Goal: Information Seeking & Learning: Learn about a topic

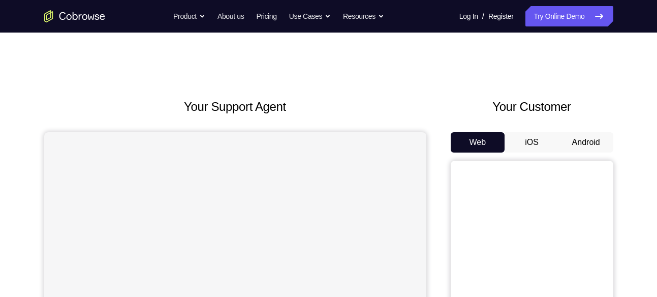
click at [607, 149] on button "Android" at bounding box center [586, 142] width 54 height 20
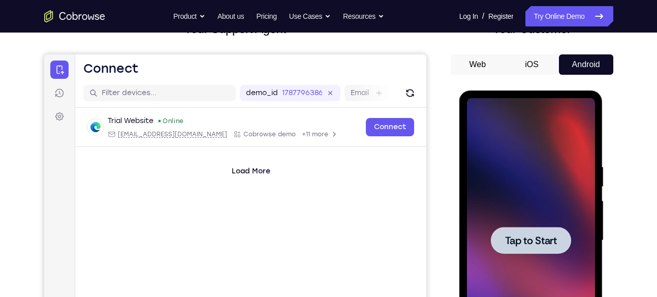
scroll to position [129, 0]
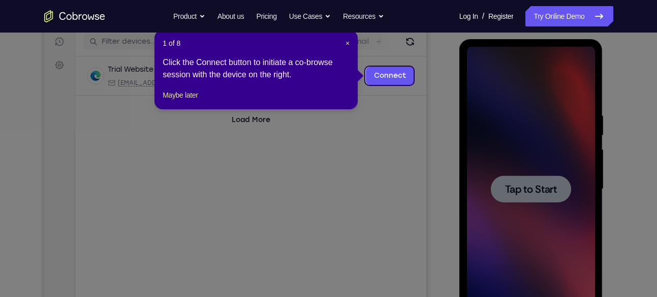
click at [536, 173] on div at bounding box center [531, 189] width 128 height 284
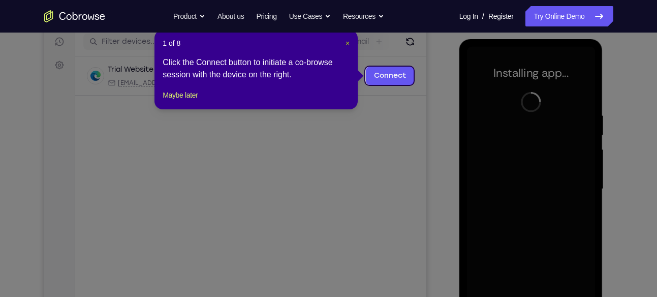
drag, startPoint x: 348, startPoint y: 46, endPoint x: 367, endPoint y: 100, distance: 57.5
click at [348, 46] on span "×" at bounding box center [347, 43] width 4 height 8
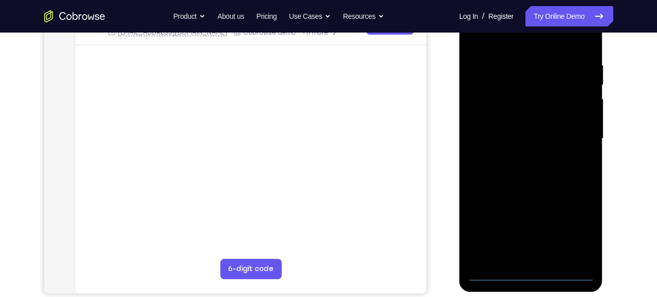
scroll to position [182, 0]
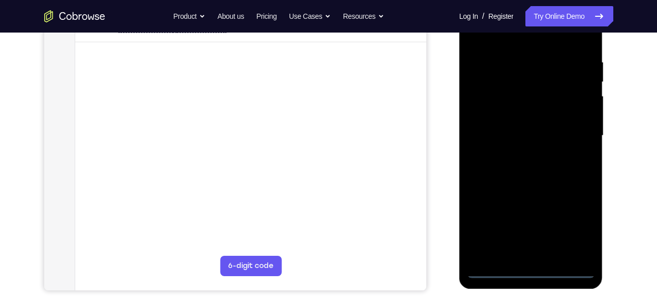
click at [531, 271] on div at bounding box center [531, 135] width 128 height 284
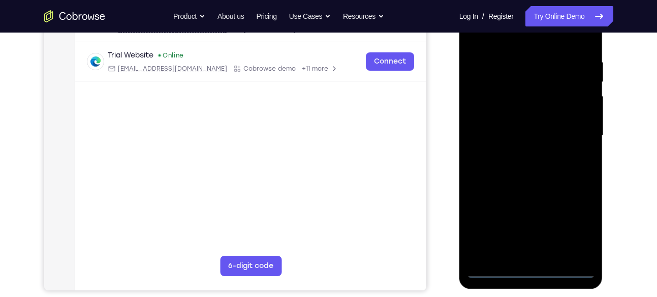
click at [572, 226] on div at bounding box center [531, 135] width 128 height 284
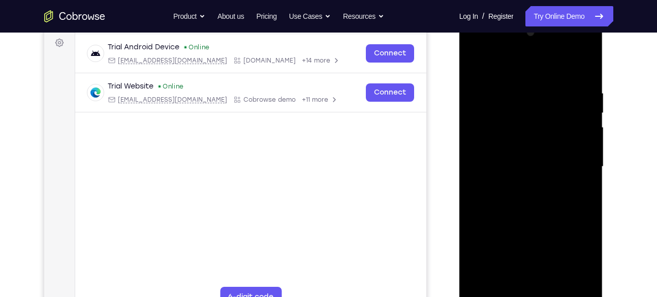
scroll to position [151, 0]
click at [493, 46] on div at bounding box center [531, 167] width 128 height 284
click at [580, 162] on div at bounding box center [531, 167] width 128 height 284
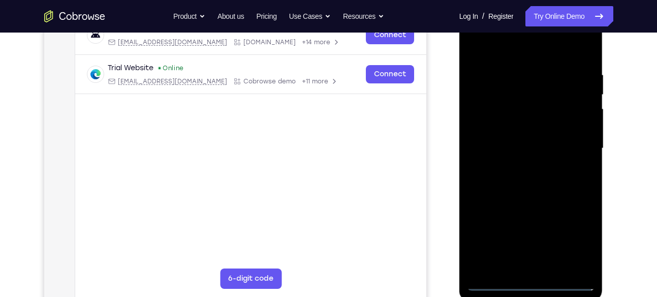
scroll to position [172, 0]
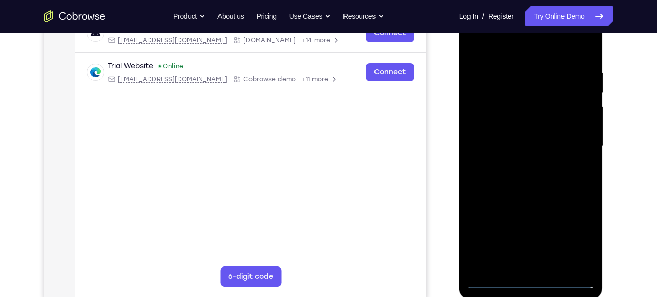
click at [518, 163] on div at bounding box center [531, 146] width 128 height 284
click at [514, 135] on div at bounding box center [531, 146] width 128 height 284
click at [501, 126] on div at bounding box center [531, 146] width 128 height 284
click at [488, 148] on div at bounding box center [531, 146] width 128 height 284
click at [488, 181] on div at bounding box center [531, 146] width 128 height 284
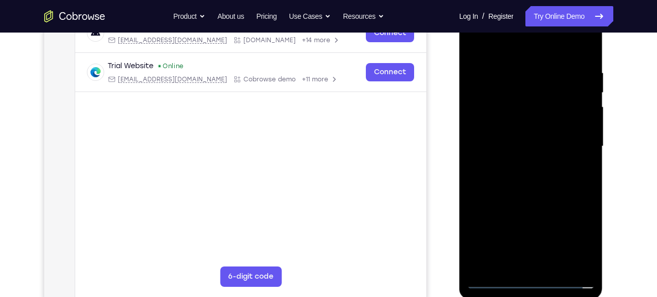
click at [543, 176] on div at bounding box center [531, 146] width 128 height 284
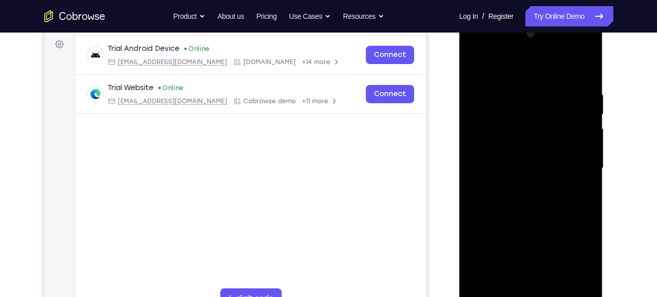
scroll to position [149, 0]
click at [545, 219] on div at bounding box center [531, 169] width 128 height 284
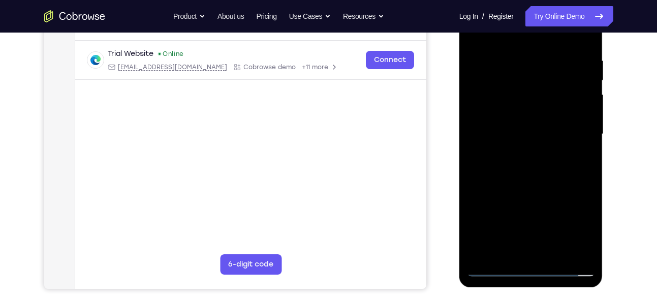
scroll to position [186, 0]
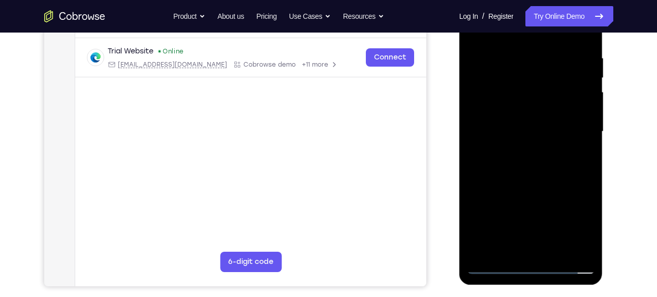
click at [553, 251] on div at bounding box center [531, 131] width 128 height 284
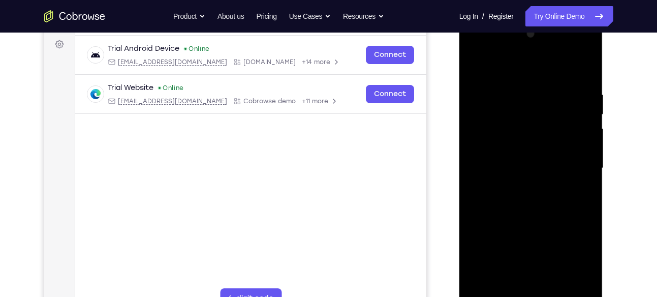
click at [524, 224] on div at bounding box center [531, 168] width 128 height 284
click at [546, 150] on div at bounding box center [531, 168] width 128 height 284
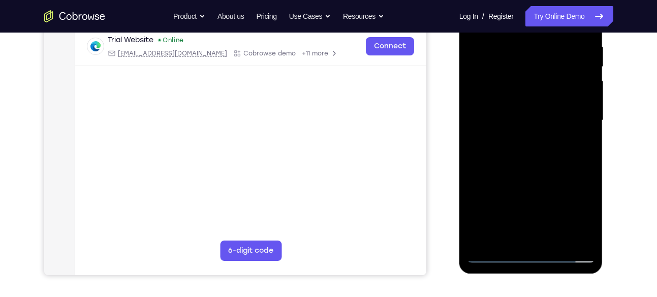
scroll to position [199, 0]
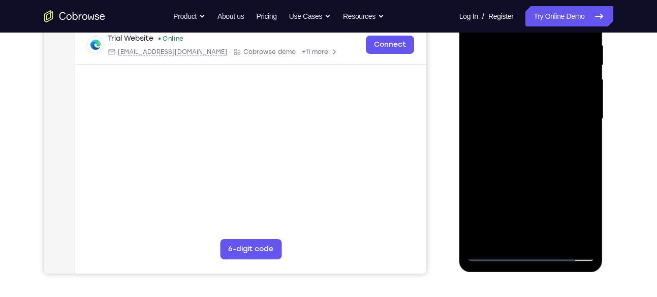
click at [496, 235] on div at bounding box center [531, 119] width 128 height 284
click at [581, 142] on div at bounding box center [531, 119] width 128 height 284
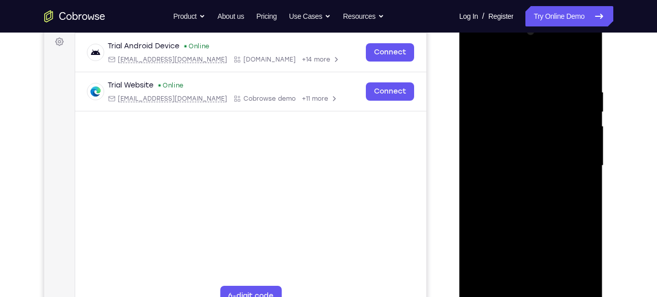
scroll to position [151, 0]
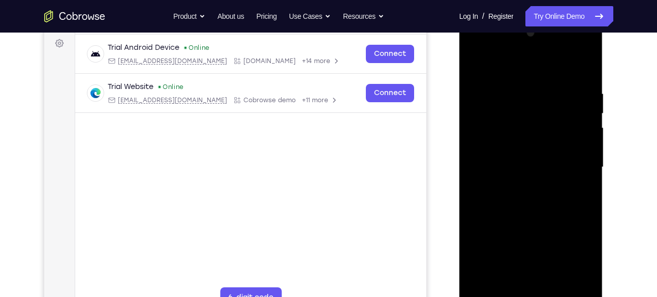
click at [471, 65] on div at bounding box center [531, 167] width 128 height 284
click at [475, 65] on div at bounding box center [531, 167] width 128 height 284
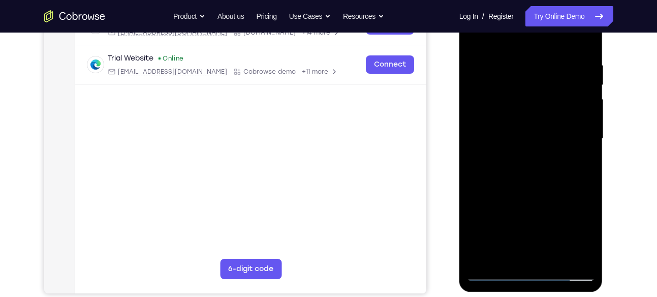
scroll to position [180, 0]
drag, startPoint x: 554, startPoint y: 201, endPoint x: 548, endPoint y: 39, distance: 162.6
click at [548, 39] on div at bounding box center [531, 138] width 128 height 284
drag, startPoint x: 549, startPoint y: 121, endPoint x: 549, endPoint y: 170, distance: 48.7
click at [549, 170] on div at bounding box center [531, 138] width 128 height 284
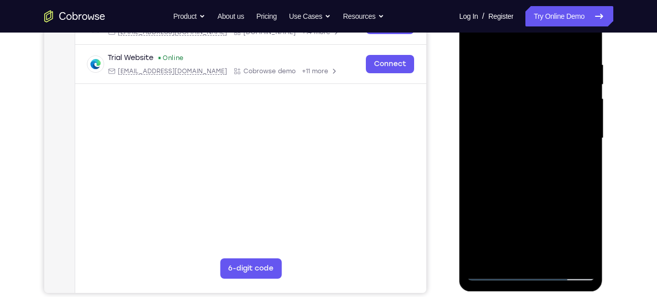
click at [474, 158] on div at bounding box center [531, 138] width 128 height 284
click at [552, 181] on div at bounding box center [531, 138] width 128 height 284
drag, startPoint x: 563, startPoint y: 129, endPoint x: 562, endPoint y: 150, distance: 20.9
click at [562, 150] on div at bounding box center [531, 138] width 128 height 284
click at [587, 90] on div at bounding box center [531, 138] width 128 height 284
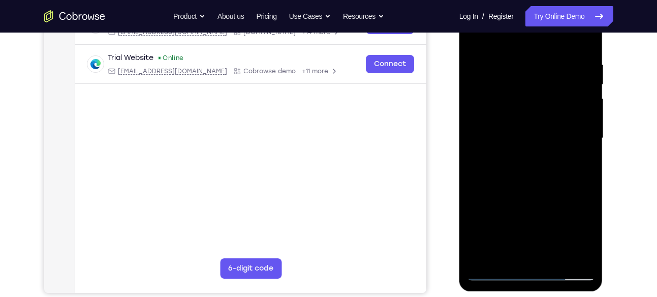
click at [587, 90] on div at bounding box center [531, 138] width 128 height 284
click at [472, 85] on div at bounding box center [531, 138] width 128 height 284
click at [587, 90] on div at bounding box center [531, 138] width 128 height 284
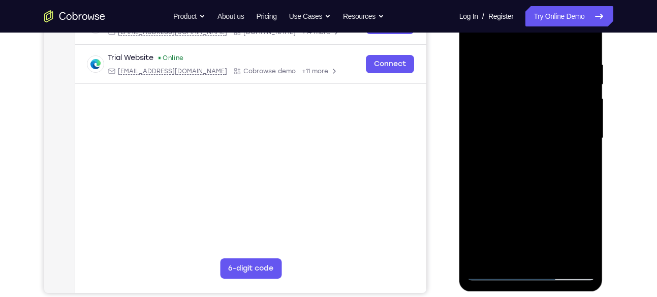
drag, startPoint x: 518, startPoint y: 205, endPoint x: 510, endPoint y: 130, distance: 75.0
click at [510, 130] on div at bounding box center [531, 138] width 128 height 284
click at [499, 179] on div at bounding box center [531, 138] width 128 height 284
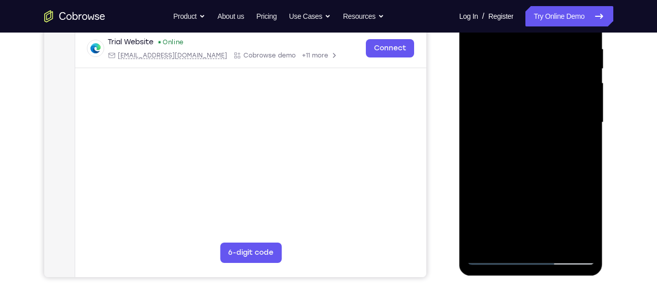
scroll to position [199, 0]
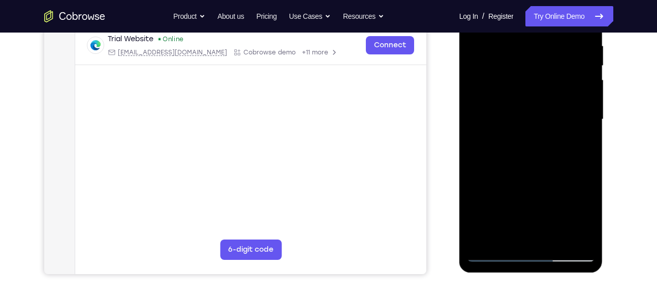
click at [498, 49] on div at bounding box center [531, 119] width 128 height 284
click at [560, 81] on div at bounding box center [531, 119] width 128 height 284
drag, startPoint x: 560, startPoint y: 81, endPoint x: 556, endPoint y: 129, distance: 48.4
click at [556, 129] on div at bounding box center [531, 119] width 128 height 284
drag, startPoint x: 507, startPoint y: 72, endPoint x: 504, endPoint y: 95, distance: 23.1
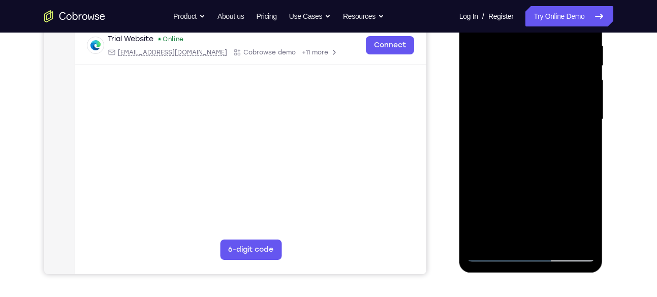
click at [504, 95] on div at bounding box center [531, 119] width 128 height 284
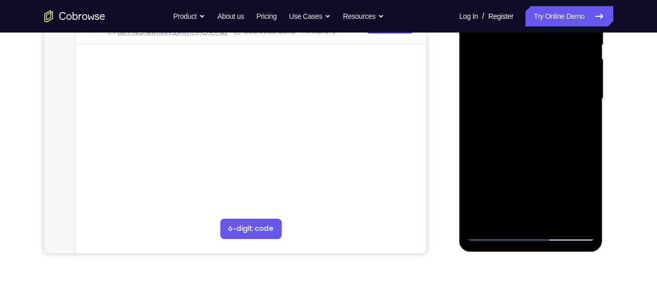
scroll to position [220, 0]
click at [480, 218] on div at bounding box center [531, 98] width 128 height 284
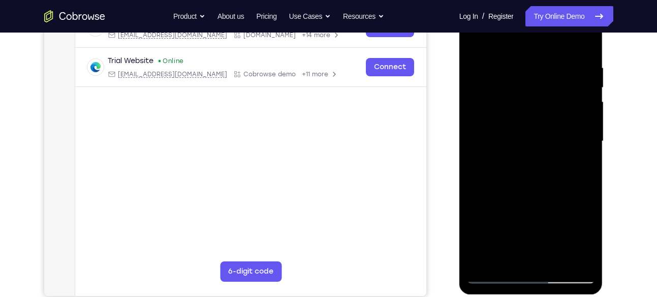
scroll to position [176, 0]
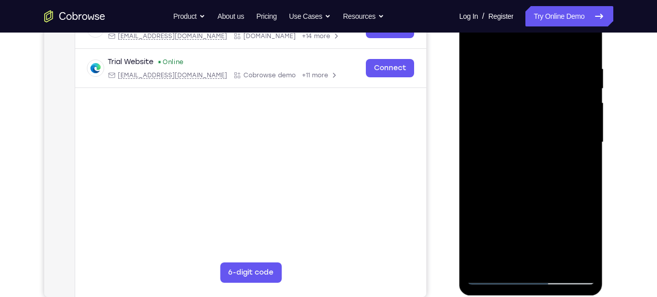
drag, startPoint x: 545, startPoint y: 80, endPoint x: 535, endPoint y: 170, distance: 89.9
click at [535, 170] on div at bounding box center [531, 142] width 128 height 284
click at [515, 67] on div at bounding box center [531, 142] width 128 height 284
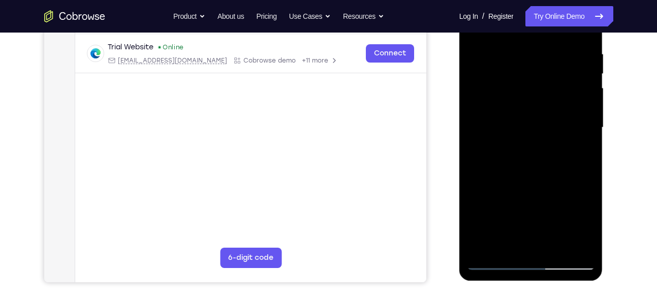
scroll to position [191, 0]
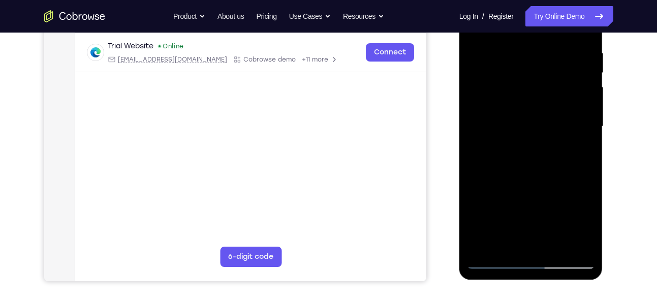
click at [583, 115] on div at bounding box center [531, 126] width 128 height 284
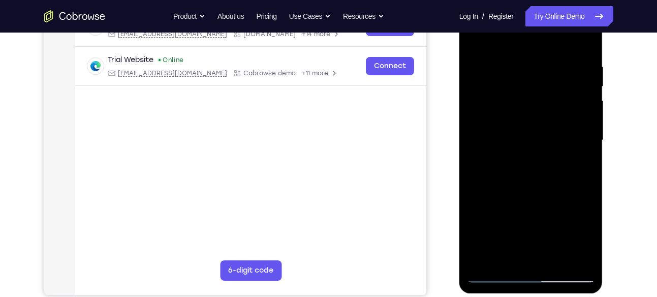
scroll to position [177, 0]
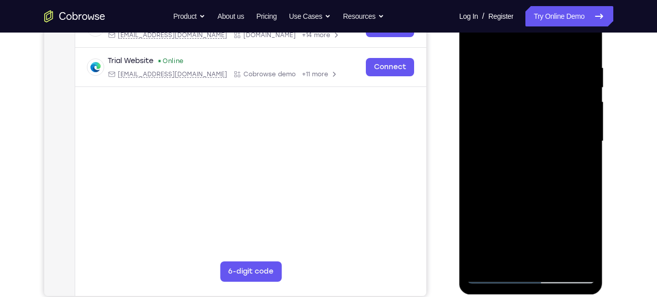
click at [582, 103] on div at bounding box center [531, 141] width 128 height 284
click at [583, 109] on div at bounding box center [531, 141] width 128 height 284
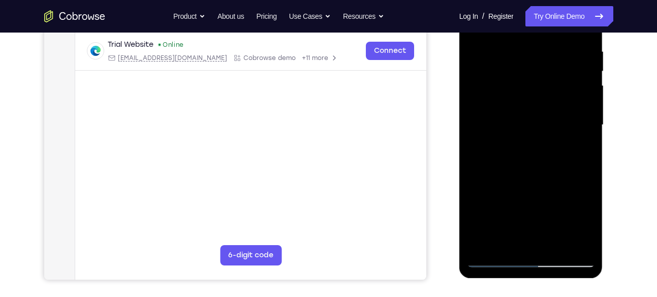
click at [583, 109] on div at bounding box center [531, 125] width 128 height 284
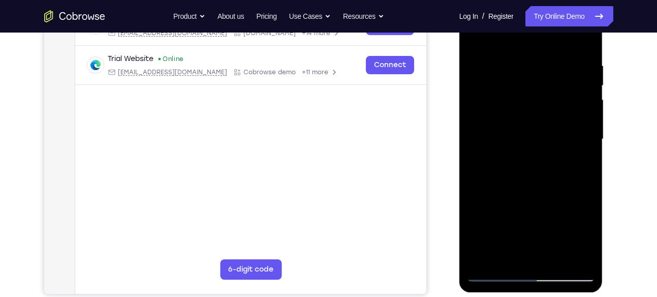
scroll to position [180, 0]
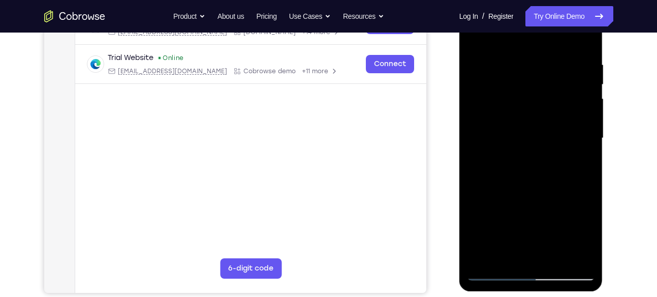
click at [579, 70] on div at bounding box center [531, 138] width 128 height 284
click at [575, 88] on div at bounding box center [531, 138] width 128 height 284
click at [570, 130] on div at bounding box center [531, 138] width 128 height 284
click at [576, 109] on div at bounding box center [531, 138] width 128 height 284
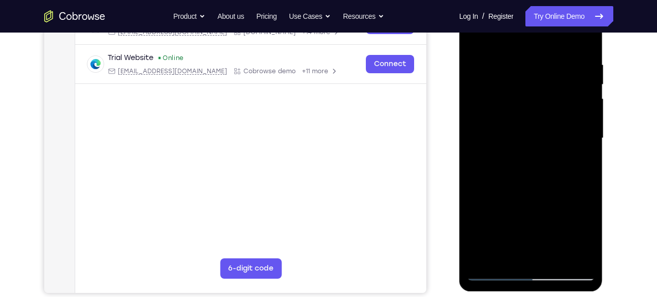
drag, startPoint x: 576, startPoint y: 109, endPoint x: 576, endPoint y: 59, distance: 49.8
click at [576, 59] on div at bounding box center [531, 138] width 128 height 284
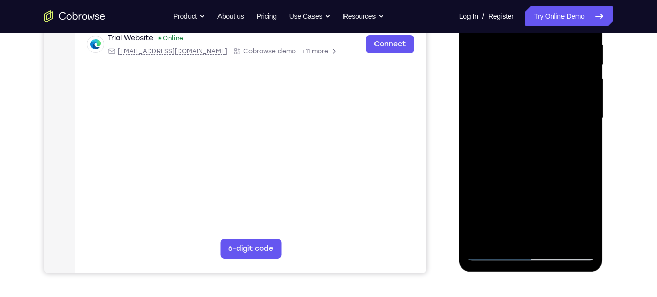
scroll to position [172, 0]
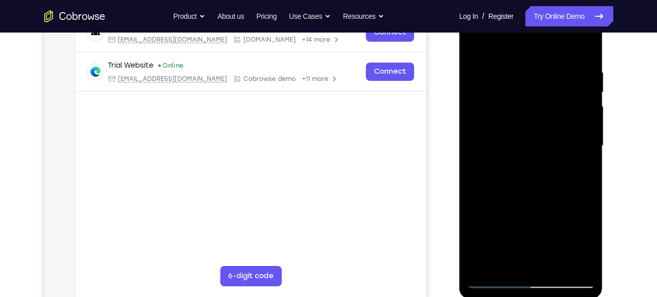
click at [581, 136] on div at bounding box center [531, 146] width 128 height 284
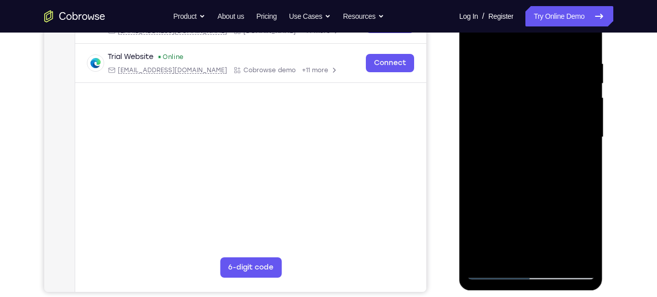
scroll to position [180, 0]
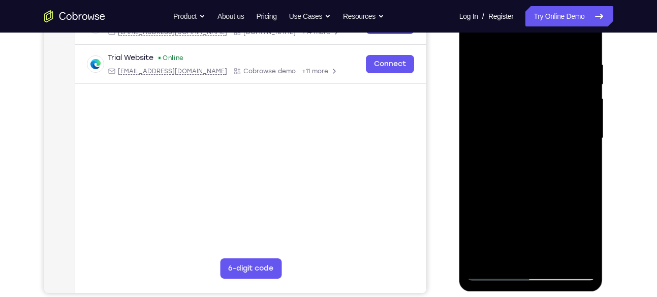
click at [581, 136] on div at bounding box center [531, 138] width 128 height 284
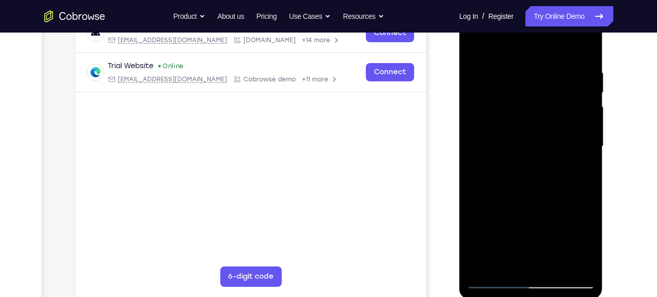
scroll to position [169, 0]
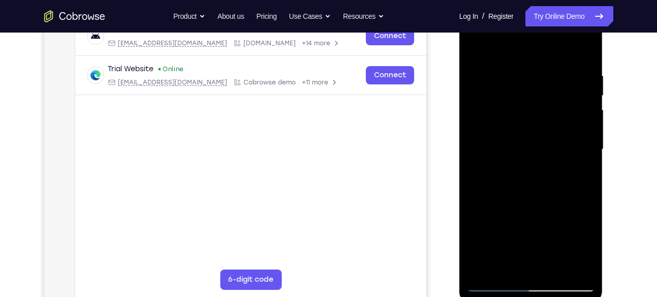
click at [581, 136] on div at bounding box center [531, 149] width 128 height 284
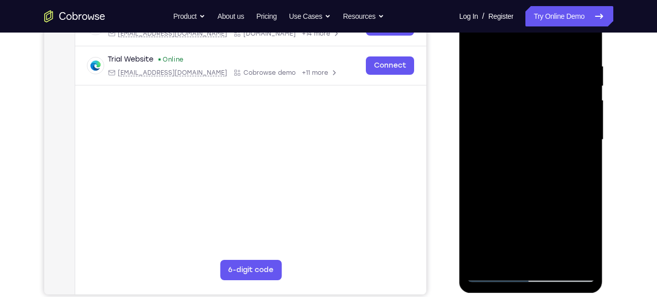
scroll to position [177, 0]
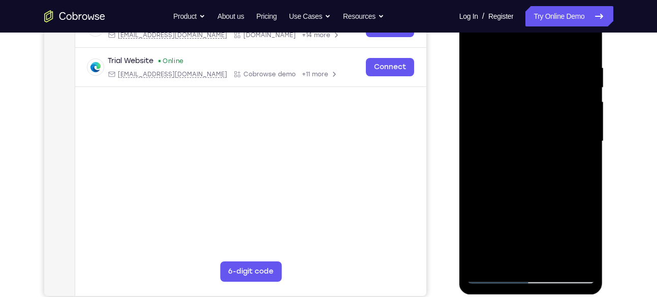
drag, startPoint x: 581, startPoint y: 131, endPoint x: 543, endPoint y: 139, distance: 38.4
click at [543, 139] on div at bounding box center [531, 141] width 128 height 284
click at [566, 99] on div at bounding box center [531, 141] width 128 height 284
click at [585, 72] on div at bounding box center [531, 141] width 128 height 284
drag, startPoint x: 584, startPoint y: 90, endPoint x: 566, endPoint y: 93, distance: 19.0
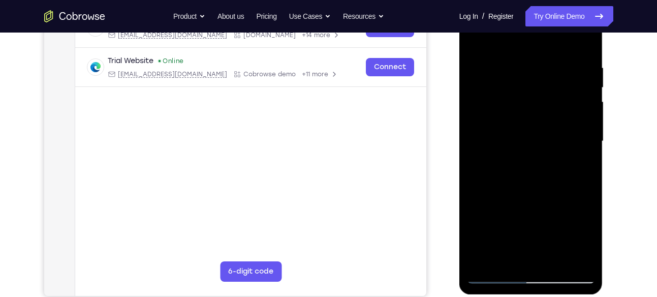
click at [566, 93] on div at bounding box center [531, 141] width 128 height 284
drag, startPoint x: 575, startPoint y: 105, endPoint x: 536, endPoint y: 121, distance: 42.5
click at [536, 121] on div at bounding box center [531, 141] width 128 height 284
drag, startPoint x: 576, startPoint y: 94, endPoint x: 537, endPoint y: 114, distance: 43.4
click at [537, 114] on div at bounding box center [531, 141] width 128 height 284
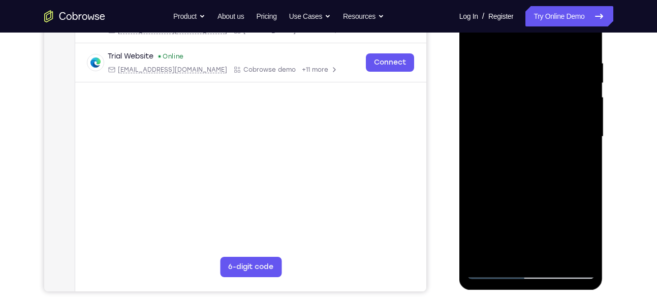
scroll to position [181, 0]
drag, startPoint x: 578, startPoint y: 117, endPoint x: 550, endPoint y: 98, distance: 33.7
click at [550, 98] on div at bounding box center [531, 137] width 128 height 284
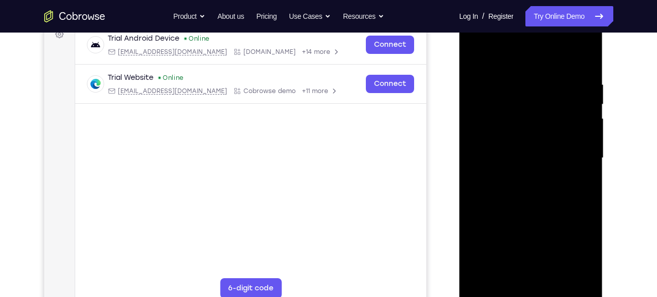
click at [584, 124] on div at bounding box center [531, 158] width 128 height 284
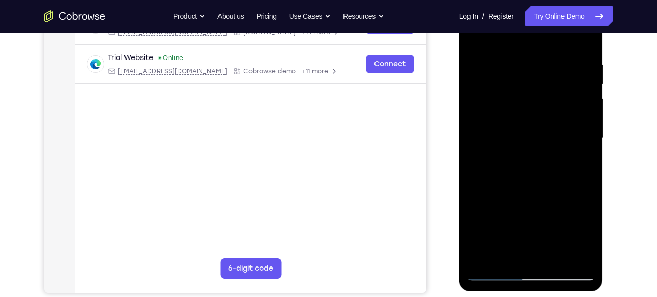
scroll to position [180, 0]
click at [584, 124] on div at bounding box center [531, 137] width 128 height 284
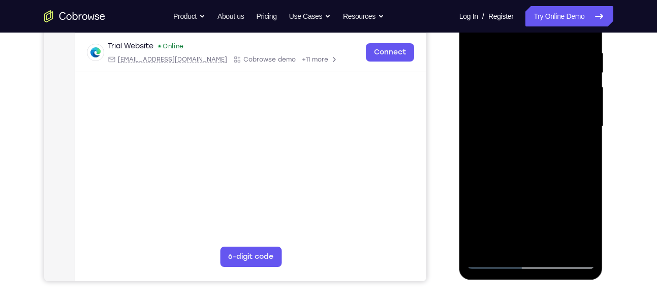
drag, startPoint x: 584, startPoint y: 93, endPoint x: 532, endPoint y: 128, distance: 63.4
click at [532, 128] on div at bounding box center [531, 126] width 128 height 284
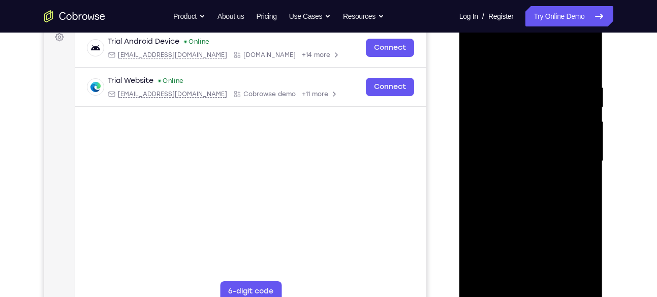
scroll to position [156, 0]
click at [580, 127] on div at bounding box center [531, 162] width 128 height 284
drag, startPoint x: 580, startPoint y: 111, endPoint x: 548, endPoint y: 120, distance: 32.9
click at [548, 120] on div at bounding box center [531, 162] width 128 height 284
drag, startPoint x: 579, startPoint y: 113, endPoint x: 543, endPoint y: 113, distance: 36.1
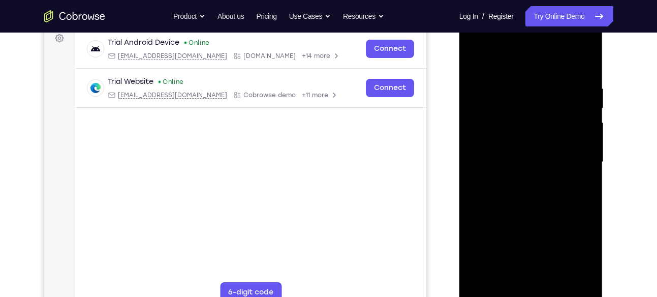
click at [543, 113] on div at bounding box center [531, 162] width 128 height 284
click at [577, 86] on div at bounding box center [531, 162] width 128 height 284
click at [579, 126] on div at bounding box center [531, 162] width 128 height 284
drag, startPoint x: 579, startPoint y: 126, endPoint x: 546, endPoint y: 130, distance: 32.7
click at [546, 130] on div at bounding box center [531, 162] width 128 height 284
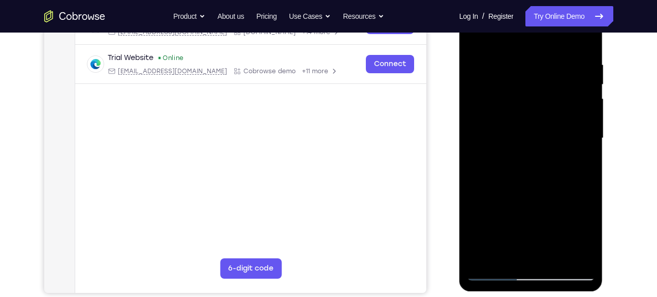
scroll to position [172, 0]
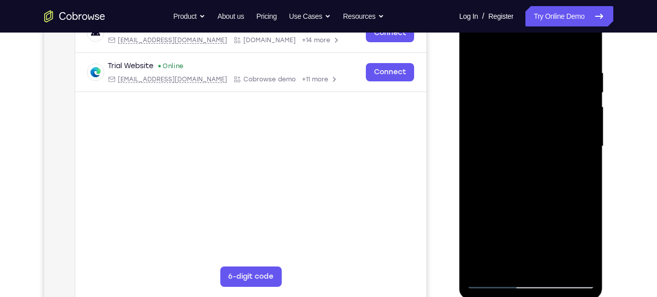
drag, startPoint x: 578, startPoint y: 124, endPoint x: 548, endPoint y: 126, distance: 30.0
click at [548, 126] on div at bounding box center [531, 146] width 128 height 284
click at [586, 109] on div at bounding box center [531, 146] width 128 height 284
drag, startPoint x: 583, startPoint y: 116, endPoint x: 560, endPoint y: 121, distance: 24.4
click at [560, 121] on div at bounding box center [531, 146] width 128 height 284
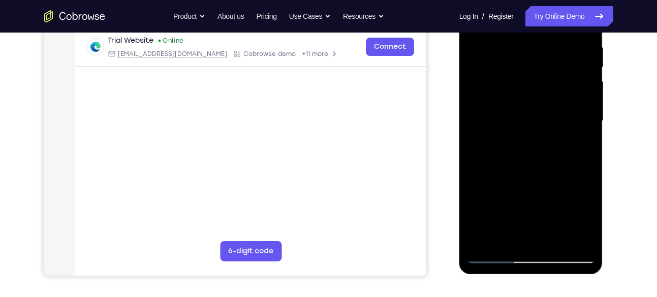
scroll to position [178, 0]
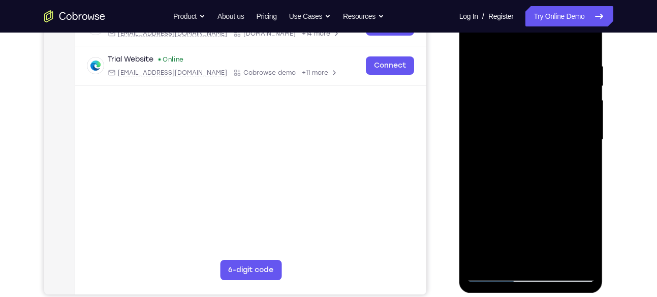
drag, startPoint x: 576, startPoint y: 93, endPoint x: 545, endPoint y: 90, distance: 31.1
click at [545, 90] on div at bounding box center [531, 139] width 128 height 284
drag, startPoint x: 507, startPoint y: 140, endPoint x: 559, endPoint y: 147, distance: 51.7
click at [559, 147] on div at bounding box center [531, 139] width 128 height 284
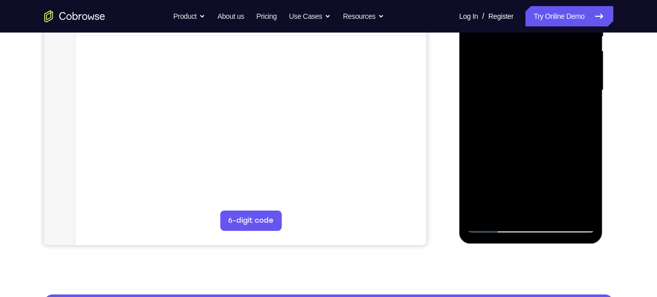
scroll to position [226, 0]
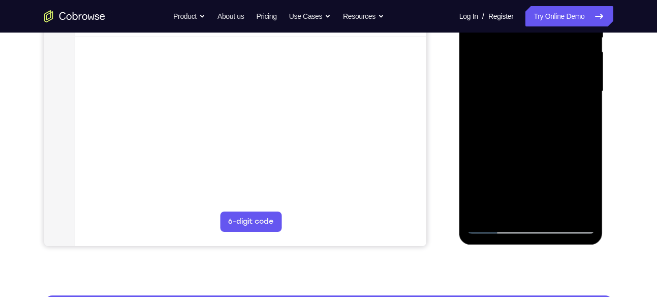
click at [479, 129] on div at bounding box center [531, 91] width 128 height 284
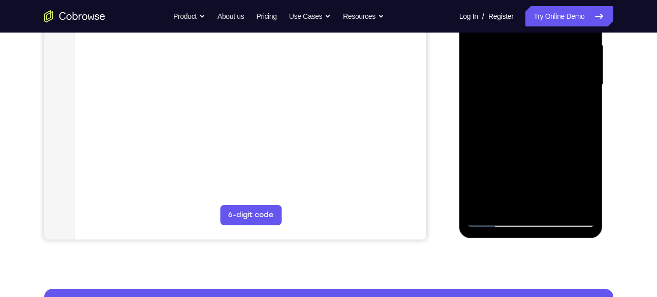
scroll to position [234, 0]
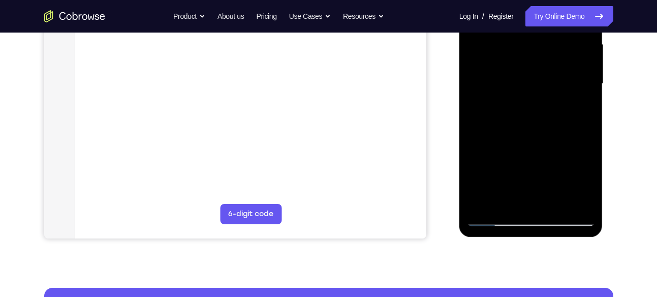
click at [585, 103] on div at bounding box center [531, 84] width 128 height 284
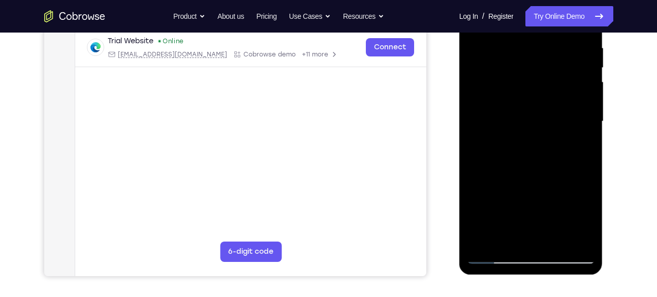
scroll to position [210, 0]
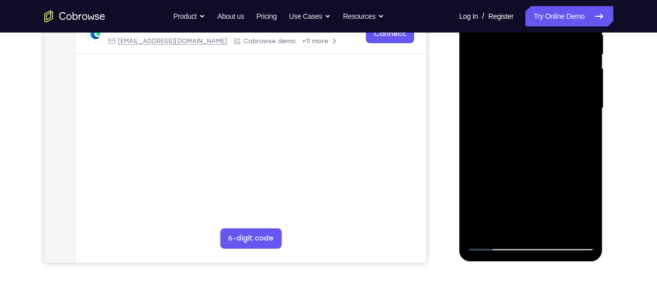
click at [579, 100] on div at bounding box center [531, 108] width 128 height 284
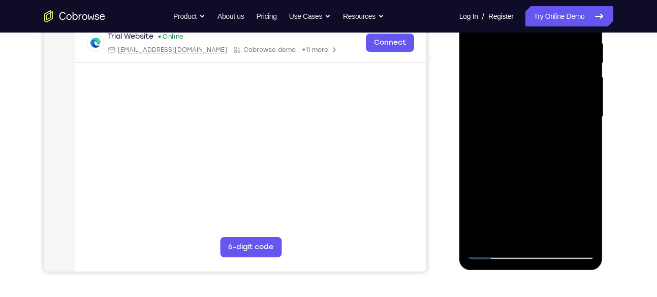
scroll to position [202, 0]
click at [585, 102] on div at bounding box center [531, 116] width 128 height 284
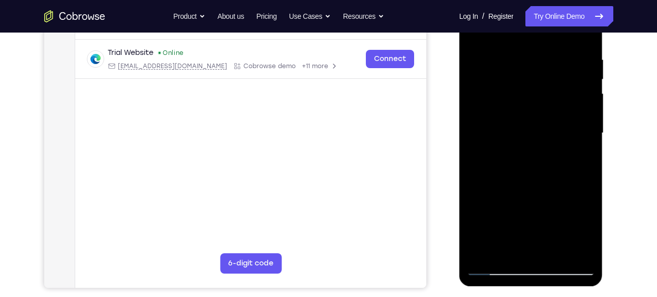
scroll to position [185, 0]
click at [580, 104] on div at bounding box center [531, 132] width 128 height 284
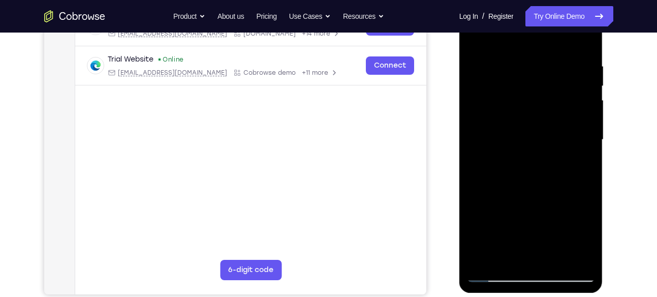
scroll to position [178, 0]
click at [580, 104] on div at bounding box center [531, 140] width 128 height 284
click at [582, 115] on div at bounding box center [531, 140] width 128 height 284
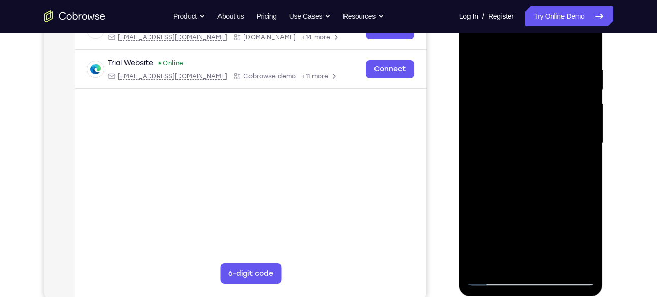
scroll to position [175, 0]
click at [582, 115] on div at bounding box center [531, 143] width 128 height 284
click at [582, 130] on div at bounding box center [531, 143] width 128 height 284
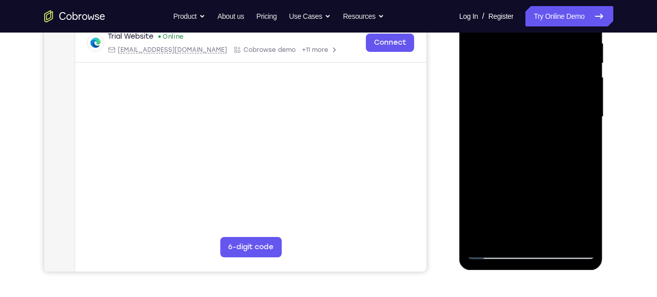
scroll to position [177, 0]
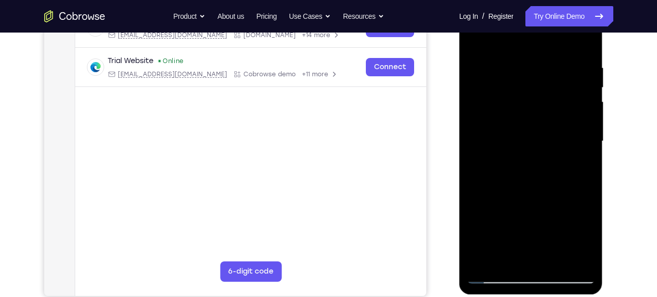
click at [582, 134] on div at bounding box center [531, 141] width 128 height 284
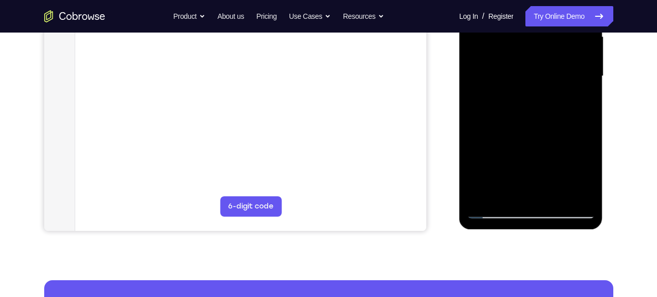
click at [581, 103] on div at bounding box center [531, 76] width 128 height 284
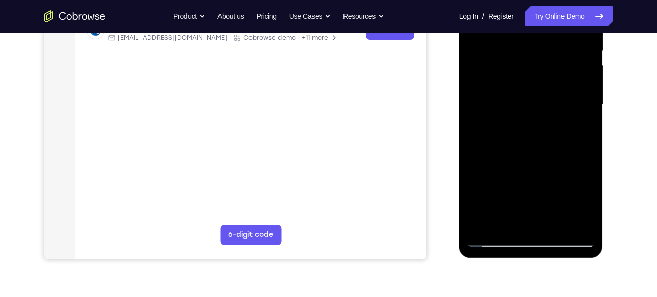
scroll to position [211, 0]
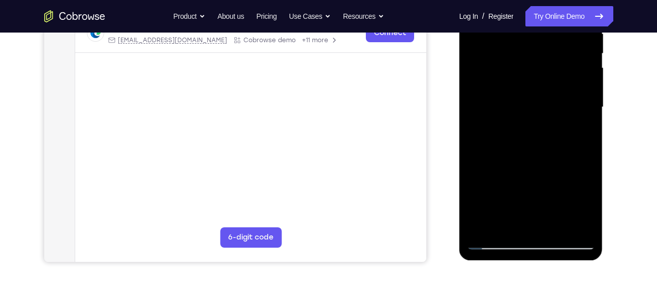
click at [581, 125] on div at bounding box center [531, 107] width 128 height 284
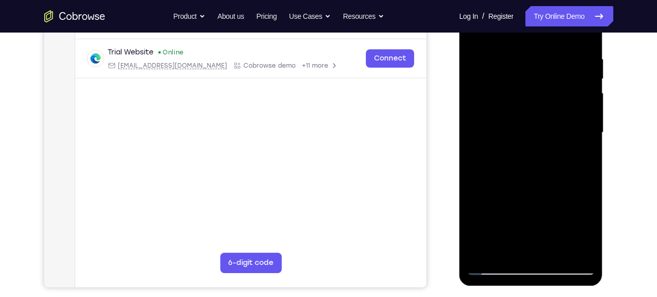
scroll to position [183, 0]
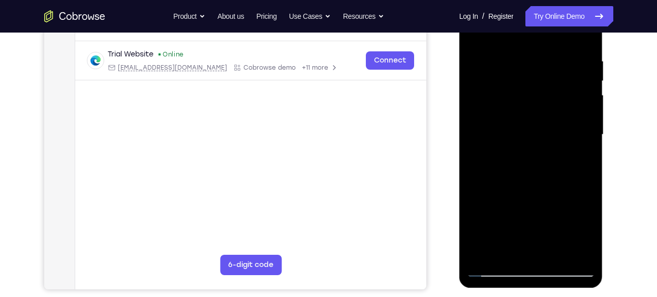
click at [581, 125] on div at bounding box center [531, 134] width 128 height 284
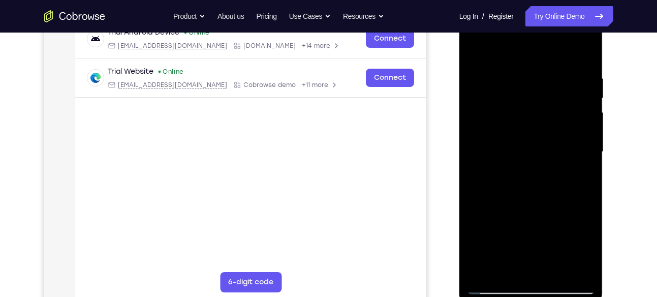
click at [582, 134] on div at bounding box center [531, 152] width 128 height 284
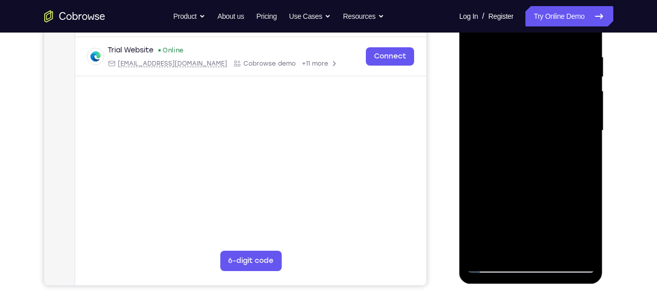
scroll to position [175, 0]
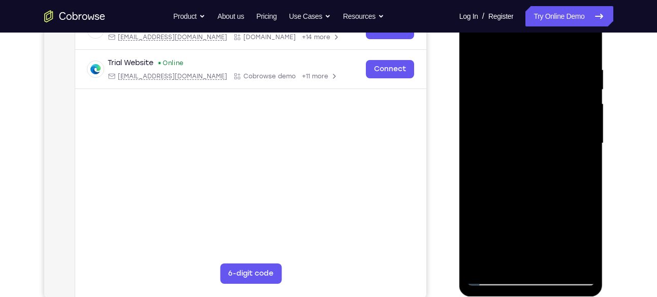
click at [582, 134] on div at bounding box center [531, 143] width 128 height 284
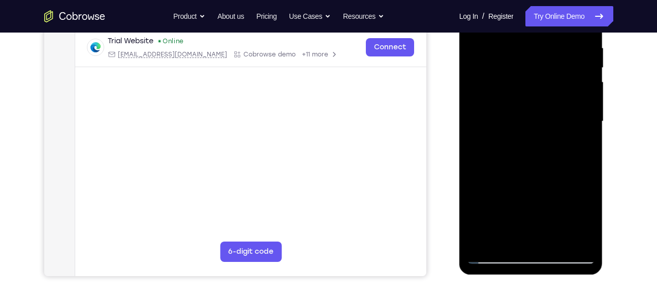
scroll to position [198, 0]
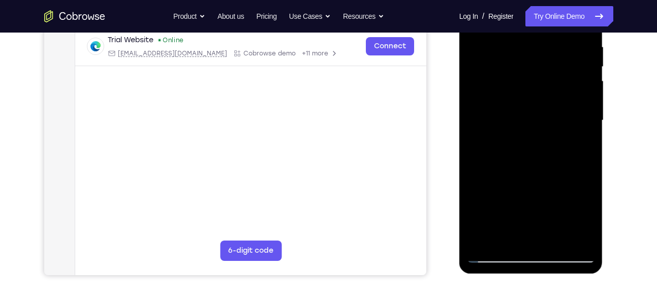
click at [582, 97] on div at bounding box center [531, 120] width 128 height 284
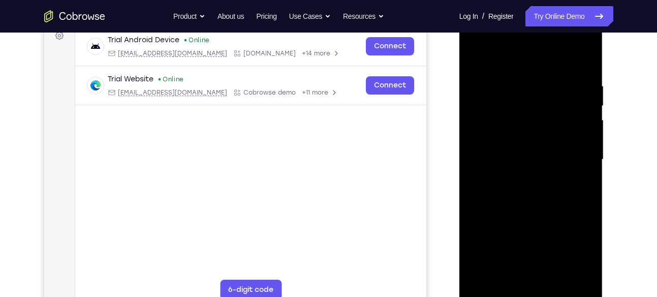
drag, startPoint x: 581, startPoint y: 126, endPoint x: 538, endPoint y: 129, distance: 43.2
click at [538, 129] on div at bounding box center [531, 159] width 128 height 284
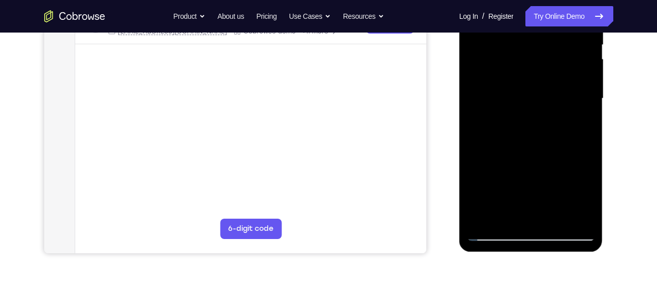
scroll to position [222, 0]
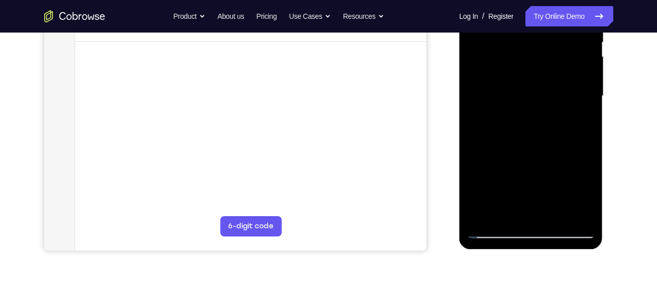
drag, startPoint x: 566, startPoint y: 108, endPoint x: 546, endPoint y: 108, distance: 20.3
click at [546, 108] on div at bounding box center [531, 96] width 128 height 284
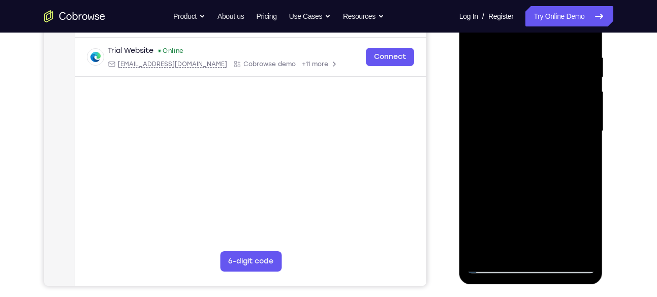
scroll to position [184, 0]
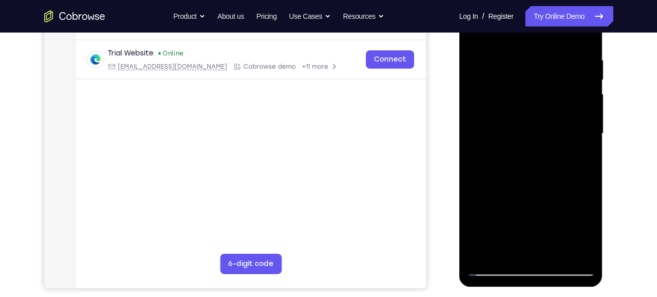
click at [573, 118] on div at bounding box center [531, 133] width 128 height 284
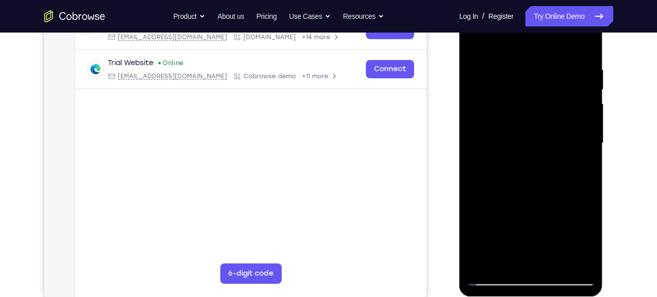
scroll to position [173, 0]
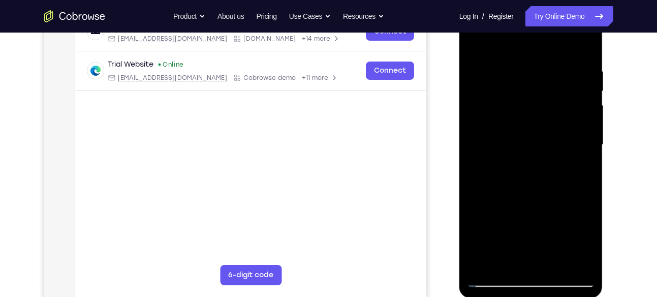
click at [573, 118] on div at bounding box center [531, 145] width 128 height 284
click at [584, 74] on div at bounding box center [531, 145] width 128 height 284
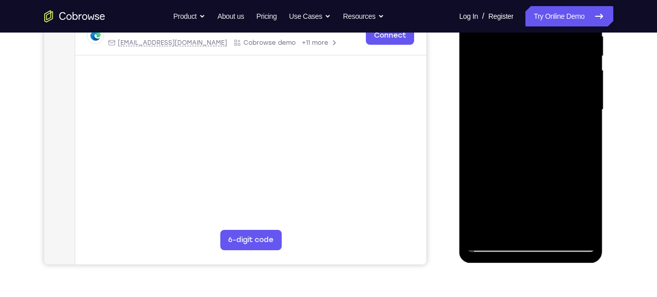
click at [584, 74] on div at bounding box center [531, 110] width 128 height 284
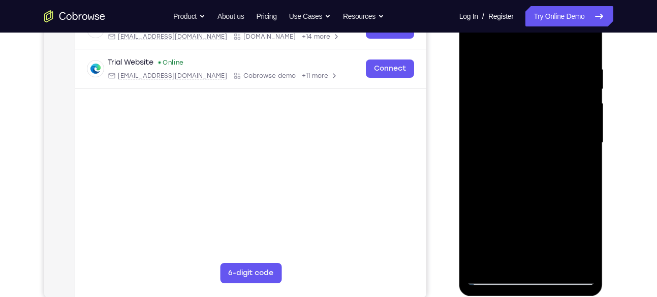
scroll to position [175, 0]
click at [583, 110] on div at bounding box center [531, 143] width 128 height 284
drag, startPoint x: 491, startPoint y: 123, endPoint x: 554, endPoint y: 124, distance: 62.5
click at [554, 124] on div at bounding box center [531, 143] width 128 height 284
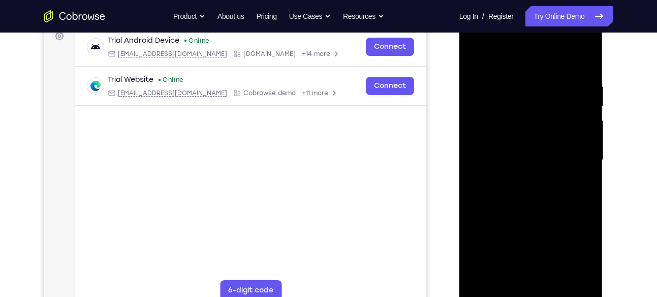
scroll to position [157, 0]
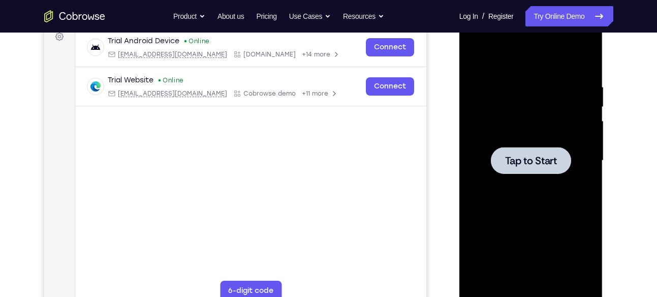
click at [501, 205] on div at bounding box center [531, 160] width 128 height 284
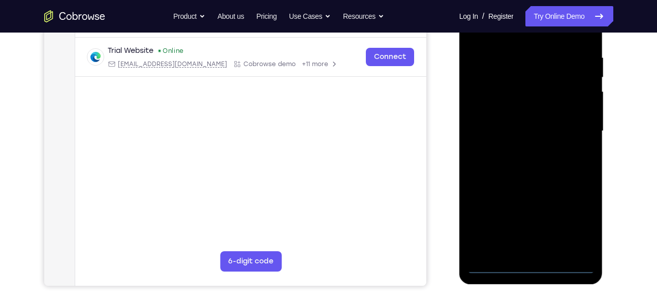
scroll to position [229, 0]
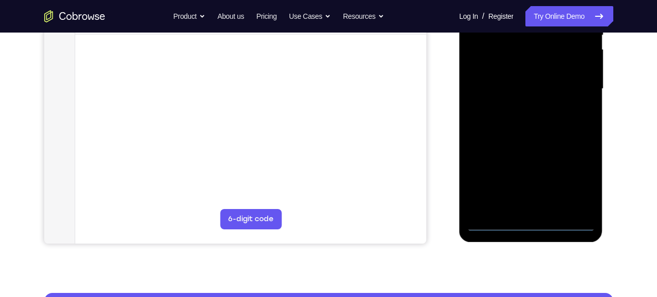
click at [531, 223] on div at bounding box center [531, 89] width 128 height 284
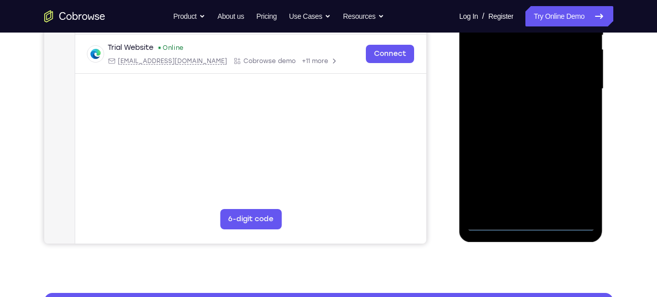
click at [580, 175] on div at bounding box center [531, 89] width 128 height 284
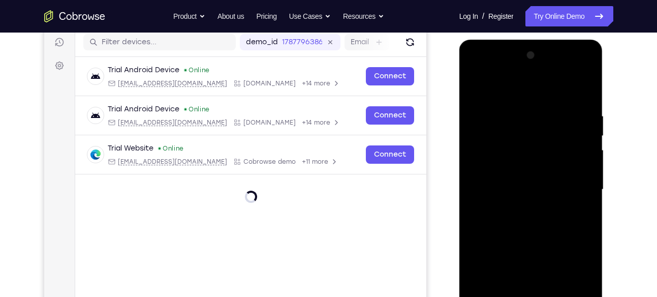
scroll to position [124, 0]
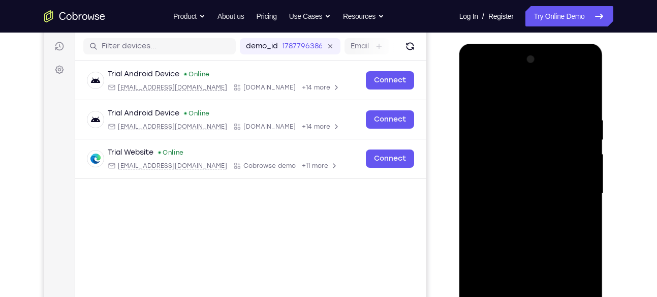
click at [479, 74] on div at bounding box center [531, 193] width 128 height 284
click at [573, 192] on div at bounding box center [531, 193] width 128 height 284
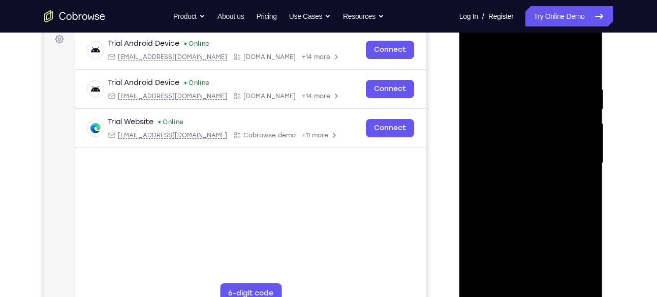
click at [580, 157] on div at bounding box center [531, 163] width 128 height 284
click at [575, 160] on div at bounding box center [531, 163] width 128 height 284
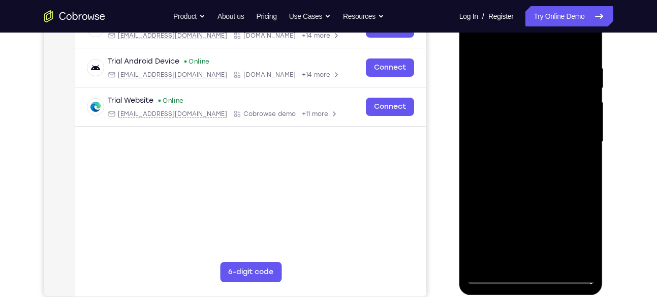
scroll to position [167, 0]
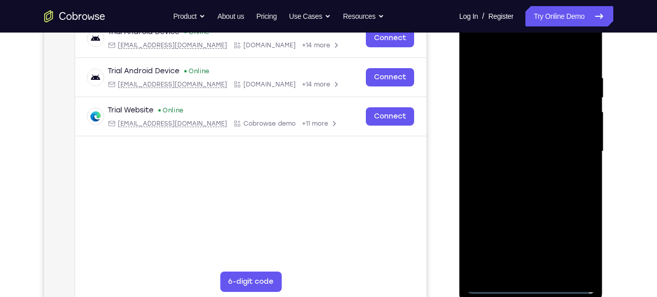
click at [542, 270] on div at bounding box center [531, 151] width 128 height 284
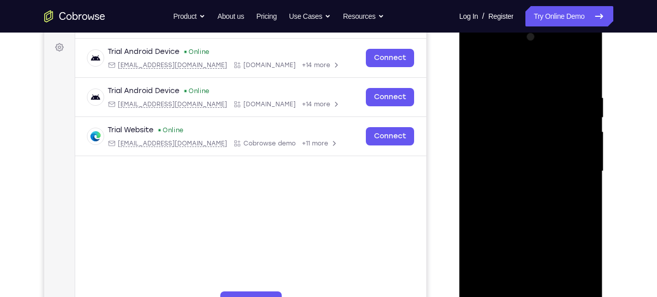
click at [513, 160] on div at bounding box center [531, 171] width 128 height 284
click at [497, 153] on div at bounding box center [531, 171] width 128 height 284
click at [496, 170] on div at bounding box center [531, 171] width 128 height 284
click at [487, 204] on div at bounding box center [531, 171] width 128 height 284
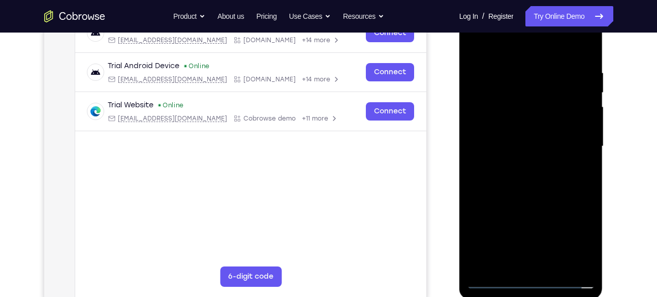
scroll to position [170, 0]
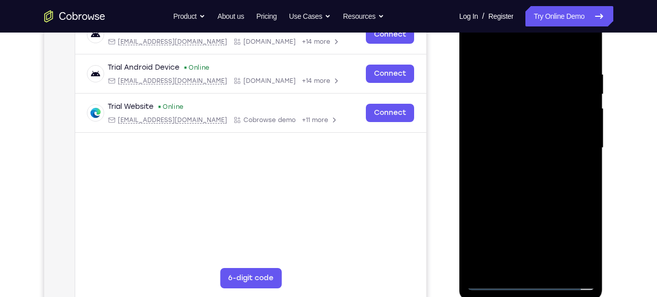
click at [506, 177] on div at bounding box center [531, 148] width 128 height 284
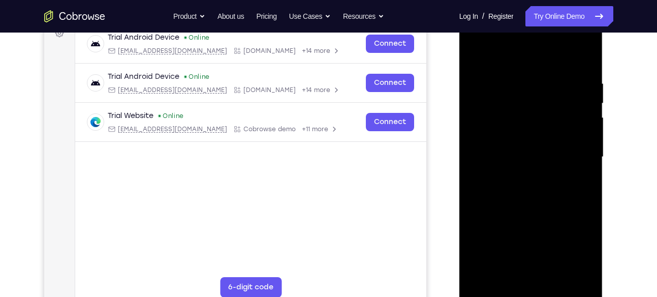
click at [490, 191] on div at bounding box center [531, 157] width 128 height 284
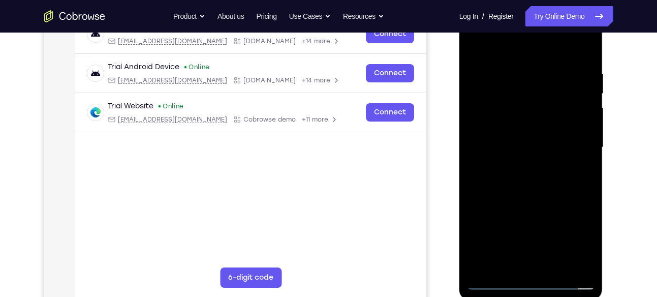
click at [521, 177] on div at bounding box center [531, 147] width 128 height 284
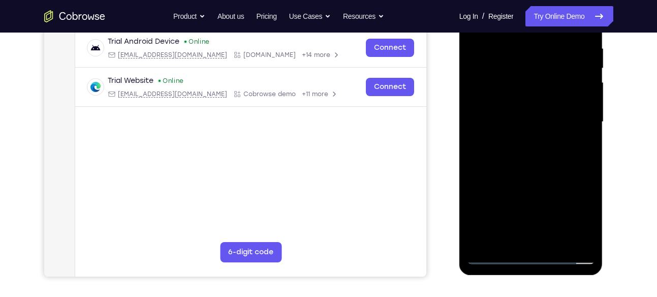
scroll to position [196, 0]
click at [537, 172] on div at bounding box center [531, 121] width 128 height 284
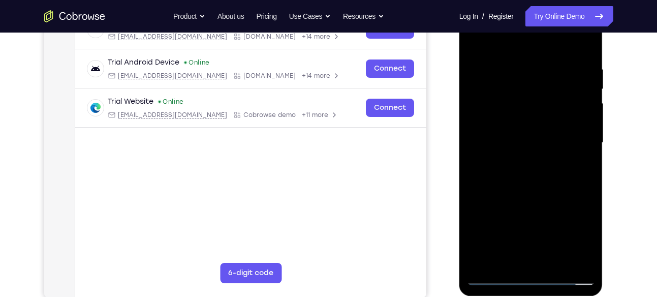
scroll to position [177, 0]
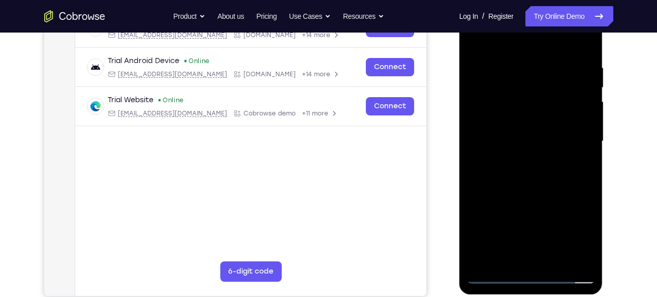
click at [554, 259] on div at bounding box center [531, 141] width 128 height 284
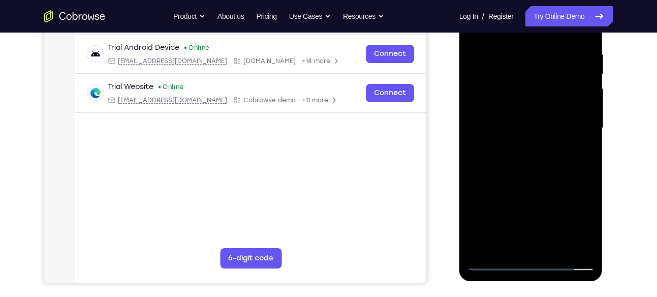
scroll to position [190, 0]
click at [547, 181] on div at bounding box center [531, 127] width 128 height 284
click at [563, 112] on div at bounding box center [531, 127] width 128 height 284
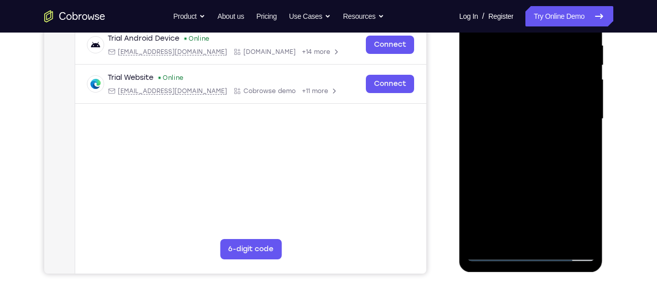
scroll to position [200, 0]
click at [496, 232] on div at bounding box center [531, 118] width 128 height 284
click at [584, 145] on div at bounding box center [531, 118] width 128 height 284
click at [581, 144] on div at bounding box center [531, 118] width 128 height 284
click at [494, 85] on div at bounding box center [531, 118] width 128 height 284
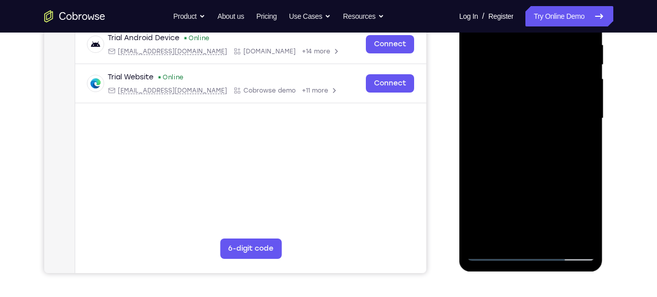
click at [512, 176] on div at bounding box center [531, 118] width 128 height 284
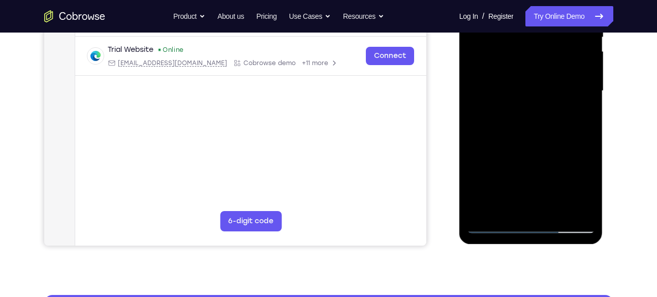
click at [581, 117] on div at bounding box center [531, 91] width 128 height 284
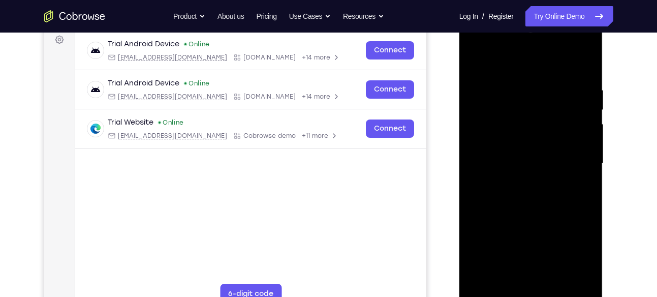
scroll to position [153, 0]
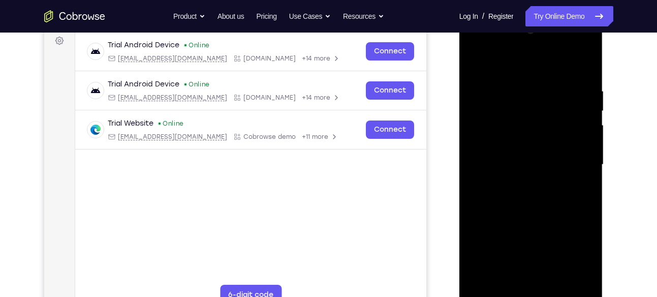
click at [474, 64] on div at bounding box center [531, 164] width 128 height 284
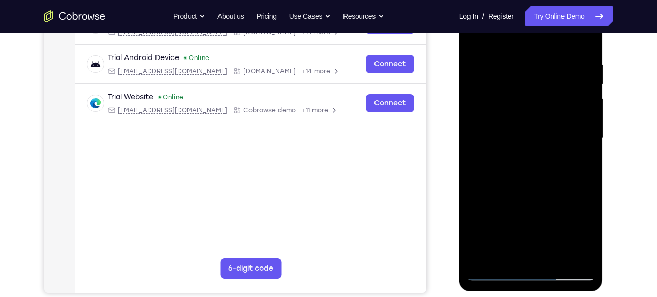
scroll to position [178, 0]
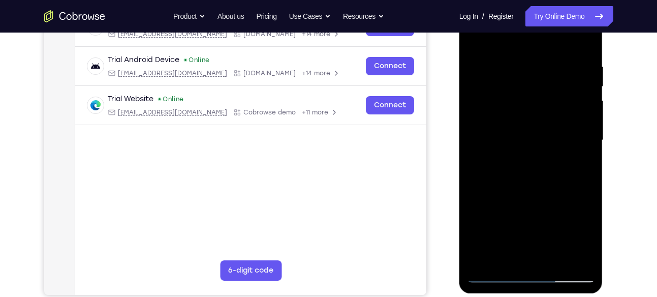
click at [514, 63] on div at bounding box center [531, 140] width 128 height 284
click at [592, 128] on div at bounding box center [531, 140] width 128 height 284
click at [585, 105] on div at bounding box center [531, 140] width 128 height 284
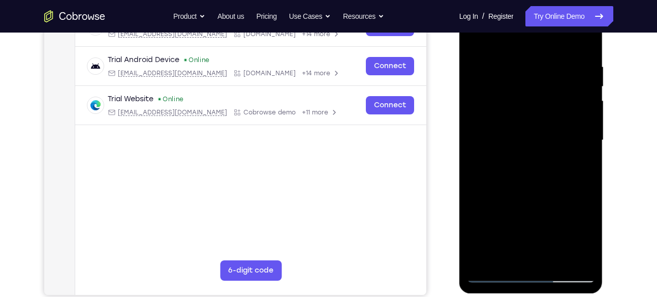
click at [583, 87] on div at bounding box center [531, 140] width 128 height 284
drag, startPoint x: 582, startPoint y: 105, endPoint x: 541, endPoint y: 105, distance: 40.6
click at [541, 105] on div at bounding box center [531, 140] width 128 height 284
drag, startPoint x: 576, startPoint y: 100, endPoint x: 563, endPoint y: 100, distance: 12.7
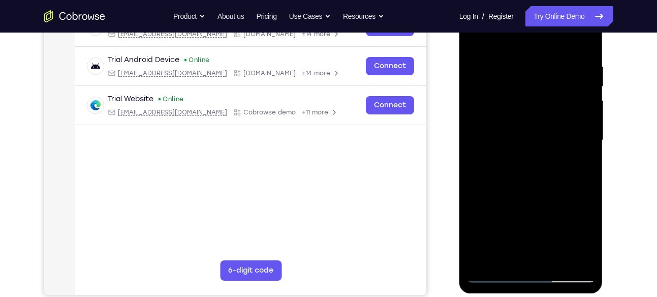
click at [563, 100] on div at bounding box center [531, 140] width 128 height 284
drag, startPoint x: 570, startPoint y: 90, endPoint x: 524, endPoint y: 95, distance: 46.0
click at [524, 95] on div at bounding box center [531, 140] width 128 height 284
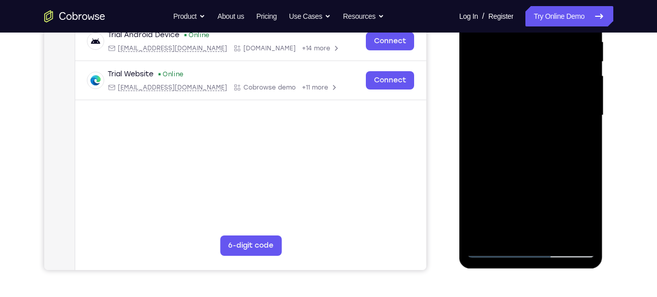
drag, startPoint x: 573, startPoint y: 109, endPoint x: 527, endPoint y: 138, distance: 54.1
click at [527, 138] on div at bounding box center [531, 115] width 128 height 284
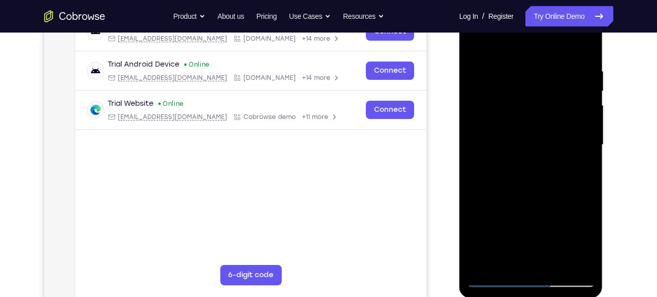
scroll to position [173, 0]
click at [582, 50] on div at bounding box center [531, 145] width 128 height 284
click at [556, 266] on div at bounding box center [531, 145] width 128 height 284
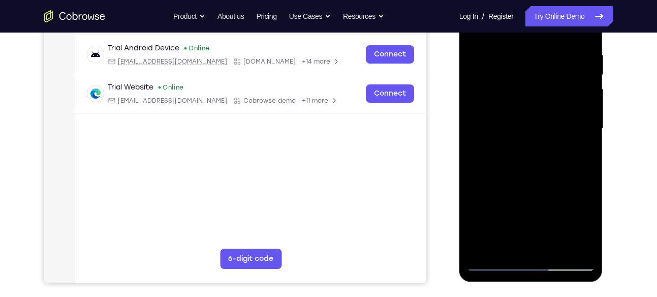
scroll to position [190, 0]
click at [532, 111] on div at bounding box center [531, 128] width 128 height 284
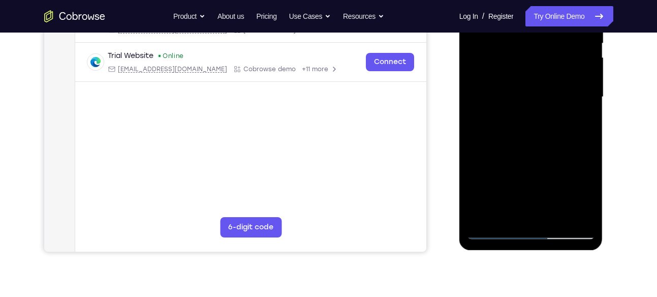
scroll to position [221, 0]
click at [578, 122] on div at bounding box center [531, 96] width 128 height 284
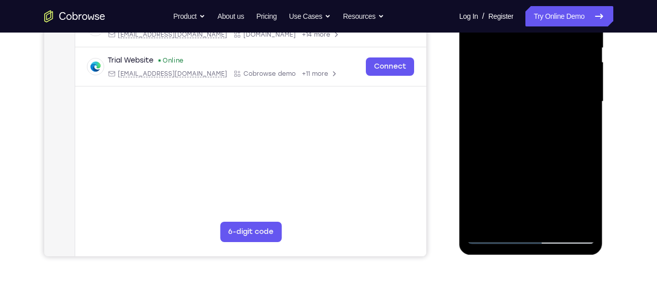
scroll to position [216, 0]
click at [544, 92] on div at bounding box center [531, 102] width 128 height 284
click at [523, 175] on div at bounding box center [531, 102] width 128 height 284
click at [576, 174] on div at bounding box center [531, 102] width 128 height 284
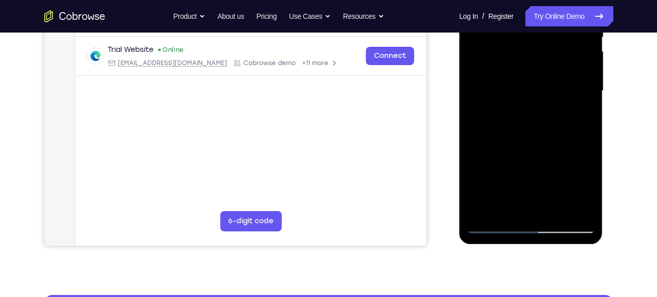
scroll to position [227, 0]
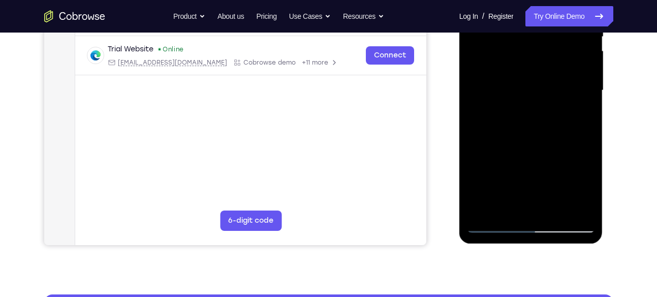
click at [508, 208] on div at bounding box center [531, 90] width 128 height 284
click at [500, 125] on div at bounding box center [531, 90] width 128 height 284
click at [556, 88] on div at bounding box center [531, 90] width 128 height 284
click at [543, 67] on div at bounding box center [531, 90] width 128 height 284
click at [585, 116] on div at bounding box center [531, 90] width 128 height 284
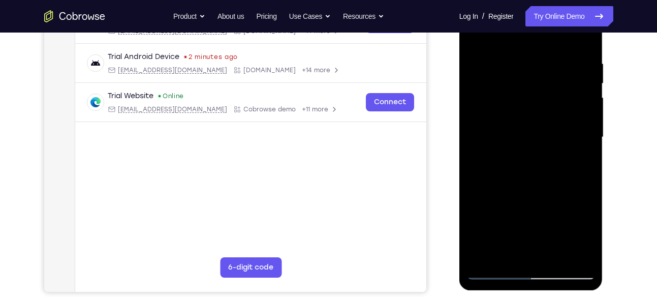
scroll to position [180, 0]
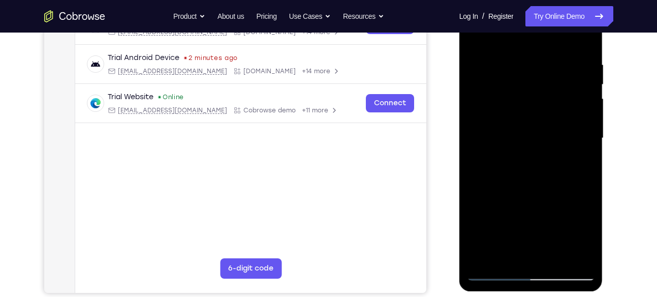
click at [498, 163] on div at bounding box center [531, 138] width 128 height 284
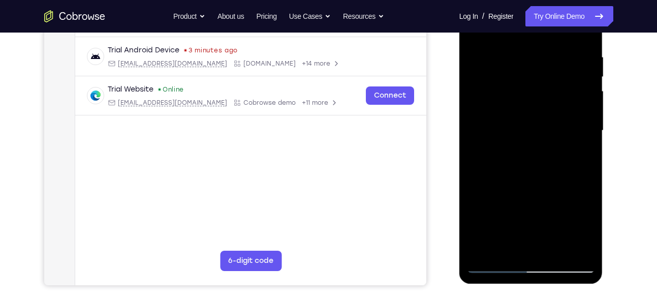
scroll to position [185, 0]
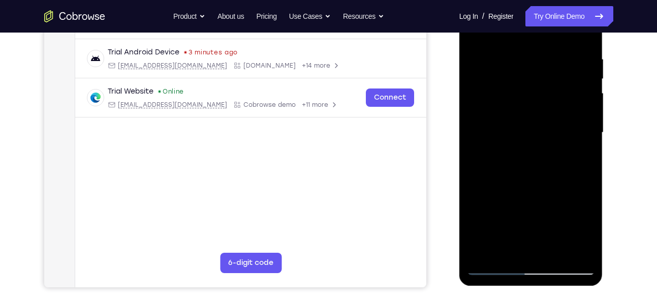
drag, startPoint x: 566, startPoint y: 137, endPoint x: 558, endPoint y: 87, distance: 50.3
click at [558, 87] on div at bounding box center [531, 132] width 128 height 284
drag, startPoint x: 558, startPoint y: 87, endPoint x: 551, endPoint y: 144, distance: 57.2
click at [551, 144] on div at bounding box center [531, 132] width 128 height 284
drag, startPoint x: 561, startPoint y: 77, endPoint x: 547, endPoint y: 139, distance: 64.1
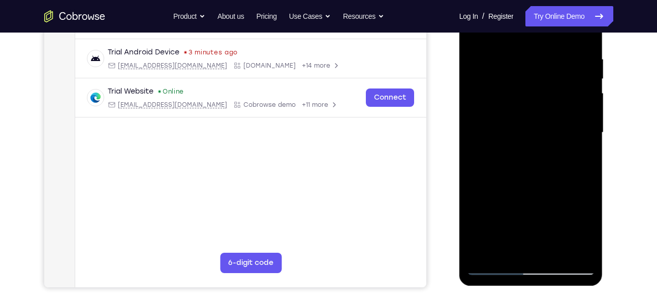
click at [547, 139] on div at bounding box center [531, 132] width 128 height 284
drag, startPoint x: 562, startPoint y: 70, endPoint x: 553, endPoint y: 133, distance: 63.5
click at [553, 133] on div at bounding box center [531, 132] width 128 height 284
drag, startPoint x: 554, startPoint y: 67, endPoint x: 551, endPoint y: 124, distance: 57.4
click at [551, 124] on div at bounding box center [531, 132] width 128 height 284
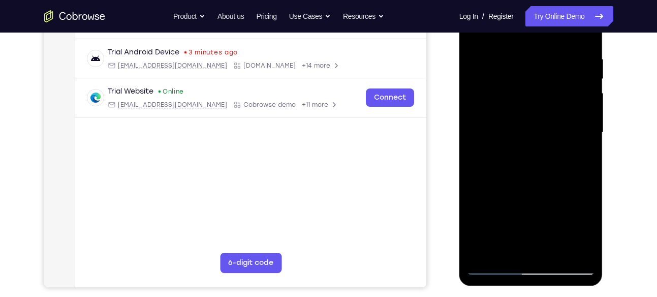
drag, startPoint x: 531, startPoint y: 64, endPoint x: 523, endPoint y: 113, distance: 48.8
click at [523, 113] on div at bounding box center [531, 132] width 128 height 284
drag, startPoint x: 523, startPoint y: 64, endPoint x: 519, endPoint y: 116, distance: 52.0
click at [519, 116] on div at bounding box center [531, 132] width 128 height 284
drag, startPoint x: 541, startPoint y: 60, endPoint x: 534, endPoint y: 109, distance: 49.3
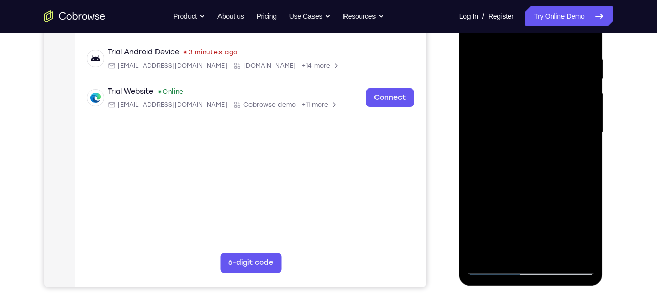
click at [534, 109] on div at bounding box center [531, 132] width 128 height 284
drag, startPoint x: 528, startPoint y: 132, endPoint x: 526, endPoint y: 29, distance: 102.6
click at [526, 29] on div at bounding box center [531, 132] width 128 height 284
drag, startPoint x: 527, startPoint y: 131, endPoint x: 525, endPoint y: 83, distance: 48.3
click at [525, 83] on div at bounding box center [531, 132] width 128 height 284
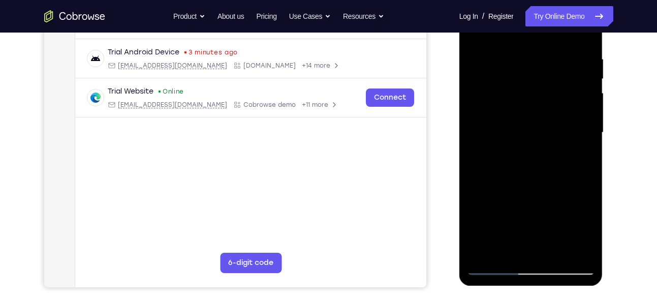
drag, startPoint x: 515, startPoint y: 137, endPoint x: 497, endPoint y: 72, distance: 67.7
click at [497, 72] on div at bounding box center [531, 132] width 128 height 284
drag, startPoint x: 504, startPoint y: 132, endPoint x: 496, endPoint y: 56, distance: 76.1
click at [496, 56] on div at bounding box center [531, 132] width 128 height 284
click at [513, 160] on div at bounding box center [531, 132] width 128 height 284
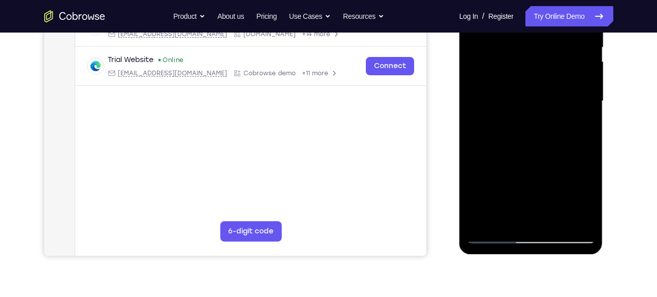
scroll to position [217, 0]
click at [583, 127] on div at bounding box center [531, 100] width 128 height 284
click at [586, 200] on div at bounding box center [531, 100] width 128 height 284
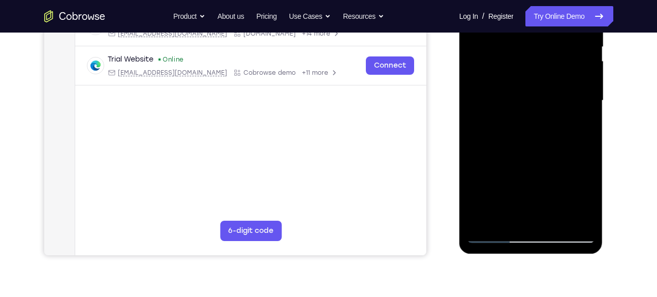
click at [586, 200] on div at bounding box center [531, 100] width 128 height 284
click at [586, 196] on div at bounding box center [531, 100] width 128 height 284
click at [582, 126] on div at bounding box center [531, 100] width 128 height 284
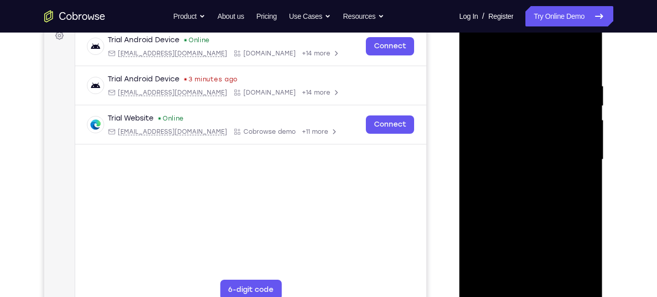
scroll to position [155, 0]
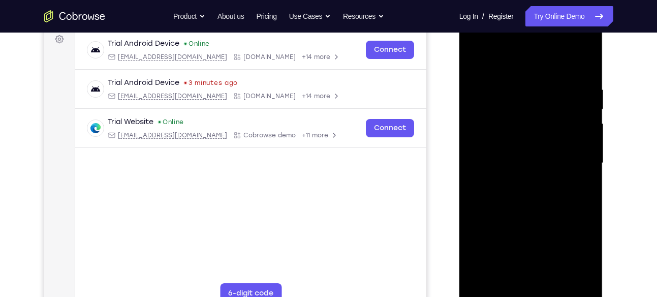
click at [477, 62] on div at bounding box center [531, 163] width 128 height 284
drag, startPoint x: 530, startPoint y: 80, endPoint x: 519, endPoint y: 193, distance: 113.2
click at [519, 193] on div at bounding box center [531, 163] width 128 height 284
drag, startPoint x: 560, startPoint y: 132, endPoint x: 558, endPoint y: 245, distance: 112.7
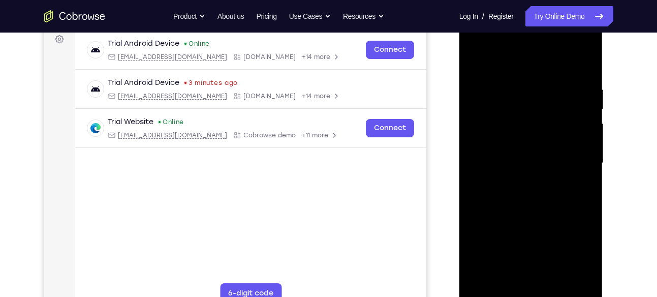
click at [558, 245] on div at bounding box center [531, 163] width 128 height 284
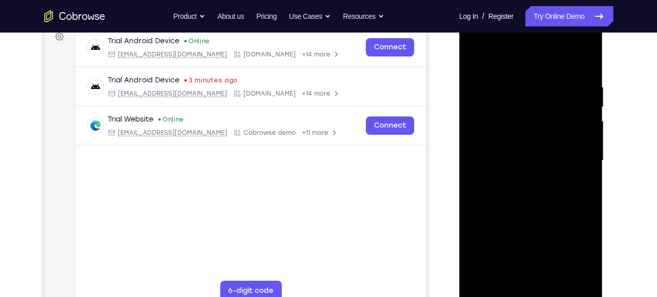
scroll to position [157, 0]
click at [519, 83] on div at bounding box center [531, 161] width 128 height 284
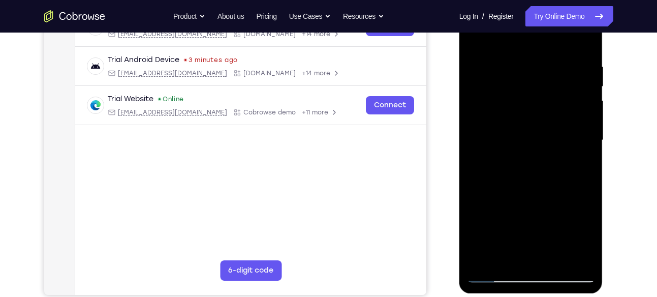
scroll to position [176, 0]
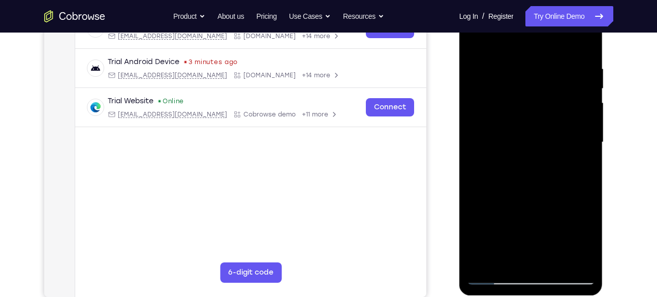
click at [592, 116] on div at bounding box center [531, 142] width 128 height 284
click at [587, 93] on div at bounding box center [531, 142] width 128 height 284
click at [578, 124] on div at bounding box center [531, 142] width 128 height 284
click at [581, 105] on div at bounding box center [531, 143] width 128 height 284
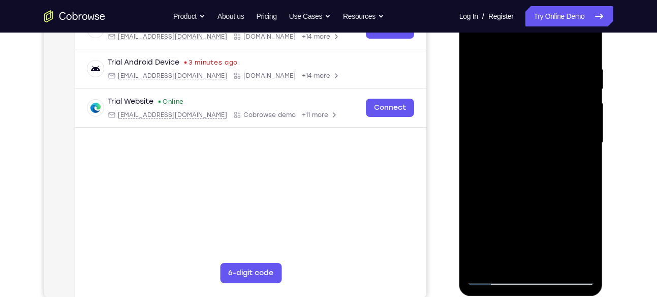
click at [580, 132] on div at bounding box center [531, 143] width 128 height 284
drag, startPoint x: 580, startPoint y: 132, endPoint x: 539, endPoint y: 129, distance: 41.2
click at [539, 129] on div at bounding box center [531, 143] width 128 height 284
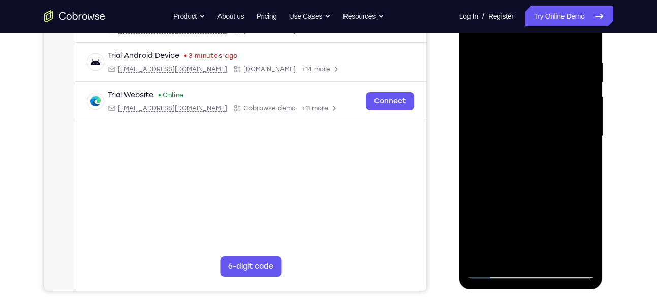
scroll to position [182, 0]
drag, startPoint x: 570, startPoint y: 118, endPoint x: 548, endPoint y: 125, distance: 23.0
click at [548, 125] on div at bounding box center [531, 135] width 128 height 284
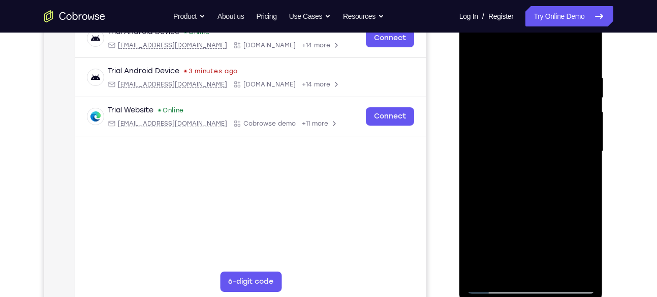
drag, startPoint x: 497, startPoint y: 144, endPoint x: 571, endPoint y: 162, distance: 76.8
click at [571, 162] on div at bounding box center [531, 151] width 128 height 284
click at [574, 102] on div at bounding box center [531, 151] width 128 height 284
click at [574, 116] on div at bounding box center [531, 151] width 128 height 284
click at [578, 123] on div at bounding box center [531, 151] width 128 height 284
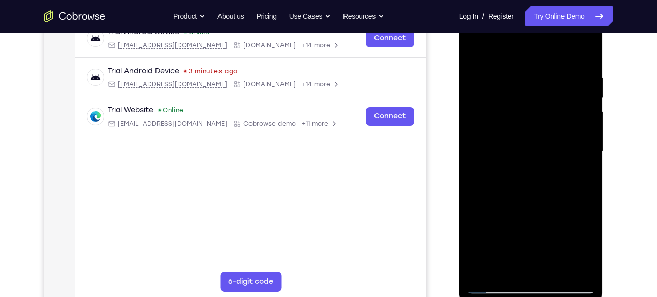
click at [580, 128] on div at bounding box center [531, 151] width 128 height 284
click at [580, 122] on div at bounding box center [531, 151] width 128 height 284
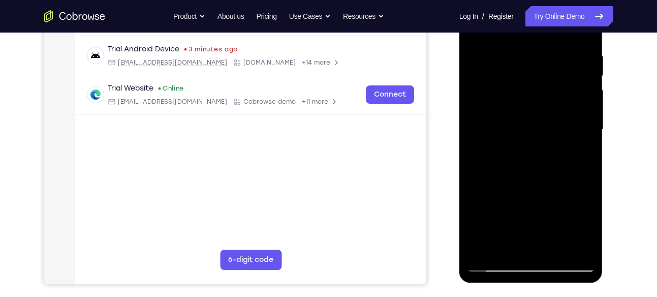
scroll to position [189, 0]
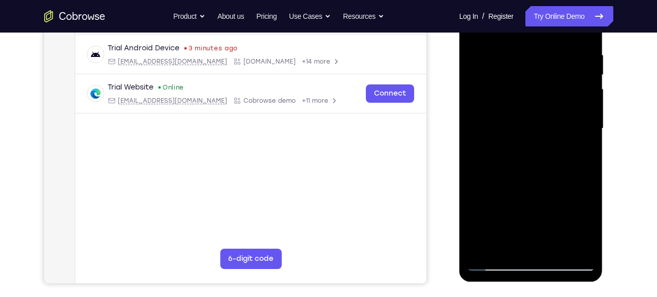
click at [580, 122] on div at bounding box center [531, 128] width 128 height 284
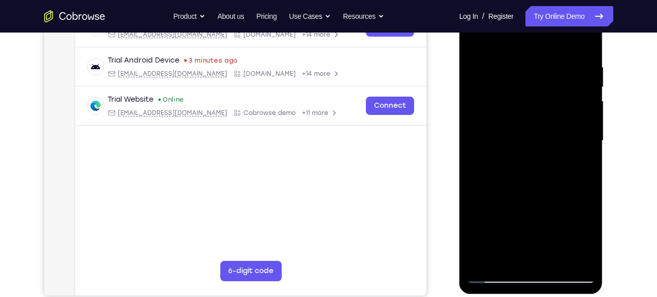
scroll to position [170, 0]
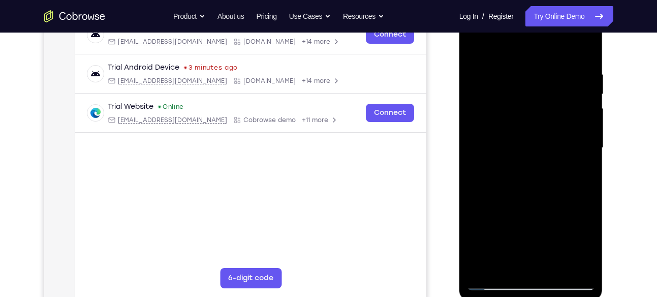
click at [580, 105] on div at bounding box center [531, 148] width 128 height 284
click at [581, 121] on div at bounding box center [531, 148] width 128 height 284
click at [579, 108] on div at bounding box center [531, 148] width 128 height 284
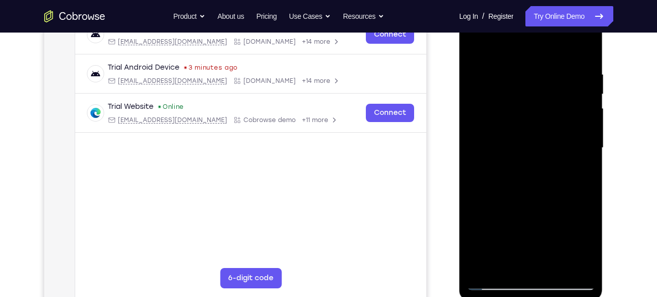
click at [568, 105] on div at bounding box center [531, 148] width 128 height 284
click at [574, 89] on div at bounding box center [531, 148] width 128 height 284
click at [579, 111] on div at bounding box center [531, 147] width 128 height 284
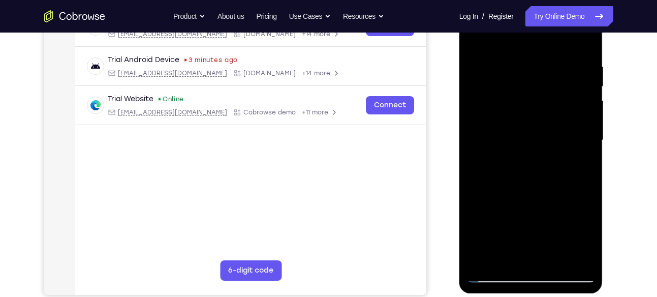
scroll to position [178, 0]
click at [579, 111] on div at bounding box center [531, 139] width 128 height 284
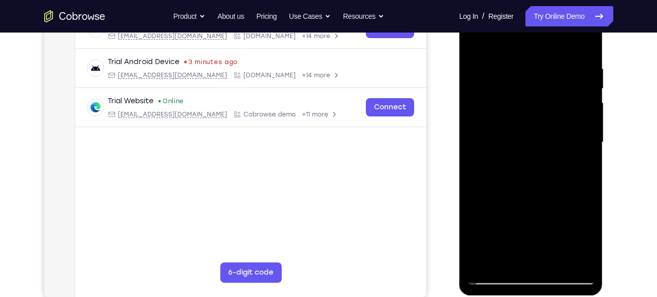
scroll to position [175, 0]
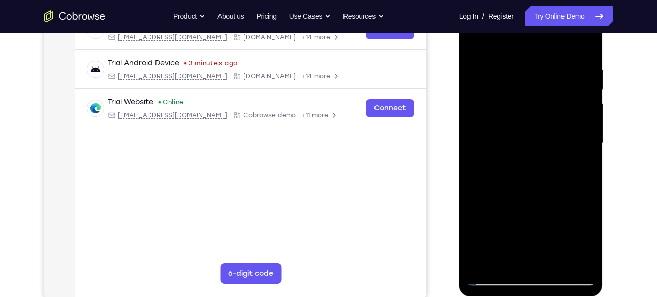
click at [585, 120] on div at bounding box center [531, 143] width 128 height 284
click at [474, 138] on div at bounding box center [531, 143] width 128 height 284
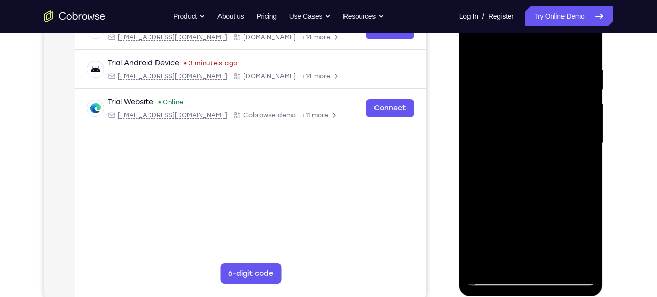
click at [474, 138] on div at bounding box center [531, 143] width 128 height 284
click at [586, 125] on div at bounding box center [531, 143] width 128 height 284
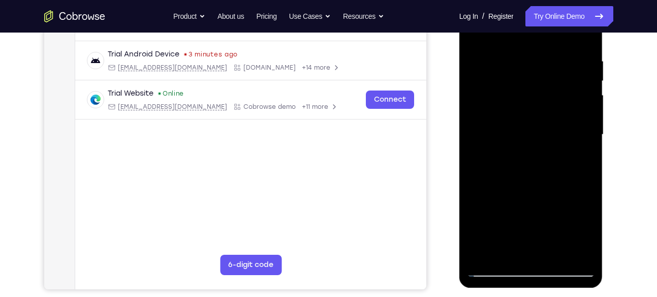
scroll to position [190, 0]
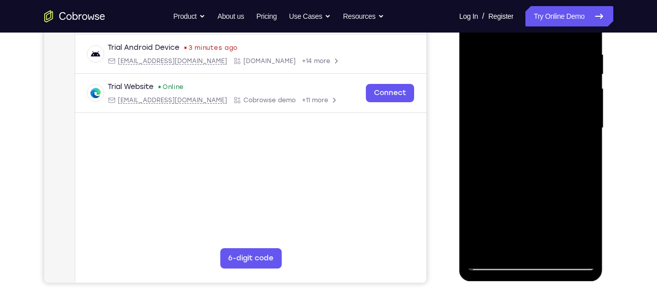
click at [586, 137] on div at bounding box center [531, 128] width 128 height 284
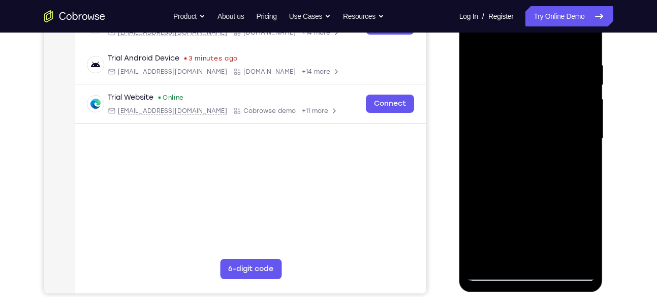
click at [586, 137] on div at bounding box center [531, 138] width 128 height 284
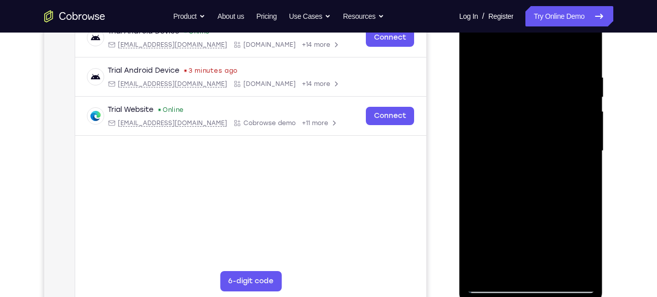
scroll to position [166, 0]
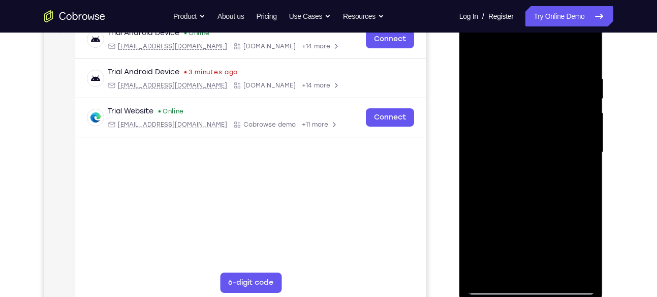
click at [586, 137] on div at bounding box center [531, 152] width 128 height 284
drag, startPoint x: 486, startPoint y: 179, endPoint x: 526, endPoint y: 179, distance: 39.6
click at [526, 179] on div at bounding box center [531, 152] width 128 height 284
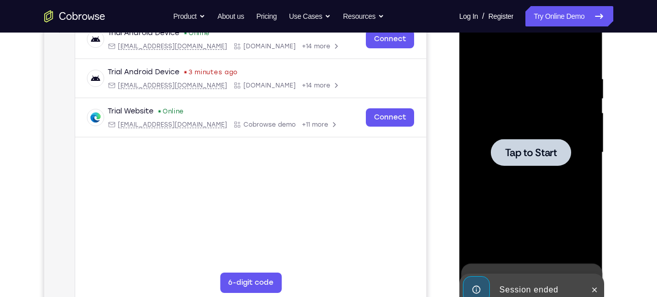
click at [540, 139] on div at bounding box center [530, 152] width 80 height 27
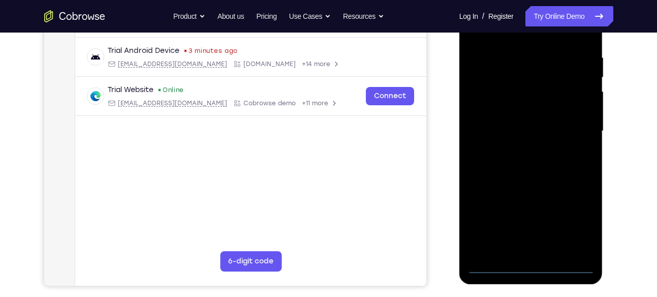
scroll to position [187, 0]
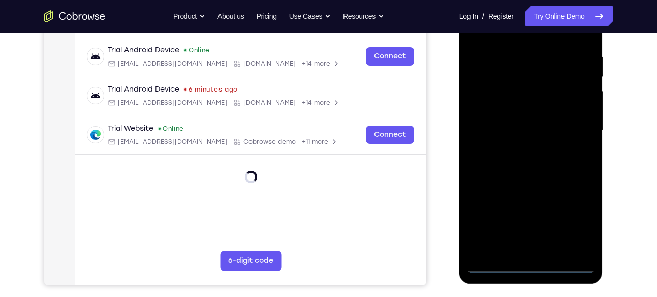
click at [528, 267] on div at bounding box center [531, 130] width 128 height 284
click at [577, 228] on div at bounding box center [531, 130] width 128 height 284
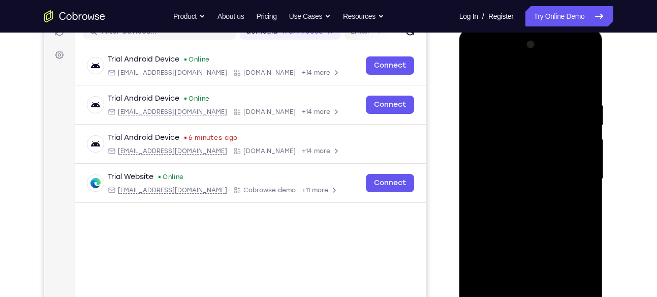
scroll to position [139, 0]
click at [485, 62] on div at bounding box center [531, 179] width 128 height 284
click at [571, 171] on div at bounding box center [531, 179] width 128 height 284
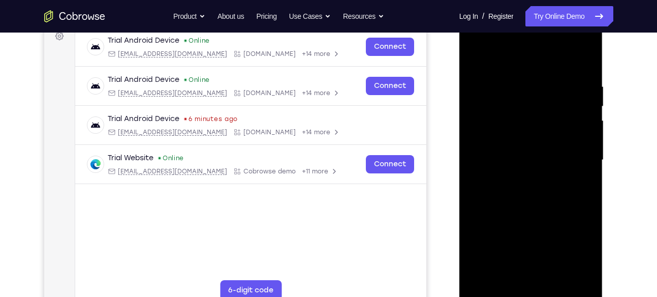
scroll to position [160, 0]
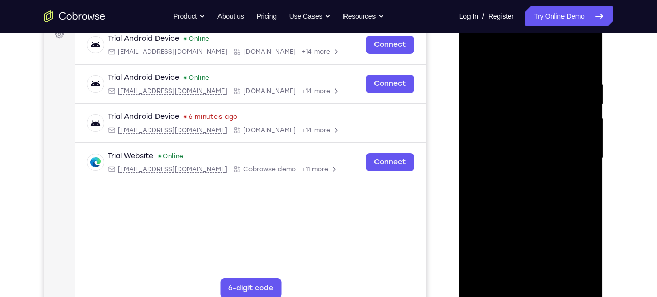
click at [518, 176] on div at bounding box center [531, 158] width 128 height 284
click at [532, 147] on div at bounding box center [531, 158] width 128 height 284
click at [517, 135] on div at bounding box center [531, 158] width 128 height 284
click at [493, 156] on div at bounding box center [531, 158] width 128 height 284
click at [489, 191] on div at bounding box center [531, 158] width 128 height 284
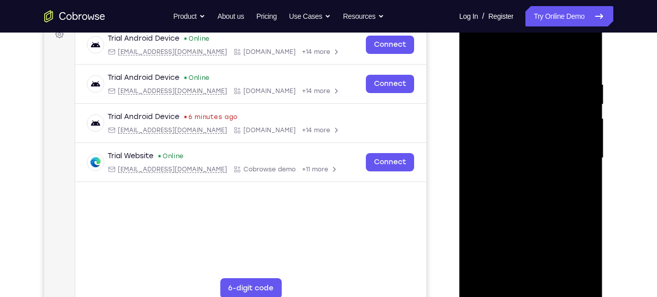
click at [489, 191] on div at bounding box center [531, 158] width 128 height 284
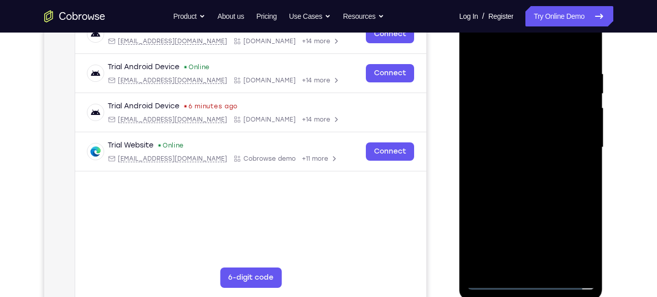
scroll to position [171, 0]
click at [559, 180] on div at bounding box center [531, 147] width 128 height 284
click at [535, 194] on div at bounding box center [531, 147] width 128 height 284
drag, startPoint x: 538, startPoint y: 218, endPoint x: 539, endPoint y: 117, distance: 101.0
click at [539, 117] on div at bounding box center [531, 147] width 128 height 284
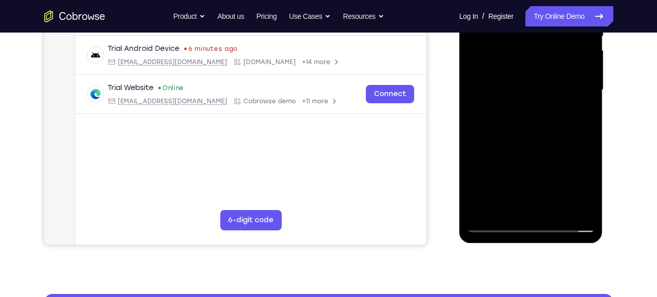
scroll to position [231, 0]
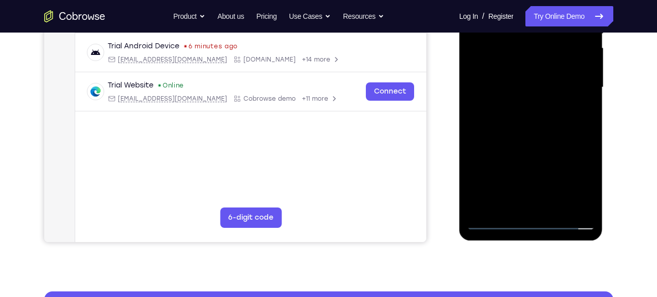
drag, startPoint x: 536, startPoint y: 163, endPoint x: 533, endPoint y: 94, distance: 69.1
click at [533, 94] on div at bounding box center [531, 87] width 128 height 284
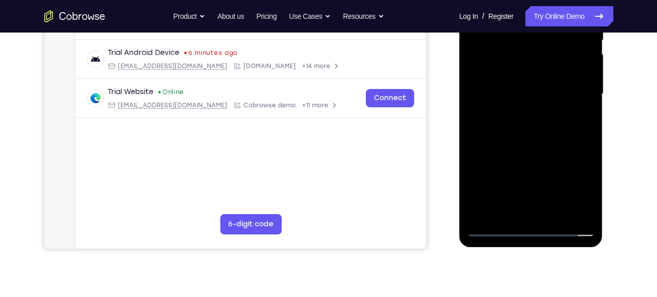
scroll to position [223, 0]
drag, startPoint x: 533, startPoint y: 188, endPoint x: 546, endPoint y: 70, distance: 118.5
click at [546, 70] on div at bounding box center [531, 94] width 128 height 284
drag, startPoint x: 553, startPoint y: 78, endPoint x: 551, endPoint y: 156, distance: 78.2
click at [551, 156] on div at bounding box center [531, 94] width 128 height 284
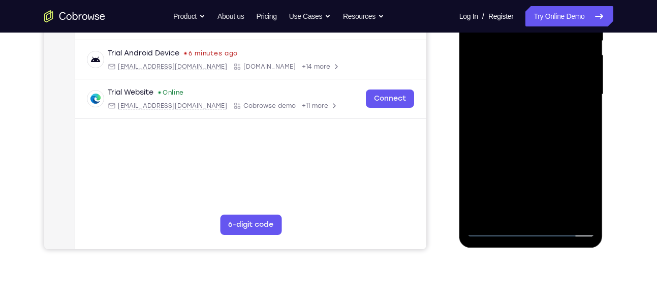
click at [592, 87] on div at bounding box center [531, 94] width 128 height 284
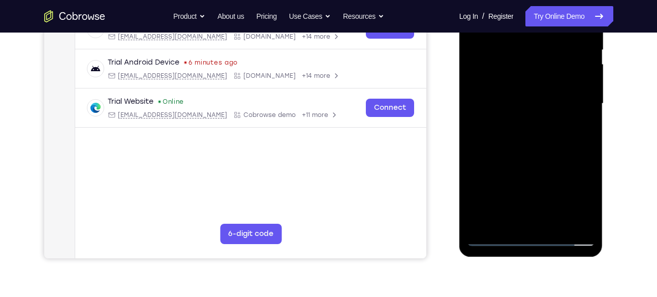
click at [585, 88] on div at bounding box center [531, 103] width 128 height 284
drag, startPoint x: 549, startPoint y: 86, endPoint x: 548, endPoint y: 102, distance: 16.3
click at [548, 102] on div at bounding box center [531, 103] width 128 height 284
click at [588, 111] on div at bounding box center [531, 103] width 128 height 284
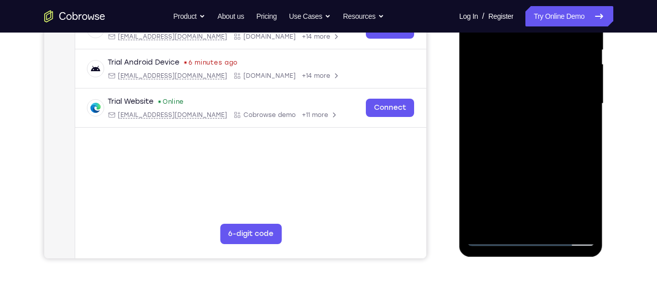
click at [473, 107] on div at bounding box center [531, 103] width 128 height 284
click at [587, 103] on div at bounding box center [531, 103] width 128 height 284
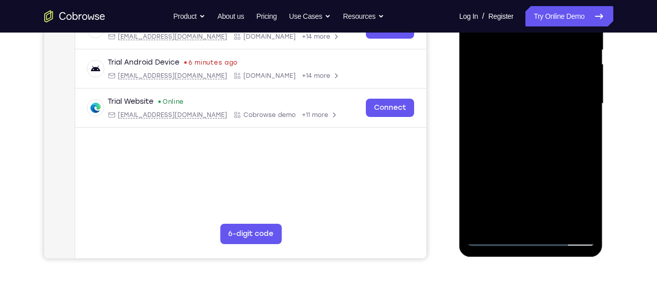
click at [475, 109] on div at bounding box center [531, 103] width 128 height 284
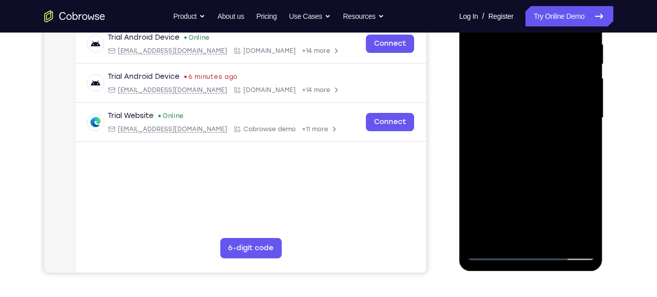
scroll to position [200, 0]
click at [587, 129] on div at bounding box center [531, 118] width 128 height 284
click at [587, 123] on div at bounding box center [531, 118] width 128 height 284
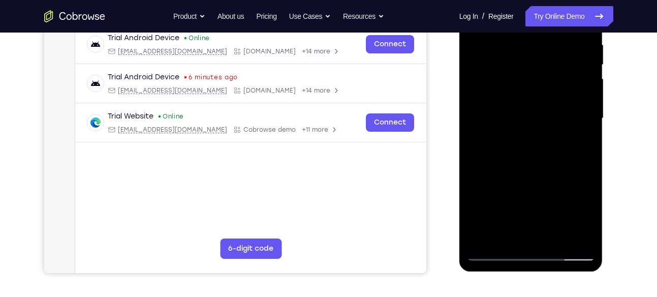
click at [587, 123] on div at bounding box center [531, 118] width 128 height 284
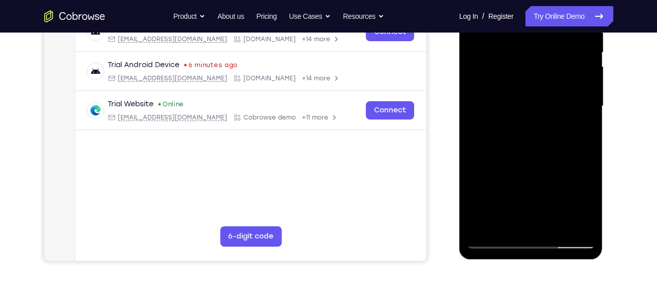
scroll to position [194, 0]
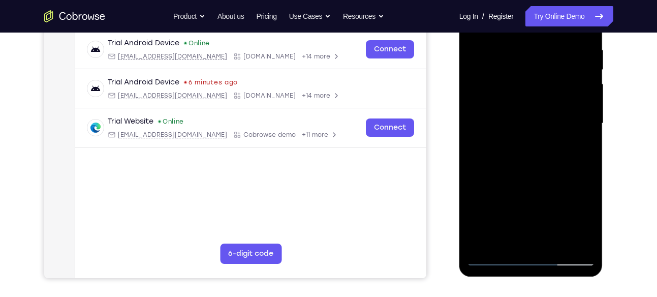
click at [586, 126] on div at bounding box center [531, 123] width 128 height 284
drag, startPoint x: 547, startPoint y: 189, endPoint x: 556, endPoint y: 101, distance: 89.3
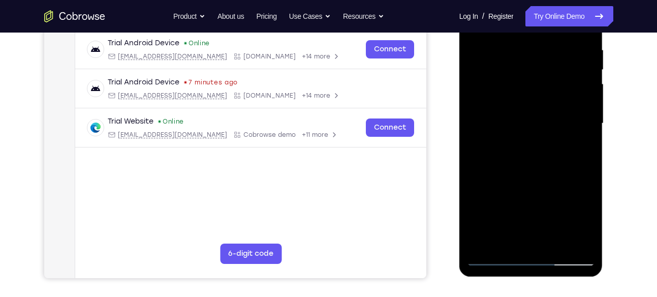
click at [556, 101] on div at bounding box center [531, 123] width 128 height 284
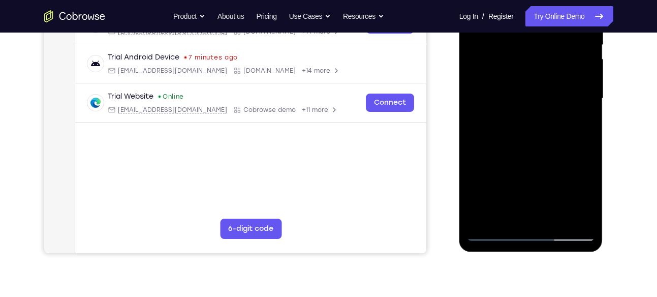
scroll to position [221, 0]
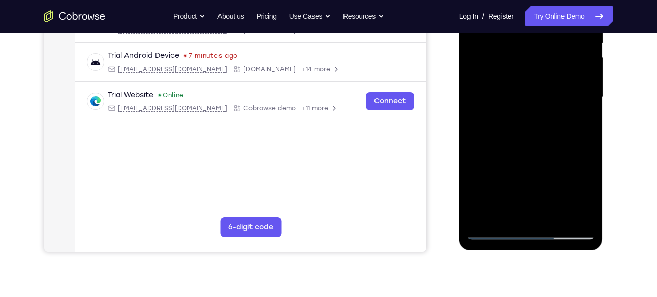
drag, startPoint x: 539, startPoint y: 193, endPoint x: 546, endPoint y: 101, distance: 93.2
click at [546, 101] on div at bounding box center [531, 97] width 128 height 284
click at [547, 185] on div at bounding box center [531, 97] width 128 height 284
drag, startPoint x: 547, startPoint y: 185, endPoint x: 546, endPoint y: 97, distance: 87.8
click at [546, 97] on div at bounding box center [531, 97] width 128 height 284
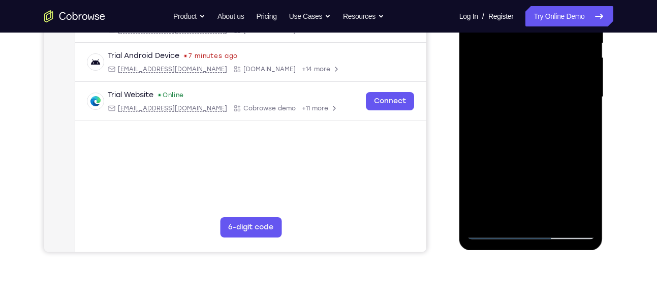
drag, startPoint x: 553, startPoint y: 190, endPoint x: 541, endPoint y: 89, distance: 102.3
click at [541, 89] on div at bounding box center [531, 97] width 128 height 284
drag, startPoint x: 539, startPoint y: 156, endPoint x: 535, endPoint y: 55, distance: 101.6
click at [535, 55] on div at bounding box center [531, 97] width 128 height 284
drag, startPoint x: 541, startPoint y: 92, endPoint x: 536, endPoint y: 187, distance: 94.6
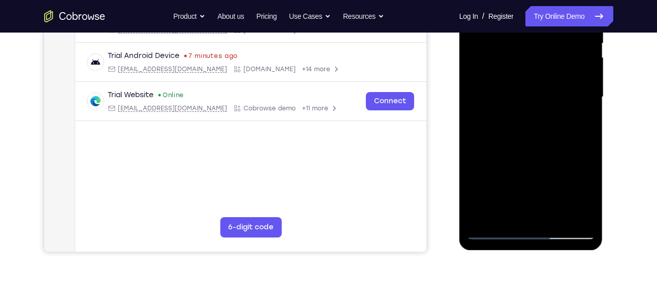
click at [536, 187] on div at bounding box center [531, 97] width 128 height 284
drag, startPoint x: 548, startPoint y: 91, endPoint x: 548, endPoint y: 163, distance: 72.6
click at [548, 163] on div at bounding box center [531, 97] width 128 height 284
drag, startPoint x: 547, startPoint y: 180, endPoint x: 543, endPoint y: 76, distance: 104.7
click at [543, 76] on div at bounding box center [531, 97] width 128 height 284
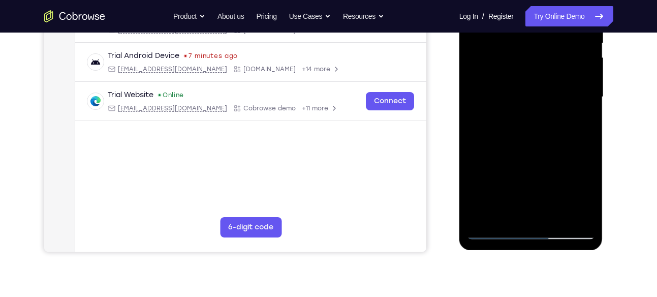
drag, startPoint x: 542, startPoint y: 155, endPoint x: 532, endPoint y: 84, distance: 71.8
click at [532, 84] on div at bounding box center [531, 97] width 128 height 284
drag, startPoint x: 531, startPoint y: 174, endPoint x: 526, endPoint y: 78, distance: 95.6
click at [526, 78] on div at bounding box center [531, 97] width 128 height 284
drag, startPoint x: 545, startPoint y: 176, endPoint x: 545, endPoint y: 82, distance: 94.4
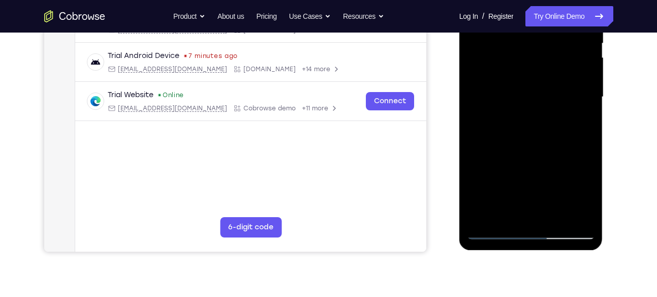
click at [545, 82] on div at bounding box center [531, 97] width 128 height 284
drag, startPoint x: 561, startPoint y: 172, endPoint x: 547, endPoint y: 64, distance: 108.5
click at [547, 64] on div at bounding box center [531, 97] width 128 height 284
drag, startPoint x: 548, startPoint y: 185, endPoint x: 543, endPoint y: 98, distance: 86.9
click at [543, 98] on div at bounding box center [531, 97] width 128 height 284
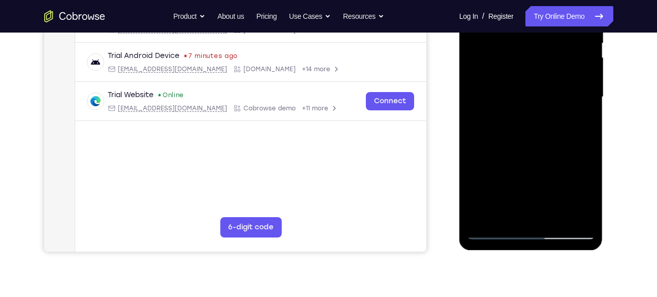
drag, startPoint x: 549, startPoint y: 168, endPoint x: 540, endPoint y: 93, distance: 75.3
click at [540, 93] on div at bounding box center [531, 97] width 128 height 284
drag, startPoint x: 544, startPoint y: 174, endPoint x: 544, endPoint y: 64, distance: 109.2
click at [544, 64] on div at bounding box center [531, 97] width 128 height 284
drag, startPoint x: 554, startPoint y: 183, endPoint x: 544, endPoint y: 82, distance: 101.6
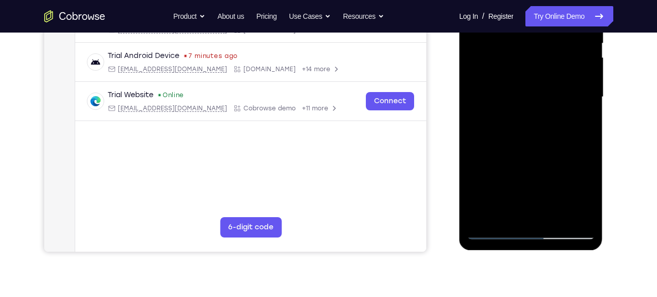
click at [544, 82] on div at bounding box center [531, 97] width 128 height 284
drag, startPoint x: 547, startPoint y: 165, endPoint x: 545, endPoint y: 187, distance: 22.5
click at [545, 187] on div at bounding box center [531, 97] width 128 height 284
drag, startPoint x: 551, startPoint y: 76, endPoint x: 547, endPoint y: 110, distance: 34.8
click at [547, 110] on div at bounding box center [531, 97] width 128 height 284
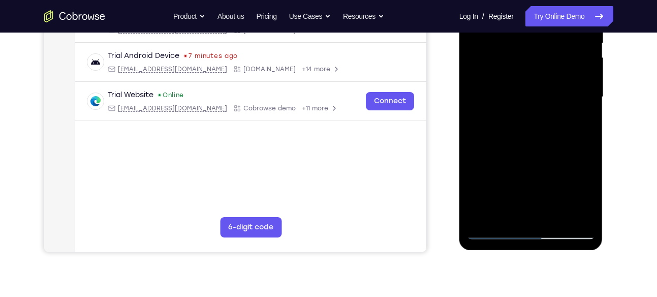
click at [585, 99] on div at bounding box center [531, 97] width 128 height 284
drag, startPoint x: 534, startPoint y: 51, endPoint x: 534, endPoint y: 108, distance: 56.9
click at [534, 108] on div at bounding box center [531, 97] width 128 height 284
click at [497, 54] on div at bounding box center [531, 97] width 128 height 284
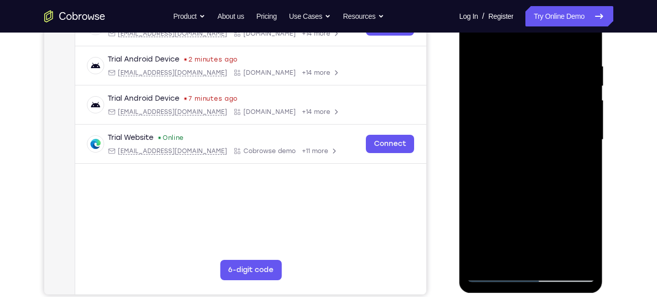
scroll to position [177, 0]
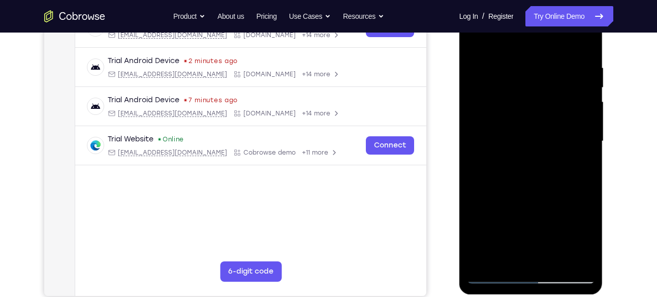
drag, startPoint x: 533, startPoint y: 63, endPoint x: 528, endPoint y: 155, distance: 92.6
click at [528, 155] on div at bounding box center [531, 141] width 128 height 284
drag, startPoint x: 521, startPoint y: 80, endPoint x: 517, endPoint y: 141, distance: 61.6
click at [517, 141] on div at bounding box center [531, 141] width 128 height 284
click at [515, 72] on div at bounding box center [531, 141] width 128 height 284
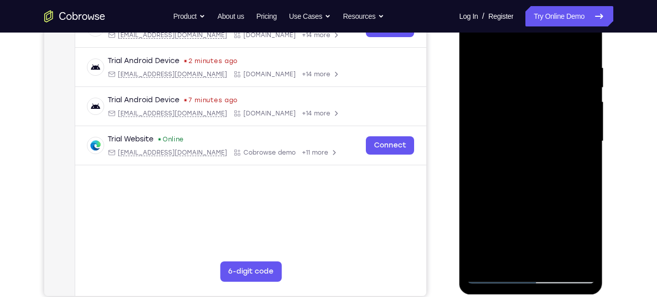
click at [473, 38] on div at bounding box center [531, 141] width 128 height 284
drag, startPoint x: 538, startPoint y: 215, endPoint x: 528, endPoint y: 75, distance: 140.5
click at [528, 75] on div at bounding box center [531, 141] width 128 height 284
drag, startPoint x: 535, startPoint y: 214, endPoint x: 523, endPoint y: 125, distance: 89.6
click at [523, 125] on div at bounding box center [531, 141] width 128 height 284
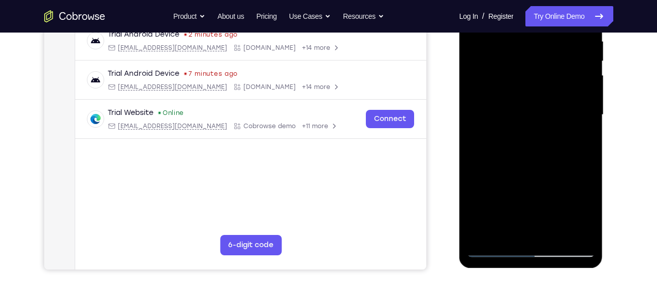
scroll to position [206, 0]
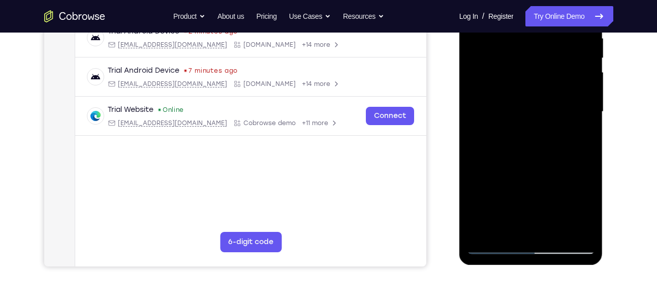
drag, startPoint x: 527, startPoint y: 173, endPoint x: 516, endPoint y: 73, distance: 100.1
click at [516, 73] on div at bounding box center [531, 112] width 128 height 284
drag, startPoint x: 533, startPoint y: 210, endPoint x: 514, endPoint y: 101, distance: 110.8
click at [514, 101] on div at bounding box center [531, 112] width 128 height 284
drag, startPoint x: 521, startPoint y: 215, endPoint x: 506, endPoint y: 59, distance: 156.1
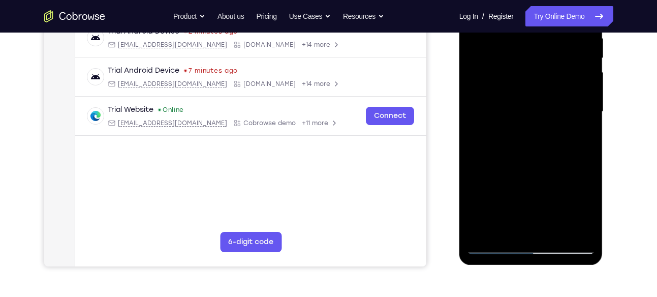
click at [506, 59] on div at bounding box center [531, 112] width 128 height 284
drag, startPoint x: 524, startPoint y: 191, endPoint x: 504, endPoint y: 100, distance: 93.6
click at [504, 100] on div at bounding box center [531, 112] width 128 height 284
drag, startPoint x: 516, startPoint y: 204, endPoint x: 509, endPoint y: 87, distance: 117.0
click at [509, 87] on div at bounding box center [531, 112] width 128 height 284
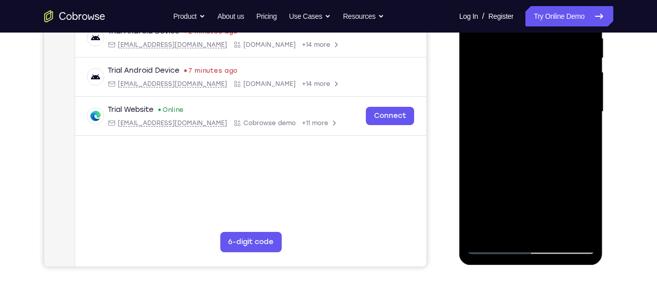
drag, startPoint x: 518, startPoint y: 180, endPoint x: 505, endPoint y: 91, distance: 90.3
click at [505, 91] on div at bounding box center [531, 112] width 128 height 284
drag, startPoint x: 539, startPoint y: 208, endPoint x: 530, endPoint y: 107, distance: 101.5
click at [530, 107] on div at bounding box center [531, 112] width 128 height 284
drag
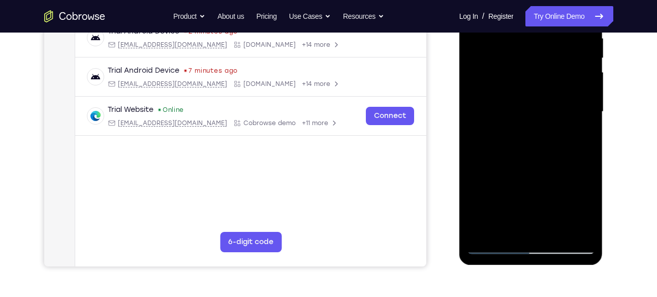
click at [531, 101] on div at bounding box center [531, 112] width 128 height 284
click at [518, 69] on div at bounding box center [531, 112] width 128 height 284
click at [509, 71] on div at bounding box center [531, 112] width 128 height 284
click at [520, 113] on div at bounding box center [531, 112] width 128 height 284
click at [515, 58] on div at bounding box center [531, 112] width 128 height 284
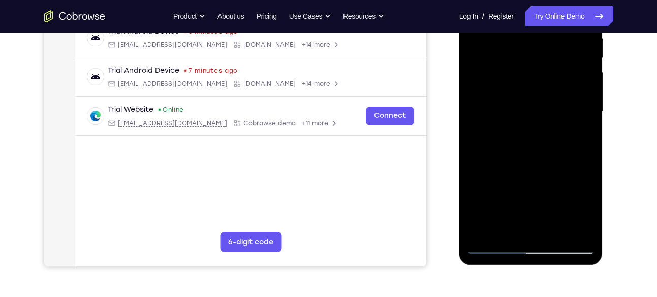
click at [519, 76] on div at bounding box center [531, 112] width 128 height 284
click at [515, 138] on div at bounding box center [531, 112] width 128 height 284
click at [514, 95] on div at bounding box center [531, 112] width 128 height 284
click at [508, 68] on div at bounding box center [531, 112] width 128 height 284
click at [508, 53] on div at bounding box center [531, 112] width 128 height 284
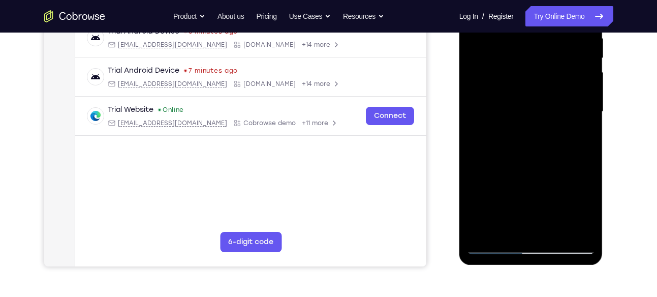
click at [510, 91] on div at bounding box center [531, 112] width 128 height 284
drag, startPoint x: 509, startPoint y: 181, endPoint x: 491, endPoint y: 88, distance: 94.7
click at [491, 88] on div at bounding box center [531, 112] width 128 height 284
click at [500, 91] on div at bounding box center [531, 112] width 128 height 284
click at [491, 66] on div at bounding box center [531, 112] width 128 height 284
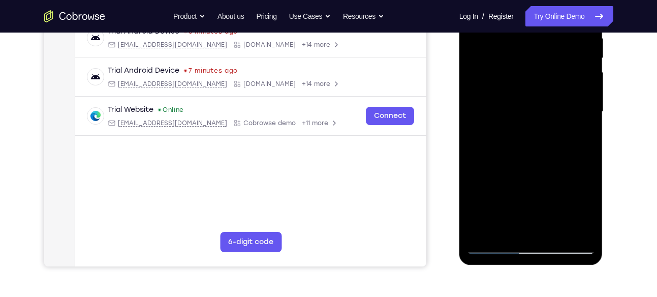
click at [501, 39] on div at bounding box center [531, 112] width 128 height 284
click at [547, 79] on div at bounding box center [531, 112] width 128 height 284
click at [494, 242] on div at bounding box center [531, 112] width 128 height 284
click at [492, 247] on div at bounding box center [531, 112] width 128 height 284
click at [505, 233] on div at bounding box center [531, 112] width 128 height 284
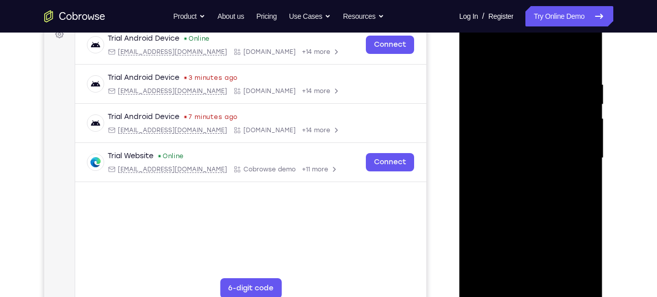
scroll to position [157, 0]
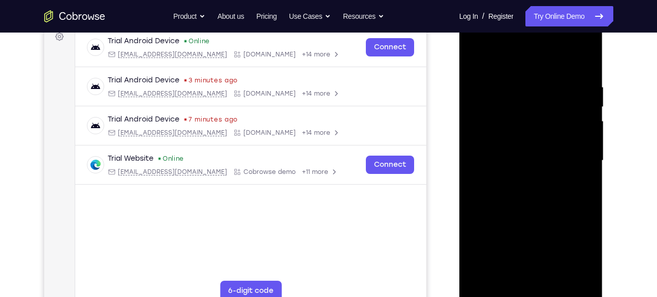
click at [509, 57] on div at bounding box center [531, 160] width 128 height 284
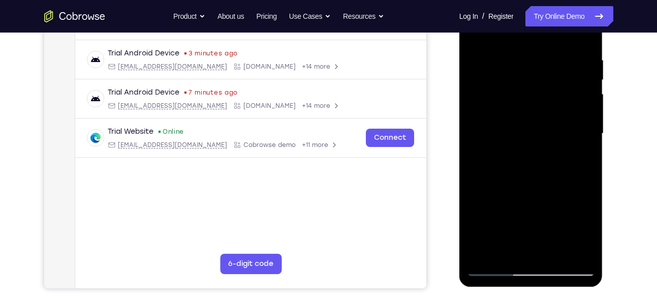
scroll to position [185, 0]
click at [511, 44] on div at bounding box center [531, 133] width 128 height 284
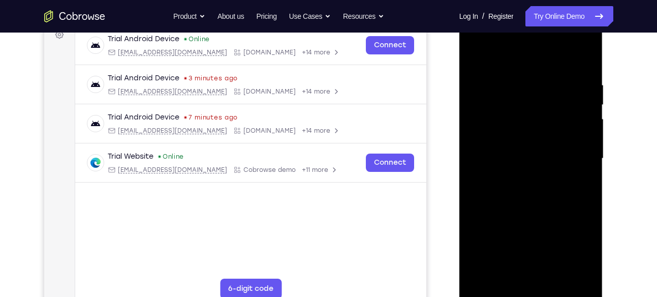
scroll to position [153, 0]
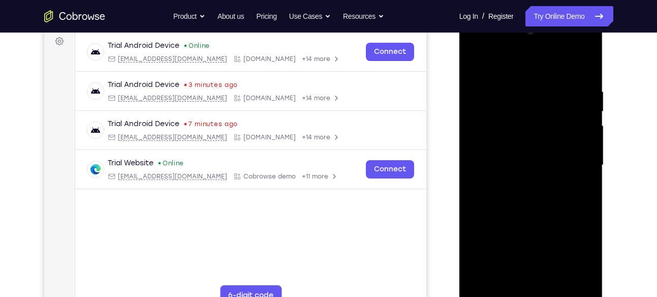
click at [475, 64] on div at bounding box center [531, 165] width 128 height 284
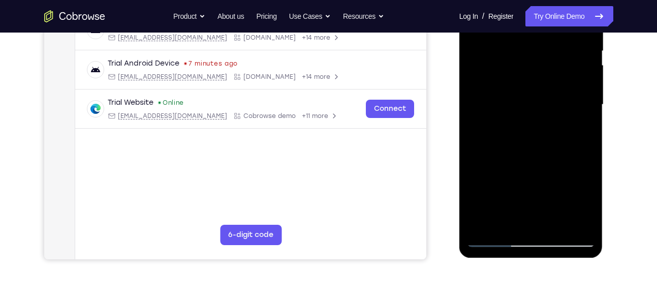
scroll to position [175, 0]
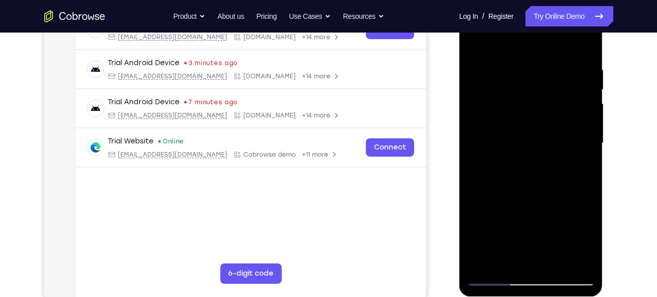
drag, startPoint x: 524, startPoint y: 142, endPoint x: 524, endPoint y: 89, distance: 52.3
click at [524, 89] on div at bounding box center [531, 143] width 128 height 284
drag, startPoint x: 534, startPoint y: 141, endPoint x: 529, endPoint y: 74, distance: 67.7
click at [529, 74] on div at bounding box center [531, 143] width 128 height 284
click at [527, 104] on div at bounding box center [531, 143] width 128 height 284
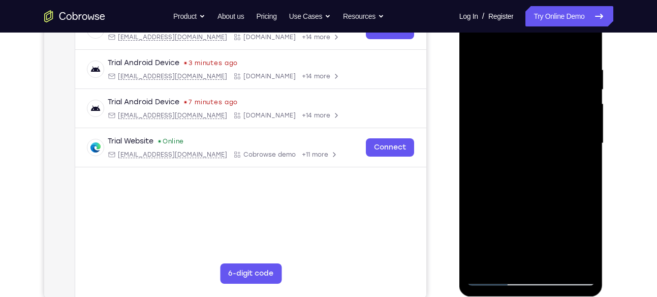
drag, startPoint x: 523, startPoint y: 228, endPoint x: 521, endPoint y: 118, distance: 109.7
click at [521, 118] on div at bounding box center [531, 143] width 128 height 284
drag, startPoint x: 530, startPoint y: 226, endPoint x: 523, endPoint y: 152, distance: 74.9
click at [523, 152] on div at bounding box center [531, 143] width 128 height 284
drag, startPoint x: 555, startPoint y: 223, endPoint x: 549, endPoint y: 180, distance: 43.6
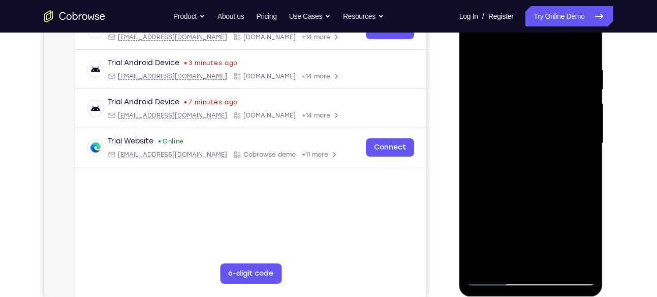
click at [549, 180] on div at bounding box center [531, 143] width 128 height 284
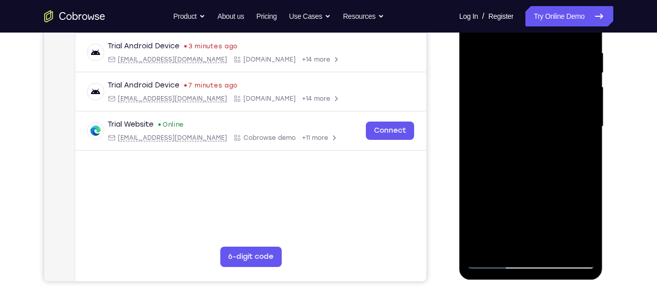
scroll to position [193, 0]
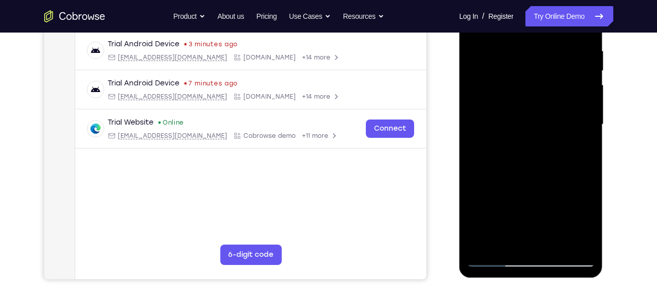
click at [527, 86] on div at bounding box center [531, 124] width 128 height 284
click at [548, 197] on div at bounding box center [531, 124] width 128 height 284
click at [484, 244] on div at bounding box center [531, 124] width 128 height 284
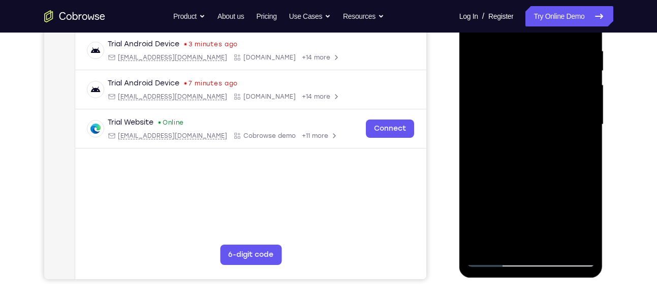
click at [484, 244] on div at bounding box center [531, 124] width 128 height 284
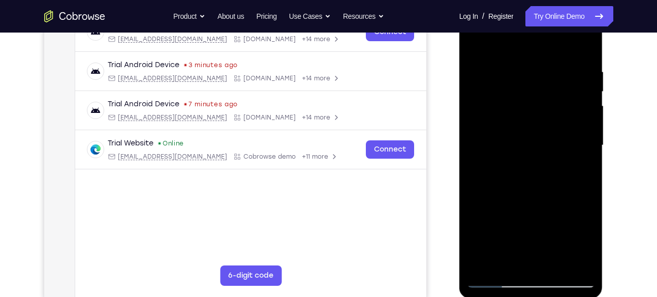
scroll to position [169, 0]
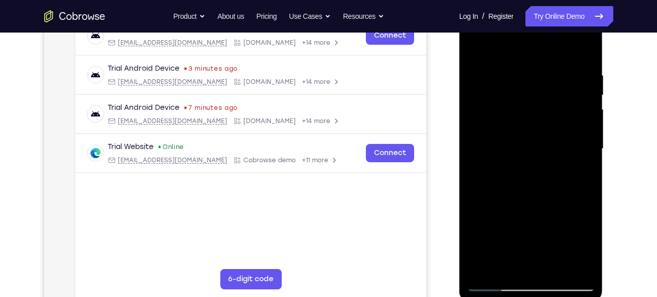
drag, startPoint x: 538, startPoint y: 90, endPoint x: 538, endPoint y: 190, distance: 99.5
click at [538, 190] on div at bounding box center [531, 149] width 128 height 284
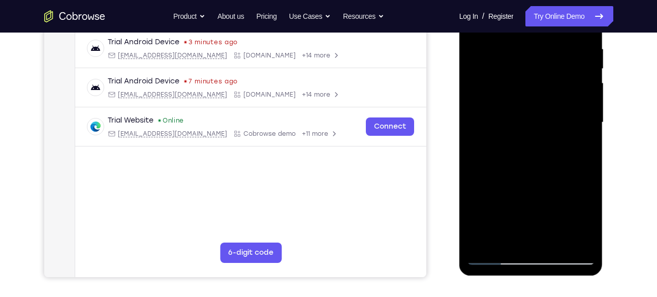
scroll to position [196, 0]
click at [552, 241] on div at bounding box center [531, 122] width 128 height 284
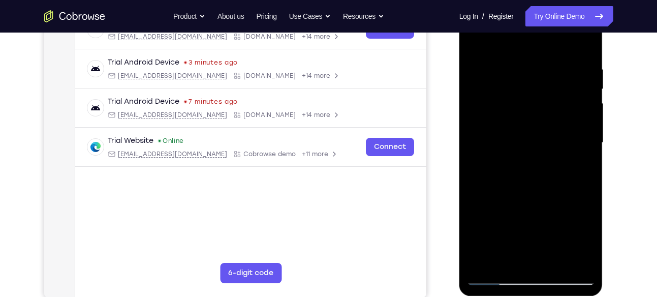
scroll to position [174, 0]
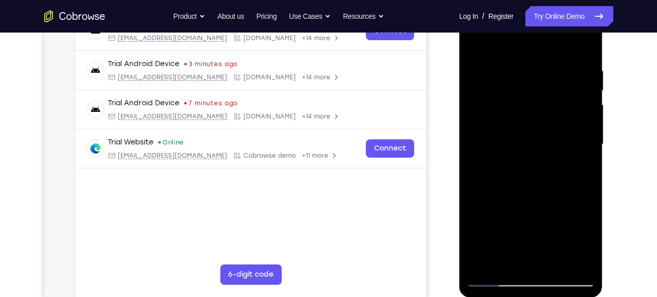
click at [527, 201] on div at bounding box center [531, 144] width 128 height 284
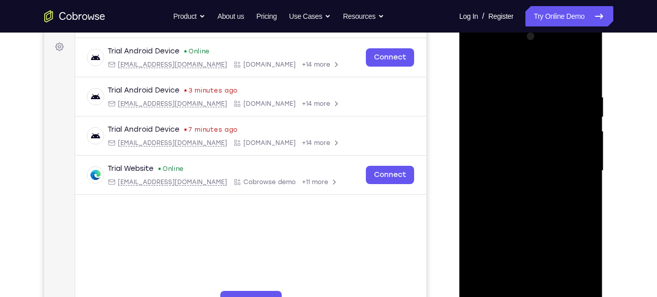
scroll to position [147, 0]
click at [478, 69] on div at bounding box center [531, 171] width 128 height 284
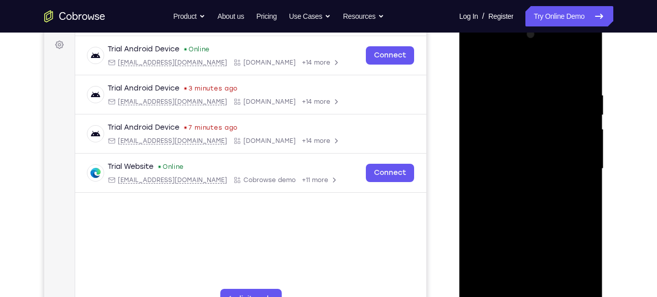
scroll to position [149, 0]
click at [586, 209] on div at bounding box center [531, 169] width 128 height 284
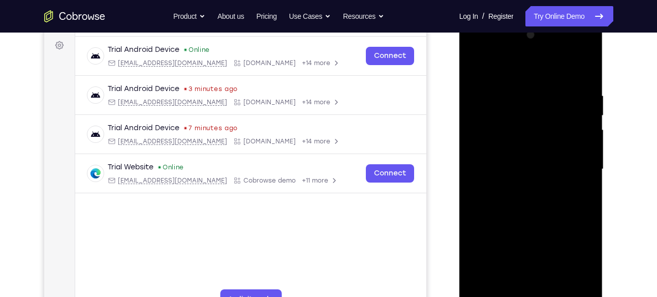
click at [586, 209] on div at bounding box center [531, 169] width 128 height 284
click at [508, 87] on div at bounding box center [531, 169] width 128 height 284
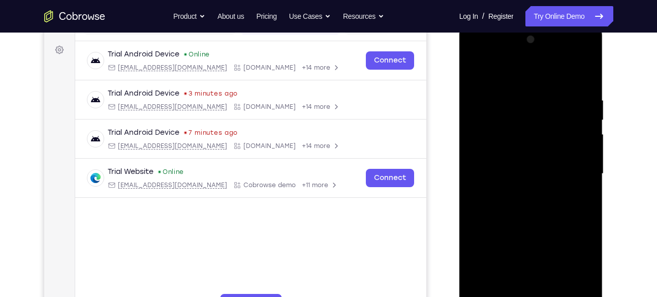
scroll to position [143, 0]
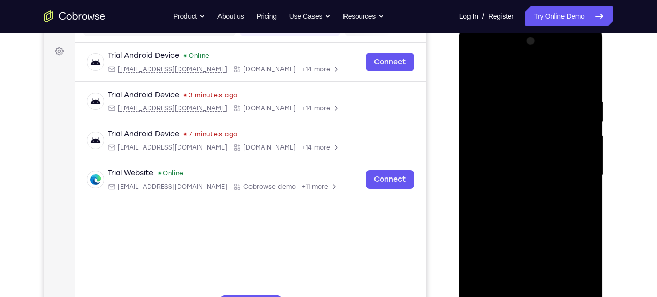
drag, startPoint x: 575, startPoint y: 152, endPoint x: 539, endPoint y: 156, distance: 36.3
click at [539, 156] on div at bounding box center [531, 175] width 128 height 284
drag, startPoint x: 568, startPoint y: 152, endPoint x: 542, endPoint y: 158, distance: 27.1
click at [542, 158] on div at bounding box center [531, 175] width 128 height 284
drag, startPoint x: 576, startPoint y: 152, endPoint x: 538, endPoint y: 163, distance: 39.3
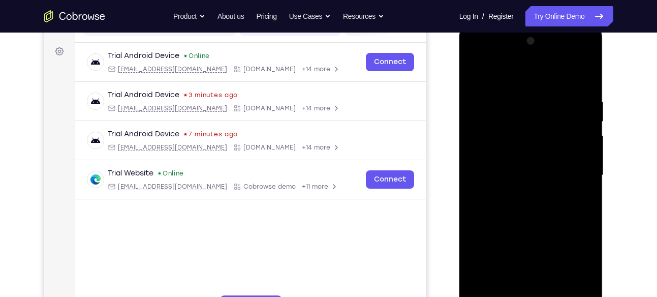
click at [538, 163] on div at bounding box center [531, 175] width 128 height 284
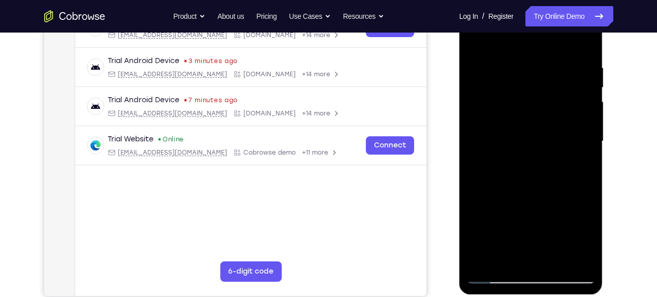
scroll to position [182, 0]
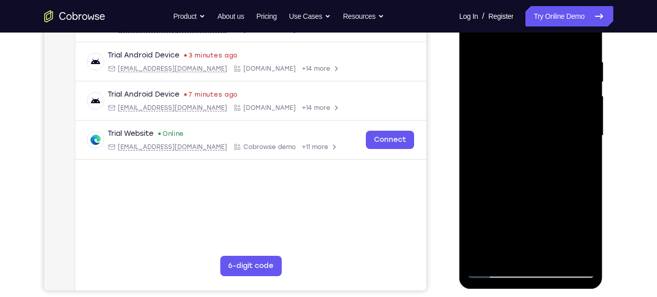
click at [562, 147] on div at bounding box center [531, 135] width 128 height 284
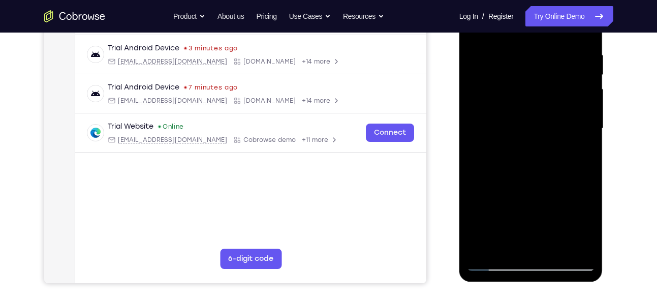
drag, startPoint x: 578, startPoint y: 126, endPoint x: 551, endPoint y: 139, distance: 29.5
click at [551, 139] on div at bounding box center [531, 128] width 128 height 284
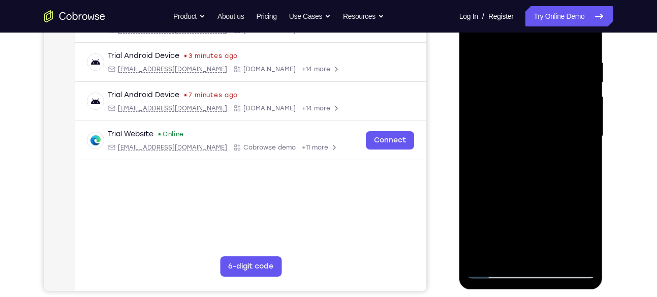
scroll to position [181, 0]
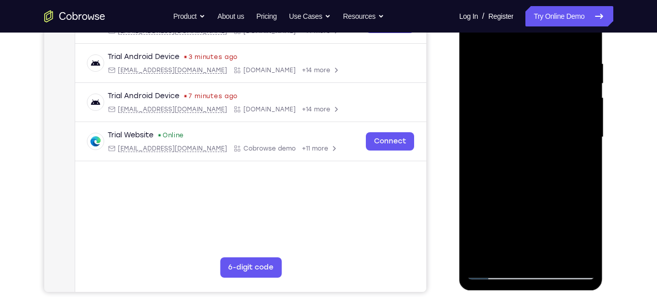
drag, startPoint x: 568, startPoint y: 139, endPoint x: 545, endPoint y: 142, distance: 22.5
click at [545, 142] on div at bounding box center [531, 137] width 128 height 284
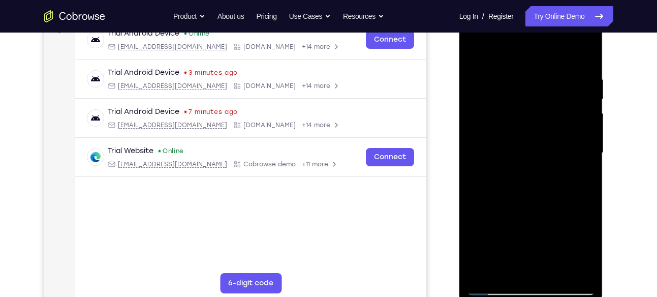
scroll to position [164, 0]
drag, startPoint x: 577, startPoint y: 159, endPoint x: 534, endPoint y: 162, distance: 42.8
click at [534, 162] on div at bounding box center [531, 154] width 128 height 284
drag, startPoint x: 574, startPoint y: 150, endPoint x: 545, endPoint y: 151, distance: 28.9
click at [545, 151] on div at bounding box center [531, 154] width 128 height 284
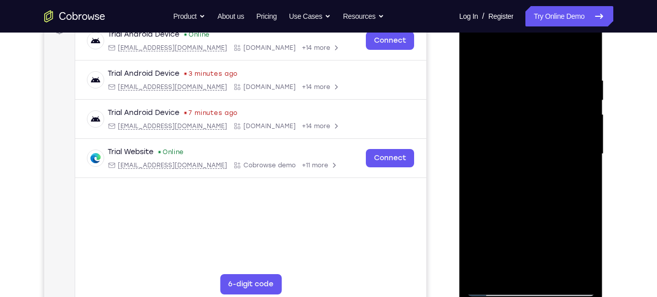
drag, startPoint x: 570, startPoint y: 126, endPoint x: 540, endPoint y: 130, distance: 29.7
click at [540, 130] on div at bounding box center [531, 154] width 128 height 284
drag, startPoint x: 558, startPoint y: 115, endPoint x: 522, endPoint y: 122, distance: 36.7
click at [522, 122] on div at bounding box center [531, 154] width 128 height 284
drag, startPoint x: 558, startPoint y: 152, endPoint x: 521, endPoint y: 157, distance: 37.4
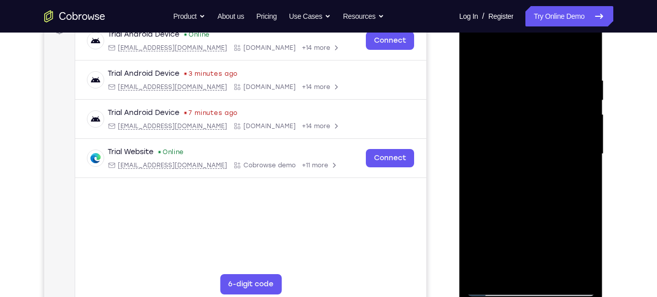
click at [521, 157] on div at bounding box center [531, 154] width 128 height 284
drag, startPoint x: 564, startPoint y: 153, endPoint x: 540, endPoint y: 156, distance: 24.1
click at [540, 156] on div at bounding box center [531, 154] width 128 height 284
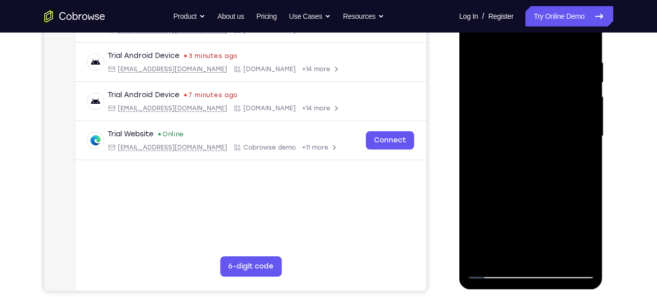
scroll to position [184, 0]
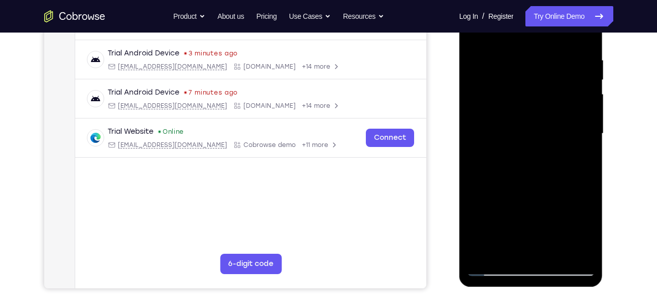
drag, startPoint x: 563, startPoint y: 126, endPoint x: 543, endPoint y: 127, distance: 19.8
click at [543, 127] on div at bounding box center [531, 133] width 128 height 284
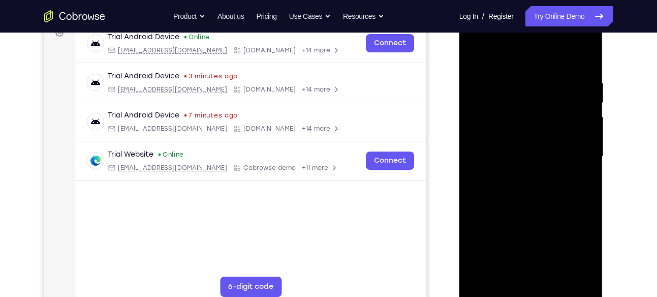
scroll to position [161, 0]
drag, startPoint x: 558, startPoint y: 119, endPoint x: 540, endPoint y: 120, distance: 17.8
click at [540, 120] on div at bounding box center [531, 157] width 128 height 284
click at [567, 120] on div at bounding box center [531, 157] width 128 height 284
click at [573, 119] on div at bounding box center [531, 157] width 128 height 284
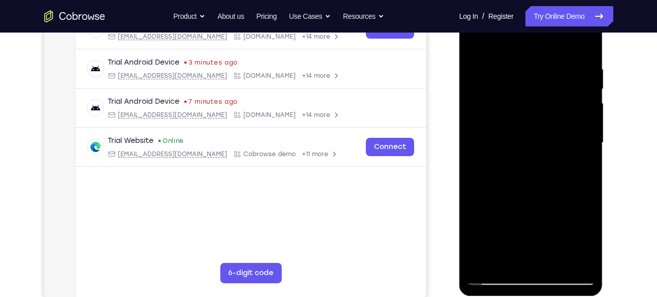
scroll to position [174, 0]
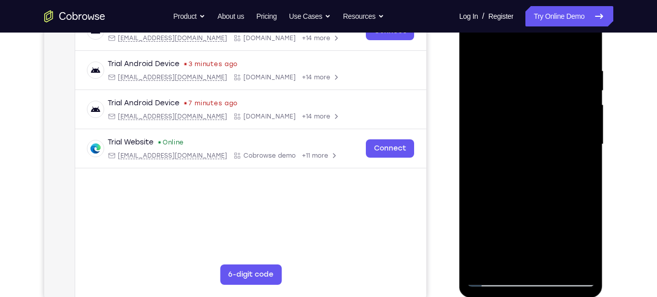
drag, startPoint x: 577, startPoint y: 119, endPoint x: 494, endPoint y: 120, distance: 82.8
click at [494, 120] on div at bounding box center [531, 144] width 128 height 284
drag, startPoint x: 580, startPoint y: 114, endPoint x: 564, endPoint y: 116, distance: 16.9
click at [564, 116] on div at bounding box center [531, 144] width 128 height 284
drag, startPoint x: 582, startPoint y: 112, endPoint x: 545, endPoint y: 118, distance: 38.1
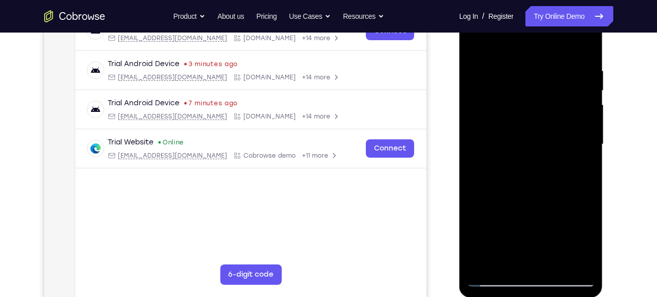
click at [545, 118] on div at bounding box center [531, 144] width 128 height 284
drag, startPoint x: 570, startPoint y: 114, endPoint x: 525, endPoint y: 121, distance: 45.2
click at [525, 121] on div at bounding box center [531, 144] width 128 height 284
drag, startPoint x: 558, startPoint y: 140, endPoint x: 528, endPoint y: 143, distance: 29.6
click at [528, 143] on div at bounding box center [531, 144] width 128 height 284
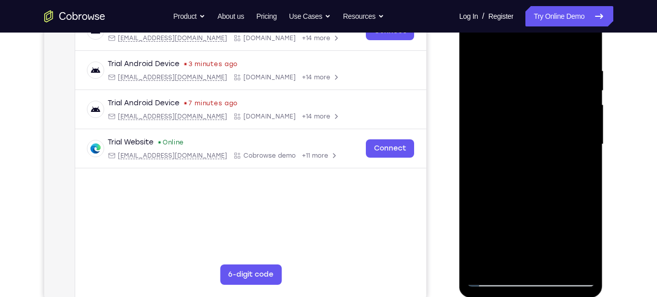
drag, startPoint x: 556, startPoint y: 150, endPoint x: 523, endPoint y: 149, distance: 33.0
click at [523, 149] on div at bounding box center [531, 144] width 128 height 284
drag, startPoint x: 556, startPoint y: 117, endPoint x: 520, endPoint y: 123, distance: 37.1
click at [520, 123] on div at bounding box center [531, 144] width 128 height 284
drag, startPoint x: 563, startPoint y: 144, endPoint x: 519, endPoint y: 149, distance: 43.4
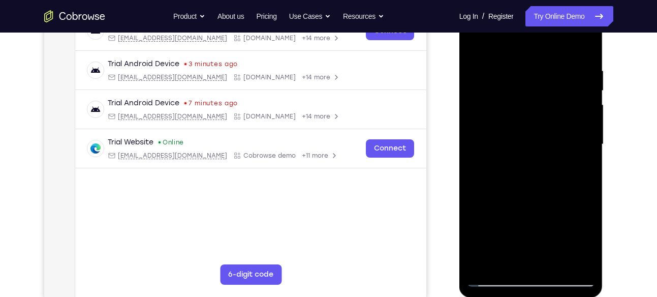
click at [519, 149] on div at bounding box center [531, 144] width 128 height 284
drag, startPoint x: 564, startPoint y: 148, endPoint x: 493, endPoint y: 155, distance: 71.4
click at [493, 155] on div at bounding box center [531, 144] width 128 height 284
drag, startPoint x: 470, startPoint y: 134, endPoint x: 499, endPoint y: 143, distance: 30.5
click at [499, 143] on div at bounding box center [531, 144] width 128 height 284
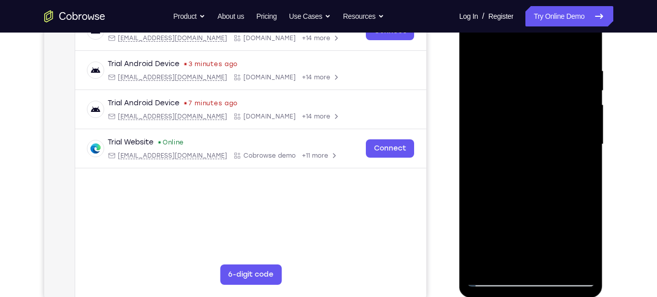
drag, startPoint x: 575, startPoint y: 129, endPoint x: 544, endPoint y: 127, distance: 30.5
click at [544, 127] on div at bounding box center [531, 144] width 128 height 284
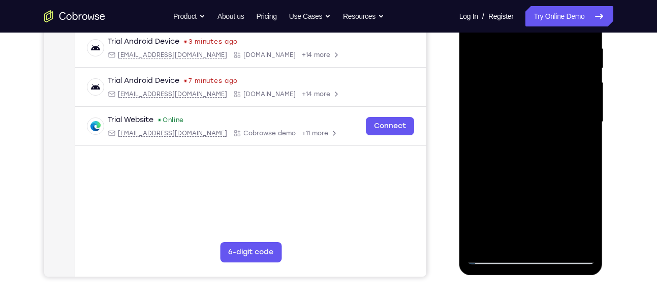
drag, startPoint x: 575, startPoint y: 115, endPoint x: 552, endPoint y: 138, distance: 32.3
click at [552, 138] on div at bounding box center [531, 122] width 128 height 284
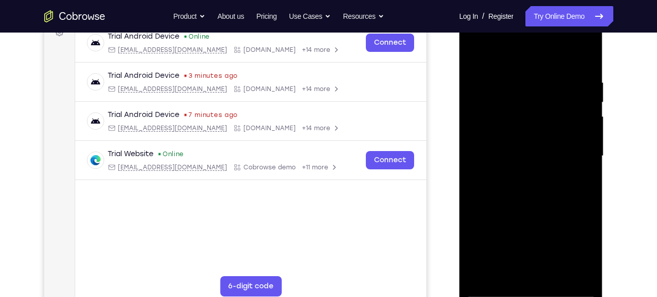
scroll to position [161, 0]
drag, startPoint x: 572, startPoint y: 134, endPoint x: 544, endPoint y: 135, distance: 28.0
click at [544, 135] on div at bounding box center [531, 156] width 128 height 284
drag, startPoint x: 562, startPoint y: 125, endPoint x: 521, endPoint y: 125, distance: 40.6
click at [521, 125] on div at bounding box center [531, 156] width 128 height 284
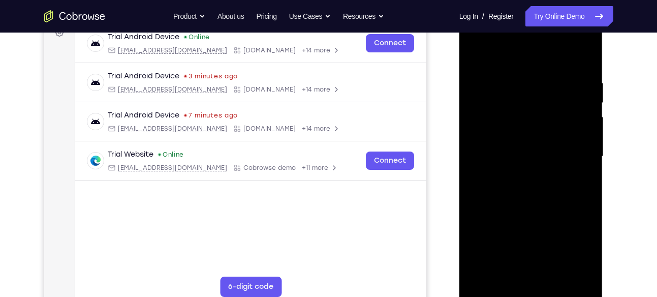
drag, startPoint x: 548, startPoint y: 125, endPoint x: 513, endPoint y: 131, distance: 35.5
click at [513, 131] on div at bounding box center [531, 156] width 128 height 284
drag, startPoint x: 550, startPoint y: 146, endPoint x: 526, endPoint y: 147, distance: 23.9
click at [526, 147] on div at bounding box center [531, 156] width 128 height 284
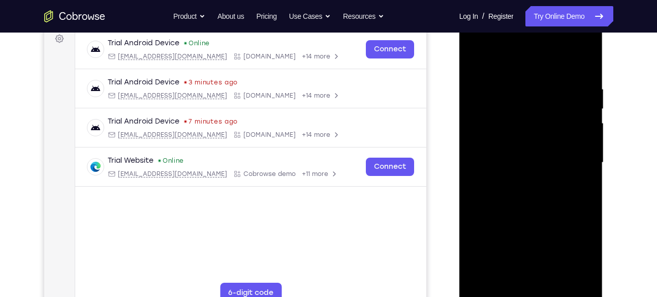
scroll to position [155, 0]
drag, startPoint x: 559, startPoint y: 150, endPoint x: 517, endPoint y: 148, distance: 41.7
click at [517, 148] on div at bounding box center [531, 163] width 128 height 284
click at [531, 166] on div at bounding box center [531, 163] width 128 height 284
click at [530, 151] on div at bounding box center [531, 163] width 128 height 284
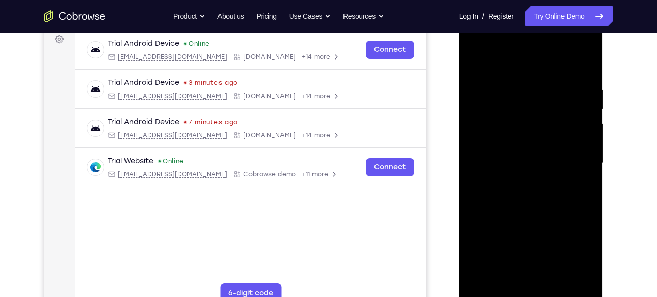
click at [545, 156] on div at bounding box center [531, 163] width 128 height 284
click at [527, 160] on div at bounding box center [531, 163] width 128 height 284
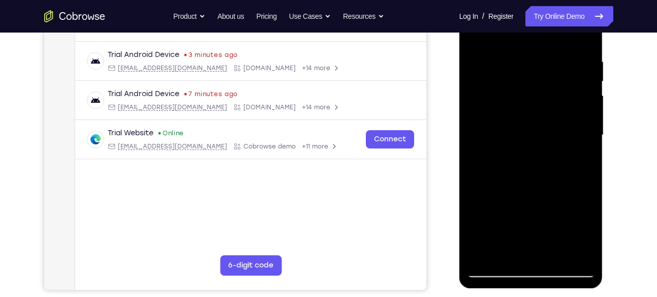
click at [523, 180] on div at bounding box center [531, 135] width 128 height 284
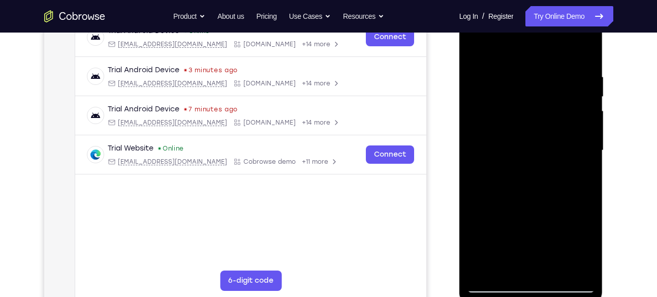
scroll to position [163, 0]
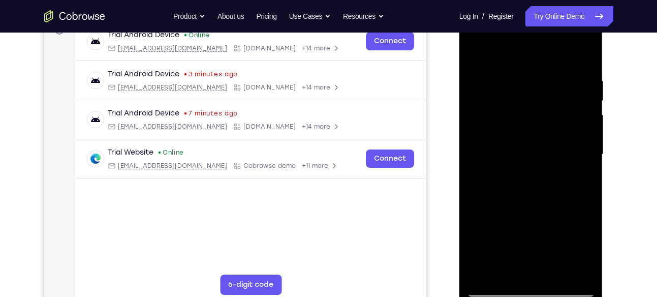
click at [522, 152] on div at bounding box center [531, 154] width 128 height 284
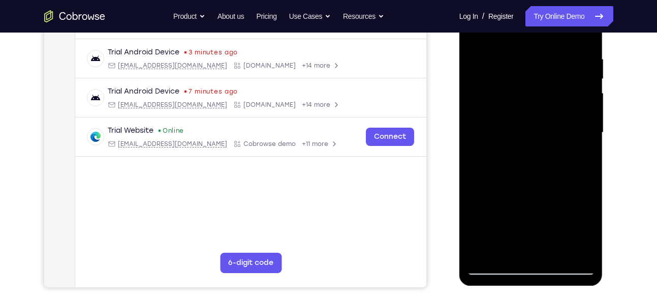
scroll to position [188, 0]
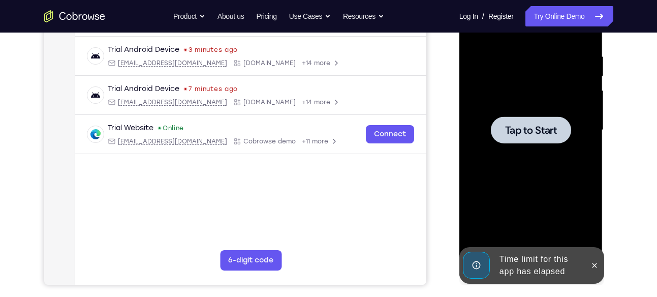
click at [601, 266] on button at bounding box center [594, 265] width 16 height 16
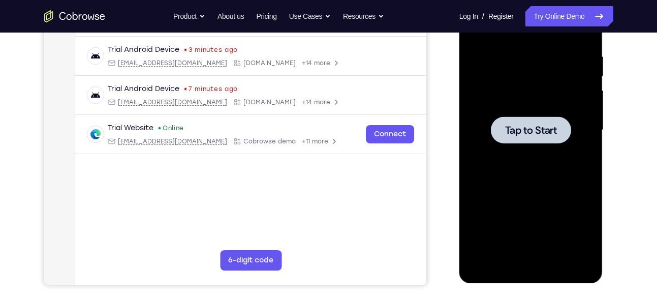
click at [520, 148] on div at bounding box center [531, 130] width 128 height 284
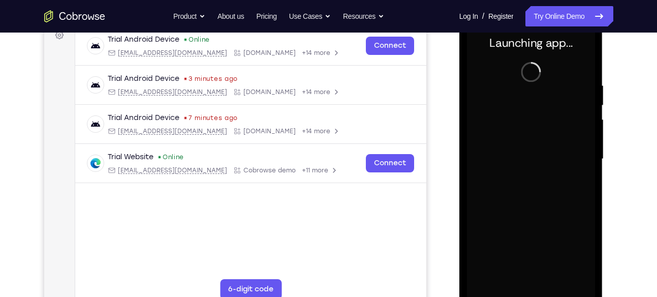
scroll to position [158, 0]
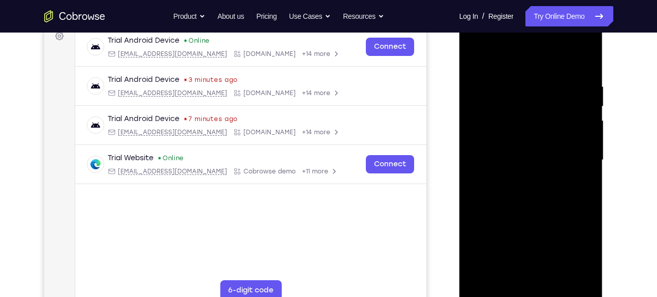
click at [533, 232] on div at bounding box center [531, 160] width 128 height 284
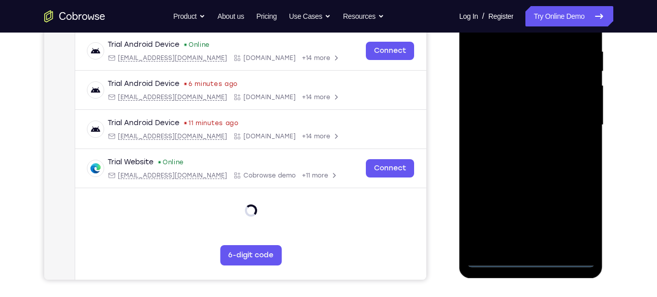
scroll to position [193, 0]
click at [531, 266] on div at bounding box center [531, 124] width 128 height 284
click at [576, 214] on div at bounding box center [531, 124] width 128 height 284
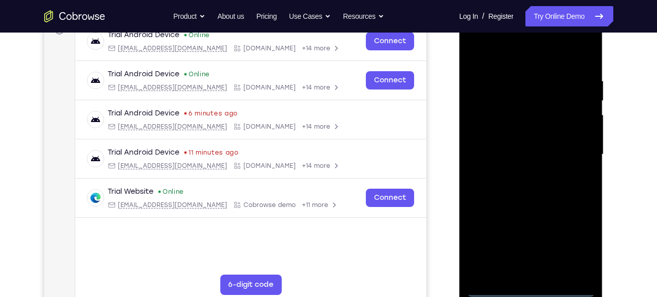
scroll to position [147, 0]
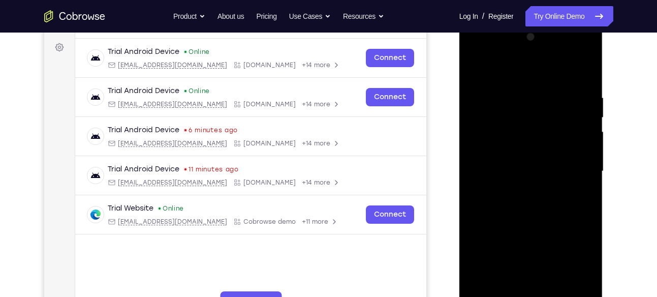
click at [485, 49] on div at bounding box center [531, 171] width 128 height 284
click at [573, 168] on div at bounding box center [531, 171] width 128 height 284
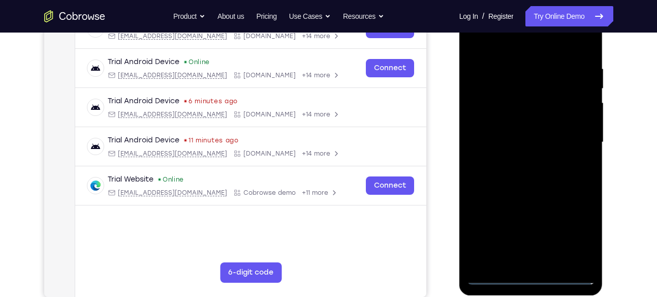
scroll to position [177, 0]
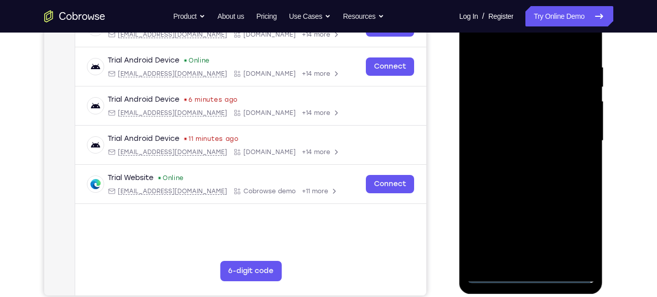
click at [525, 155] on div at bounding box center [531, 140] width 128 height 284
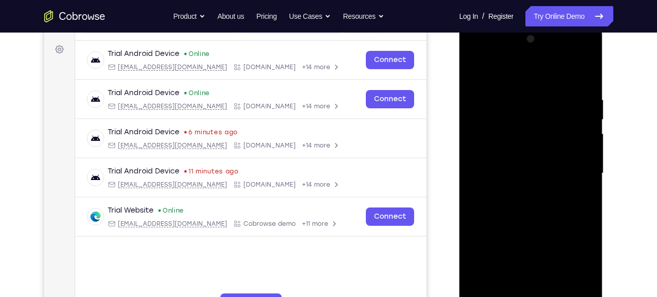
scroll to position [144, 0]
click at [528, 162] on div at bounding box center [531, 173] width 128 height 284
click at [510, 157] on div at bounding box center [531, 173] width 128 height 284
click at [500, 170] on div at bounding box center [531, 173] width 128 height 284
click at [490, 205] on div at bounding box center [531, 173] width 128 height 284
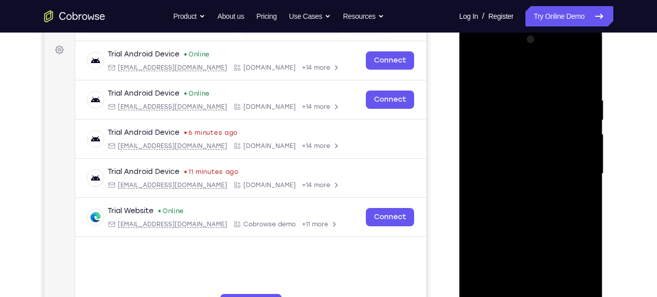
click at [531, 205] on div at bounding box center [531, 173] width 128 height 284
click at [547, 205] on div at bounding box center [531, 173] width 128 height 284
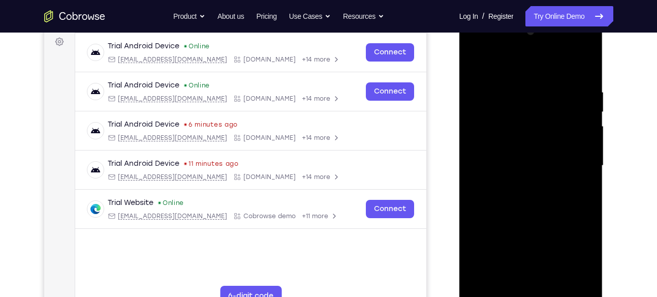
scroll to position [153, 0]
click at [526, 214] on div at bounding box center [531, 165] width 128 height 284
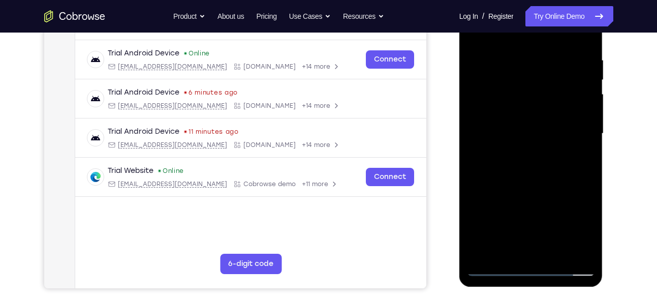
scroll to position [184, 0]
click at [518, 53] on div at bounding box center [531, 134] width 128 height 284
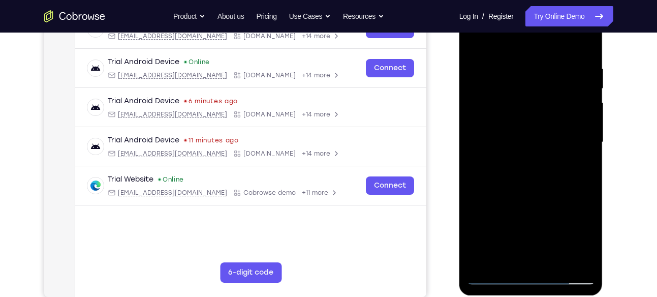
scroll to position [175, 0]
click at [586, 95] on div at bounding box center [531, 143] width 128 height 284
click at [583, 95] on div at bounding box center [531, 143] width 128 height 284
click at [577, 83] on div at bounding box center [531, 143] width 128 height 284
drag, startPoint x: 495, startPoint y: 89, endPoint x: 538, endPoint y: 98, distance: 44.1
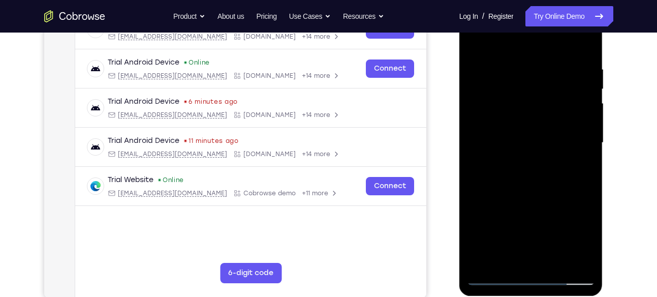
click at [538, 98] on div at bounding box center [531, 143] width 128 height 284
click at [480, 110] on div at bounding box center [531, 143] width 128 height 284
click at [576, 91] on div at bounding box center [531, 143] width 128 height 284
click at [580, 103] on div at bounding box center [531, 143] width 128 height 284
click at [579, 75] on div at bounding box center [531, 143] width 128 height 284
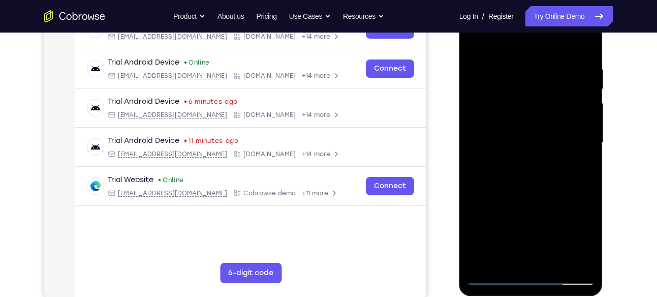
click at [579, 99] on div at bounding box center [531, 143] width 128 height 284
click at [581, 111] on div at bounding box center [531, 143] width 128 height 284
click at [588, 101] on div at bounding box center [531, 143] width 128 height 284
click at [580, 62] on div at bounding box center [531, 143] width 128 height 284
drag, startPoint x: 573, startPoint y: 83, endPoint x: 514, endPoint y: 89, distance: 59.3
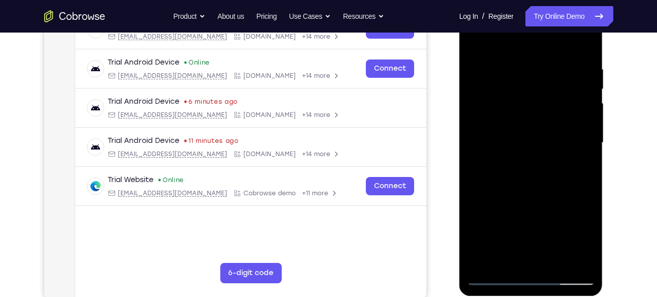
click at [514, 89] on div at bounding box center [531, 143] width 128 height 284
click at [579, 92] on div at bounding box center [531, 143] width 128 height 284
drag, startPoint x: 585, startPoint y: 112, endPoint x: 548, endPoint y: 115, distance: 37.7
click at [548, 115] on div at bounding box center [531, 143] width 128 height 284
drag, startPoint x: 570, startPoint y: 101, endPoint x: 529, endPoint y: 112, distance: 42.3
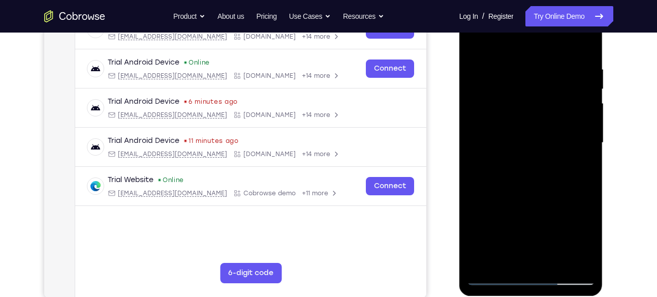
click at [529, 112] on div at bounding box center [531, 143] width 128 height 284
drag, startPoint x: 574, startPoint y: 105, endPoint x: 542, endPoint y: 108, distance: 32.1
click at [542, 108] on div at bounding box center [531, 143] width 128 height 284
drag, startPoint x: 568, startPoint y: 96, endPoint x: 548, endPoint y: 103, distance: 20.9
click at [548, 103] on div at bounding box center [531, 143] width 128 height 284
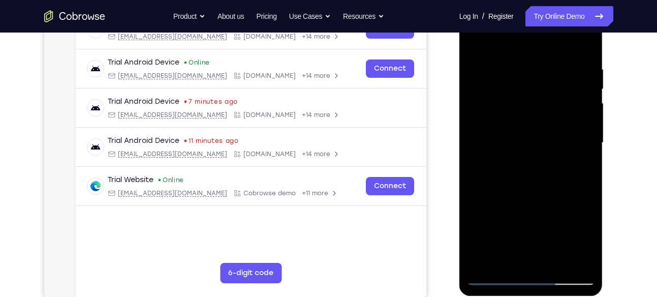
click at [579, 108] on div at bounding box center [531, 143] width 128 height 284
click at [473, 136] on div at bounding box center [531, 143] width 128 height 284
click at [476, 136] on div at bounding box center [531, 143] width 128 height 284
click at [578, 121] on div at bounding box center [531, 143] width 128 height 284
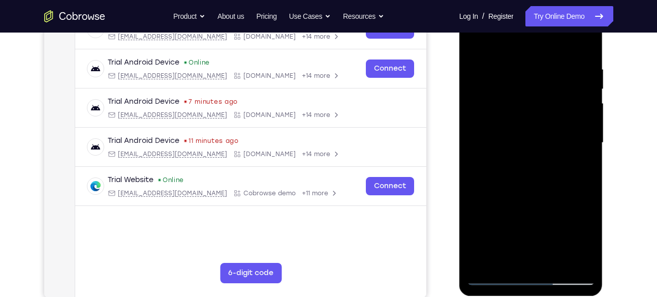
click at [578, 107] on div at bounding box center [531, 143] width 128 height 284
click at [577, 88] on div at bounding box center [531, 143] width 128 height 284
click at [577, 101] on div at bounding box center [531, 143] width 128 height 284
click at [580, 113] on div at bounding box center [531, 143] width 128 height 284
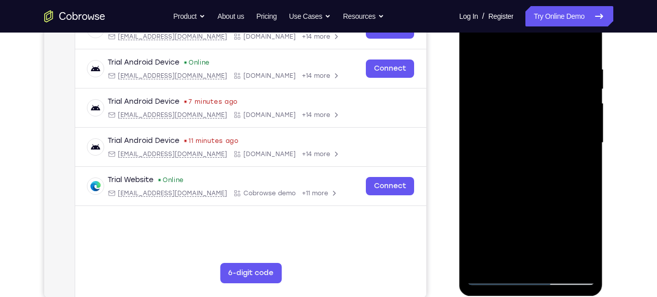
click at [583, 119] on div at bounding box center [531, 143] width 128 height 284
click at [583, 86] on div at bounding box center [531, 143] width 128 height 284
click at [583, 97] on div at bounding box center [531, 143] width 128 height 284
drag, startPoint x: 583, startPoint y: 110, endPoint x: 536, endPoint y: 113, distance: 46.8
click at [536, 113] on div at bounding box center [531, 143] width 128 height 284
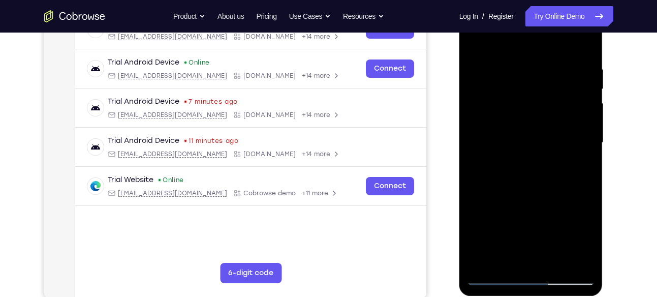
drag, startPoint x: 580, startPoint y: 94, endPoint x: 553, endPoint y: 97, distance: 27.6
click at [553, 97] on div at bounding box center [531, 143] width 128 height 284
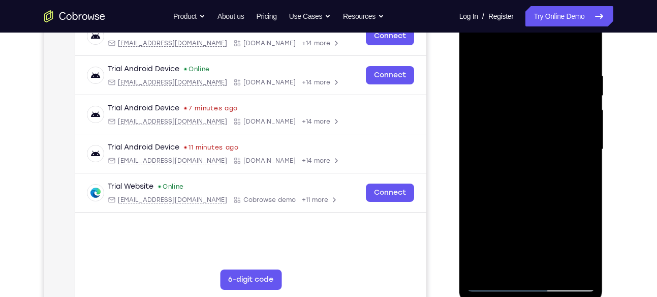
scroll to position [168, 0]
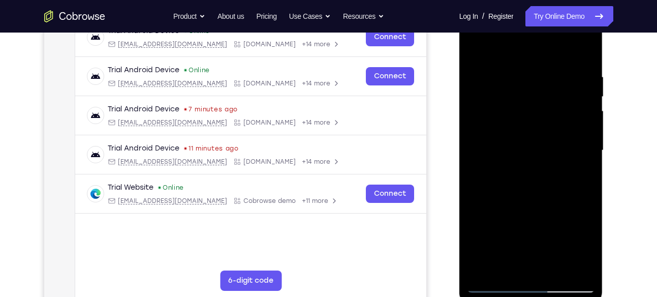
drag, startPoint x: 569, startPoint y: 115, endPoint x: 527, endPoint y: 115, distance: 42.1
click at [527, 115] on div at bounding box center [531, 150] width 128 height 284
click at [586, 109] on div at bounding box center [531, 150] width 128 height 284
click at [581, 94] on div at bounding box center [531, 150] width 128 height 284
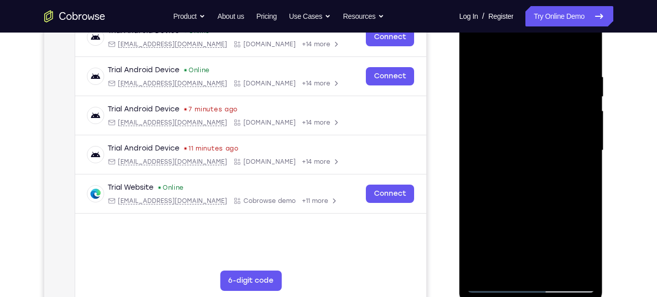
click at [581, 94] on div at bounding box center [531, 150] width 128 height 284
drag, startPoint x: 494, startPoint y: 184, endPoint x: 534, endPoint y: 192, distance: 40.8
click at [534, 192] on div at bounding box center [531, 150] width 128 height 284
click at [575, 121] on div at bounding box center [531, 150] width 128 height 284
drag, startPoint x: 576, startPoint y: 107, endPoint x: 527, endPoint y: 117, distance: 50.8
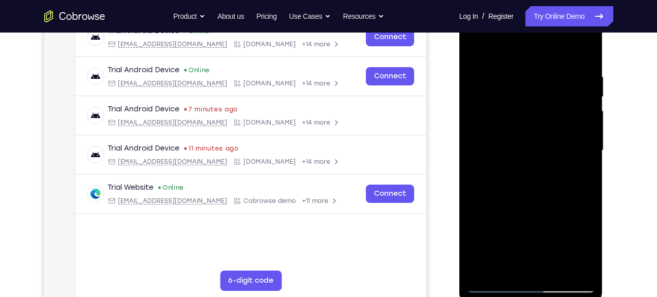
click at [527, 117] on div at bounding box center [531, 150] width 128 height 284
drag, startPoint x: 582, startPoint y: 116, endPoint x: 551, endPoint y: 124, distance: 31.5
click at [551, 124] on div at bounding box center [531, 150] width 128 height 284
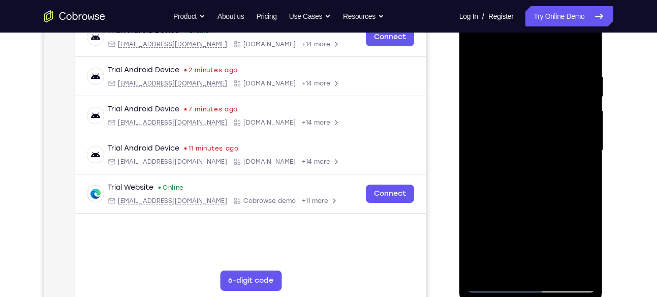
click at [576, 118] on div at bounding box center [531, 150] width 128 height 284
click at [578, 127] on div at bounding box center [531, 150] width 128 height 284
click at [578, 128] on div at bounding box center [531, 150] width 128 height 284
drag, startPoint x: 578, startPoint y: 109, endPoint x: 517, endPoint y: 120, distance: 62.4
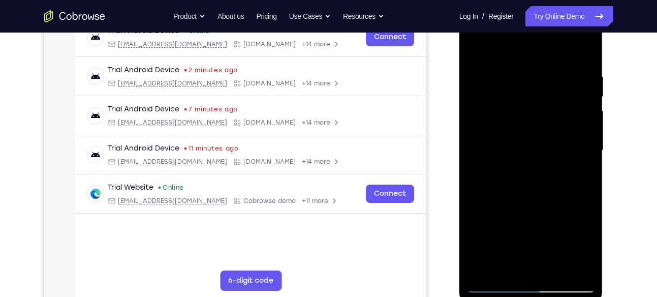
click at [517, 120] on div at bounding box center [531, 150] width 128 height 284
drag, startPoint x: 574, startPoint y: 113, endPoint x: 542, endPoint y: 122, distance: 32.9
click at [542, 122] on div at bounding box center [531, 150] width 128 height 284
click at [582, 92] on div at bounding box center [531, 150] width 128 height 284
click at [579, 96] on div at bounding box center [531, 150] width 128 height 284
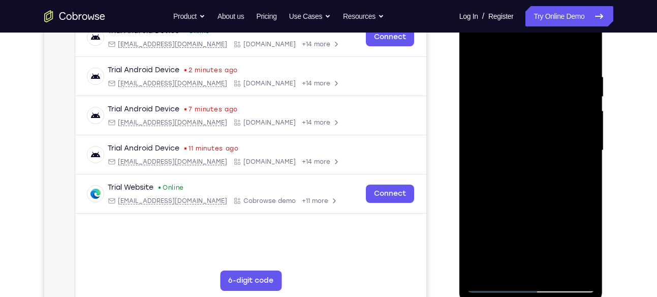
click at [583, 89] on div at bounding box center [531, 150] width 128 height 284
drag, startPoint x: 583, startPoint y: 114, endPoint x: 542, endPoint y: 126, distance: 42.6
click at [542, 126] on div at bounding box center [531, 150] width 128 height 284
drag, startPoint x: 583, startPoint y: 123, endPoint x: 553, endPoint y: 130, distance: 30.8
click at [553, 130] on div at bounding box center [531, 150] width 128 height 284
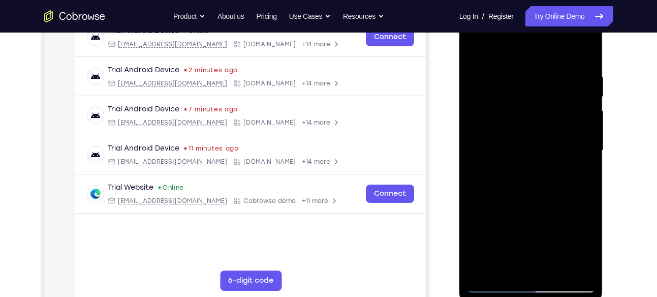
drag, startPoint x: 504, startPoint y: 158, endPoint x: 547, endPoint y: 158, distance: 42.7
click at [547, 158] on div at bounding box center [531, 150] width 128 height 284
click at [583, 105] on div at bounding box center [531, 150] width 128 height 284
click at [583, 110] on div at bounding box center [531, 150] width 128 height 284
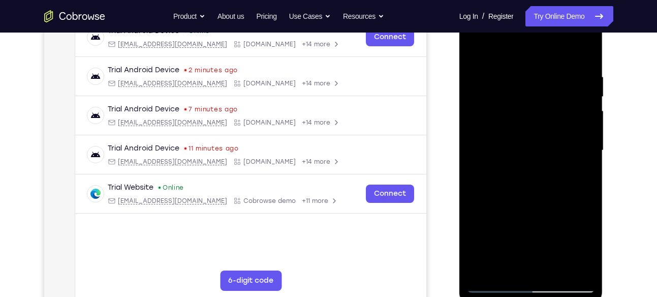
click at [576, 104] on div at bounding box center [531, 150] width 128 height 284
click at [577, 105] on div at bounding box center [531, 150] width 128 height 284
drag, startPoint x: 578, startPoint y: 114, endPoint x: 534, endPoint y: 116, distance: 44.2
click at [534, 116] on div at bounding box center [531, 150] width 128 height 284
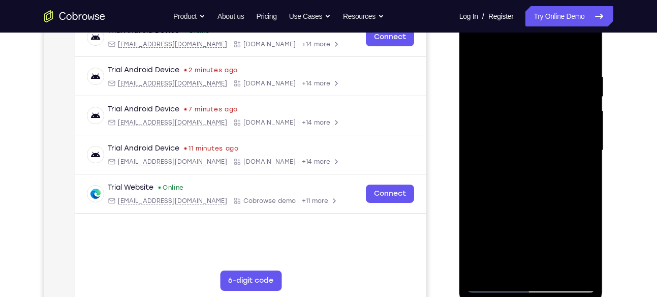
drag, startPoint x: 581, startPoint y: 106, endPoint x: 541, endPoint y: 114, distance: 40.4
click at [541, 114] on div at bounding box center [531, 150] width 128 height 284
click at [574, 123] on div at bounding box center [531, 150] width 128 height 284
drag, startPoint x: 488, startPoint y: 163, endPoint x: 542, endPoint y: 170, distance: 54.2
click at [542, 170] on div at bounding box center [531, 150] width 128 height 284
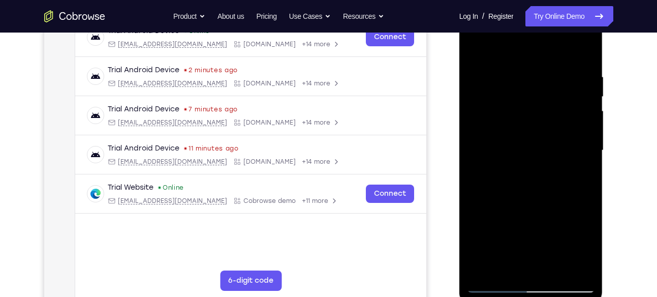
drag, startPoint x: 581, startPoint y: 134, endPoint x: 539, endPoint y: 136, distance: 41.7
click at [539, 136] on div at bounding box center [531, 150] width 128 height 284
drag, startPoint x: 571, startPoint y: 112, endPoint x: 525, endPoint y: 118, distance: 47.1
click at [525, 118] on div at bounding box center [531, 150] width 128 height 284
drag, startPoint x: 564, startPoint y: 130, endPoint x: 522, endPoint y: 132, distance: 41.2
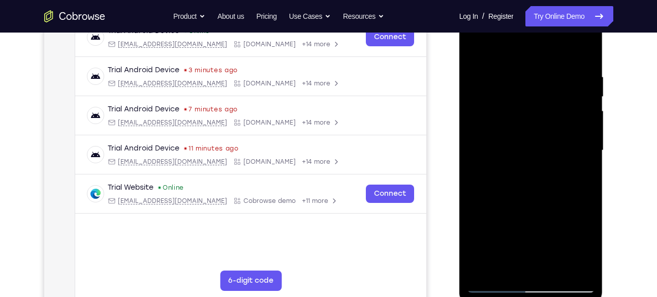
click at [522, 132] on div at bounding box center [531, 150] width 128 height 284
drag, startPoint x: 576, startPoint y: 110, endPoint x: 541, endPoint y: 114, distance: 34.8
click at [541, 114] on div at bounding box center [531, 150] width 128 height 284
drag, startPoint x: 577, startPoint y: 99, endPoint x: 544, endPoint y: 104, distance: 32.9
click at [544, 104] on div at bounding box center [531, 150] width 128 height 284
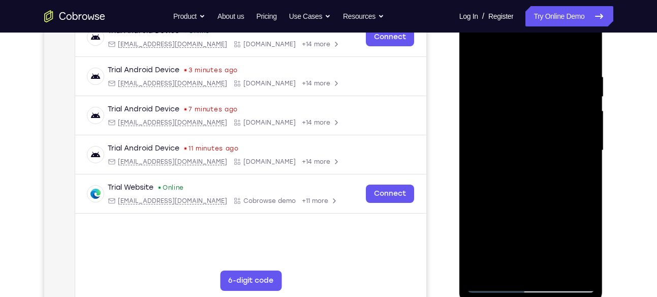
drag, startPoint x: 561, startPoint y: 121, endPoint x: 510, endPoint y: 118, distance: 50.3
click at [510, 118] on div at bounding box center [531, 150] width 128 height 284
drag, startPoint x: 578, startPoint y: 130, endPoint x: 536, endPoint y: 129, distance: 42.2
click at [536, 129] on div at bounding box center [531, 150] width 128 height 284
drag, startPoint x: 583, startPoint y: 130, endPoint x: 541, endPoint y: 133, distance: 42.8
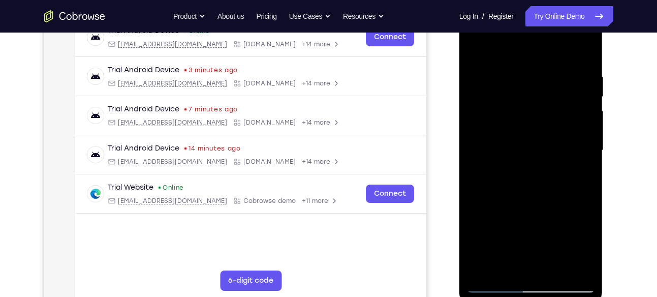
click at [541, 133] on div at bounding box center [531, 150] width 128 height 284
click at [579, 83] on div at bounding box center [531, 150] width 128 height 284
drag, startPoint x: 579, startPoint y: 130, endPoint x: 535, endPoint y: 135, distance: 44.4
click at [535, 135] on div at bounding box center [531, 150] width 128 height 284
drag, startPoint x: 569, startPoint y: 139, endPoint x: 538, endPoint y: 142, distance: 31.6
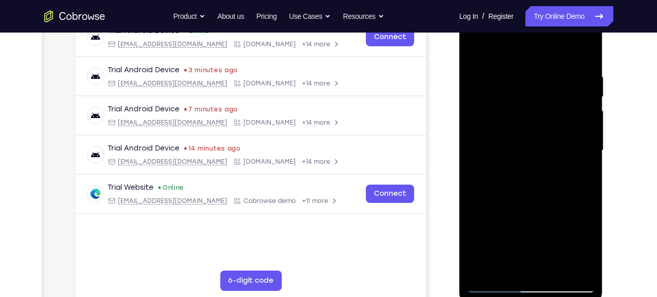
click at [538, 142] on div at bounding box center [531, 150] width 128 height 284
drag, startPoint x: 576, startPoint y: 142, endPoint x: 533, endPoint y: 148, distance: 43.0
click at [533, 148] on div at bounding box center [531, 150] width 128 height 284
drag, startPoint x: 570, startPoint y: 134, endPoint x: 532, endPoint y: 142, distance: 39.4
click at [532, 142] on div at bounding box center [531, 150] width 128 height 284
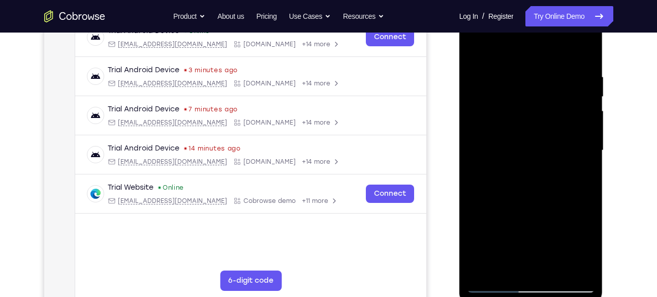
drag, startPoint x: 567, startPoint y: 138, endPoint x: 518, endPoint y: 148, distance: 50.4
click at [518, 148] on div at bounding box center [531, 150] width 128 height 284
click at [571, 113] on div at bounding box center [531, 150] width 128 height 284
drag, startPoint x: 574, startPoint y: 133, endPoint x: 535, endPoint y: 137, distance: 39.9
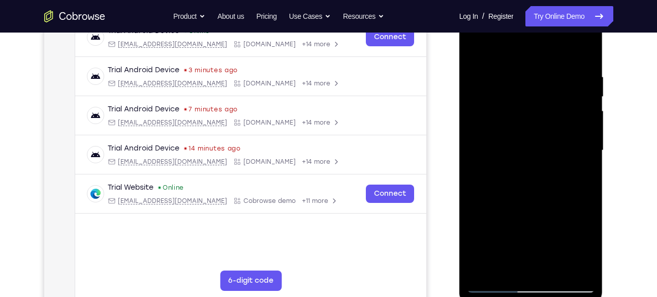
click at [535, 137] on div at bounding box center [531, 150] width 128 height 284
drag, startPoint x: 579, startPoint y: 114, endPoint x: 543, endPoint y: 119, distance: 35.8
click at [543, 119] on div at bounding box center [531, 150] width 128 height 284
drag, startPoint x: 576, startPoint y: 103, endPoint x: 532, endPoint y: 111, distance: 45.3
click at [532, 111] on div at bounding box center [531, 150] width 128 height 284
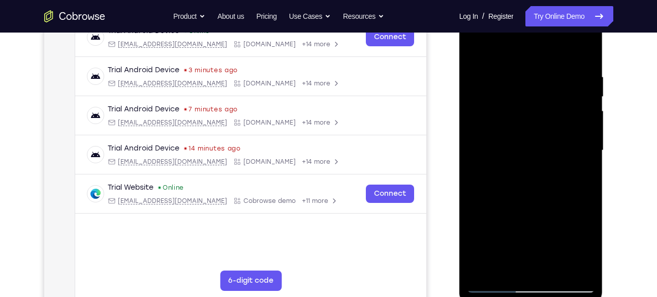
drag, startPoint x: 572, startPoint y: 99, endPoint x: 548, endPoint y: 108, distance: 26.0
click at [548, 108] on div at bounding box center [531, 150] width 128 height 284
drag, startPoint x: 580, startPoint y: 160, endPoint x: 556, endPoint y: 158, distance: 24.4
click at [556, 158] on div at bounding box center [531, 150] width 128 height 284
click at [577, 104] on div at bounding box center [531, 150] width 128 height 284
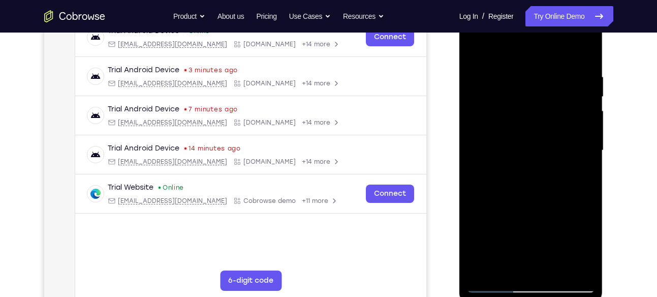
click at [579, 132] on div at bounding box center [531, 150] width 128 height 284
click at [581, 127] on div at bounding box center [531, 150] width 128 height 284
drag, startPoint x: 506, startPoint y: 134, endPoint x: 542, endPoint y: 137, distance: 36.7
click at [542, 137] on div at bounding box center [531, 150] width 128 height 284
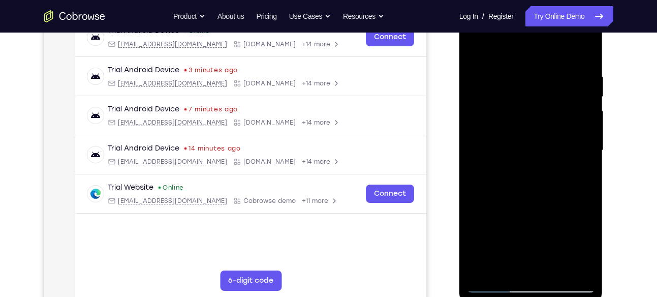
click at [584, 152] on div at bounding box center [531, 150] width 128 height 284
drag, startPoint x: 569, startPoint y: 118, endPoint x: 529, endPoint y: 124, distance: 41.1
click at [529, 124] on div at bounding box center [531, 150] width 128 height 284
drag, startPoint x: 567, startPoint y: 100, endPoint x: 536, endPoint y: 107, distance: 31.9
click at [536, 107] on div at bounding box center [531, 150] width 128 height 284
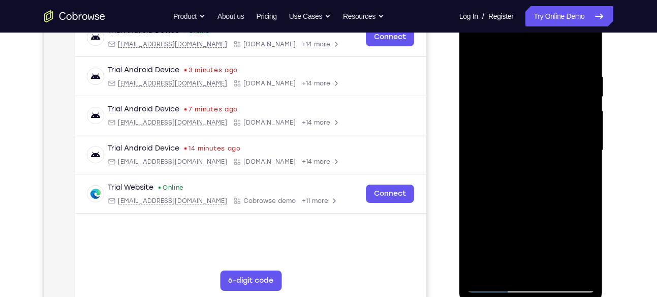
drag, startPoint x: 566, startPoint y: 123, endPoint x: 538, endPoint y: 129, distance: 29.1
click at [538, 129] on div at bounding box center [531, 150] width 128 height 284
drag, startPoint x: 570, startPoint y: 102, endPoint x: 532, endPoint y: 110, distance: 38.4
click at [532, 110] on div at bounding box center [531, 150] width 128 height 284
drag, startPoint x: 579, startPoint y: 122, endPoint x: 552, endPoint y: 123, distance: 26.9
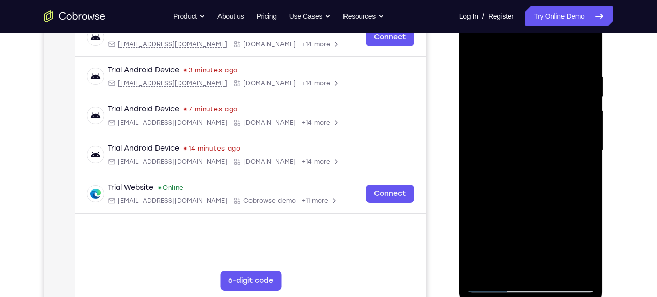
click at [552, 123] on div at bounding box center [531, 150] width 128 height 284
drag, startPoint x: 580, startPoint y: 102, endPoint x: 561, endPoint y: 107, distance: 19.8
click at [561, 107] on div at bounding box center [531, 150] width 128 height 284
drag, startPoint x: 570, startPoint y: 119, endPoint x: 523, endPoint y: 127, distance: 47.3
click at [523, 127] on div at bounding box center [531, 150] width 128 height 284
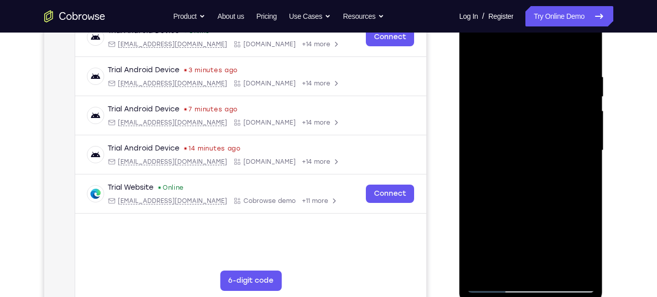
drag, startPoint x: 565, startPoint y: 102, endPoint x: 524, endPoint y: 106, distance: 41.4
click at [524, 106] on div at bounding box center [531, 150] width 128 height 284
drag, startPoint x: 498, startPoint y: 124, endPoint x: 541, endPoint y: 125, distance: 43.2
click at [541, 125] on div at bounding box center [531, 150] width 128 height 284
click at [576, 95] on div at bounding box center [531, 150] width 128 height 284
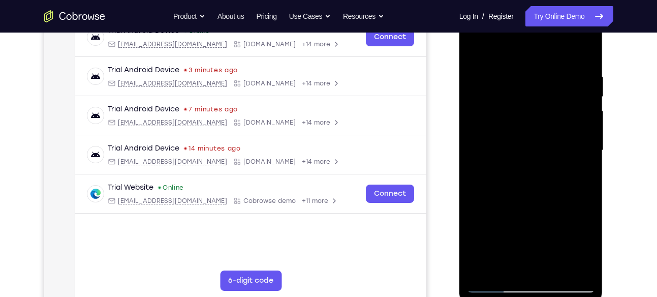
click at [578, 93] on div at bounding box center [531, 150] width 128 height 284
click at [579, 109] on div at bounding box center [531, 150] width 128 height 284
click at [583, 128] on div at bounding box center [531, 150] width 128 height 284
click at [581, 104] on div at bounding box center [531, 150] width 128 height 284
click at [581, 115] on div at bounding box center [531, 150] width 128 height 284
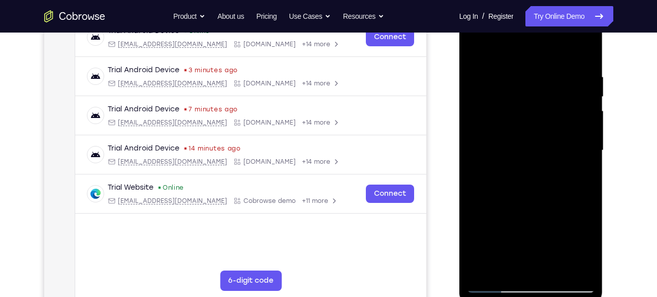
click at [581, 115] on div at bounding box center [531, 150] width 128 height 284
click at [581, 53] on div at bounding box center [531, 150] width 128 height 284
drag, startPoint x: 554, startPoint y: 67, endPoint x: 550, endPoint y: 190, distance: 123.4
click at [550, 190] on div at bounding box center [531, 150] width 128 height 284
click at [555, 270] on div at bounding box center [531, 150] width 128 height 284
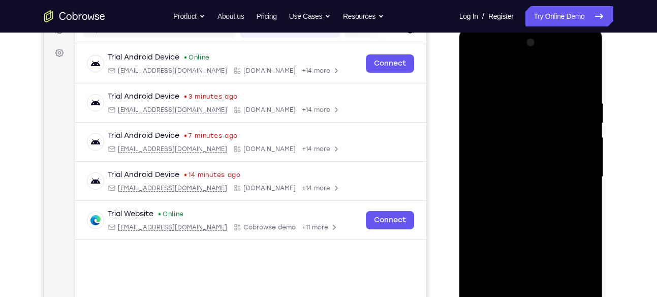
scroll to position [140, 0]
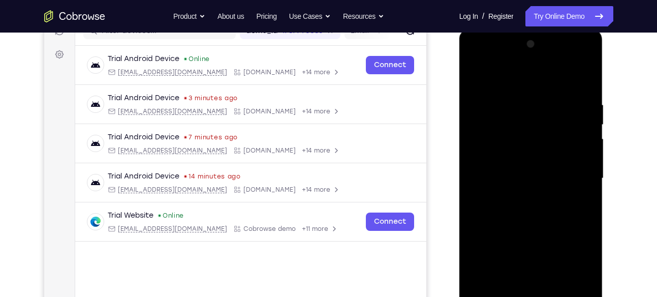
click at [511, 233] on div at bounding box center [531, 178] width 128 height 284
drag, startPoint x: 529, startPoint y: 259, endPoint x: 529, endPoint y: 167, distance: 92.4
click at [529, 167] on div at bounding box center [531, 178] width 128 height 284
click at [476, 75] on div at bounding box center [531, 178] width 128 height 284
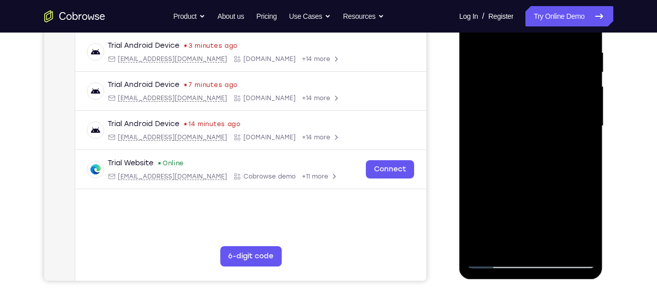
scroll to position [191, 0]
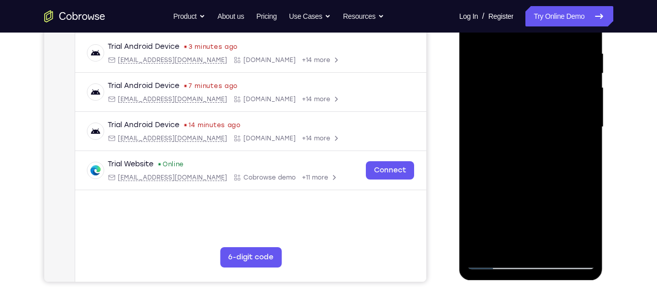
click at [577, 246] on div at bounding box center [531, 127] width 128 height 284
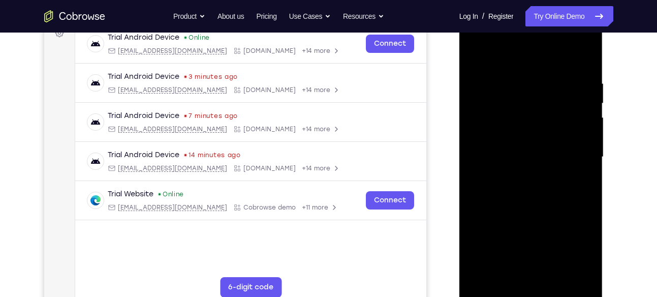
scroll to position [160, 0]
click at [504, 277] on div at bounding box center [531, 157] width 128 height 284
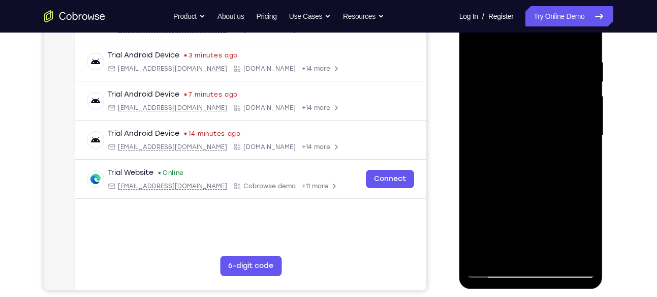
scroll to position [183, 0]
click at [489, 108] on div at bounding box center [531, 135] width 128 height 284
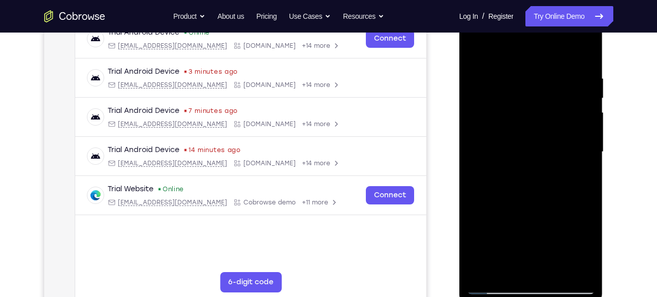
scroll to position [164, 0]
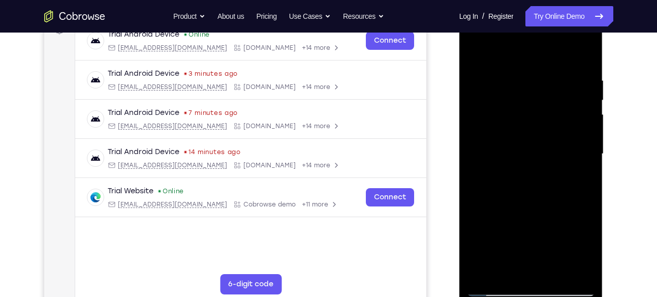
drag, startPoint x: 527, startPoint y: 193, endPoint x: 526, endPoint y: 172, distance: 21.3
click at [526, 172] on div at bounding box center [531, 154] width 128 height 284
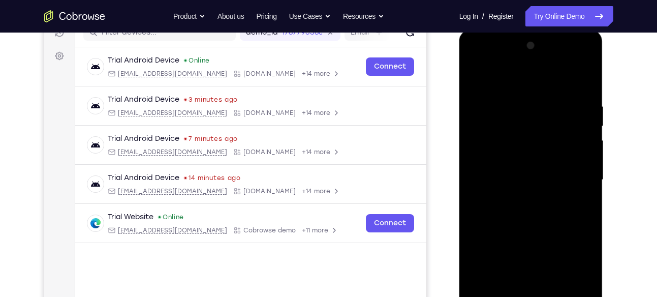
scroll to position [138, 0]
click at [474, 78] on div at bounding box center [531, 180] width 128 height 284
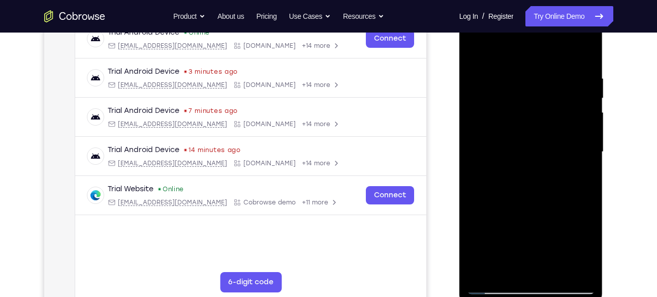
scroll to position [167, 0]
drag, startPoint x: 536, startPoint y: 221, endPoint x: 535, endPoint y: 120, distance: 101.0
click at [535, 120] on div at bounding box center [531, 151] width 128 height 284
drag, startPoint x: 541, startPoint y: 221, endPoint x: 536, endPoint y: 139, distance: 81.9
click at [536, 139] on div at bounding box center [531, 151] width 128 height 284
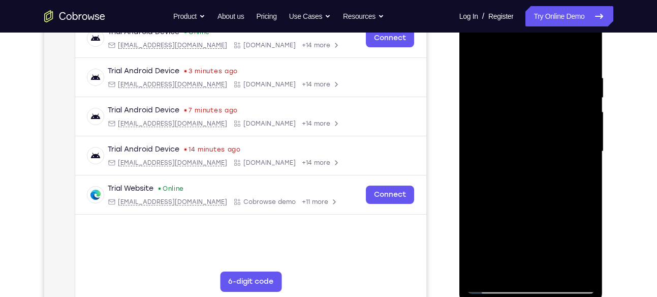
click at [572, 167] on div at bounding box center [531, 151] width 128 height 284
click at [587, 148] on div at bounding box center [531, 151] width 128 height 284
click at [590, 149] on div at bounding box center [531, 151] width 128 height 284
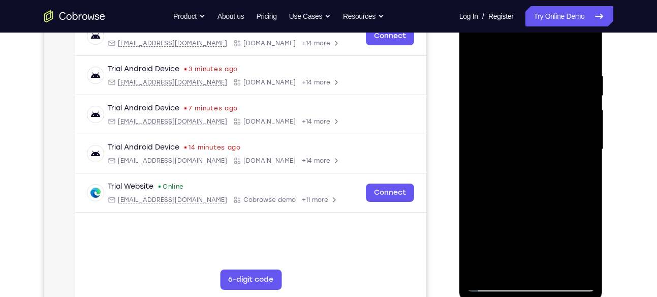
scroll to position [169, 0]
click at [589, 146] on div at bounding box center [531, 149] width 128 height 284
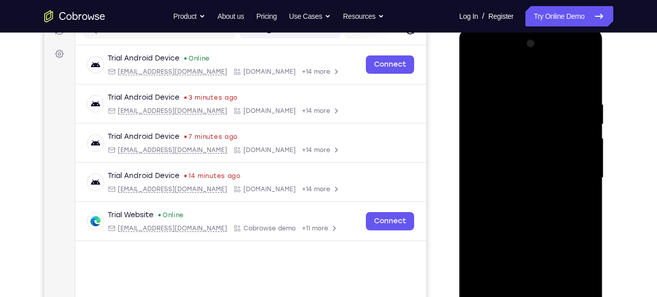
scroll to position [140, 0]
click at [476, 77] on div at bounding box center [531, 178] width 128 height 284
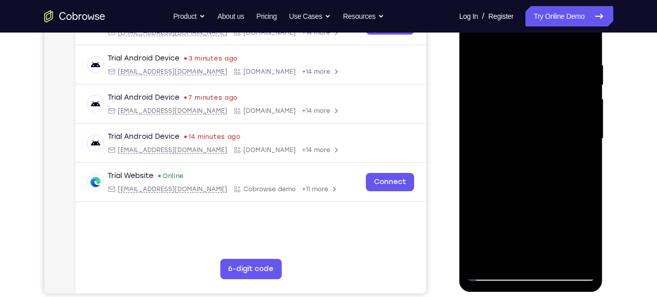
scroll to position [180, 0]
drag, startPoint x: 552, startPoint y: 219, endPoint x: 543, endPoint y: 104, distance: 116.1
click at [543, 104] on div at bounding box center [531, 138] width 128 height 284
drag, startPoint x: 547, startPoint y: 223, endPoint x: 536, endPoint y: 144, distance: 79.9
click at [536, 144] on div at bounding box center [531, 138] width 128 height 284
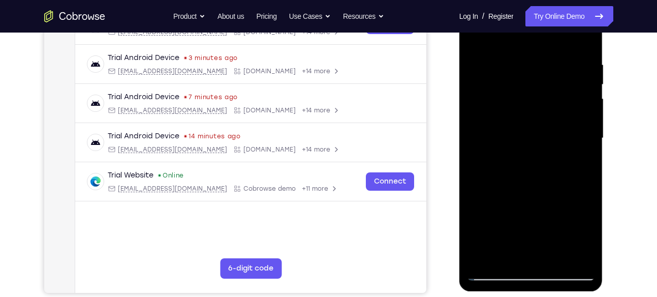
drag, startPoint x: 532, startPoint y: 200, endPoint x: 525, endPoint y: 98, distance: 101.8
click at [525, 98] on div at bounding box center [531, 138] width 128 height 284
drag, startPoint x: 528, startPoint y: 217, endPoint x: 520, endPoint y: 115, distance: 102.9
click at [520, 115] on div at bounding box center [531, 138] width 128 height 284
drag, startPoint x: 534, startPoint y: 229, endPoint x: 522, endPoint y: 123, distance: 106.3
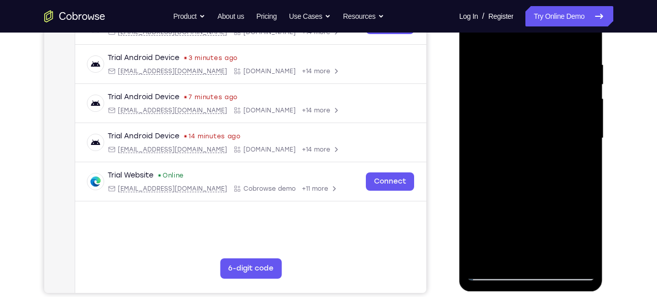
click at [522, 123] on div at bounding box center [531, 138] width 128 height 284
drag, startPoint x: 515, startPoint y: 211, endPoint x: 505, endPoint y: 120, distance: 92.0
click at [505, 120] on div at bounding box center [531, 138] width 128 height 284
click at [480, 258] on div at bounding box center [531, 138] width 128 height 284
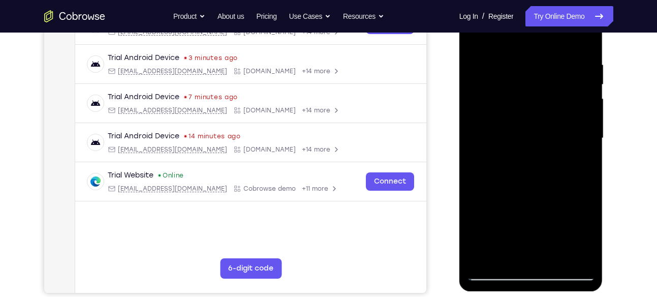
click at [480, 258] on div at bounding box center [531, 138] width 128 height 284
drag, startPoint x: 523, startPoint y: 70, endPoint x: 521, endPoint y: 176, distance: 106.1
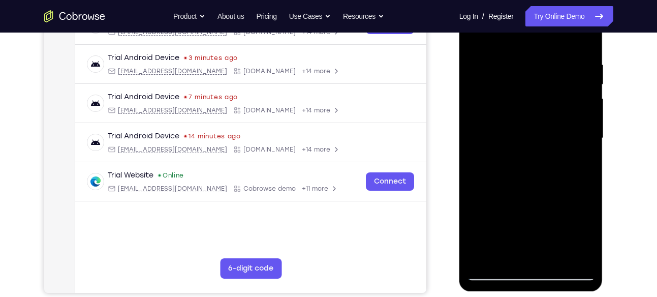
click at [521, 176] on div at bounding box center [531, 138] width 128 height 284
click at [516, 60] on div at bounding box center [531, 138] width 128 height 284
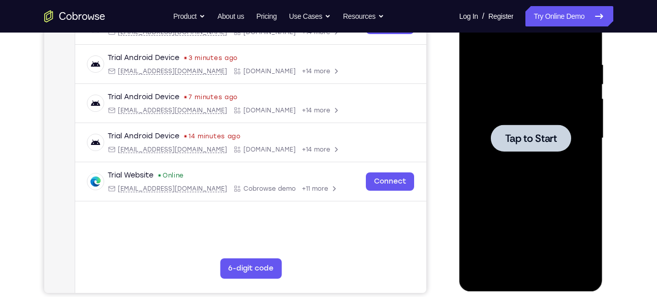
click at [474, 101] on div at bounding box center [531, 138] width 128 height 284
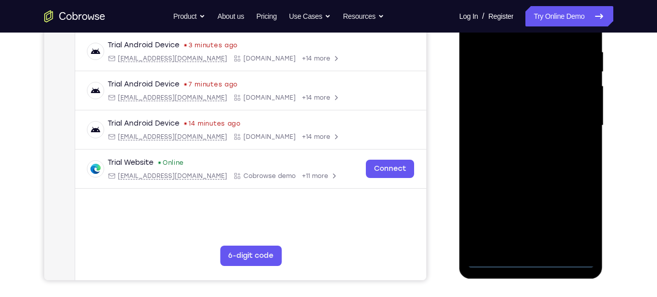
scroll to position [193, 0]
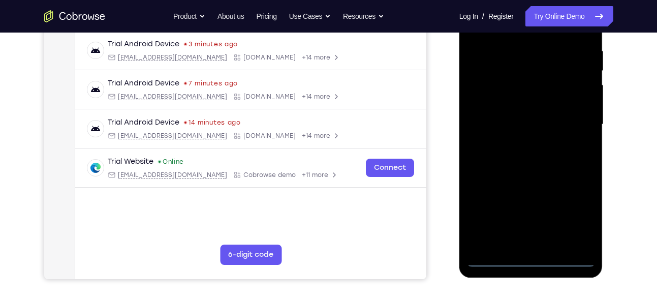
click at [532, 257] on div at bounding box center [531, 124] width 128 height 284
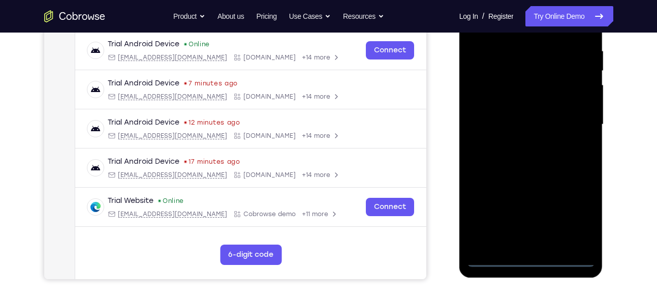
click at [575, 207] on div at bounding box center [531, 124] width 128 height 284
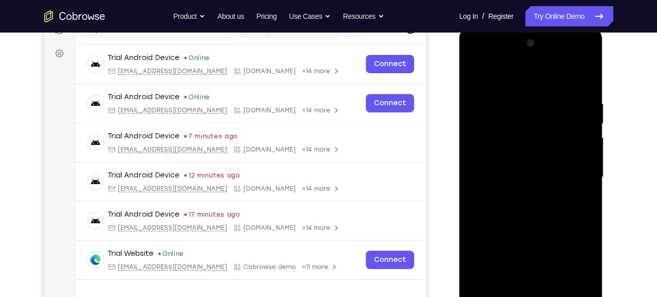
scroll to position [140, 0]
click at [485, 57] on div at bounding box center [531, 178] width 128 height 284
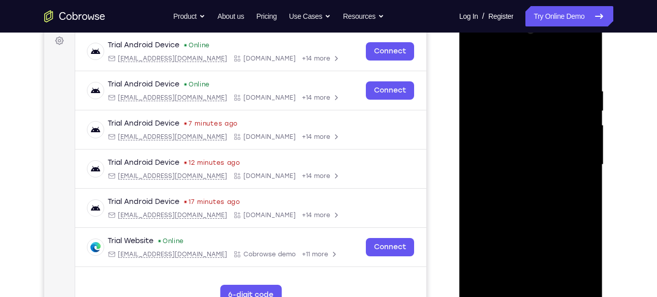
click at [573, 165] on div at bounding box center [531, 164] width 128 height 284
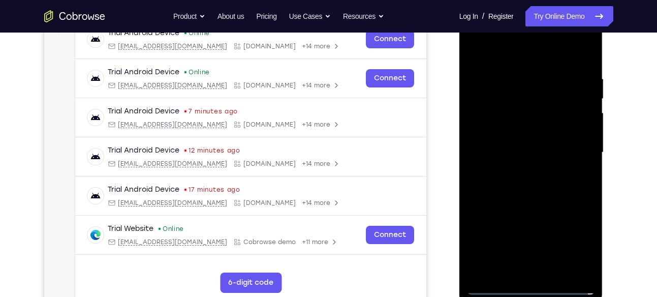
click at [522, 169] on div at bounding box center [531, 152] width 128 height 284
click at [528, 146] on div at bounding box center [531, 152] width 128 height 284
click at [519, 130] on div at bounding box center [531, 152] width 128 height 284
click at [506, 150] on div at bounding box center [531, 152] width 128 height 284
click at [498, 180] on div at bounding box center [531, 152] width 128 height 284
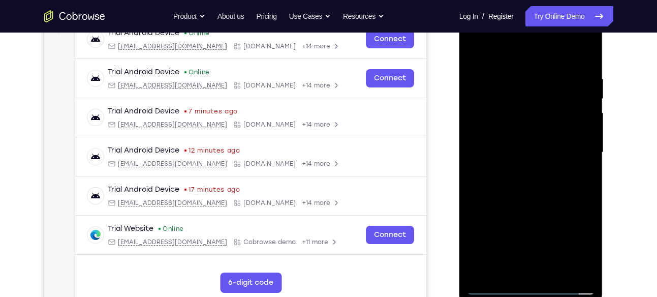
click at [517, 183] on div at bounding box center [531, 152] width 128 height 284
click at [527, 200] on div at bounding box center [531, 152] width 128 height 284
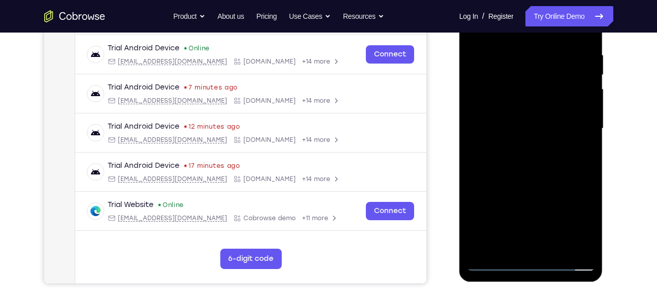
scroll to position [194, 0]
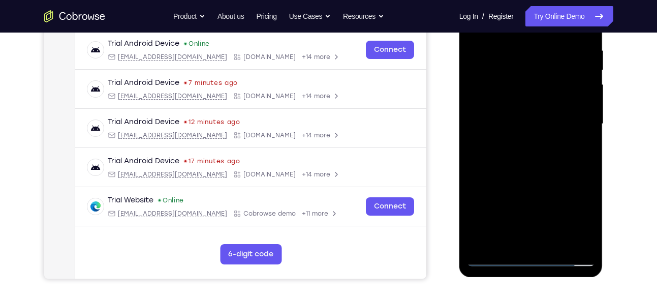
click at [554, 244] on div at bounding box center [531, 124] width 128 height 284
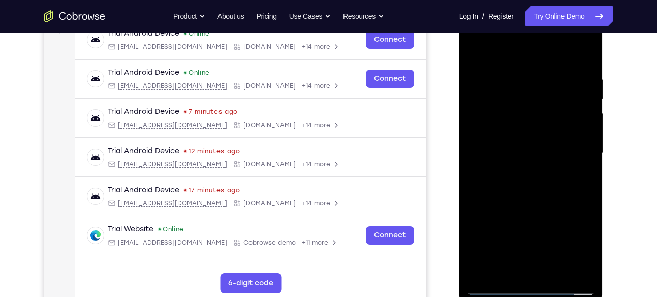
scroll to position [162, 0]
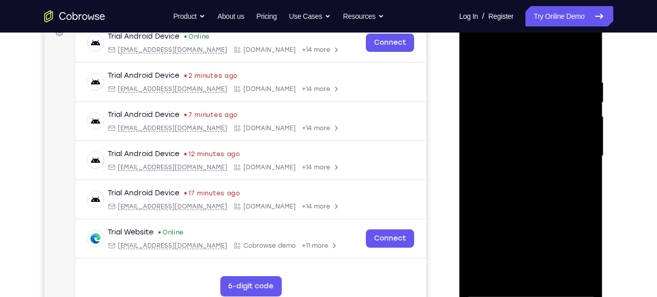
click at [532, 208] on div at bounding box center [531, 156] width 128 height 284
click at [480, 53] on div at bounding box center [531, 156] width 128 height 284
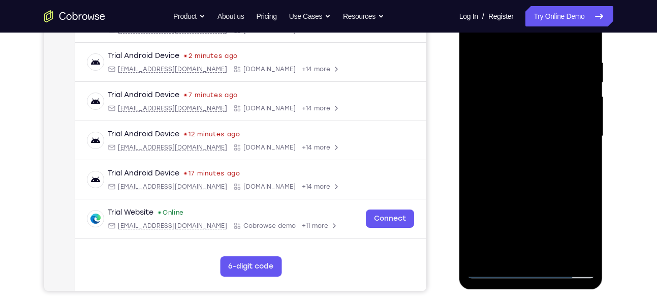
scroll to position [192, 0]
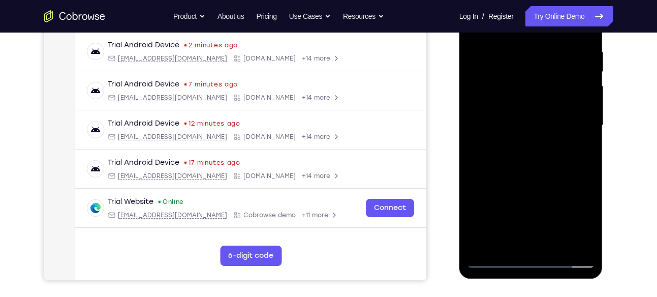
click at [507, 249] on div at bounding box center [531, 125] width 128 height 284
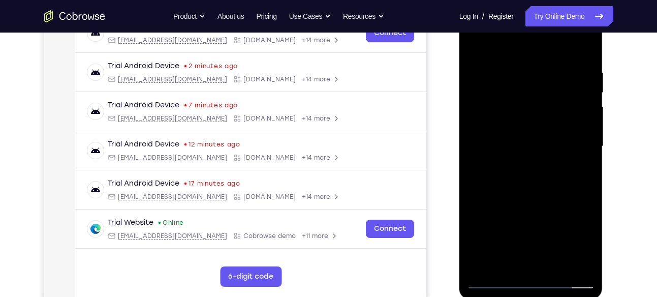
scroll to position [171, 0]
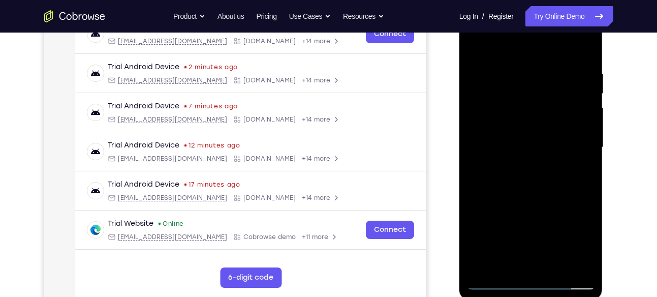
click at [512, 48] on div at bounding box center [531, 147] width 128 height 284
click at [511, 67] on div at bounding box center [531, 147] width 128 height 284
click at [474, 46] on div at bounding box center [531, 147] width 128 height 284
click at [534, 79] on div at bounding box center [531, 147] width 128 height 284
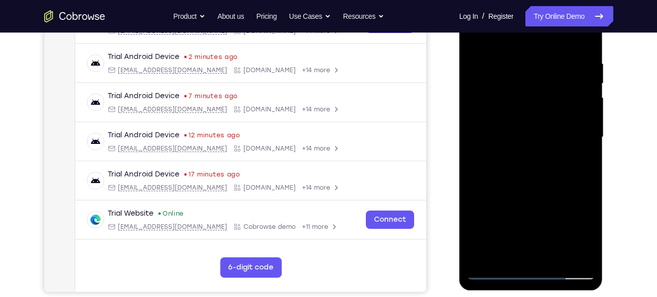
scroll to position [181, 0]
drag, startPoint x: 554, startPoint y: 179, endPoint x: 549, endPoint y: 126, distance: 53.0
click at [549, 126] on div at bounding box center [531, 136] width 128 height 284
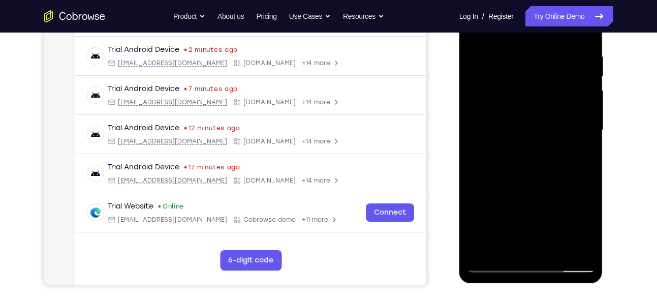
scroll to position [188, 0]
click at [497, 48] on div at bounding box center [531, 129] width 128 height 284
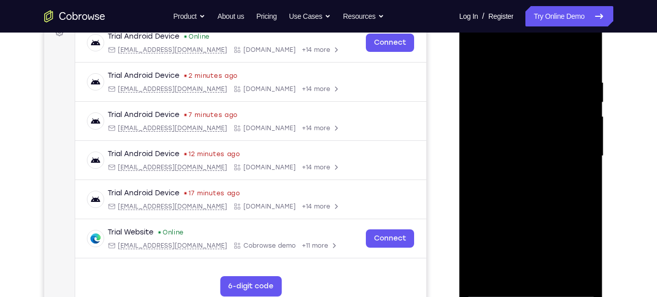
scroll to position [158, 0]
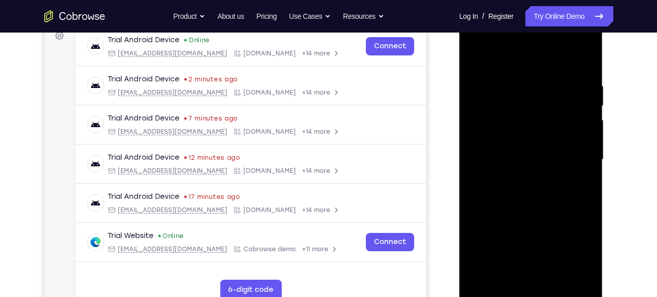
click at [476, 57] on div at bounding box center [531, 159] width 128 height 284
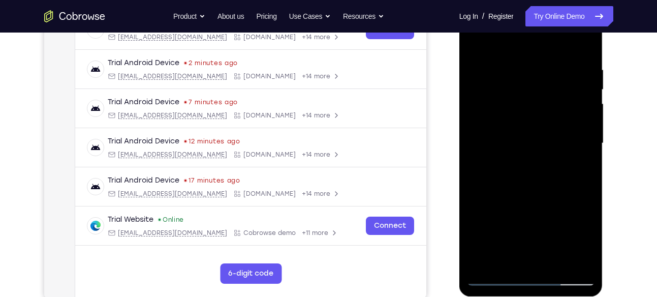
scroll to position [181, 0]
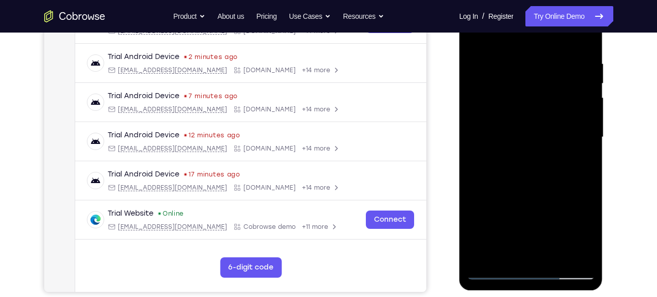
drag, startPoint x: 547, startPoint y: 208, endPoint x: 547, endPoint y: 143, distance: 65.5
click at [547, 143] on div at bounding box center [531, 137] width 128 height 284
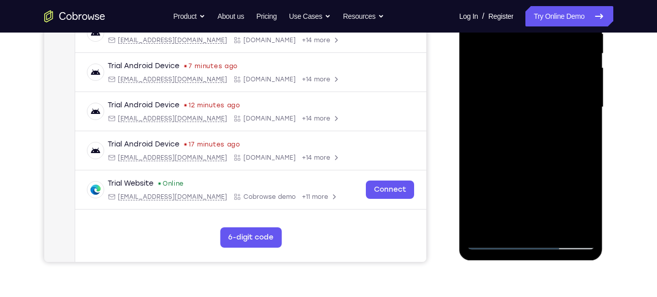
scroll to position [211, 0]
click at [529, 148] on div at bounding box center [531, 106] width 128 height 284
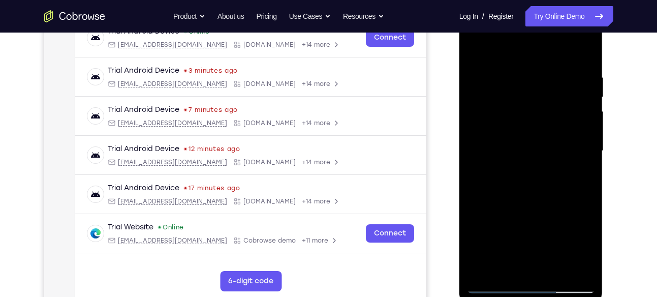
scroll to position [161, 0]
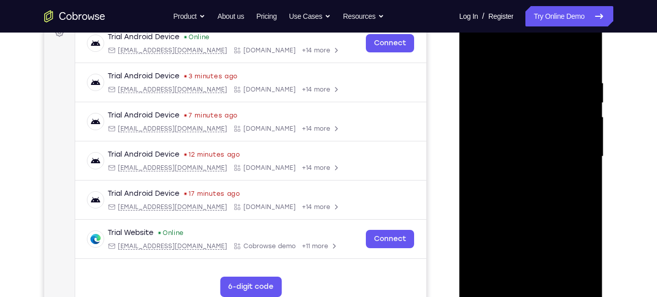
click at [476, 56] on div at bounding box center [531, 156] width 128 height 284
drag, startPoint x: 555, startPoint y: 217, endPoint x: 554, endPoint y: 159, distance: 57.4
click at [554, 159] on div at bounding box center [531, 156] width 128 height 284
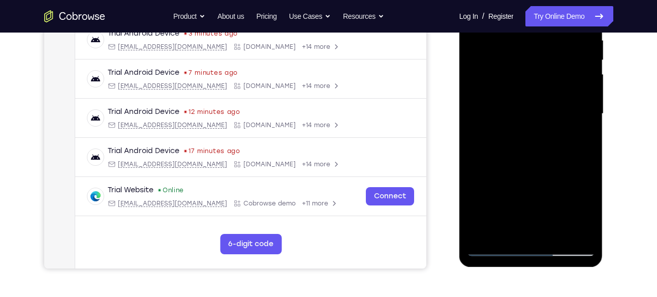
scroll to position [205, 0]
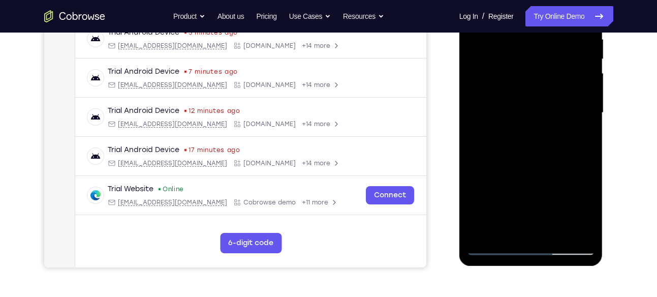
drag, startPoint x: 532, startPoint y: 141, endPoint x: 520, endPoint y: 213, distance: 73.1
click at [520, 213] on div at bounding box center [531, 113] width 128 height 284
click at [510, 232] on div at bounding box center [531, 113] width 128 height 284
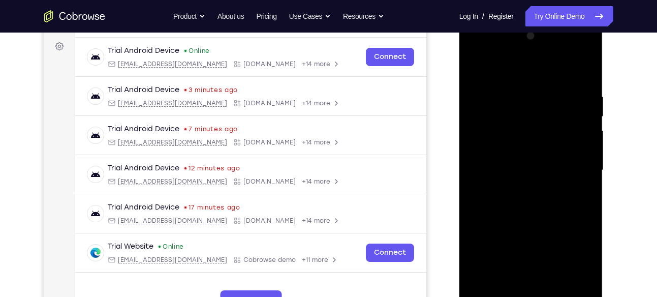
scroll to position [147, 0]
click at [511, 68] on div at bounding box center [531, 170] width 128 height 284
drag, startPoint x: 533, startPoint y: 99, endPoint x: 504, endPoint y: 168, distance: 74.4
click at [504, 168] on div at bounding box center [531, 170] width 128 height 284
click at [508, 86] on div at bounding box center [531, 170] width 128 height 284
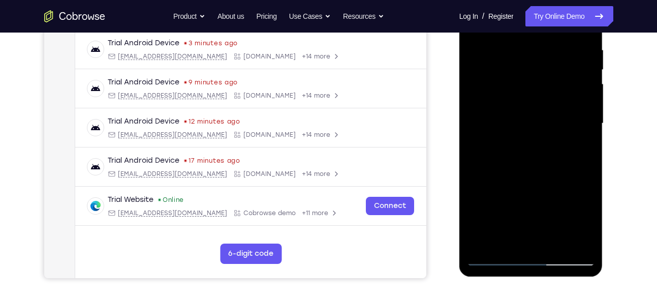
scroll to position [195, 0]
click at [479, 105] on div at bounding box center [531, 123] width 128 height 284
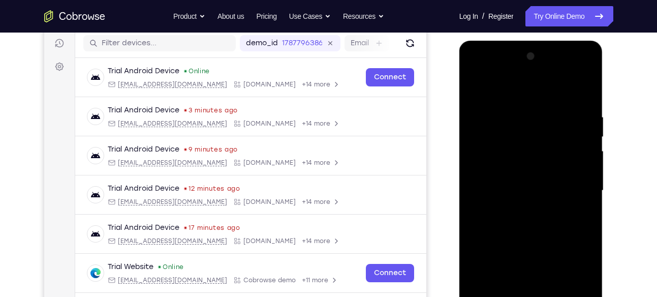
scroll to position [127, 0]
click at [584, 168] on div at bounding box center [531, 191] width 128 height 284
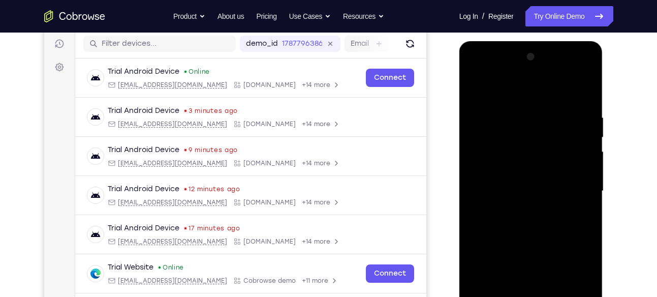
click at [584, 168] on div at bounding box center [531, 191] width 128 height 284
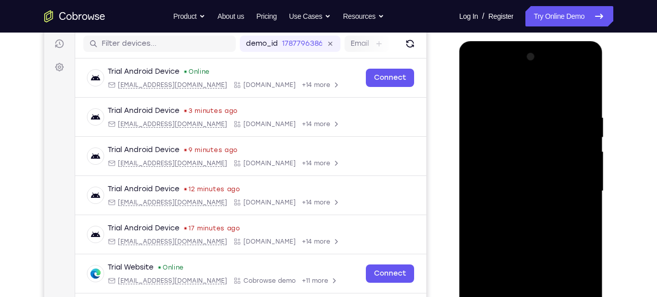
click at [584, 168] on div at bounding box center [531, 191] width 128 height 284
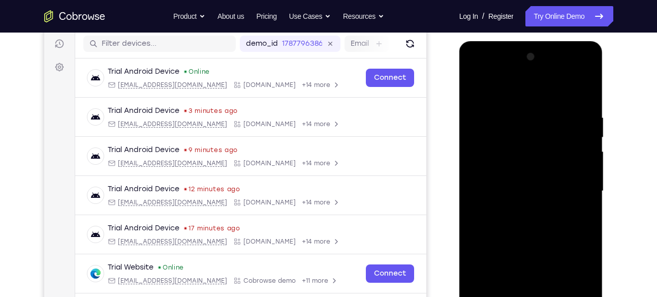
click at [584, 168] on div at bounding box center [531, 191] width 128 height 284
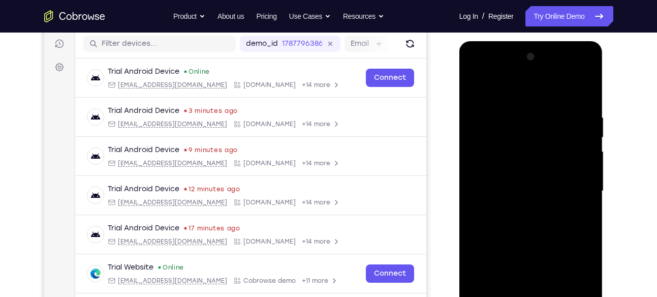
click at [584, 168] on div at bounding box center [531, 191] width 128 height 284
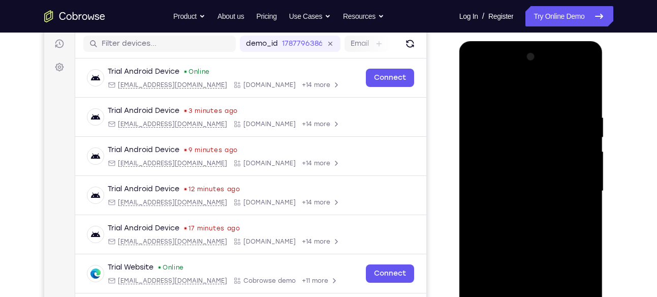
click at [584, 168] on div at bounding box center [531, 191] width 128 height 284
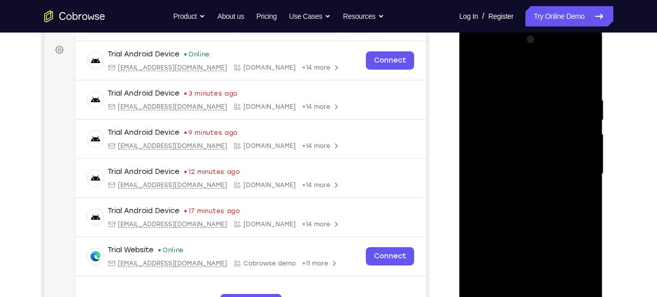
click at [584, 168] on div at bounding box center [531, 173] width 128 height 284
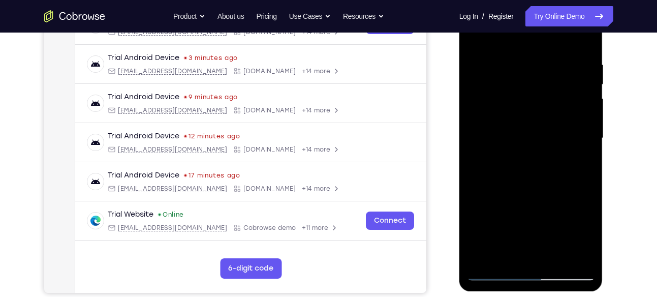
scroll to position [181, 0]
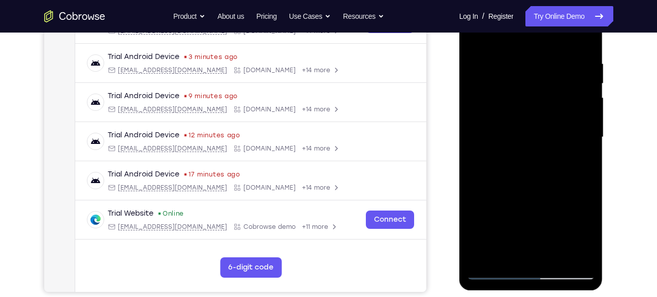
click at [583, 140] on div at bounding box center [531, 137] width 128 height 284
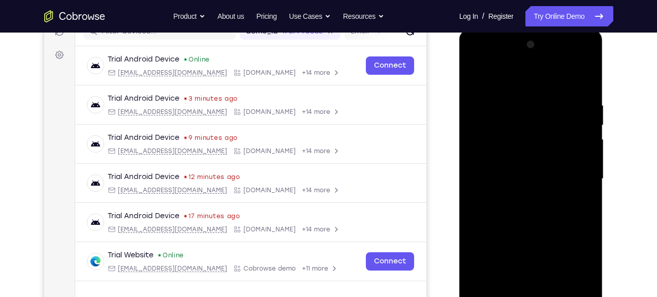
scroll to position [136, 0]
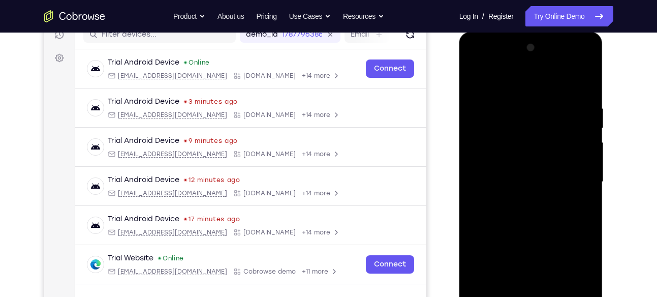
click at [585, 166] on div at bounding box center [531, 182] width 128 height 284
click at [478, 188] on div at bounding box center [531, 182] width 128 height 284
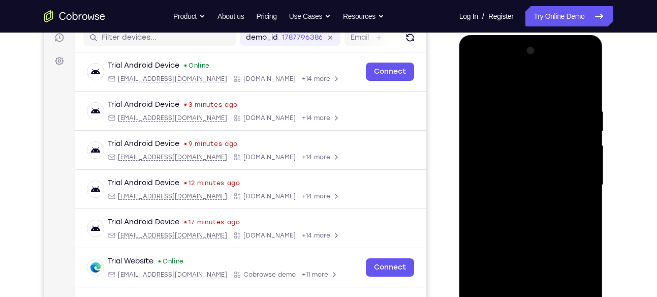
scroll to position [124, 0]
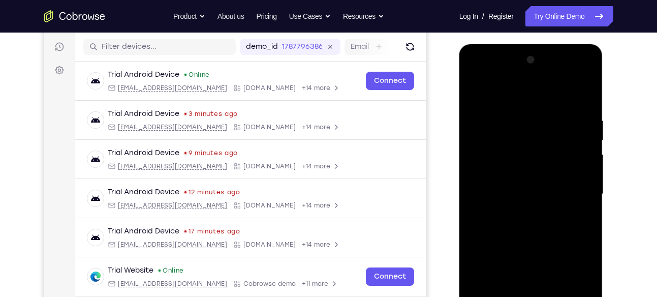
click at [583, 158] on div at bounding box center [531, 194] width 128 height 284
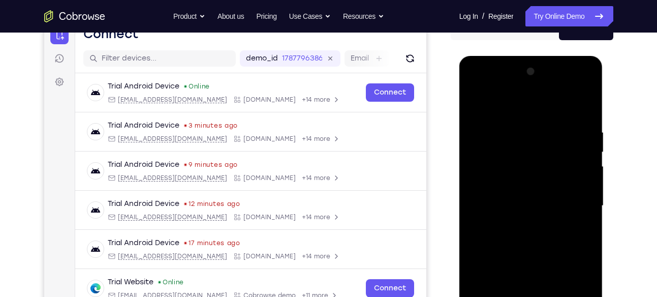
scroll to position [109, 0]
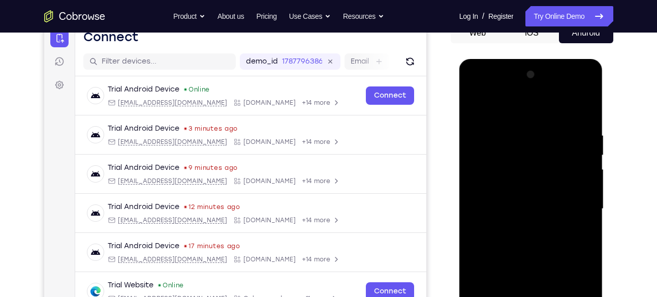
click at [583, 78] on div at bounding box center [531, 209] width 128 height 284
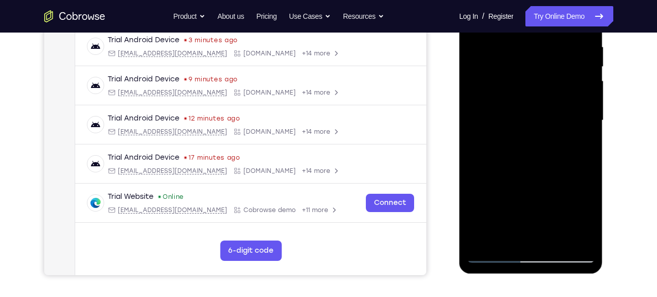
scroll to position [230, 0]
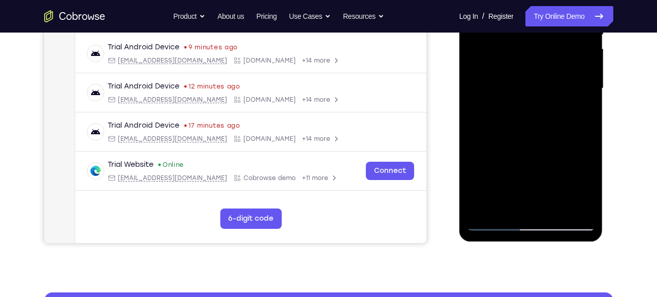
click at [480, 209] on div at bounding box center [531, 88] width 128 height 284
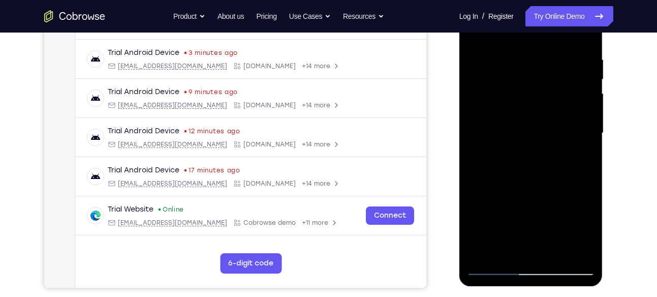
scroll to position [184, 0]
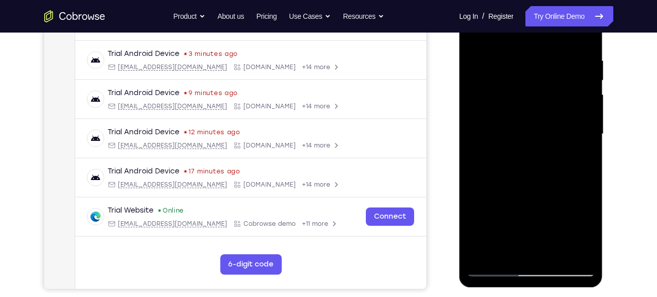
drag, startPoint x: 526, startPoint y: 68, endPoint x: 526, endPoint y: 170, distance: 102.1
click at [526, 170] on div at bounding box center [531, 134] width 128 height 284
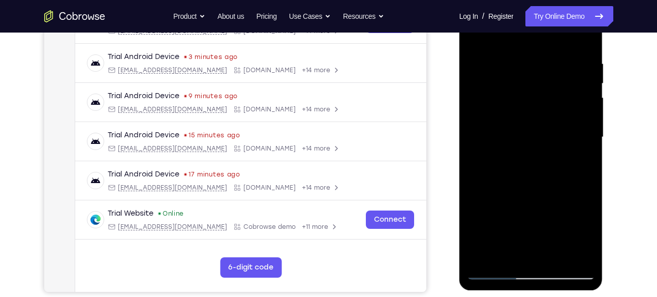
click at [557, 258] on div at bounding box center [531, 137] width 128 height 284
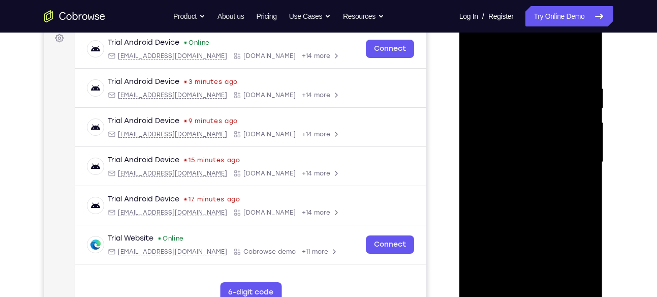
scroll to position [155, 0]
click at [477, 55] on div at bounding box center [531, 162] width 128 height 284
click at [516, 87] on div at bounding box center [531, 162] width 128 height 284
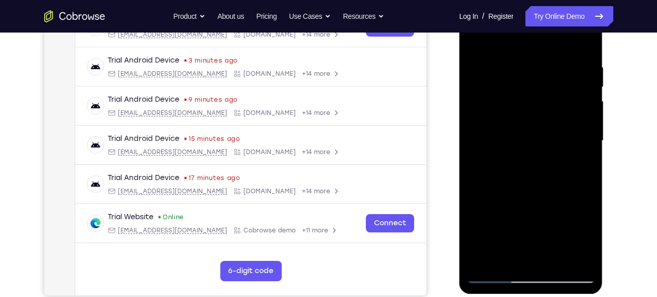
click at [583, 133] on div at bounding box center [531, 140] width 128 height 284
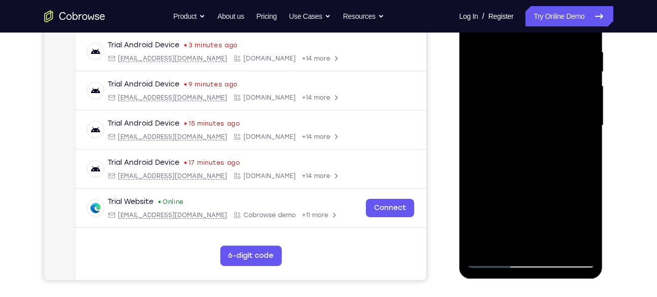
click at [583, 133] on div at bounding box center [531, 125] width 128 height 284
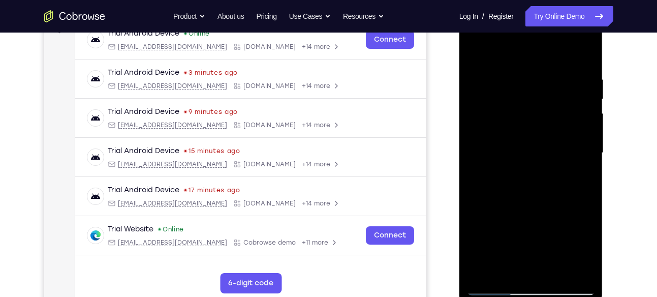
scroll to position [165, 0]
click at [581, 113] on div at bounding box center [531, 153] width 128 height 284
click at [572, 81] on div at bounding box center [531, 153] width 128 height 284
click at [585, 110] on div at bounding box center [531, 153] width 128 height 284
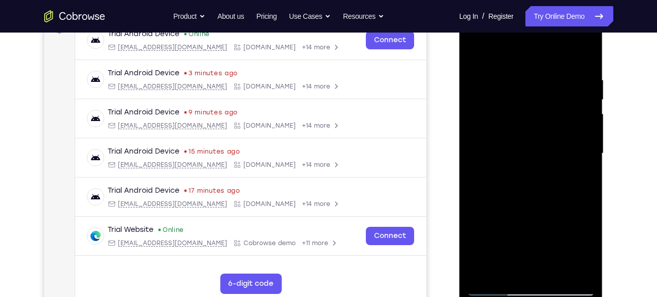
click at [585, 110] on div at bounding box center [531, 153] width 128 height 284
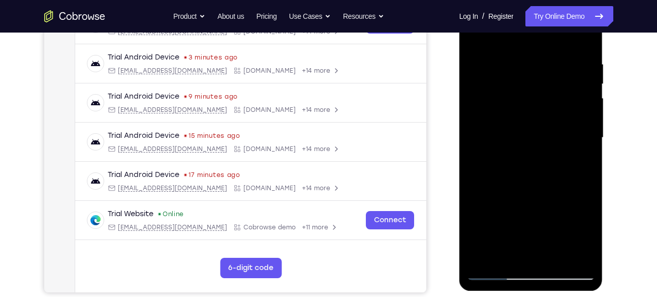
scroll to position [181, 0]
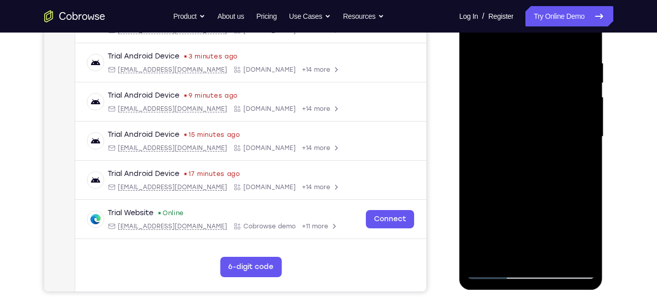
click at [585, 110] on div at bounding box center [531, 136] width 128 height 284
click at [585, 123] on div at bounding box center [531, 136] width 128 height 284
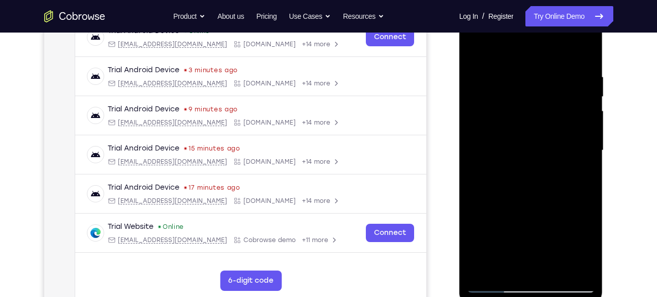
scroll to position [167, 0]
click at [585, 123] on div at bounding box center [531, 151] width 128 height 284
click at [585, 139] on div at bounding box center [531, 151] width 128 height 284
drag, startPoint x: 583, startPoint y: 117, endPoint x: 545, endPoint y: 124, distance: 38.8
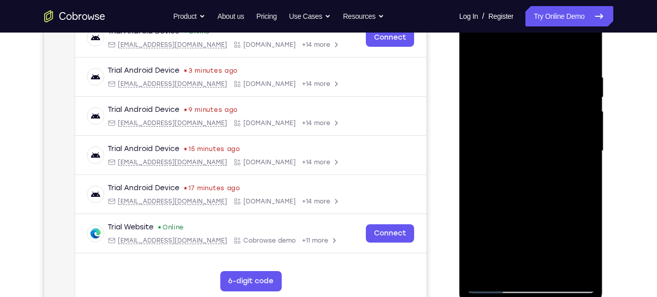
click at [545, 124] on div at bounding box center [531, 151] width 128 height 284
drag, startPoint x: 573, startPoint y: 102, endPoint x: 533, endPoint y: 107, distance: 40.4
click at [533, 107] on div at bounding box center [531, 151] width 128 height 284
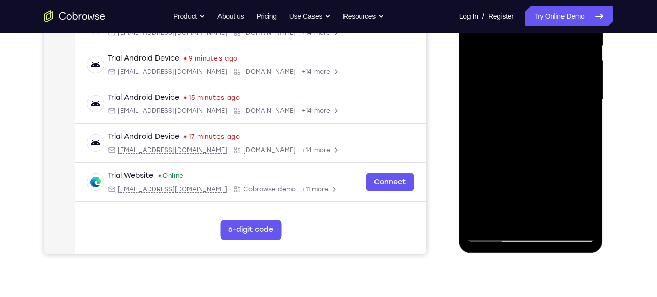
scroll to position [219, 0]
drag, startPoint x: 565, startPoint y: 108, endPoint x: 521, endPoint y: 117, distance: 45.0
click at [521, 117] on div at bounding box center [531, 99] width 128 height 284
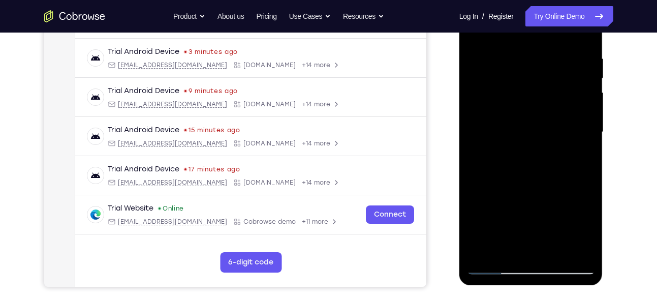
scroll to position [185, 0]
drag, startPoint x: 582, startPoint y: 116, endPoint x: 544, endPoint y: 126, distance: 39.5
click at [544, 126] on div at bounding box center [531, 132] width 128 height 284
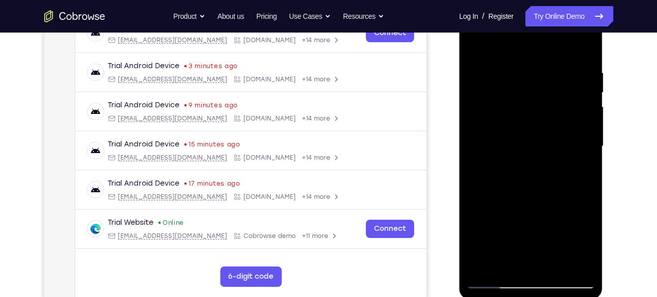
scroll to position [171, 0]
drag, startPoint x: 571, startPoint y: 110, endPoint x: 496, endPoint y: 98, distance: 76.5
click at [496, 98] on div at bounding box center [531, 147] width 128 height 284
drag, startPoint x: 572, startPoint y: 130, endPoint x: 528, endPoint y: 136, distance: 45.0
click at [528, 136] on div at bounding box center [531, 147] width 128 height 284
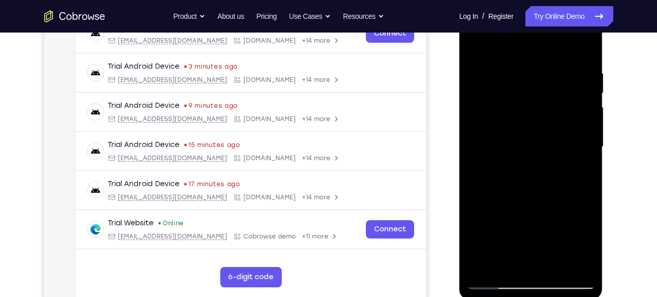
scroll to position [169, 0]
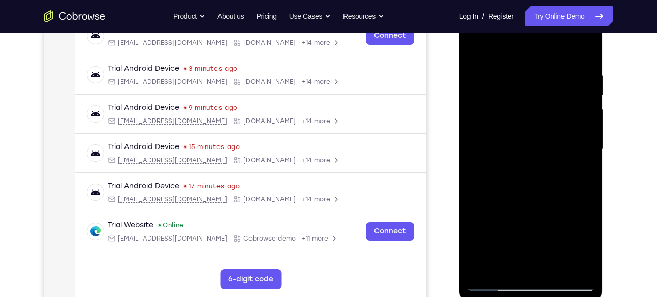
click at [575, 115] on div at bounding box center [531, 149] width 128 height 284
click at [581, 123] on div at bounding box center [531, 149] width 128 height 284
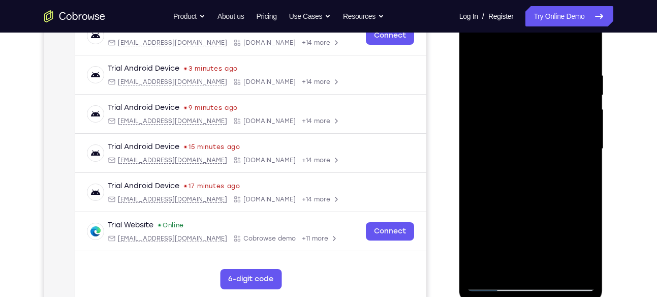
click at [581, 123] on div at bounding box center [531, 149] width 128 height 284
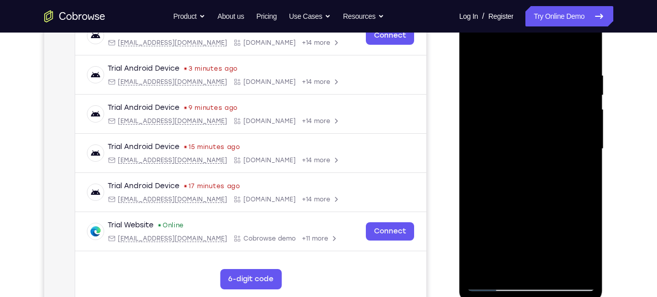
scroll to position [192, 0]
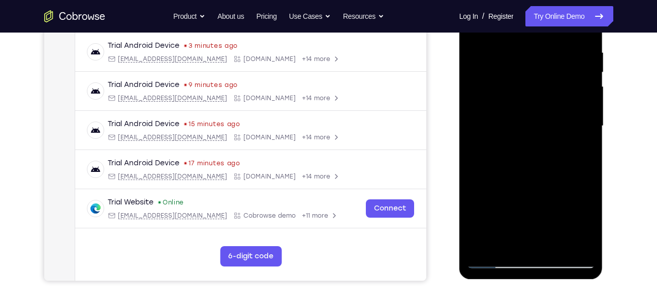
click at [581, 128] on div at bounding box center [531, 126] width 128 height 284
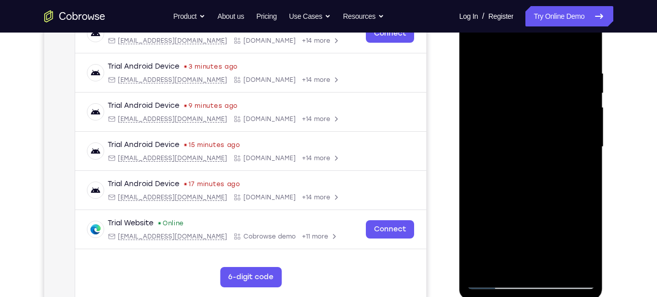
click at [581, 128] on div at bounding box center [531, 147] width 128 height 284
drag, startPoint x: 579, startPoint y: 143, endPoint x: 541, endPoint y: 159, distance: 41.4
click at [541, 159] on div at bounding box center [531, 147] width 128 height 284
drag, startPoint x: 576, startPoint y: 109, endPoint x: 530, endPoint y: 118, distance: 47.6
click at [530, 118] on div at bounding box center [531, 147] width 128 height 284
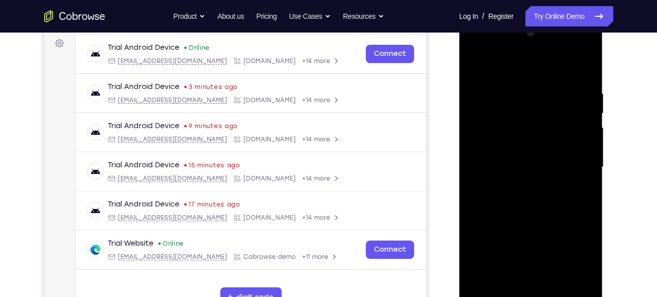
scroll to position [149, 0]
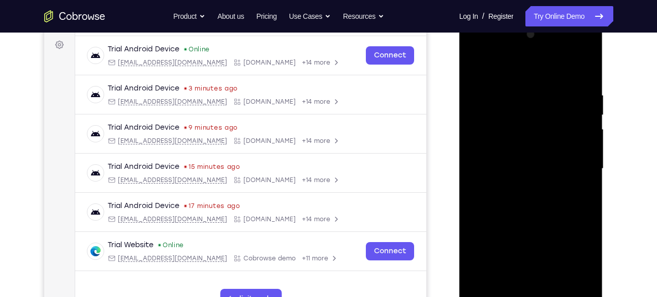
drag, startPoint x: 592, startPoint y: 106, endPoint x: 557, endPoint y: 117, distance: 36.3
click at [557, 117] on div at bounding box center [531, 168] width 128 height 284
click at [580, 112] on div at bounding box center [531, 168] width 128 height 284
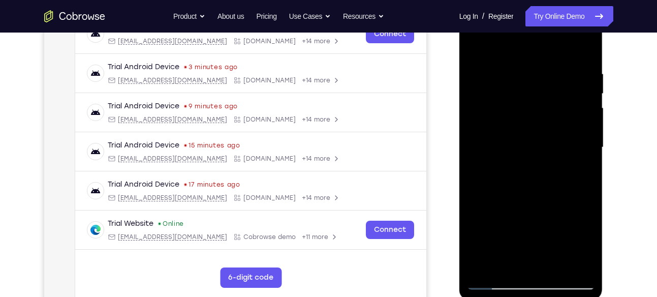
scroll to position [172, 0]
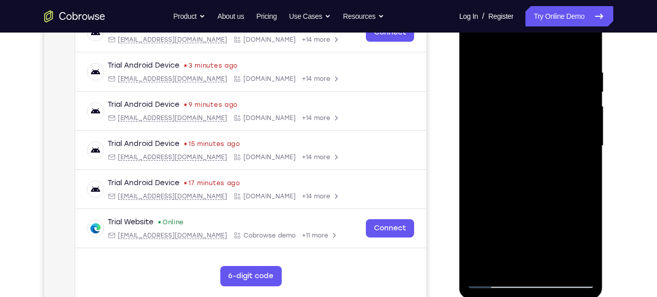
drag, startPoint x: 580, startPoint y: 92, endPoint x: 548, endPoint y: 110, distance: 36.1
click at [548, 110] on div at bounding box center [531, 146] width 128 height 284
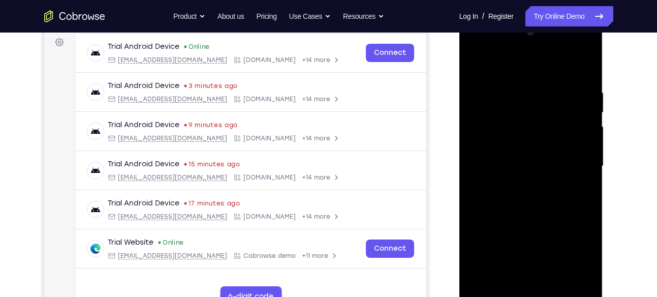
scroll to position [151, 0]
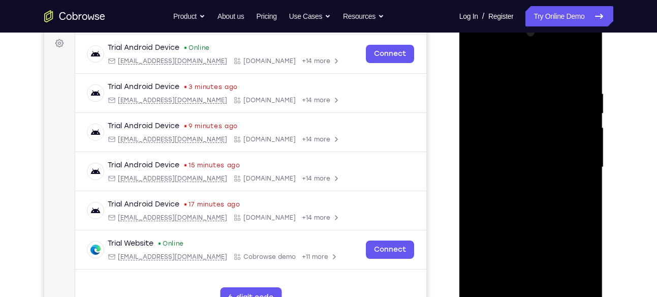
drag, startPoint x: 585, startPoint y: 145, endPoint x: 542, endPoint y: 144, distance: 42.7
click at [542, 144] on div at bounding box center [531, 167] width 128 height 284
drag, startPoint x: 570, startPoint y: 132, endPoint x: 537, endPoint y: 133, distance: 33.0
click at [537, 133] on div at bounding box center [531, 167] width 128 height 284
drag, startPoint x: 560, startPoint y: 120, endPoint x: 520, endPoint y: 118, distance: 39.1
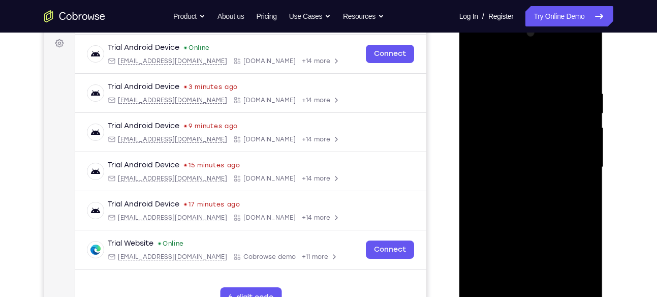
click at [520, 118] on div at bounding box center [531, 167] width 128 height 284
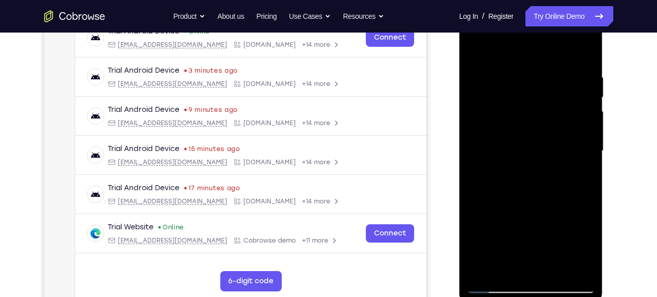
scroll to position [168, 0]
drag, startPoint x: 580, startPoint y: 113, endPoint x: 548, endPoint y: 120, distance: 32.9
click at [548, 120] on div at bounding box center [531, 150] width 128 height 284
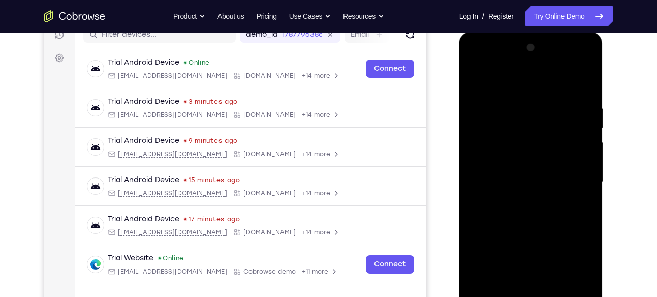
scroll to position [135, 0]
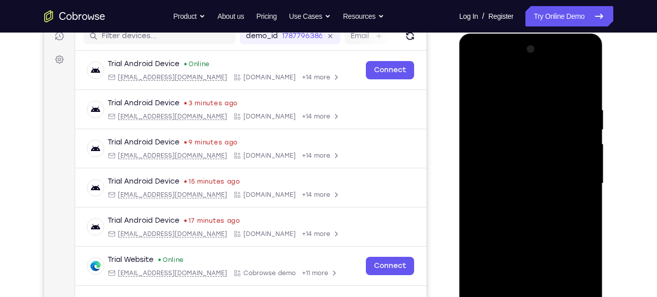
drag, startPoint x: 580, startPoint y: 146, endPoint x: 519, endPoint y: 148, distance: 60.4
click at [519, 148] on div at bounding box center [531, 183] width 128 height 284
drag, startPoint x: 576, startPoint y: 148, endPoint x: 538, endPoint y: 149, distance: 38.6
click at [538, 149] on div at bounding box center [531, 183] width 128 height 284
click at [572, 125] on div at bounding box center [531, 183] width 128 height 284
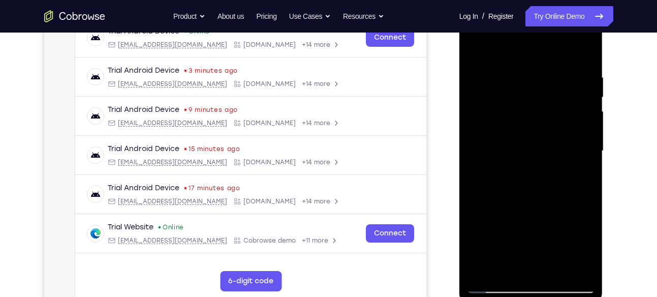
scroll to position [168, 0]
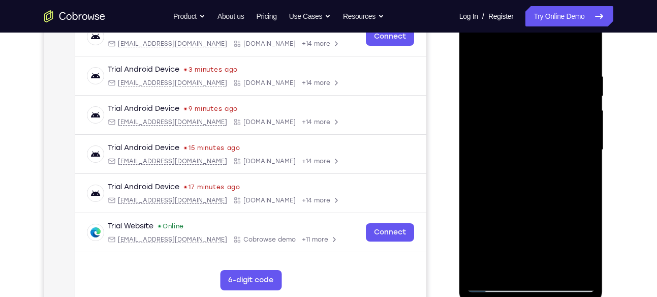
drag, startPoint x: 572, startPoint y: 91, endPoint x: 504, endPoint y: 142, distance: 84.5
click at [504, 142] on div at bounding box center [531, 150] width 128 height 284
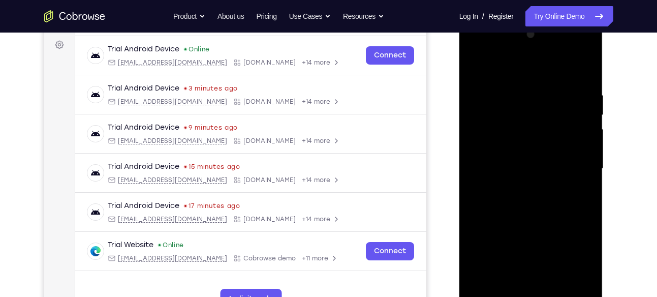
scroll to position [149, 0]
drag, startPoint x: 562, startPoint y: 187, endPoint x: 484, endPoint y: 143, distance: 89.4
click at [484, 143] on div at bounding box center [531, 169] width 128 height 284
drag, startPoint x: 573, startPoint y: 145, endPoint x: 545, endPoint y: 145, distance: 27.9
click at [545, 145] on div at bounding box center [531, 169] width 128 height 284
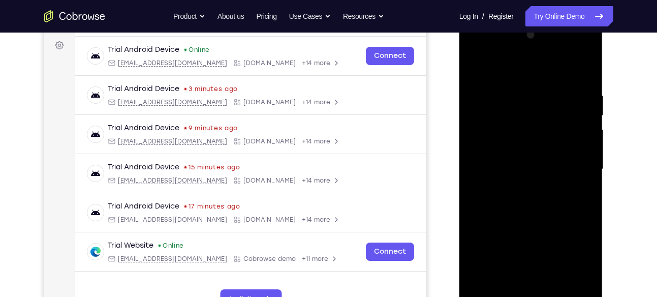
drag, startPoint x: 572, startPoint y: 141, endPoint x: 542, endPoint y: 143, distance: 30.0
click at [542, 143] on div at bounding box center [531, 169] width 128 height 284
drag, startPoint x: 569, startPoint y: 133, endPoint x: 524, endPoint y: 137, distance: 45.3
click at [524, 137] on div at bounding box center [531, 169] width 128 height 284
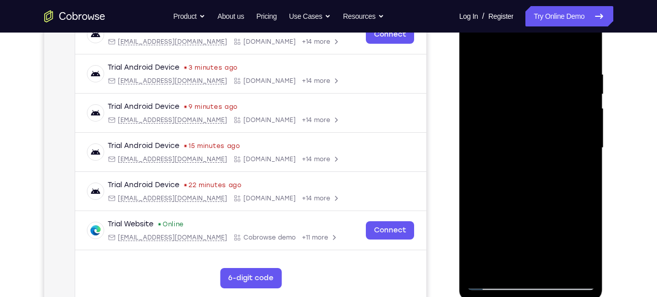
scroll to position [171, 0]
drag, startPoint x: 551, startPoint y: 134, endPoint x: 479, endPoint y: 153, distance: 74.0
click at [479, 153] on div at bounding box center [531, 147] width 128 height 284
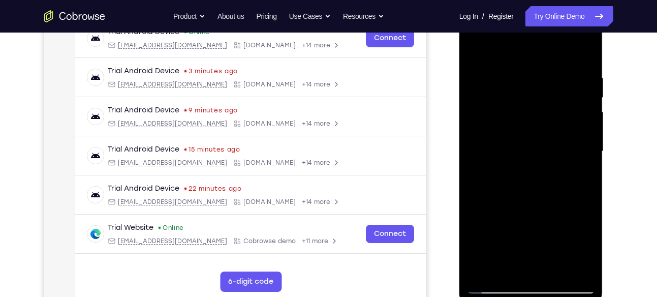
scroll to position [166, 0]
drag, startPoint x: 570, startPoint y: 154, endPoint x: 515, endPoint y: 130, distance: 59.8
click at [515, 130] on div at bounding box center [531, 152] width 128 height 284
drag, startPoint x: 554, startPoint y: 135, endPoint x: 509, endPoint y: 139, distance: 45.4
click at [509, 139] on div at bounding box center [531, 152] width 128 height 284
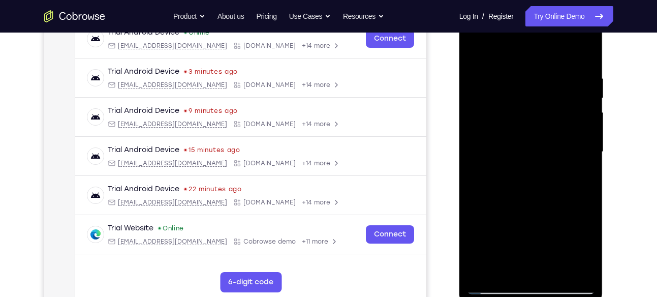
drag, startPoint x: 560, startPoint y: 144, endPoint x: 537, endPoint y: 150, distance: 24.3
click at [537, 150] on div at bounding box center [531, 152] width 128 height 284
drag, startPoint x: 583, startPoint y: 126, endPoint x: 543, endPoint y: 129, distance: 40.2
click at [543, 129] on div at bounding box center [531, 152] width 128 height 284
drag, startPoint x: 564, startPoint y: 119, endPoint x: 526, endPoint y: 124, distance: 37.9
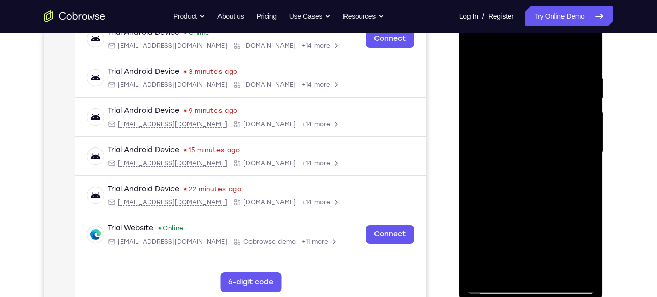
click at [526, 124] on div at bounding box center [531, 152] width 128 height 284
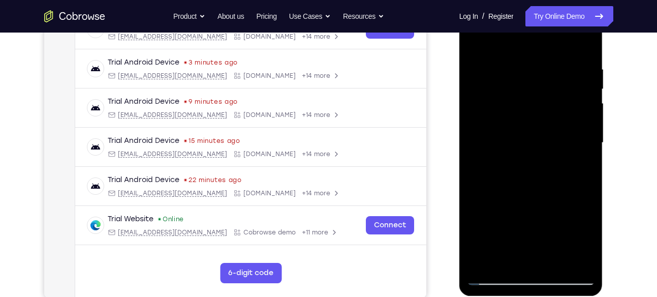
scroll to position [175, 0]
drag, startPoint x: 564, startPoint y: 142, endPoint x: 528, endPoint y: 118, distance: 43.1
click at [528, 118] on div at bounding box center [531, 143] width 128 height 284
drag, startPoint x: 574, startPoint y: 113, endPoint x: 551, endPoint y: 113, distance: 22.3
click at [551, 113] on div at bounding box center [531, 143] width 128 height 284
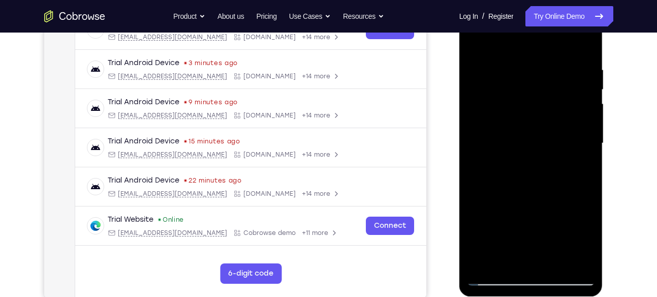
drag, startPoint x: 573, startPoint y: 97, endPoint x: 538, endPoint y: 111, distance: 37.6
click at [538, 111] on div at bounding box center [531, 143] width 128 height 284
drag, startPoint x: 562, startPoint y: 139, endPoint x: 525, endPoint y: 140, distance: 37.6
click at [525, 140] on div at bounding box center [531, 143] width 128 height 284
click at [529, 126] on div at bounding box center [531, 143] width 128 height 284
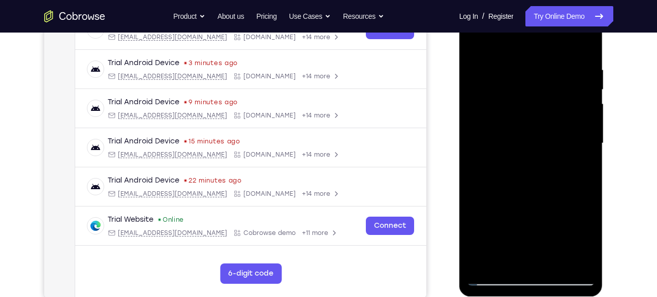
click at [585, 43] on div at bounding box center [531, 143] width 128 height 284
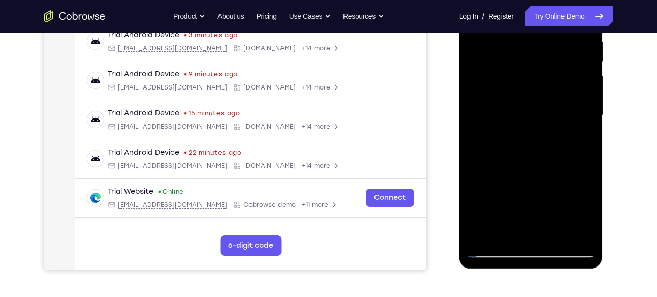
scroll to position [206, 0]
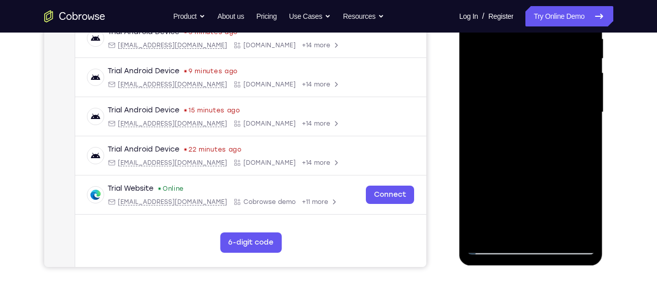
click at [504, 232] on div at bounding box center [531, 112] width 128 height 284
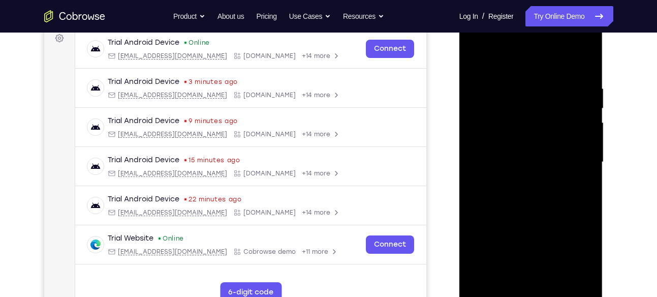
scroll to position [155, 0]
click at [523, 60] on div at bounding box center [531, 162] width 128 height 284
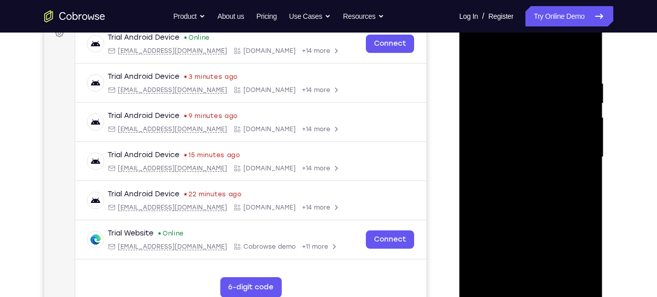
scroll to position [160, 0]
click at [500, 77] on div at bounding box center [531, 158] width 128 height 284
click at [567, 139] on div at bounding box center [531, 158] width 128 height 284
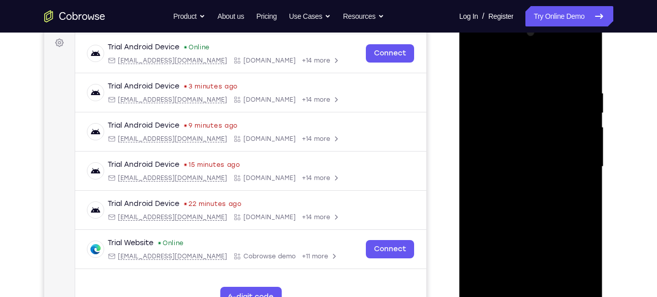
scroll to position [151, 0]
click at [501, 81] on div at bounding box center [531, 167] width 128 height 284
drag, startPoint x: 529, startPoint y: 157, endPoint x: 531, endPoint y: 101, distance: 56.9
click at [531, 101] on div at bounding box center [531, 167] width 128 height 284
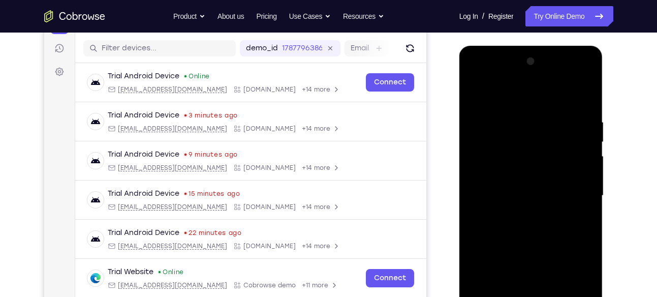
scroll to position [122, 0]
drag, startPoint x: 537, startPoint y: 147, endPoint x: 534, endPoint y: 197, distance: 50.3
click at [534, 197] on div at bounding box center [531, 196] width 128 height 284
drag, startPoint x: 534, startPoint y: 197, endPoint x: 522, endPoint y: 102, distance: 95.7
click at [522, 102] on div at bounding box center [531, 196] width 128 height 284
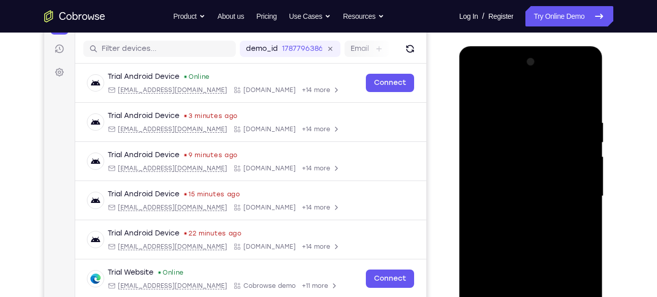
drag, startPoint x: 522, startPoint y: 183, endPoint x: 512, endPoint y: 132, distance: 52.8
click at [512, 132] on div at bounding box center [531, 196] width 128 height 284
drag, startPoint x: 512, startPoint y: 132, endPoint x: 512, endPoint y: 180, distance: 48.7
click at [512, 180] on div at bounding box center [531, 196] width 128 height 284
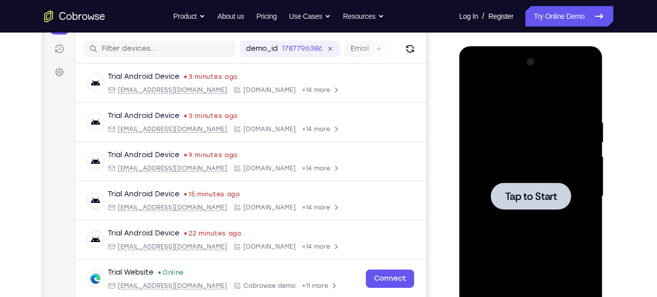
click at [530, 177] on div at bounding box center [531, 196] width 128 height 284
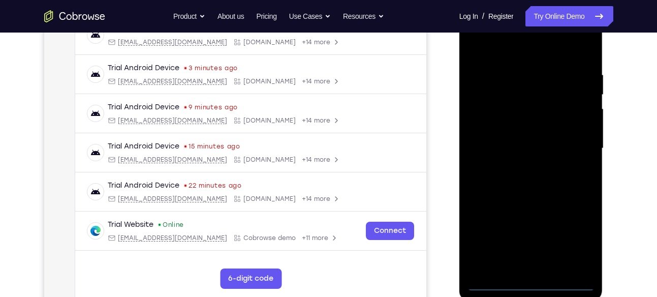
scroll to position [173, 0]
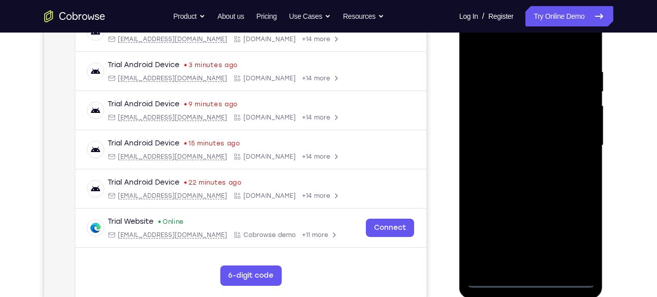
click at [533, 279] on div at bounding box center [531, 145] width 128 height 284
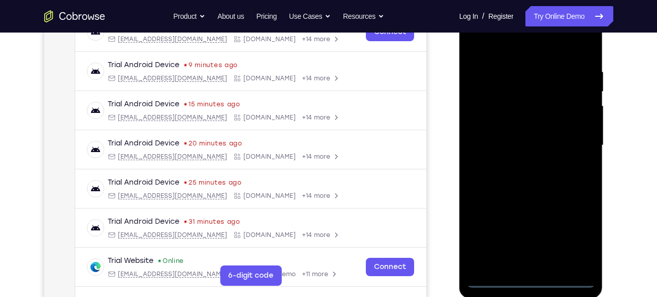
click at [579, 240] on div at bounding box center [531, 145] width 128 height 284
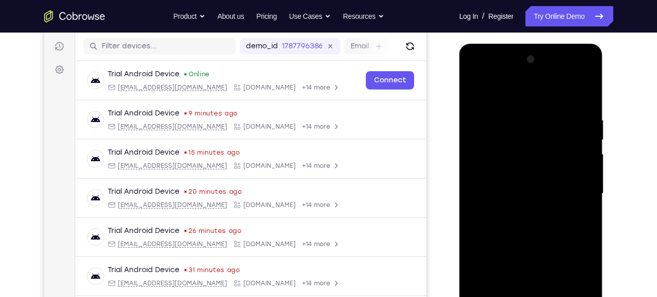
scroll to position [124, 0]
click at [495, 74] on div at bounding box center [531, 194] width 128 height 284
click at [573, 189] on div at bounding box center [531, 194] width 128 height 284
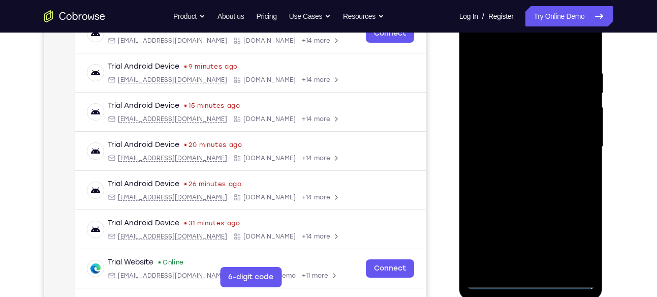
scroll to position [173, 0]
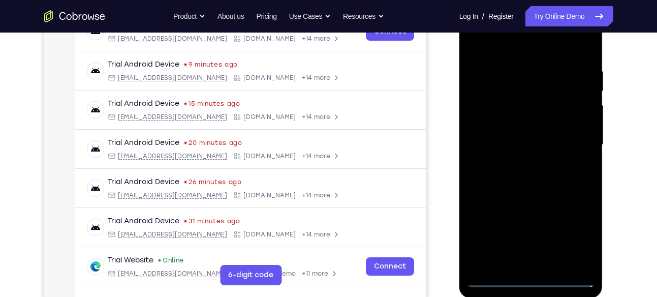
click at [521, 164] on div at bounding box center [531, 145] width 128 height 284
click at [521, 152] on div at bounding box center [531, 145] width 128 height 284
click at [499, 116] on div at bounding box center [531, 145] width 128 height 284
click at [496, 98] on div at bounding box center [531, 145] width 128 height 284
click at [491, 125] on div at bounding box center [531, 145] width 128 height 284
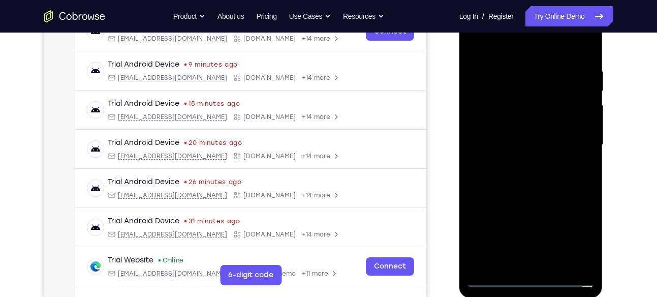
click at [490, 145] on div at bounding box center [531, 145] width 128 height 284
click at [485, 177] on div at bounding box center [531, 145] width 128 height 284
click at [528, 171] on div at bounding box center [531, 145] width 128 height 284
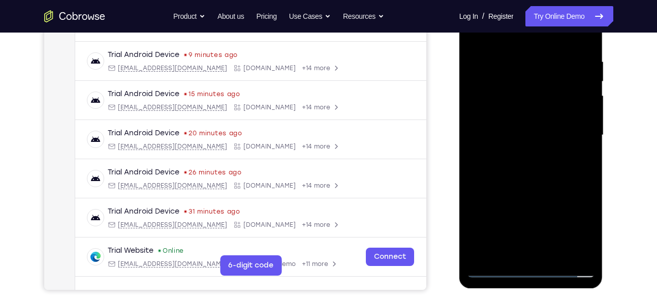
scroll to position [183, 0]
click at [535, 184] on div at bounding box center [531, 134] width 128 height 284
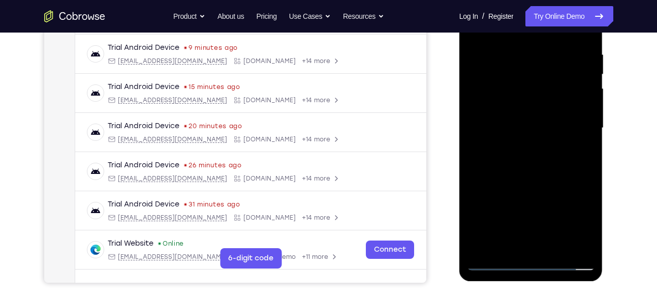
scroll to position [191, 0]
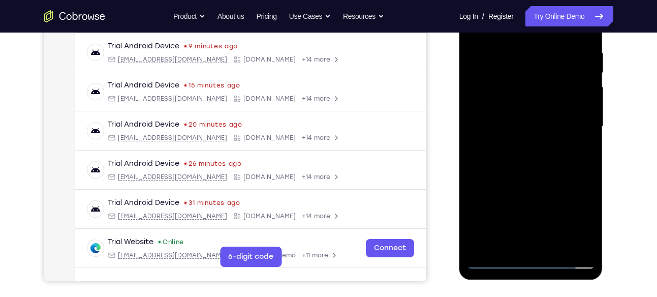
click at [552, 242] on div at bounding box center [531, 126] width 128 height 284
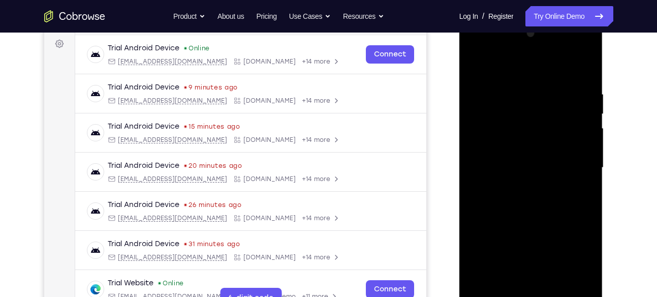
scroll to position [150, 0]
click at [528, 222] on div at bounding box center [531, 168] width 128 height 284
click at [475, 64] on div at bounding box center [531, 168] width 128 height 284
click at [513, 78] on div at bounding box center [531, 168] width 128 height 284
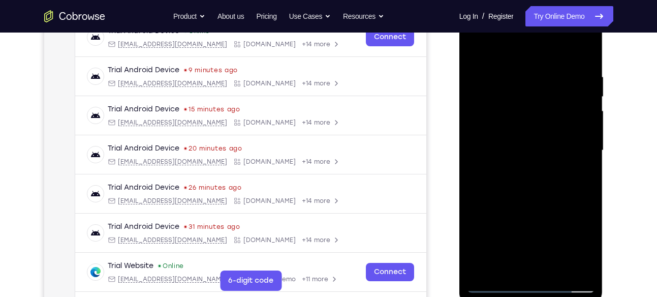
scroll to position [170, 0]
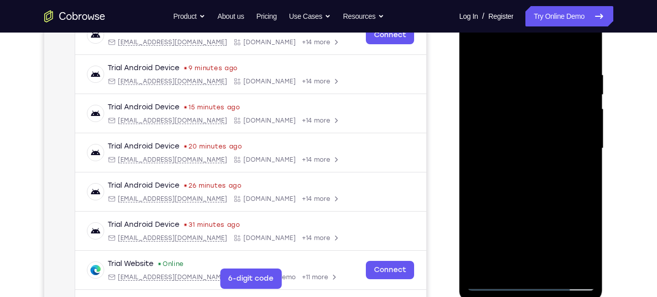
click at [588, 102] on div at bounding box center [531, 148] width 128 height 284
click at [587, 78] on div at bounding box center [531, 148] width 128 height 284
click at [585, 87] on div at bounding box center [531, 148] width 128 height 284
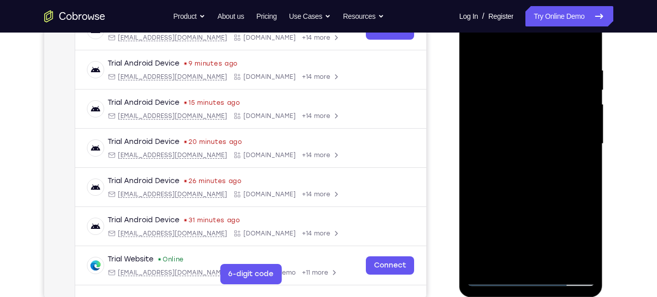
scroll to position [175, 0]
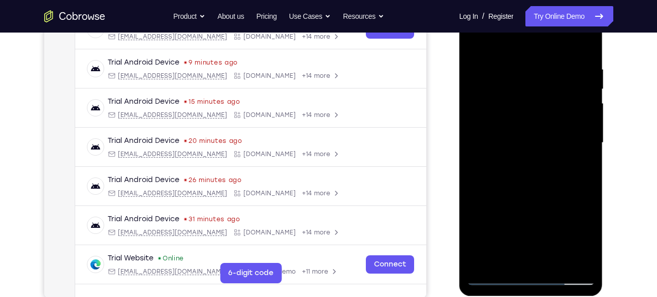
click at [578, 124] on div at bounding box center [531, 143] width 128 height 284
click at [579, 109] on div at bounding box center [531, 143] width 128 height 284
drag, startPoint x: 579, startPoint y: 126, endPoint x: 527, endPoint y: 127, distance: 51.8
click at [527, 127] on div at bounding box center [531, 143] width 128 height 284
drag, startPoint x: 576, startPoint y: 108, endPoint x: 535, endPoint y: 112, distance: 40.8
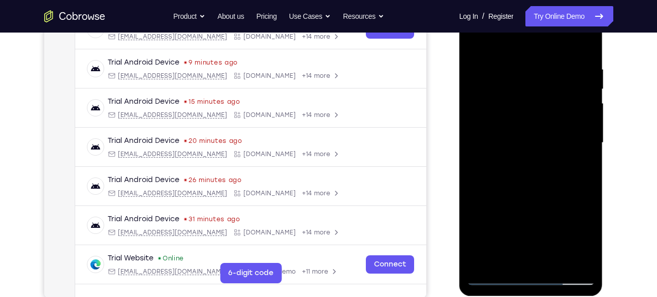
click at [535, 112] on div at bounding box center [531, 143] width 128 height 284
click at [578, 111] on div at bounding box center [531, 143] width 128 height 284
drag, startPoint x: 578, startPoint y: 120, endPoint x: 526, endPoint y: 116, distance: 52.0
click at [526, 116] on div at bounding box center [531, 143] width 128 height 284
drag, startPoint x: 558, startPoint y: 97, endPoint x: 509, endPoint y: 107, distance: 50.2
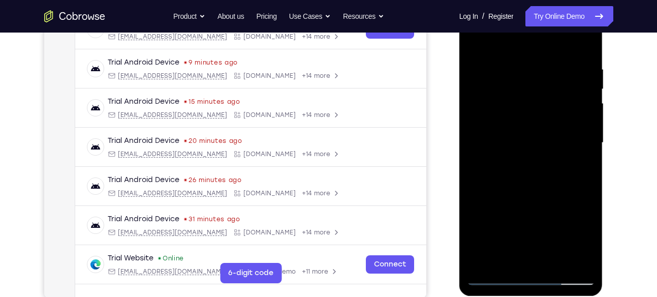
click at [509, 107] on div at bounding box center [531, 143] width 128 height 284
click at [581, 70] on div at bounding box center [531, 143] width 128 height 284
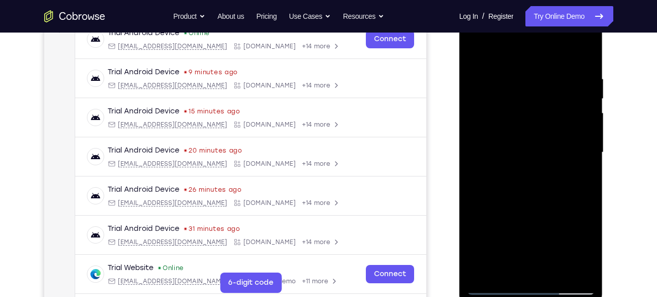
click at [586, 118] on div at bounding box center [531, 152] width 128 height 284
click at [583, 95] on div at bounding box center [531, 152] width 128 height 284
click at [589, 114] on div at bounding box center [531, 152] width 128 height 284
click at [581, 88] on div at bounding box center [531, 152] width 128 height 284
click at [585, 109] on div at bounding box center [531, 152] width 128 height 284
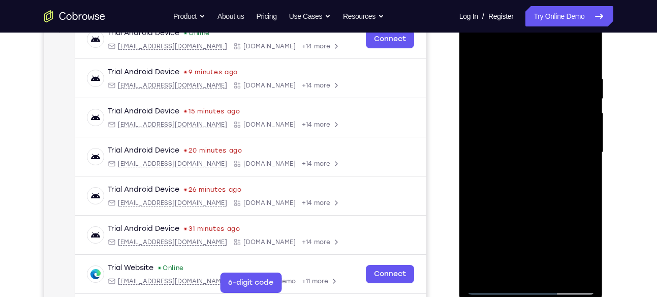
drag, startPoint x: 585, startPoint y: 118, endPoint x: 537, endPoint y: 118, distance: 48.2
click at [537, 118] on div at bounding box center [531, 152] width 128 height 284
drag, startPoint x: 566, startPoint y: 95, endPoint x: 538, endPoint y: 98, distance: 28.1
click at [538, 98] on div at bounding box center [531, 152] width 128 height 284
drag, startPoint x: 572, startPoint y: 120, endPoint x: 540, endPoint y: 116, distance: 32.2
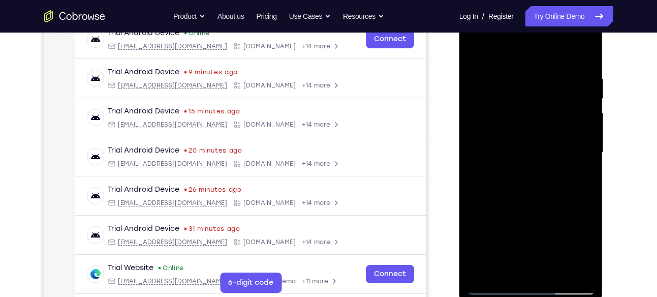
click at [540, 116] on div at bounding box center [531, 152] width 128 height 284
drag, startPoint x: 563, startPoint y: 105, endPoint x: 539, endPoint y: 105, distance: 24.4
click at [539, 105] on div at bounding box center [531, 152] width 128 height 284
drag, startPoint x: 581, startPoint y: 121, endPoint x: 552, endPoint y: 121, distance: 28.9
click at [552, 121] on div at bounding box center [531, 152] width 128 height 284
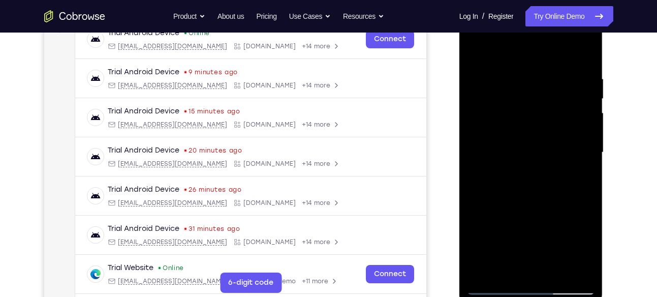
drag, startPoint x: 572, startPoint y: 103, endPoint x: 547, endPoint y: 110, distance: 25.9
click at [547, 110] on div at bounding box center [531, 152] width 128 height 284
drag, startPoint x: 578, startPoint y: 101, endPoint x: 535, endPoint y: 101, distance: 43.2
click at [535, 101] on div at bounding box center [531, 152] width 128 height 284
drag, startPoint x: 568, startPoint y: 107, endPoint x: 502, endPoint y: 104, distance: 66.1
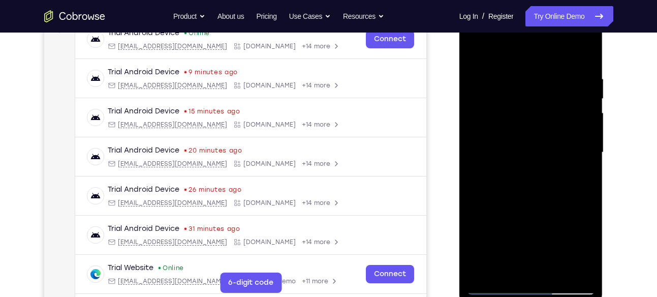
click at [502, 104] on div at bounding box center [531, 152] width 128 height 284
click at [558, 116] on div at bounding box center [531, 152] width 128 height 284
click at [580, 101] on div at bounding box center [531, 152] width 128 height 284
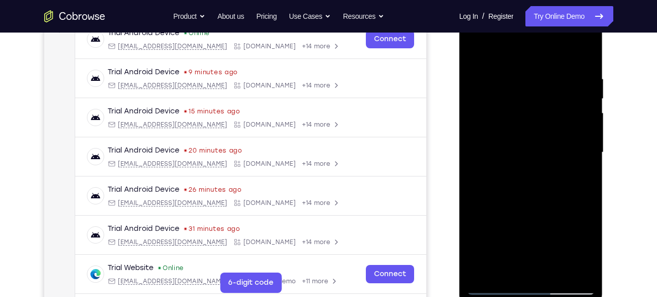
drag, startPoint x: 580, startPoint y: 101, endPoint x: 504, endPoint y: 101, distance: 76.7
click at [504, 101] on div at bounding box center [531, 152] width 128 height 284
drag, startPoint x: 585, startPoint y: 127, endPoint x: 555, endPoint y: 138, distance: 31.8
click at [555, 138] on div at bounding box center [531, 152] width 128 height 284
drag, startPoint x: 574, startPoint y: 100, endPoint x: 539, endPoint y: 101, distance: 35.6
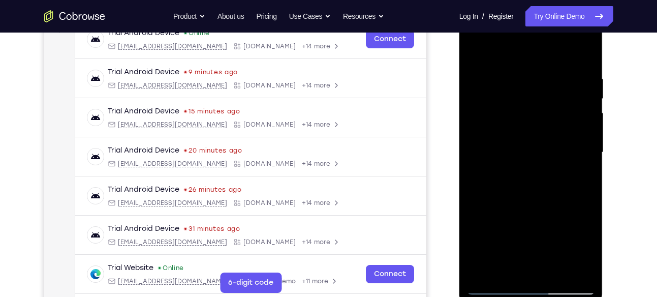
click at [539, 101] on div at bounding box center [531, 152] width 128 height 284
drag, startPoint x: 561, startPoint y: 97, endPoint x: 525, endPoint y: 100, distance: 36.1
click at [525, 100] on div at bounding box center [531, 152] width 128 height 284
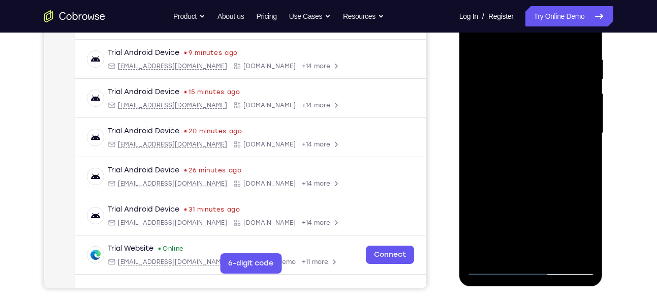
scroll to position [174, 0]
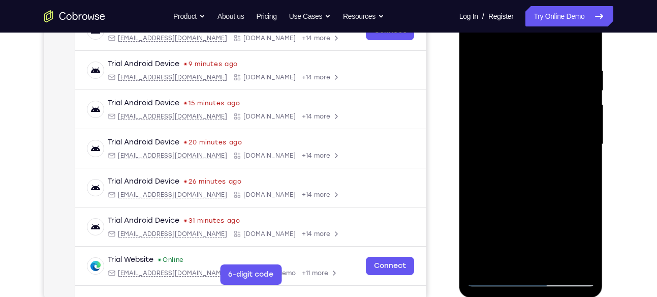
click at [582, 108] on div at bounding box center [531, 144] width 128 height 284
click at [574, 91] on div at bounding box center [531, 144] width 128 height 284
click at [577, 85] on div at bounding box center [531, 144] width 128 height 284
click at [580, 121] on div at bounding box center [531, 144] width 128 height 284
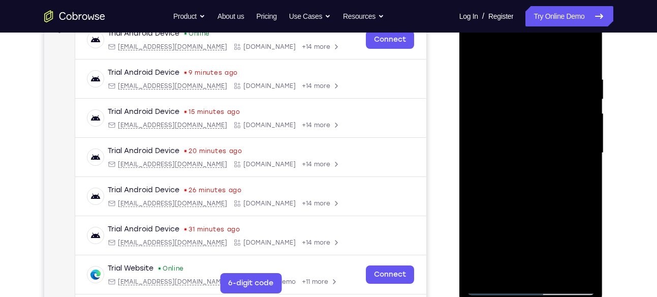
click at [584, 110] on div at bounding box center [531, 153] width 128 height 284
click at [584, 83] on div at bounding box center [531, 153] width 128 height 284
click at [584, 119] on div at bounding box center [531, 153] width 128 height 284
drag, startPoint x: 584, startPoint y: 119, endPoint x: 532, endPoint y: 136, distance: 55.1
click at [532, 136] on div at bounding box center [531, 153] width 128 height 284
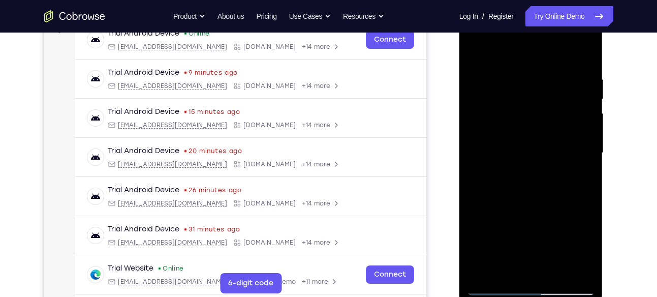
click at [563, 120] on div at bounding box center [531, 153] width 128 height 284
drag, startPoint x: 496, startPoint y: 150, endPoint x: 572, endPoint y: 147, distance: 76.7
click at [572, 147] on div at bounding box center [531, 153] width 128 height 284
drag, startPoint x: 581, startPoint y: 130, endPoint x: 512, endPoint y: 130, distance: 69.1
click at [512, 130] on div at bounding box center [531, 153] width 128 height 284
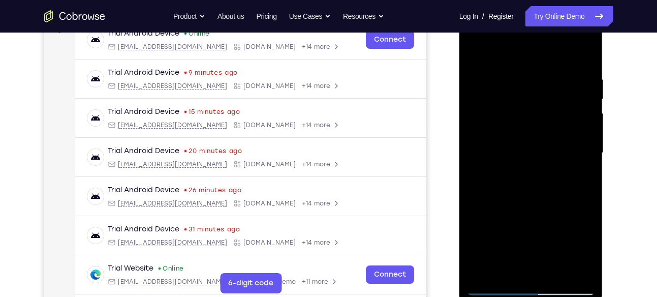
drag, startPoint x: 570, startPoint y: 103, endPoint x: 523, endPoint y: 114, distance: 48.0
click at [523, 114] on div at bounding box center [531, 153] width 128 height 284
drag, startPoint x: 570, startPoint y: 137, endPoint x: 538, endPoint y: 138, distance: 32.0
click at [538, 138] on div at bounding box center [531, 153] width 128 height 284
drag, startPoint x: 538, startPoint y: 138, endPoint x: 498, endPoint y: 137, distance: 40.1
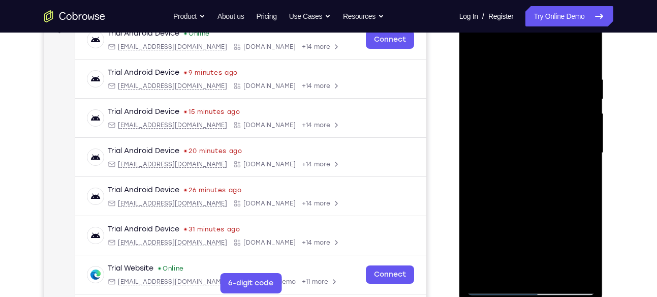
click at [498, 137] on div at bounding box center [531, 153] width 128 height 284
click at [584, 126] on div at bounding box center [531, 153] width 128 height 284
click at [584, 105] on div at bounding box center [531, 153] width 128 height 284
drag, startPoint x: 583, startPoint y: 122, endPoint x: 555, endPoint y: 120, distance: 27.5
click at [555, 120] on div at bounding box center [531, 153] width 128 height 284
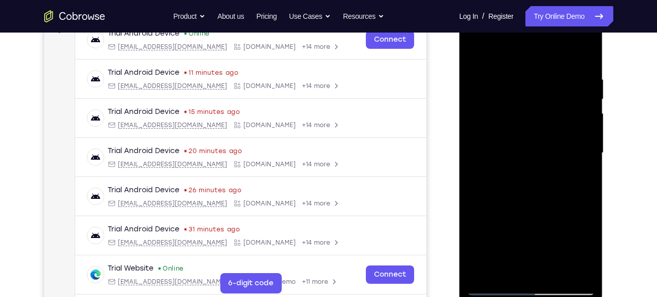
drag, startPoint x: 494, startPoint y: 154, endPoint x: 551, endPoint y: 154, distance: 57.4
click at [551, 154] on div at bounding box center [531, 153] width 128 height 284
click at [587, 114] on div at bounding box center [531, 153] width 128 height 284
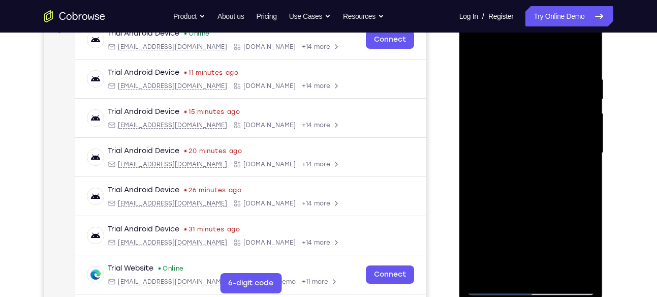
click at [588, 126] on div at bounding box center [531, 153] width 128 height 284
drag, startPoint x: 588, startPoint y: 126, endPoint x: 540, endPoint y: 140, distance: 49.7
click at [540, 140] on div at bounding box center [531, 153] width 128 height 284
drag, startPoint x: 515, startPoint y: 150, endPoint x: 575, endPoint y: 149, distance: 59.9
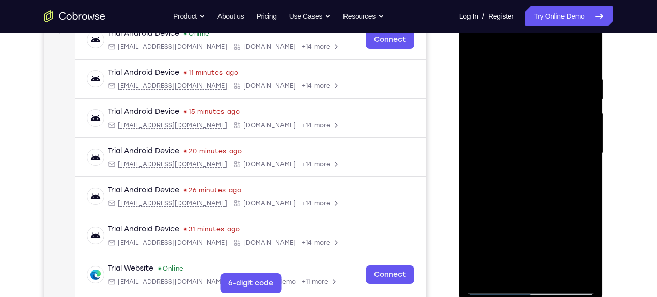
click at [575, 149] on div at bounding box center [531, 153] width 128 height 284
click at [574, 124] on div at bounding box center [531, 153] width 128 height 284
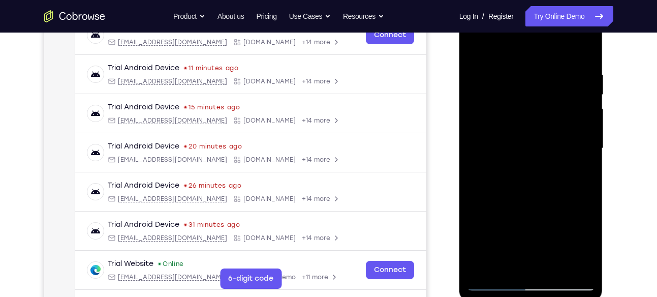
scroll to position [170, 0]
click at [586, 142] on div at bounding box center [531, 148] width 128 height 284
click at [581, 102] on div at bounding box center [531, 148] width 128 height 284
click at [585, 157] on div at bounding box center [531, 148] width 128 height 284
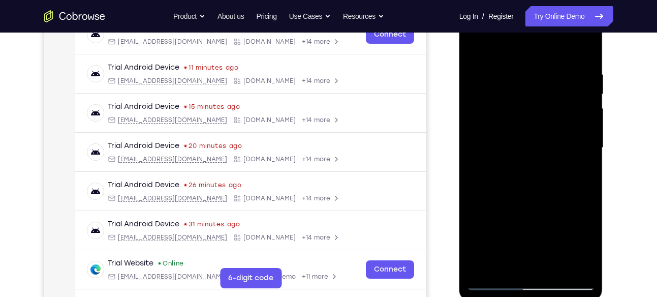
click at [585, 157] on div at bounding box center [531, 148] width 128 height 284
click at [482, 174] on div at bounding box center [531, 148] width 128 height 284
click at [592, 174] on div at bounding box center [531, 148] width 128 height 284
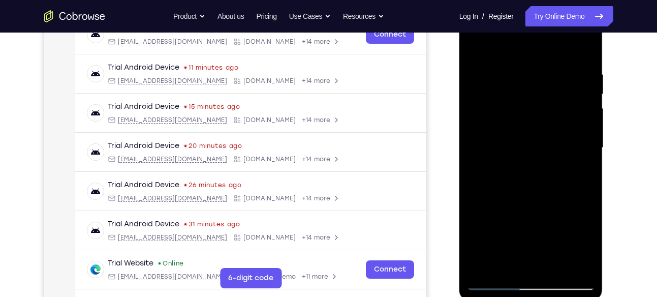
click at [469, 194] on div at bounding box center [531, 148] width 128 height 284
click at [480, 196] on div at bounding box center [531, 148] width 128 height 284
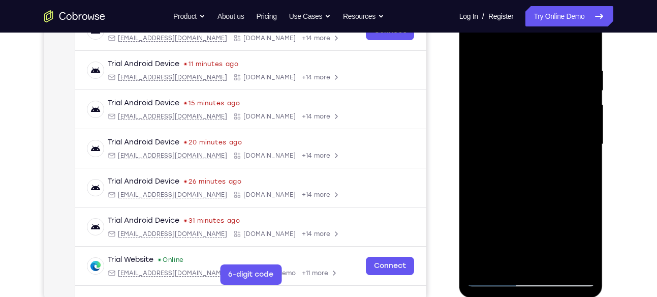
click at [587, 156] on div at bounding box center [531, 144] width 128 height 284
click at [577, 126] on div at bounding box center [531, 144] width 128 height 284
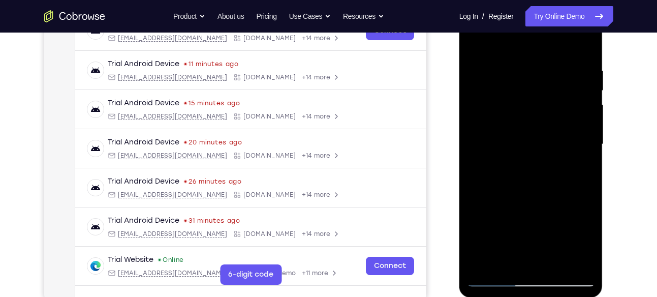
click at [577, 126] on div at bounding box center [531, 144] width 128 height 284
click at [579, 138] on div at bounding box center [531, 144] width 128 height 284
click at [582, 144] on div at bounding box center [531, 144] width 128 height 284
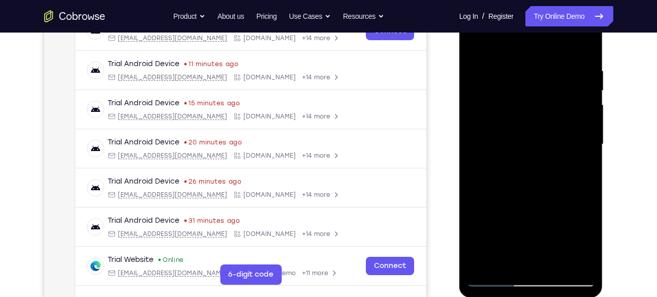
click at [582, 156] on div at bounding box center [531, 144] width 128 height 284
click at [583, 139] on div at bounding box center [531, 144] width 128 height 284
click at [585, 142] on div at bounding box center [531, 144] width 128 height 284
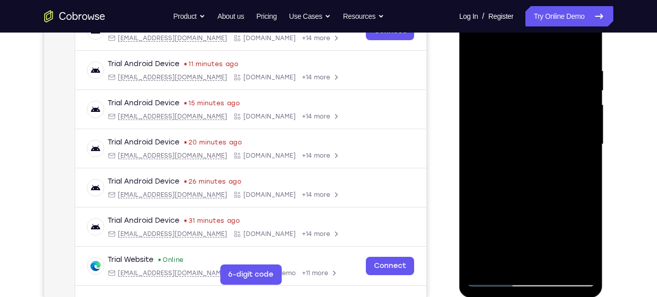
click at [585, 142] on div at bounding box center [531, 144] width 128 height 284
click at [585, 147] on div at bounding box center [531, 144] width 128 height 284
click at [479, 172] on div at bounding box center [531, 144] width 128 height 284
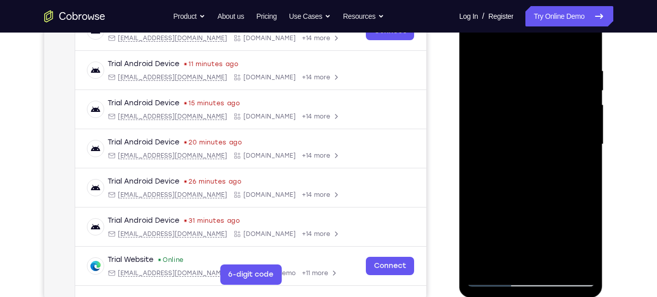
click at [479, 179] on div at bounding box center [531, 144] width 128 height 284
drag, startPoint x: 581, startPoint y: 130, endPoint x: 539, endPoint y: 143, distance: 44.0
click at [539, 143] on div at bounding box center [531, 144] width 128 height 284
drag, startPoint x: 575, startPoint y: 128, endPoint x: 538, endPoint y: 131, distance: 37.2
click at [538, 131] on div at bounding box center [531, 144] width 128 height 284
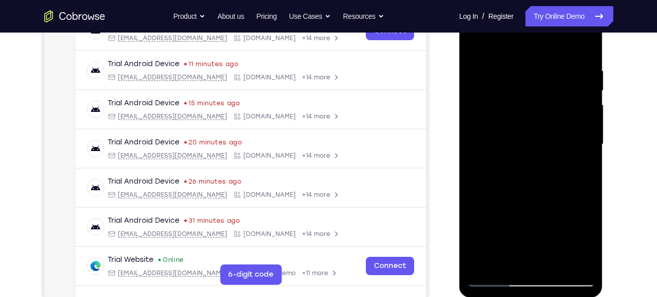
drag, startPoint x: 565, startPoint y: 125, endPoint x: 539, endPoint y: 127, distance: 26.0
click at [539, 127] on div at bounding box center [531, 144] width 128 height 284
click at [584, 157] on div at bounding box center [531, 144] width 128 height 284
click at [586, 159] on div at bounding box center [531, 144] width 128 height 284
click at [587, 162] on div at bounding box center [531, 144] width 128 height 284
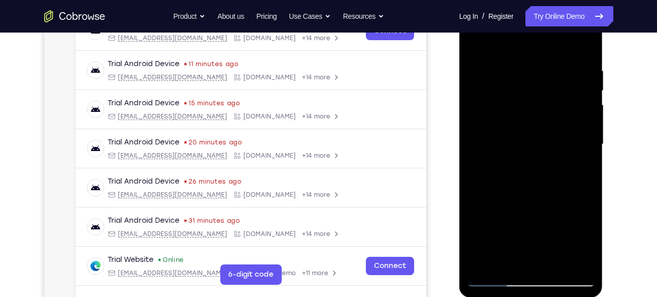
click at [587, 130] on div at bounding box center [531, 144] width 128 height 284
click at [474, 183] on div at bounding box center [531, 144] width 128 height 284
click at [581, 126] on div at bounding box center [531, 144] width 128 height 284
click at [583, 124] on div at bounding box center [531, 144] width 128 height 284
click at [588, 137] on div at bounding box center [531, 144] width 128 height 284
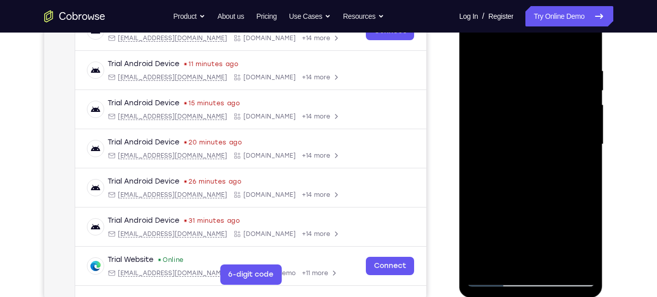
drag, startPoint x: 588, startPoint y: 137, endPoint x: 572, endPoint y: 143, distance: 17.4
click at [572, 143] on div at bounding box center [531, 144] width 128 height 284
drag, startPoint x: 502, startPoint y: 148, endPoint x: 555, endPoint y: 148, distance: 53.3
click at [555, 148] on div at bounding box center [531, 144] width 128 height 284
drag, startPoint x: 477, startPoint y: 174, endPoint x: 530, endPoint y: 172, distance: 52.8
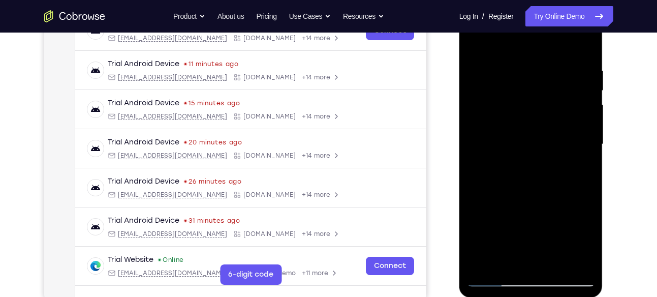
click at [530, 172] on div at bounding box center [531, 144] width 128 height 284
click at [573, 115] on div at bounding box center [531, 144] width 128 height 284
click at [573, 135] on div at bounding box center [531, 144] width 128 height 284
click at [587, 106] on div at bounding box center [531, 144] width 128 height 284
click at [586, 119] on div at bounding box center [531, 144] width 128 height 284
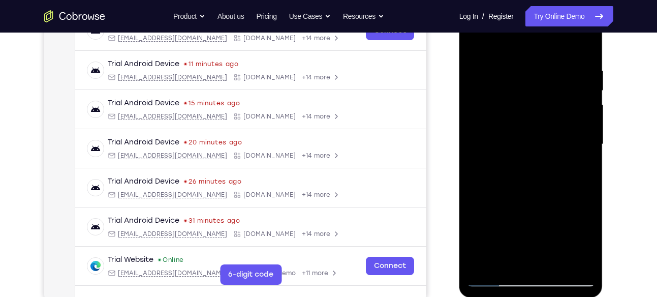
drag, startPoint x: 586, startPoint y: 125, endPoint x: 530, endPoint y: 144, distance: 59.9
click at [530, 144] on div at bounding box center [531, 144] width 128 height 284
drag, startPoint x: 572, startPoint y: 139, endPoint x: 548, endPoint y: 142, distance: 23.5
click at [548, 142] on div at bounding box center [531, 144] width 128 height 284
drag, startPoint x: 482, startPoint y: 182, endPoint x: 522, endPoint y: 183, distance: 40.6
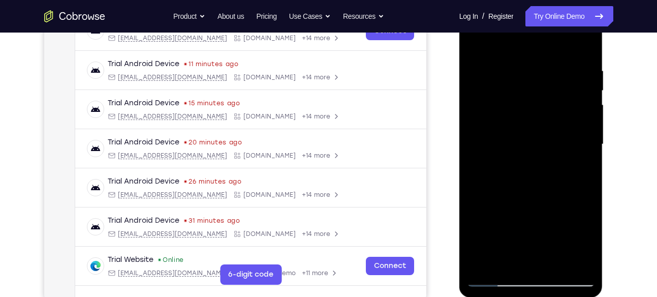
click at [522, 183] on div at bounding box center [531, 144] width 128 height 284
drag, startPoint x: 584, startPoint y: 90, endPoint x: 558, endPoint y: 101, distance: 28.3
click at [558, 101] on div at bounding box center [531, 144] width 128 height 284
drag, startPoint x: 572, startPoint y: 115, endPoint x: 523, endPoint y: 119, distance: 48.9
click at [523, 119] on div at bounding box center [531, 144] width 128 height 284
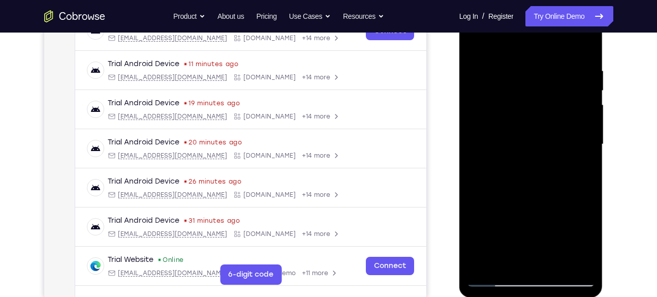
drag, startPoint x: 567, startPoint y: 123, endPoint x: 523, endPoint y: 134, distance: 45.1
click at [523, 134] on div at bounding box center [531, 144] width 128 height 284
drag, startPoint x: 569, startPoint y: 116, endPoint x: 526, endPoint y: 133, distance: 46.5
click at [526, 133] on div at bounding box center [531, 144] width 128 height 284
drag, startPoint x: 562, startPoint y: 144, endPoint x: 516, endPoint y: 146, distance: 46.2
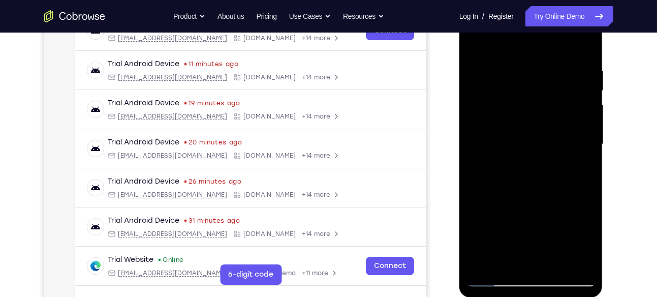
click at [516, 146] on div at bounding box center [531, 144] width 128 height 284
drag, startPoint x: 571, startPoint y: 145, endPoint x: 542, endPoint y: 148, distance: 29.2
click at [542, 148] on div at bounding box center [531, 144] width 128 height 284
drag, startPoint x: 578, startPoint y: 155, endPoint x: 542, endPoint y: 158, distance: 35.6
click at [542, 158] on div at bounding box center [531, 144] width 128 height 284
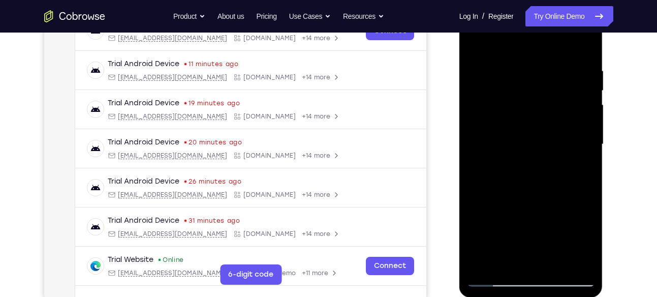
drag, startPoint x: 566, startPoint y: 113, endPoint x: 534, endPoint y: 120, distance: 32.8
click at [534, 120] on div at bounding box center [531, 144] width 128 height 284
drag, startPoint x: 553, startPoint y: 120, endPoint x: 523, endPoint y: 121, distance: 29.5
click at [523, 121] on div at bounding box center [531, 144] width 128 height 284
drag, startPoint x: 561, startPoint y: 121, endPoint x: 536, endPoint y: 125, distance: 24.8
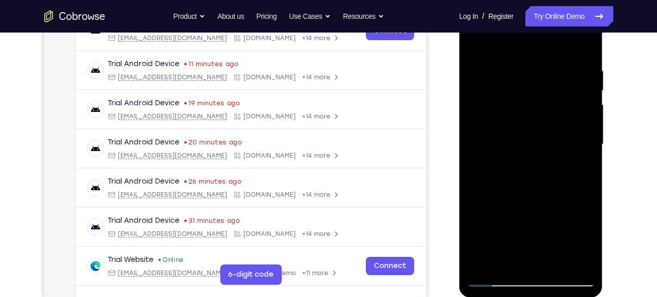
click at [536, 125] on div at bounding box center [531, 144] width 128 height 284
drag, startPoint x: 572, startPoint y: 140, endPoint x: 562, endPoint y: 142, distance: 10.3
click at [562, 142] on div at bounding box center [531, 144] width 128 height 284
click at [580, 92] on div at bounding box center [531, 144] width 128 height 284
click at [584, 149] on div at bounding box center [531, 144] width 128 height 284
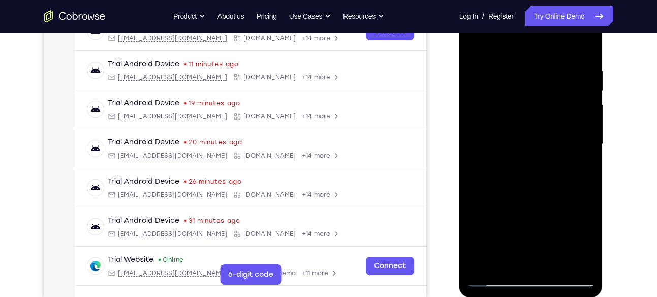
click at [582, 124] on div at bounding box center [531, 144] width 128 height 284
drag, startPoint x: 582, startPoint y: 137, endPoint x: 560, endPoint y: 137, distance: 21.8
click at [560, 137] on div at bounding box center [531, 144] width 128 height 284
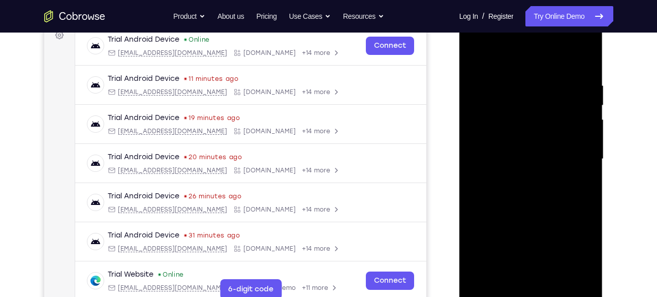
scroll to position [156, 0]
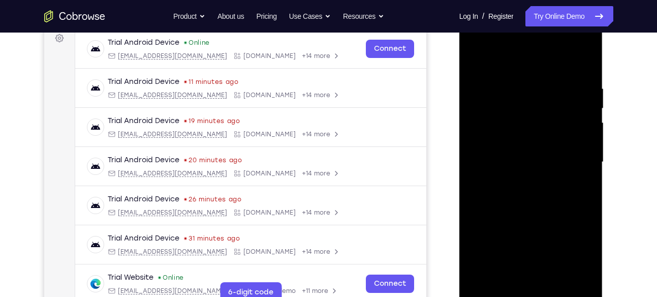
drag, startPoint x: 584, startPoint y: 115, endPoint x: 568, endPoint y: 123, distance: 18.2
click at [568, 123] on div at bounding box center [531, 162] width 128 height 284
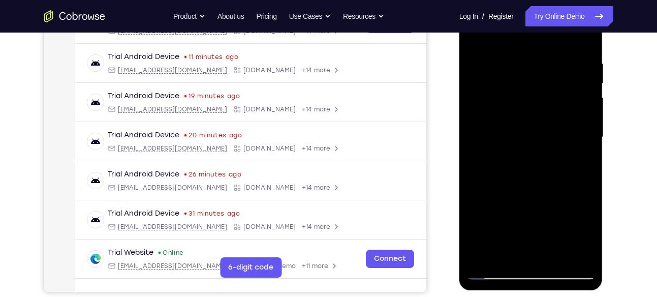
scroll to position [183, 0]
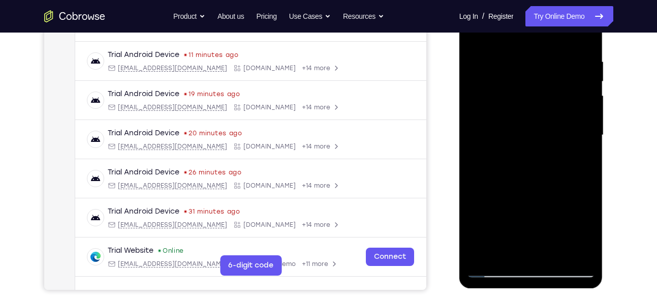
drag, startPoint x: 568, startPoint y: 96, endPoint x: 546, endPoint y: 130, distance: 40.3
click at [546, 130] on div at bounding box center [531, 135] width 128 height 284
drag, startPoint x: 567, startPoint y: 117, endPoint x: 530, endPoint y: 126, distance: 38.7
click at [530, 126] on div at bounding box center [531, 135] width 128 height 284
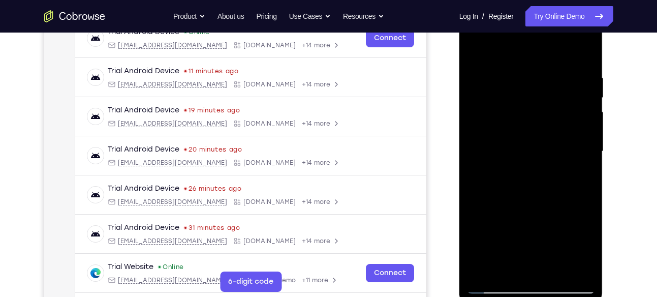
scroll to position [166, 0]
drag, startPoint x: 558, startPoint y: 116, endPoint x: 507, endPoint y: 132, distance: 53.5
click at [507, 132] on div at bounding box center [531, 152] width 128 height 284
drag, startPoint x: 560, startPoint y: 116, endPoint x: 528, endPoint y: 122, distance: 33.2
click at [528, 122] on div at bounding box center [531, 152] width 128 height 284
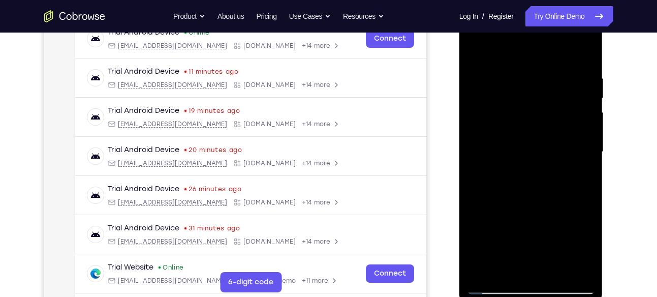
drag, startPoint x: 564, startPoint y: 125, endPoint x: 539, endPoint y: 125, distance: 24.9
click at [539, 125] on div at bounding box center [531, 152] width 128 height 284
drag, startPoint x: 570, startPoint y: 127, endPoint x: 541, endPoint y: 140, distance: 31.1
click at [541, 140] on div at bounding box center [531, 152] width 128 height 284
drag, startPoint x: 569, startPoint y: 128, endPoint x: 536, endPoint y: 132, distance: 32.7
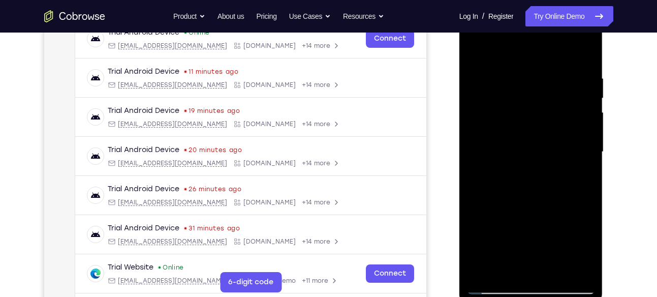
click at [536, 132] on div at bounding box center [531, 152] width 128 height 284
drag, startPoint x: 556, startPoint y: 117, endPoint x: 513, endPoint y: 125, distance: 43.4
click at [513, 125] on div at bounding box center [531, 152] width 128 height 284
drag, startPoint x: 571, startPoint y: 105, endPoint x: 528, endPoint y: 113, distance: 43.8
click at [528, 113] on div at bounding box center [531, 152] width 128 height 284
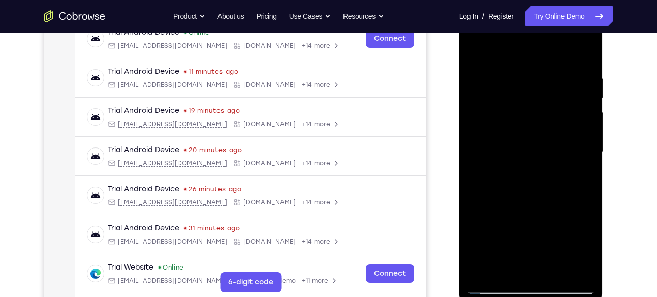
drag, startPoint x: 588, startPoint y: 87, endPoint x: 565, endPoint y: 97, distance: 26.1
click at [565, 97] on div at bounding box center [531, 152] width 128 height 284
drag, startPoint x: 583, startPoint y: 122, endPoint x: 549, endPoint y: 121, distance: 34.0
click at [549, 121] on div at bounding box center [531, 152] width 128 height 284
click at [528, 120] on div at bounding box center [531, 152] width 128 height 284
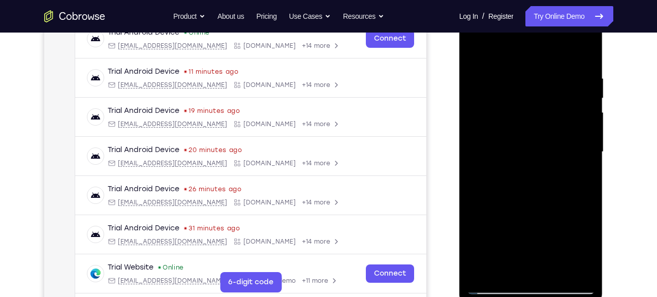
click at [583, 52] on div at bounding box center [531, 152] width 128 height 284
drag, startPoint x: 554, startPoint y: 84, endPoint x: 550, endPoint y: 210, distance: 126.0
click at [550, 210] on div at bounding box center [531, 152] width 128 height 284
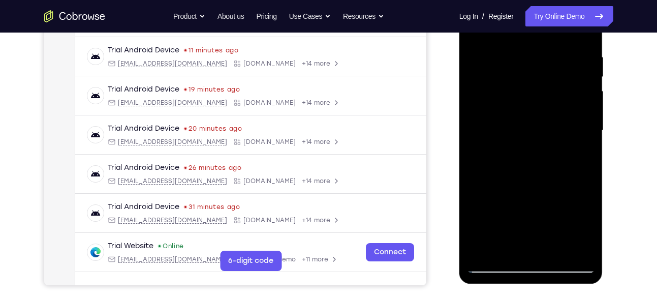
click at [557, 250] on div at bounding box center [531, 130] width 128 height 284
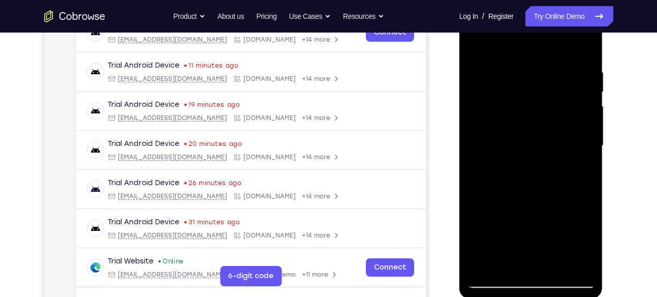
scroll to position [169, 0]
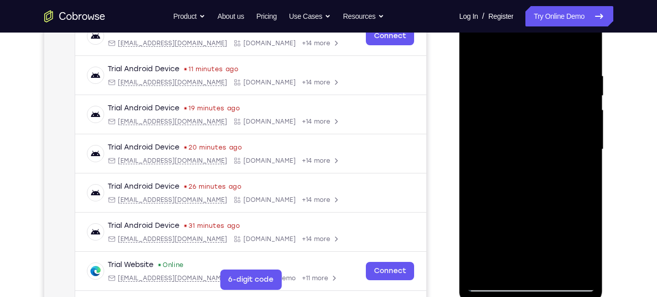
click at [475, 49] on div at bounding box center [531, 149] width 128 height 284
click at [505, 76] on div at bounding box center [531, 149] width 128 height 284
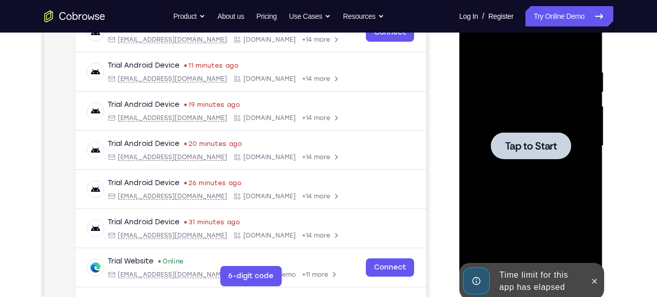
scroll to position [175, 0]
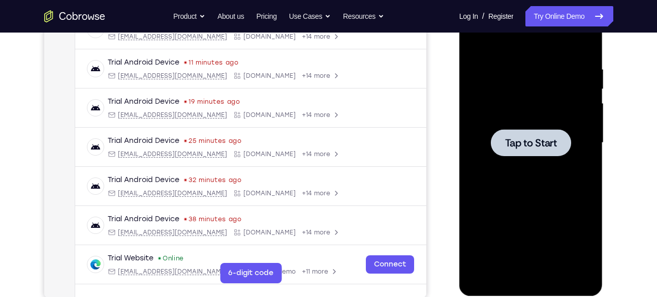
click at [536, 186] on div at bounding box center [531, 143] width 128 height 284
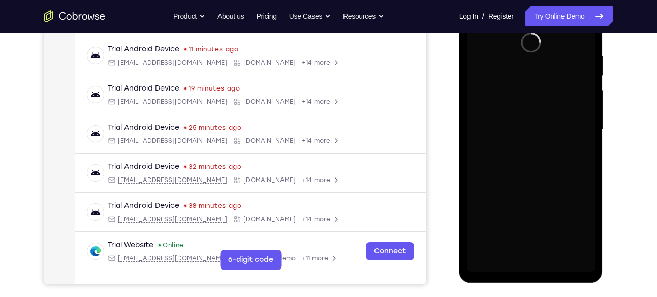
scroll to position [198, 0]
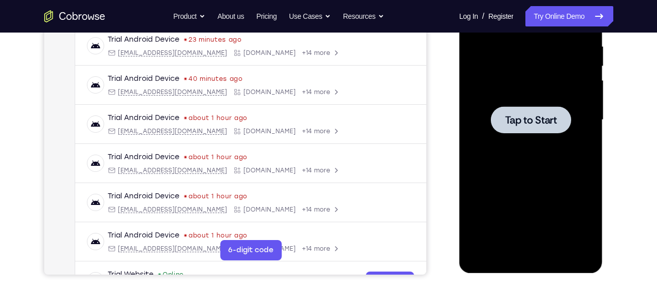
click at [519, 138] on div at bounding box center [531, 120] width 128 height 284
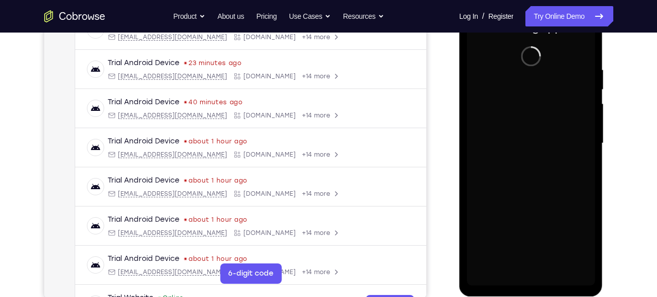
scroll to position [176, 0]
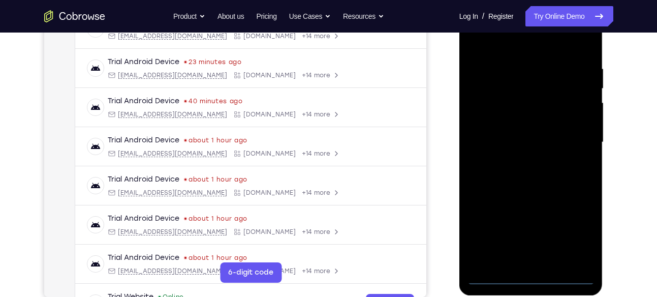
click at [526, 279] on div at bounding box center [531, 142] width 128 height 284
click at [575, 242] on div at bounding box center [531, 142] width 128 height 284
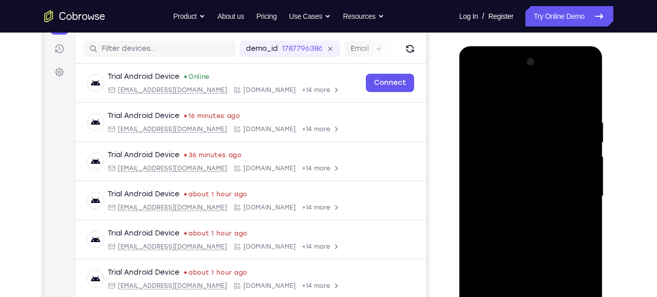
scroll to position [116, 0]
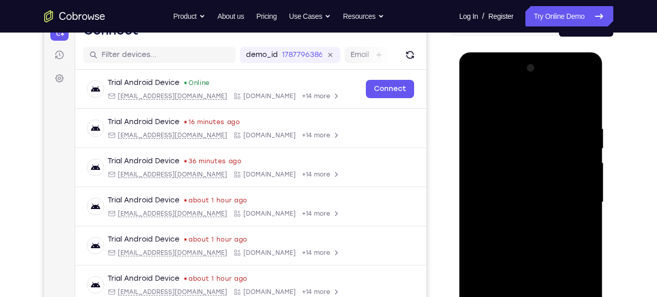
click at [485, 84] on div at bounding box center [531, 202] width 128 height 284
click at [573, 201] on div at bounding box center [531, 202] width 128 height 284
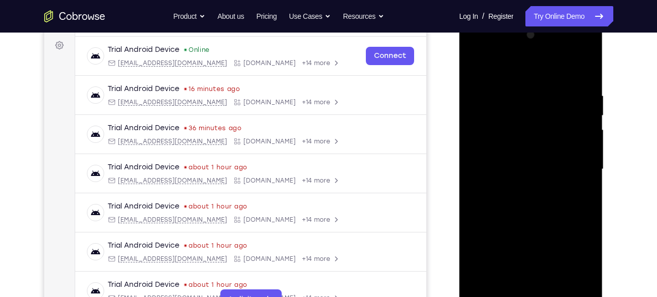
scroll to position [151, 0]
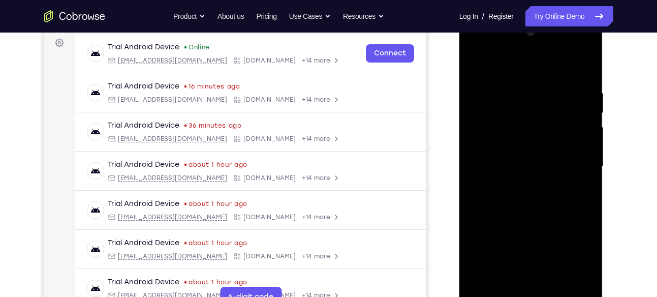
click at [519, 184] on div at bounding box center [531, 166] width 128 height 284
click at [530, 152] on div at bounding box center [531, 166] width 128 height 284
click at [515, 149] on div at bounding box center [531, 166] width 128 height 284
click at [502, 163] on div at bounding box center [531, 166] width 128 height 284
click at [507, 201] on div at bounding box center [531, 166] width 128 height 284
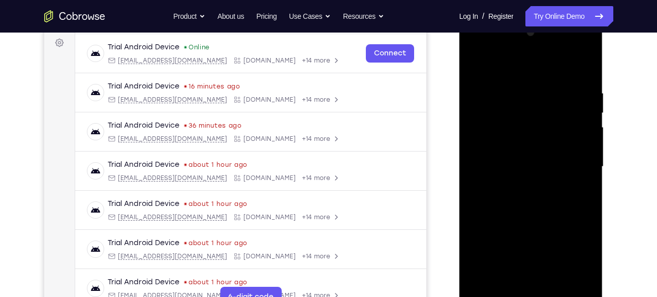
click at [524, 199] on div at bounding box center [531, 166] width 128 height 284
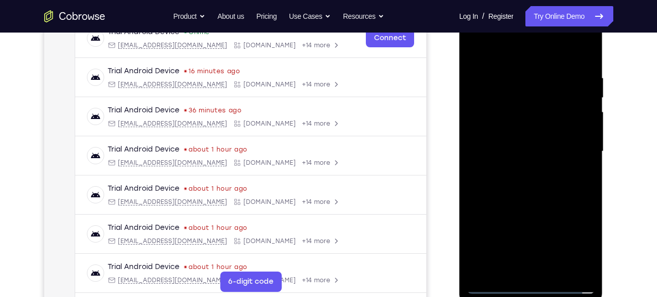
scroll to position [171, 0]
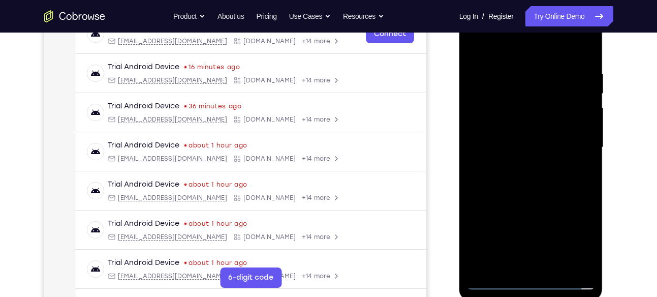
click at [539, 182] on div at bounding box center [531, 147] width 128 height 284
click at [539, 197] on div at bounding box center [531, 147] width 128 height 284
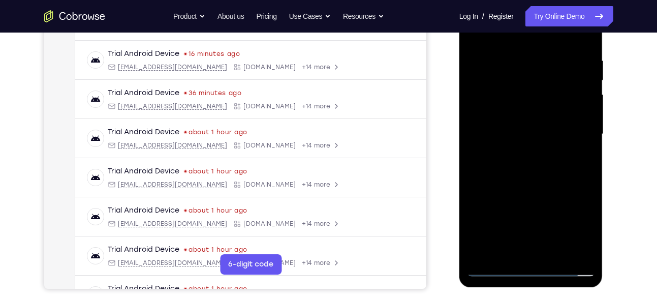
scroll to position [184, 0]
drag, startPoint x: 550, startPoint y: 214, endPoint x: 551, endPoint y: 196, distance: 18.3
click at [551, 196] on div at bounding box center [531, 133] width 128 height 284
click at [585, 159] on div at bounding box center [531, 133] width 128 height 284
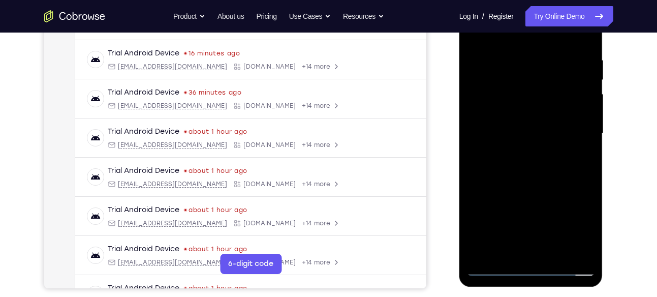
click at [585, 159] on div at bounding box center [531, 133] width 128 height 284
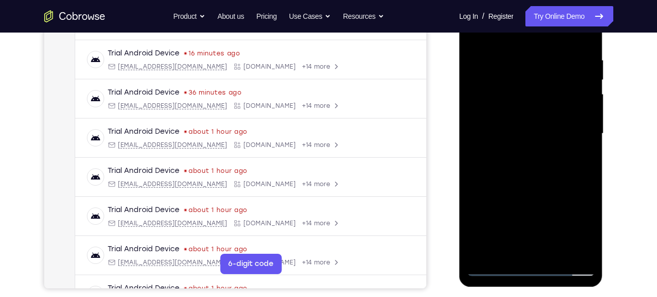
click at [585, 159] on div at bounding box center [531, 133] width 128 height 284
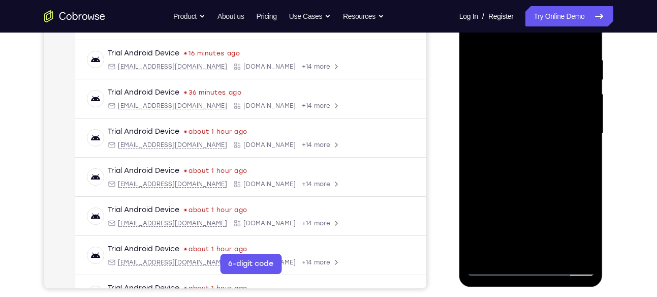
click at [585, 159] on div at bounding box center [531, 133] width 128 height 284
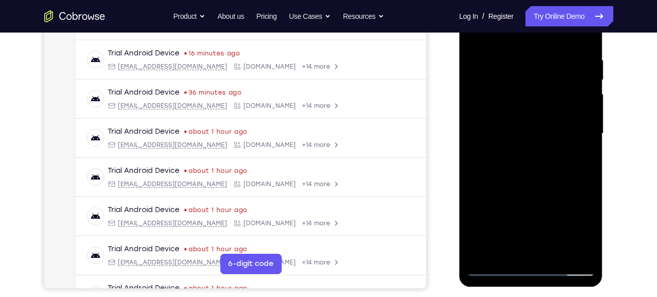
drag, startPoint x: 543, startPoint y: 219, endPoint x: 550, endPoint y: 119, distance: 100.2
click at [550, 119] on div at bounding box center [531, 133] width 128 height 284
drag, startPoint x: 535, startPoint y: 224, endPoint x: 537, endPoint y: 112, distance: 111.7
click at [537, 112] on div at bounding box center [531, 133] width 128 height 284
drag, startPoint x: 537, startPoint y: 112, endPoint x: 524, endPoint y: 196, distance: 84.8
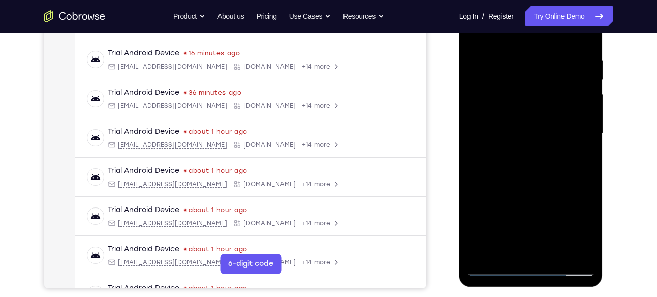
click at [524, 196] on div at bounding box center [531, 133] width 128 height 284
click at [533, 113] on div at bounding box center [531, 133] width 128 height 284
click at [493, 99] on div at bounding box center [531, 133] width 128 height 284
drag, startPoint x: 537, startPoint y: 217, endPoint x: 539, endPoint y: 153, distance: 64.0
click at [539, 153] on div at bounding box center [531, 133] width 128 height 284
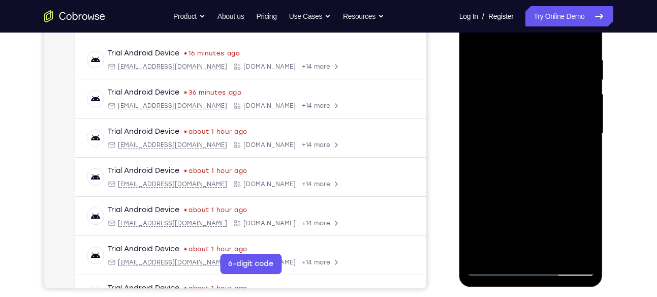
drag, startPoint x: 539, startPoint y: 153, endPoint x: 535, endPoint y: 208, distance: 55.0
click at [535, 208] on div at bounding box center [531, 133] width 128 height 284
click at [485, 252] on div at bounding box center [531, 133] width 128 height 284
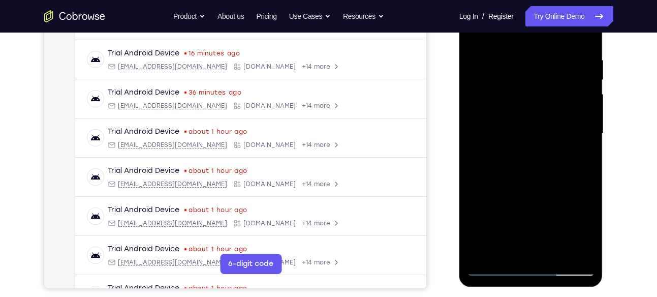
click at [554, 251] on div at bounding box center [531, 133] width 128 height 284
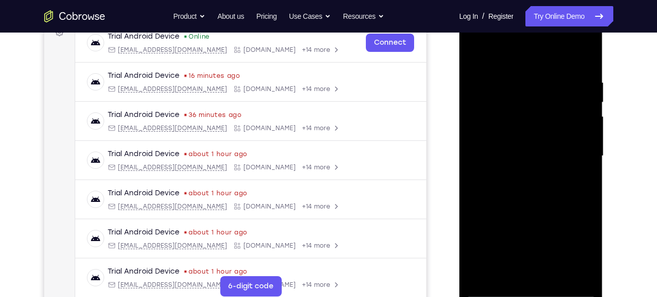
scroll to position [162, 0]
click at [513, 205] on div at bounding box center [531, 155] width 128 height 284
click at [584, 100] on div at bounding box center [531, 155] width 128 height 284
click at [587, 100] on div at bounding box center [531, 155] width 128 height 284
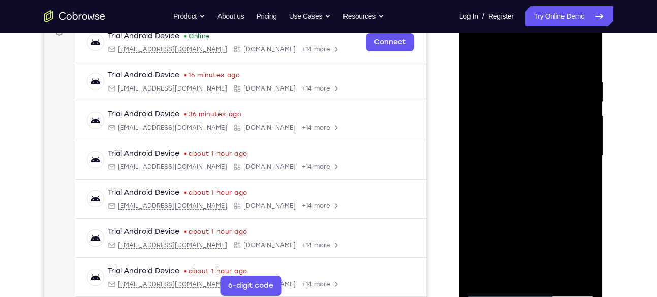
click at [479, 55] on div at bounding box center [531, 155] width 128 height 284
click at [520, 74] on div at bounding box center [531, 155] width 128 height 284
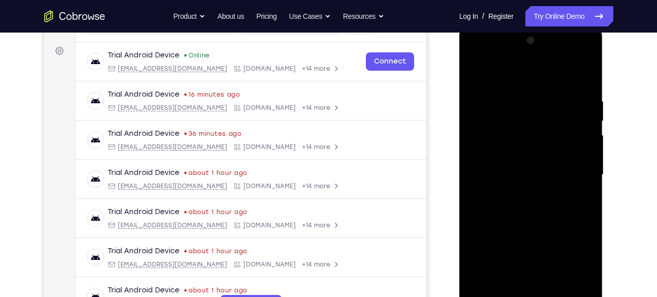
scroll to position [143, 0]
click at [585, 108] on div at bounding box center [531, 175] width 128 height 284
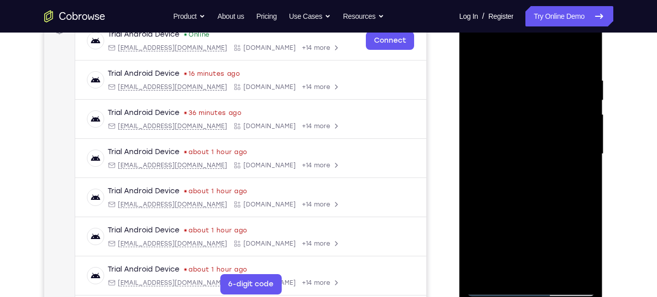
scroll to position [165, 0]
click at [585, 119] on div at bounding box center [531, 153] width 128 height 284
click at [592, 119] on div at bounding box center [531, 153] width 128 height 284
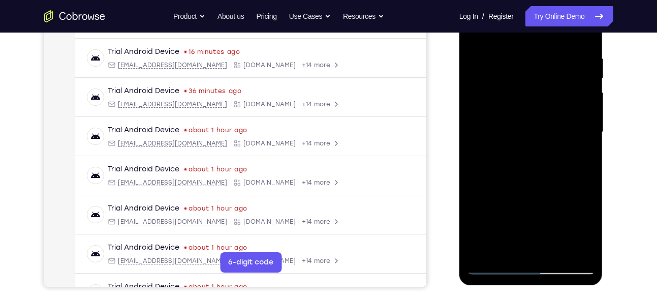
scroll to position [186, 0]
drag, startPoint x: 579, startPoint y: 103, endPoint x: 543, endPoint y: 113, distance: 37.8
click at [543, 113] on div at bounding box center [531, 131] width 128 height 284
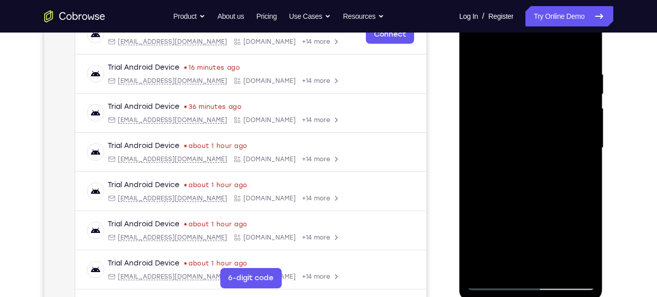
scroll to position [170, 0]
drag, startPoint x: 578, startPoint y: 125, endPoint x: 546, endPoint y: 126, distance: 31.5
click at [546, 126] on div at bounding box center [531, 148] width 128 height 284
drag, startPoint x: 566, startPoint y: 118, endPoint x: 527, endPoint y: 118, distance: 39.1
click at [527, 118] on div at bounding box center [531, 148] width 128 height 284
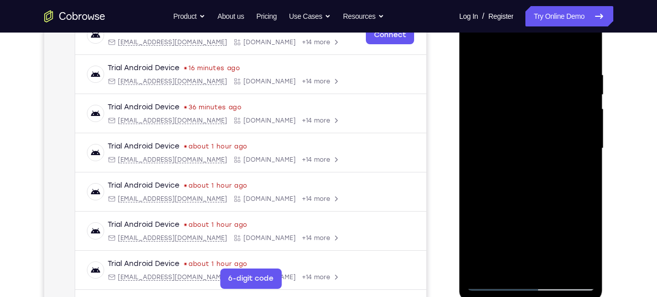
drag, startPoint x: 567, startPoint y: 130, endPoint x: 543, endPoint y: 131, distance: 23.9
click at [543, 131] on div at bounding box center [531, 148] width 128 height 284
drag, startPoint x: 576, startPoint y: 119, endPoint x: 550, endPoint y: 121, distance: 26.5
click at [550, 121] on div at bounding box center [531, 148] width 128 height 284
drag, startPoint x: 576, startPoint y: 104, endPoint x: 536, endPoint y: 106, distance: 40.2
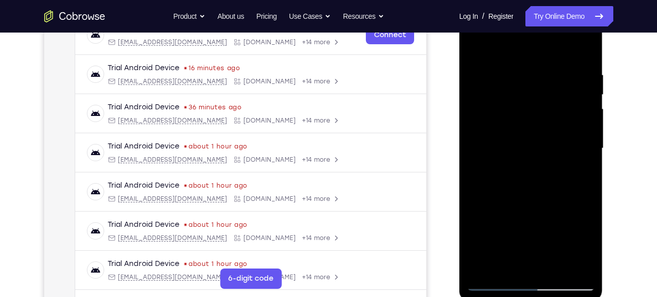
click at [536, 106] on div at bounding box center [531, 148] width 128 height 284
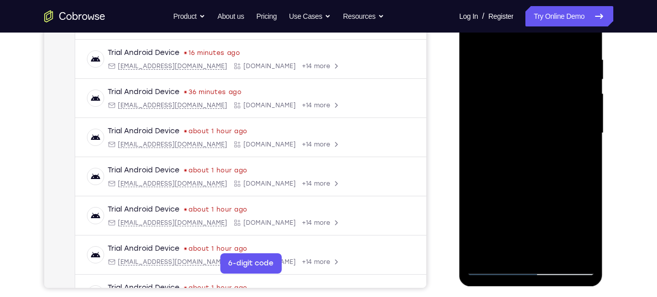
drag, startPoint x: 572, startPoint y: 106, endPoint x: 541, endPoint y: 115, distance: 32.8
click at [541, 115] on div at bounding box center [531, 133] width 128 height 284
drag, startPoint x: 575, startPoint y: 106, endPoint x: 553, endPoint y: 115, distance: 24.0
click at [553, 115] on div at bounding box center [531, 133] width 128 height 284
drag, startPoint x: 580, startPoint y: 95, endPoint x: 553, endPoint y: 100, distance: 27.3
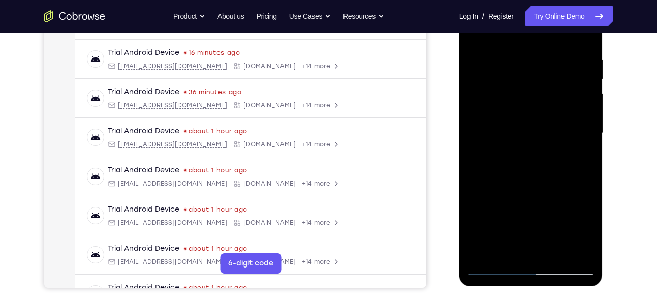
click at [553, 100] on div at bounding box center [531, 133] width 128 height 284
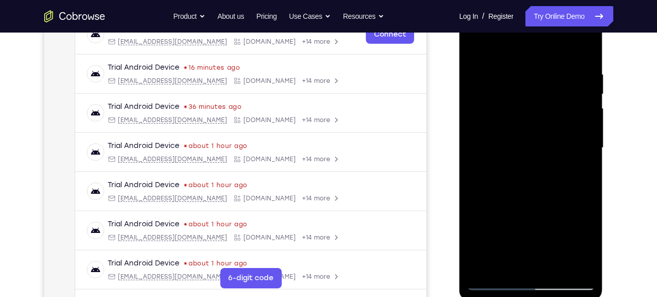
drag, startPoint x: 561, startPoint y: 118, endPoint x: 527, endPoint y: 110, distance: 34.5
click at [527, 110] on div at bounding box center [531, 148] width 128 height 284
drag, startPoint x: 572, startPoint y: 151, endPoint x: 540, endPoint y: 151, distance: 32.5
click at [540, 151] on div at bounding box center [531, 148] width 128 height 284
drag, startPoint x: 563, startPoint y: 142, endPoint x: 534, endPoint y: 143, distance: 28.5
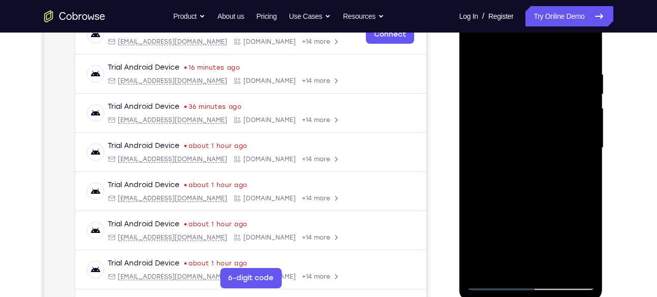
click at [534, 143] on div at bounding box center [531, 148] width 128 height 284
drag, startPoint x: 570, startPoint y: 131, endPoint x: 536, endPoint y: 137, distance: 34.6
click at [536, 137] on div at bounding box center [531, 148] width 128 height 284
drag, startPoint x: 574, startPoint y: 121, endPoint x: 546, endPoint y: 125, distance: 28.2
click at [546, 125] on div at bounding box center [531, 148] width 128 height 284
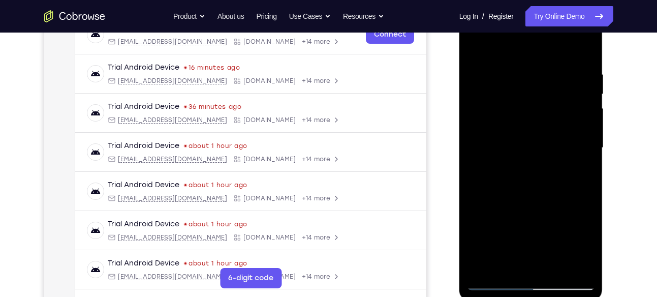
drag, startPoint x: 570, startPoint y: 106, endPoint x: 532, endPoint y: 109, distance: 37.7
click at [532, 109] on div at bounding box center [531, 148] width 128 height 284
drag, startPoint x: 567, startPoint y: 122, endPoint x: 519, endPoint y: 130, distance: 48.3
click at [519, 130] on div at bounding box center [531, 148] width 128 height 284
drag, startPoint x: 561, startPoint y: 118, endPoint x: 536, endPoint y: 120, distance: 25.4
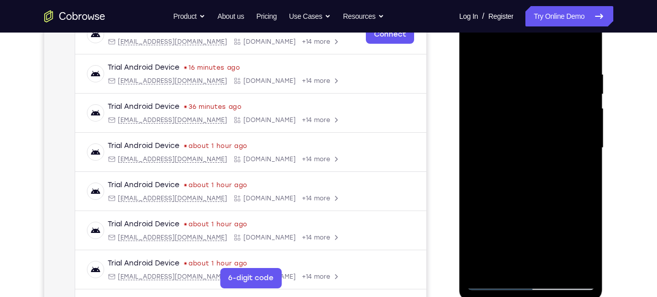
click at [536, 120] on div at bounding box center [531, 148] width 128 height 284
drag, startPoint x: 565, startPoint y: 122, endPoint x: 542, endPoint y: 123, distance: 22.9
click at [542, 123] on div at bounding box center [531, 148] width 128 height 284
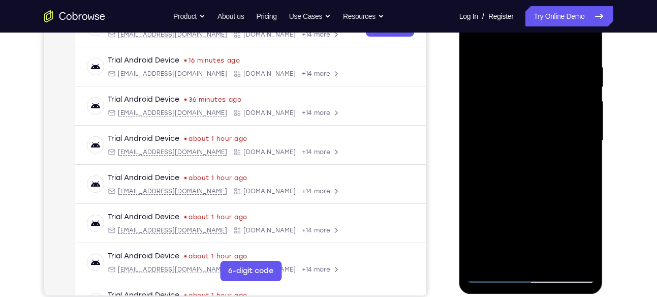
scroll to position [171, 0]
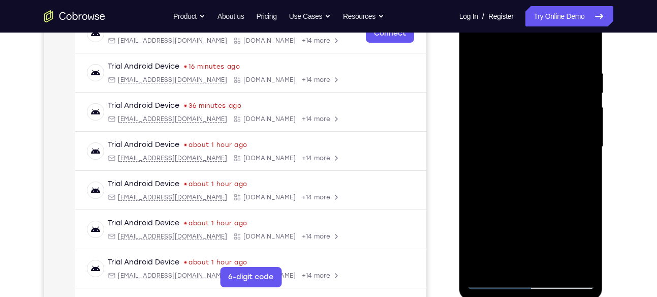
drag, startPoint x: 568, startPoint y: 116, endPoint x: 529, endPoint y: 119, distance: 39.2
click at [529, 119] on div at bounding box center [531, 147] width 128 height 284
drag, startPoint x: 576, startPoint y: 122, endPoint x: 516, endPoint y: 119, distance: 60.0
click at [516, 119] on div at bounding box center [531, 147] width 128 height 284
drag, startPoint x: 561, startPoint y: 132, endPoint x: 521, endPoint y: 129, distance: 40.2
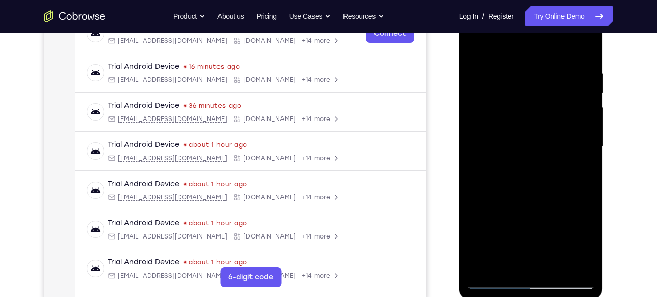
click at [521, 129] on div at bounding box center [531, 147] width 128 height 284
drag, startPoint x: 575, startPoint y: 138, endPoint x: 543, endPoint y: 139, distance: 32.5
click at [543, 139] on div at bounding box center [531, 147] width 128 height 284
click at [583, 134] on div at bounding box center [531, 147] width 128 height 284
drag, startPoint x: 583, startPoint y: 134, endPoint x: 560, endPoint y: 137, distance: 24.1
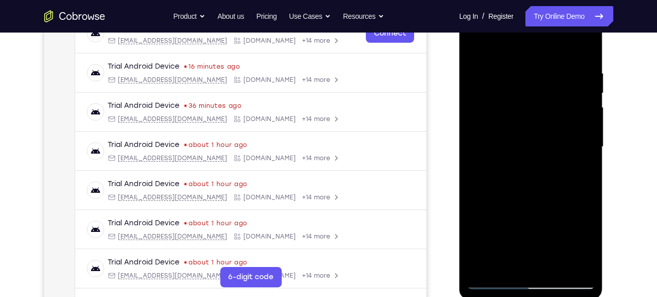
click at [560, 137] on div at bounding box center [531, 147] width 128 height 284
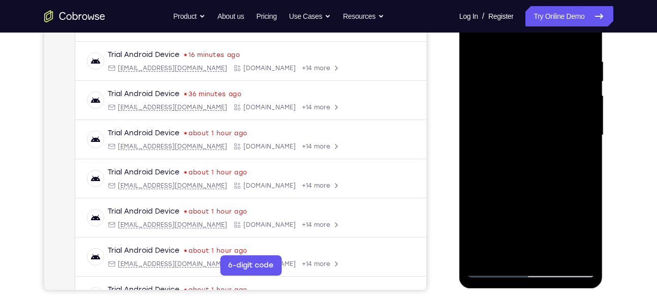
scroll to position [183, 0]
drag, startPoint x: 579, startPoint y: 116, endPoint x: 529, endPoint y: 133, distance: 52.8
click at [529, 133] on div at bounding box center [531, 134] width 128 height 284
drag, startPoint x: 581, startPoint y: 98, endPoint x: 548, endPoint y: 103, distance: 32.8
click at [548, 103] on div at bounding box center [531, 134] width 128 height 284
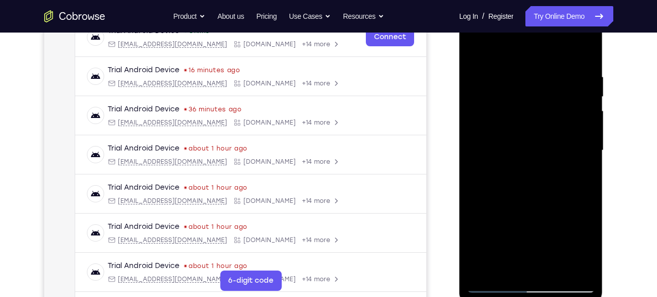
scroll to position [166, 0]
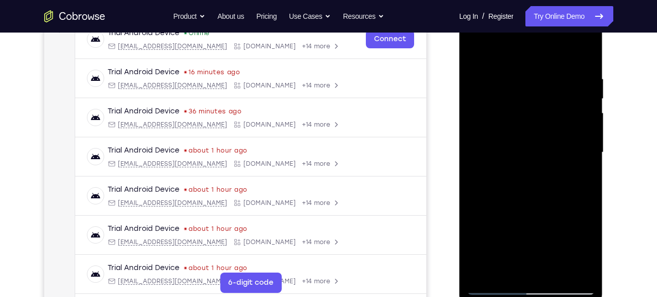
drag, startPoint x: 564, startPoint y: 120, endPoint x: 520, endPoint y: 125, distance: 43.9
click at [520, 125] on div at bounding box center [531, 152] width 128 height 284
drag, startPoint x: 588, startPoint y: 104, endPoint x: 546, endPoint y: 111, distance: 42.7
click at [546, 111] on div at bounding box center [531, 152] width 128 height 284
click at [572, 98] on div at bounding box center [531, 152] width 128 height 284
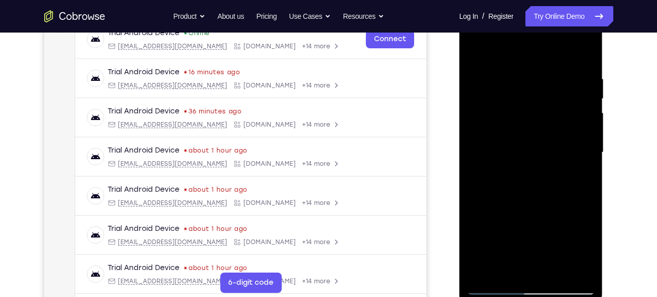
scroll to position [194, 0]
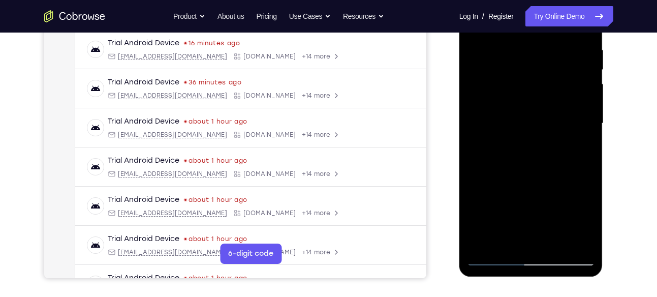
drag, startPoint x: 578, startPoint y: 103, endPoint x: 536, endPoint y: 148, distance: 61.4
click at [536, 148] on div at bounding box center [531, 123] width 128 height 284
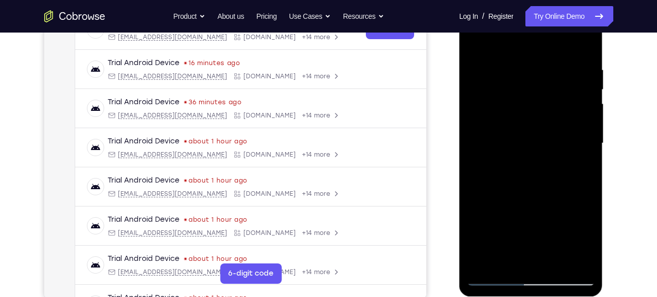
scroll to position [173, 0]
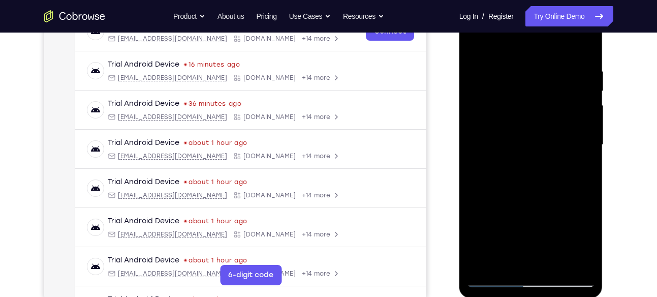
drag, startPoint x: 572, startPoint y: 126, endPoint x: 528, endPoint y: 143, distance: 47.2
click at [528, 143] on div at bounding box center [531, 145] width 128 height 284
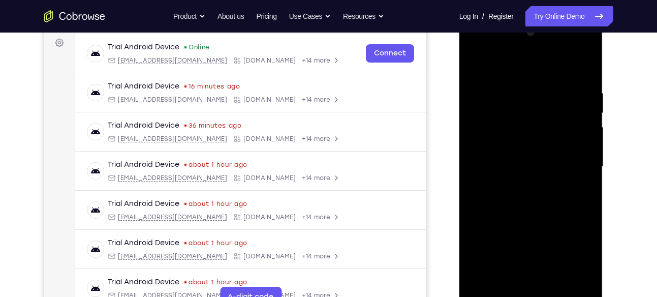
scroll to position [150, 0]
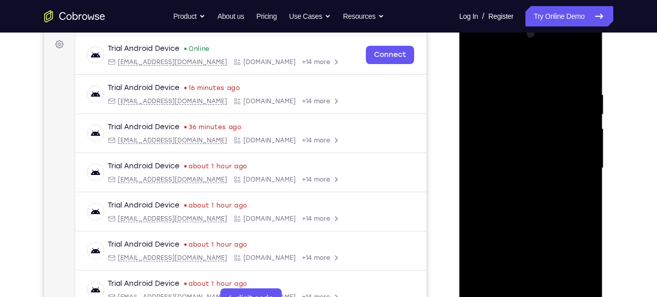
drag, startPoint x: 586, startPoint y: 123, endPoint x: 553, endPoint y: 134, distance: 34.7
click at [553, 134] on div at bounding box center [531, 168] width 128 height 284
click at [551, 95] on div at bounding box center [531, 168] width 128 height 284
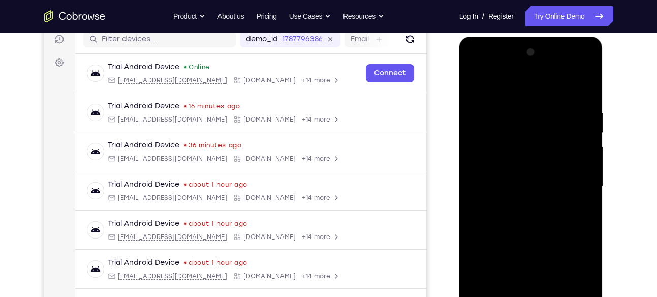
scroll to position [130, 0]
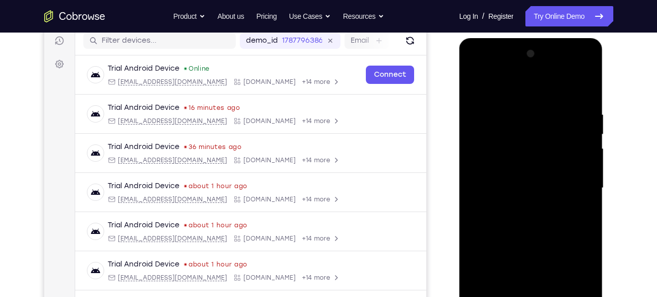
click at [579, 93] on div at bounding box center [531, 188] width 128 height 284
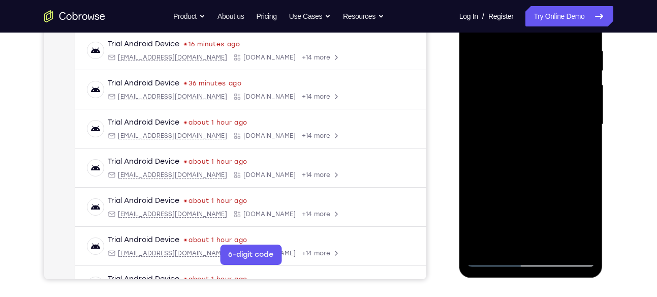
scroll to position [156, 0]
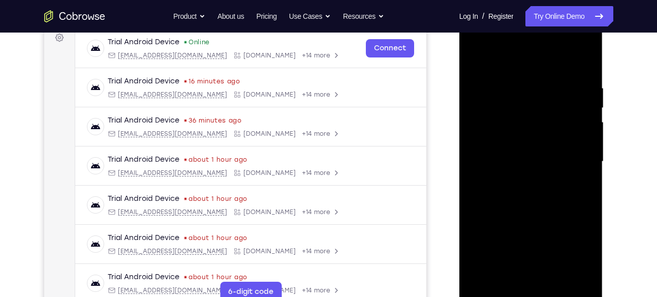
click at [540, 200] on div at bounding box center [531, 161] width 128 height 284
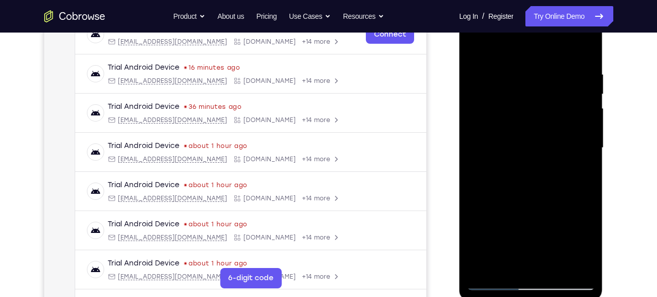
scroll to position [161, 0]
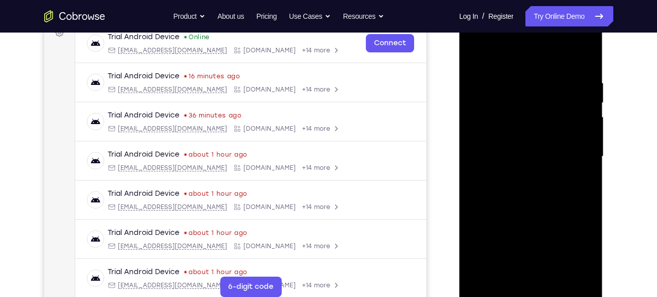
click at [514, 93] on div at bounding box center [531, 156] width 128 height 284
click at [562, 187] on div at bounding box center [531, 156] width 128 height 284
click at [586, 176] on div at bounding box center [531, 156] width 128 height 284
click at [562, 175] on div at bounding box center [531, 156] width 128 height 284
click at [496, 94] on div at bounding box center [531, 156] width 128 height 284
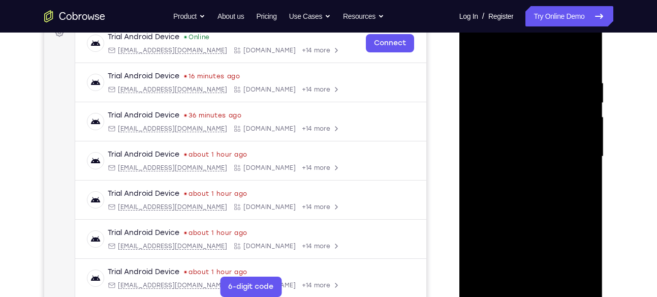
click at [497, 96] on div at bounding box center [531, 156] width 128 height 284
click at [510, 81] on div at bounding box center [531, 156] width 128 height 284
click at [520, 92] on div at bounding box center [531, 156] width 128 height 284
click at [487, 83] on div at bounding box center [531, 156] width 128 height 284
click at [478, 84] on div at bounding box center [531, 156] width 128 height 284
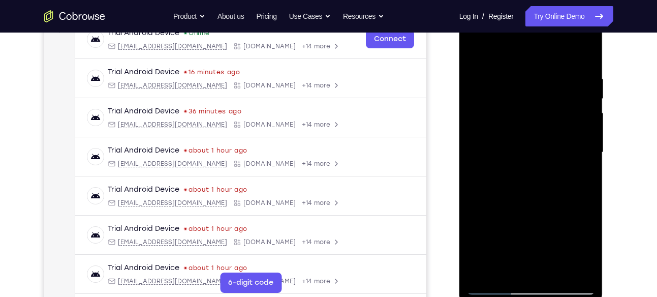
scroll to position [165, 0]
click at [476, 80] on div at bounding box center [531, 153] width 128 height 284
click at [475, 87] on div at bounding box center [531, 153] width 128 height 284
click at [473, 82] on div at bounding box center [531, 153] width 128 height 284
click at [481, 80] on div at bounding box center [531, 153] width 128 height 284
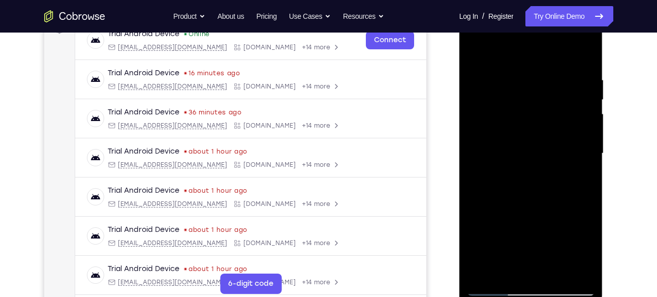
click at [472, 90] on div at bounding box center [531, 153] width 128 height 284
click at [503, 83] on div at bounding box center [531, 153] width 128 height 284
click at [471, 96] on div at bounding box center [531, 153] width 128 height 284
click at [581, 88] on div at bounding box center [531, 153] width 128 height 284
click at [495, 65] on div at bounding box center [531, 153] width 128 height 284
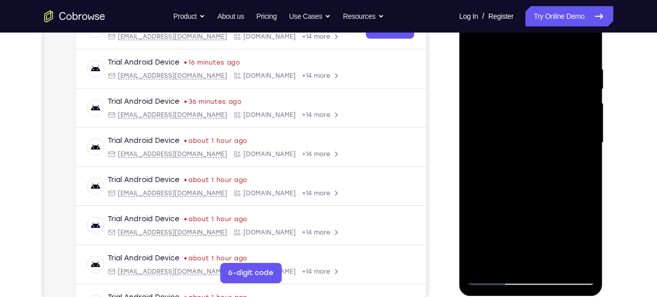
scroll to position [170, 0]
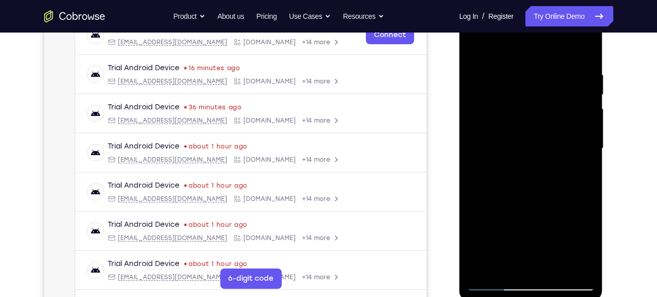
click at [593, 128] on div at bounding box center [531, 148] width 128 height 284
click at [590, 121] on div at bounding box center [531, 148] width 128 height 284
click at [589, 124] on div at bounding box center [531, 148] width 128 height 284
click at [580, 102] on div at bounding box center [531, 148] width 128 height 284
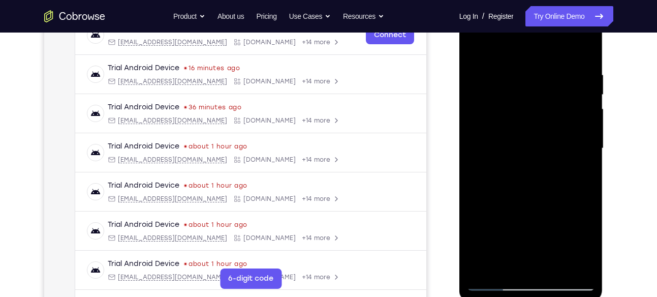
click at [580, 102] on div at bounding box center [531, 148] width 128 height 284
click at [583, 53] on div at bounding box center [531, 148] width 128 height 284
drag, startPoint x: 540, startPoint y: 64, endPoint x: 536, endPoint y: 173, distance: 108.2
click at [536, 173] on div at bounding box center [531, 148] width 128 height 284
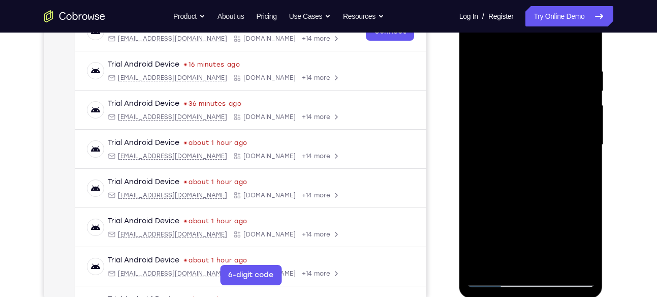
scroll to position [172, 0]
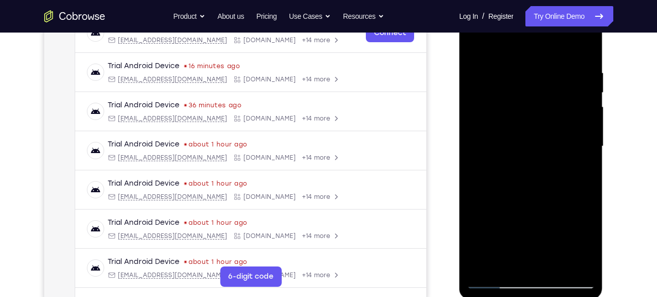
click at [523, 80] on div at bounding box center [531, 146] width 128 height 284
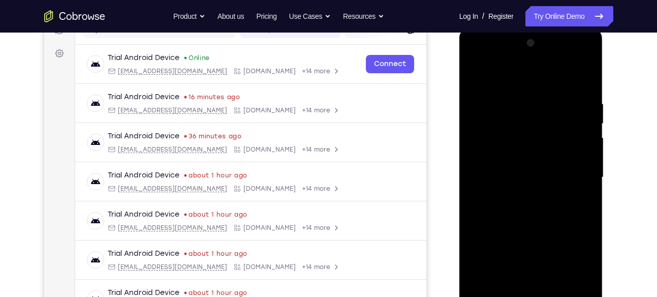
scroll to position [137, 0]
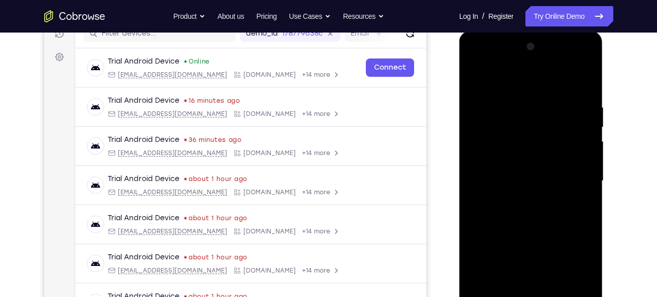
click at [586, 82] on div at bounding box center [531, 181] width 128 height 284
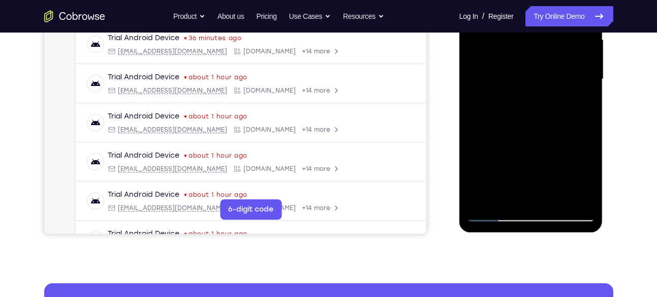
scroll to position [239, 0]
click at [572, 196] on div at bounding box center [531, 79] width 128 height 284
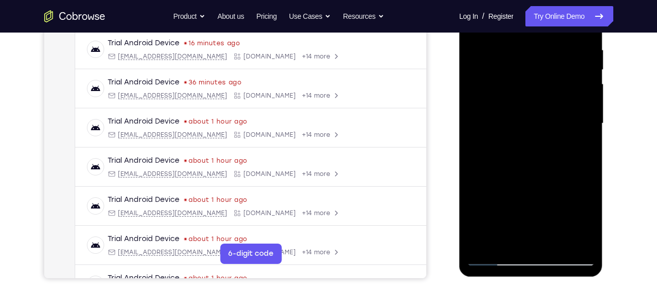
scroll to position [194, 0]
click at [482, 242] on div at bounding box center [531, 124] width 128 height 284
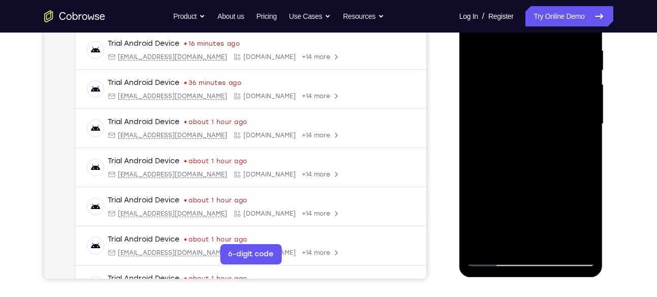
click at [482, 242] on div at bounding box center [531, 124] width 128 height 284
drag, startPoint x: 543, startPoint y: 94, endPoint x: 529, endPoint y: 187, distance: 94.0
click at [529, 187] on div at bounding box center [531, 124] width 128 height 284
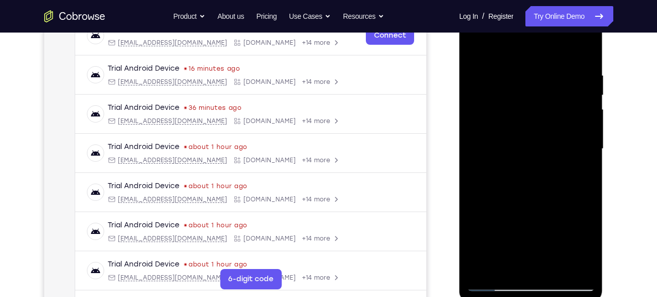
scroll to position [169, 0]
drag, startPoint x: 576, startPoint y: 79, endPoint x: 507, endPoint y: 86, distance: 69.4
click at [507, 86] on div at bounding box center [531, 149] width 128 height 284
drag, startPoint x: 580, startPoint y: 80, endPoint x: 482, endPoint y: 87, distance: 98.3
click at [482, 87] on div at bounding box center [531, 149] width 128 height 284
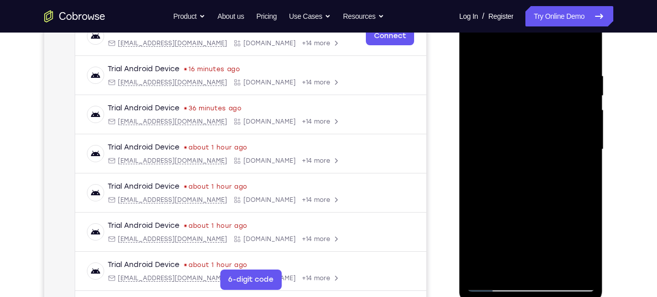
drag, startPoint x: 567, startPoint y: 72, endPoint x: 524, endPoint y: 84, distance: 44.8
click at [524, 84] on div at bounding box center [531, 149] width 128 height 284
drag, startPoint x: 572, startPoint y: 75, endPoint x: 491, endPoint y: 75, distance: 81.2
click at [491, 75] on div at bounding box center [531, 149] width 128 height 284
click at [494, 72] on div at bounding box center [531, 149] width 128 height 284
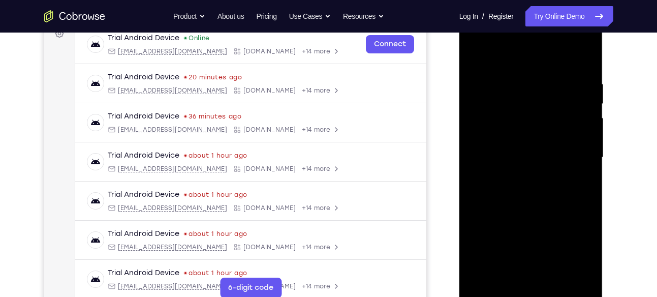
scroll to position [156, 0]
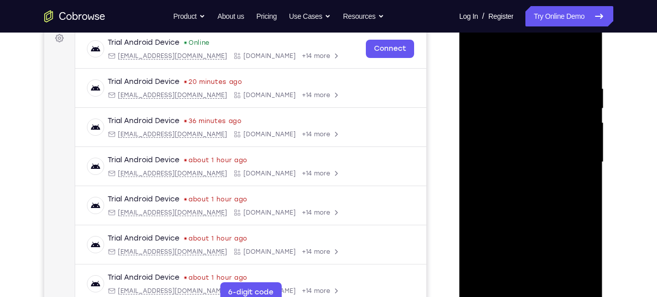
click at [582, 123] on div at bounding box center [531, 162] width 128 height 284
drag, startPoint x: 582, startPoint y: 144, endPoint x: 582, endPoint y: 123, distance: 20.8
click at [582, 123] on div at bounding box center [531, 162] width 128 height 284
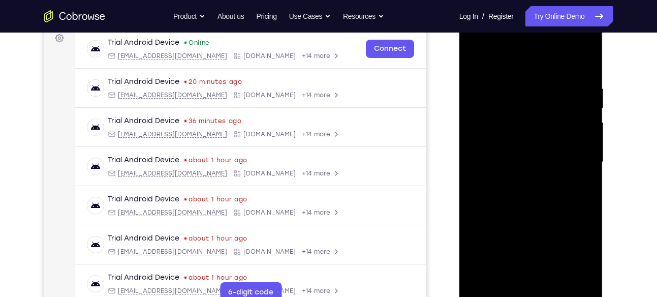
click at [582, 123] on div at bounding box center [531, 162] width 128 height 284
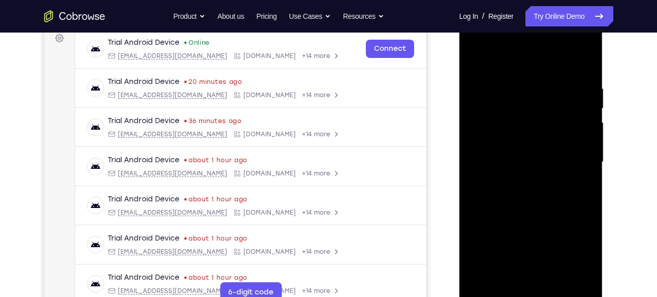
click at [582, 123] on div at bounding box center [531, 162] width 128 height 284
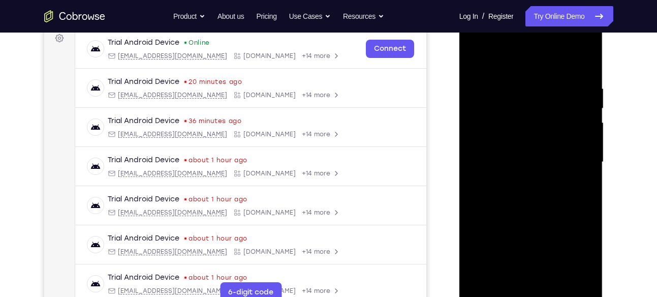
click at [582, 123] on div at bounding box center [531, 162] width 128 height 284
click at [583, 66] on div at bounding box center [531, 162] width 128 height 284
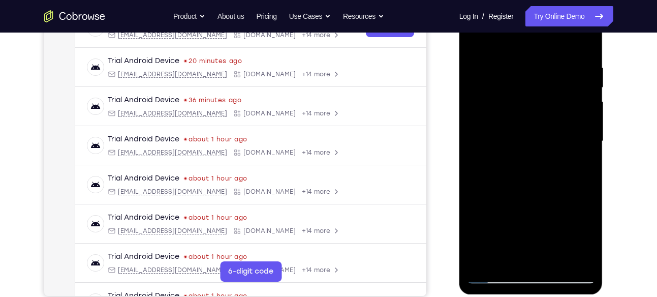
scroll to position [206, 0]
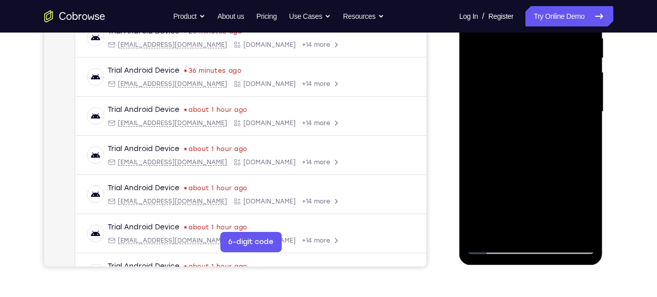
click at [578, 231] on div at bounding box center [531, 112] width 128 height 284
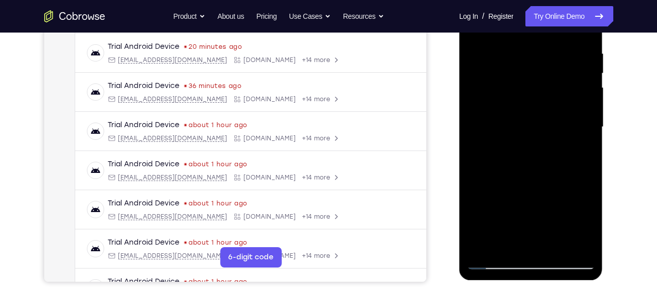
scroll to position [192, 0]
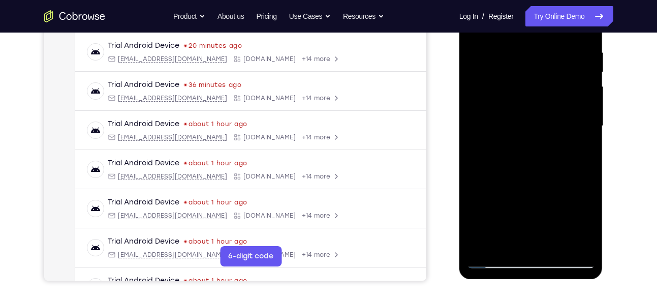
click at [480, 243] on div at bounding box center [531, 126] width 128 height 284
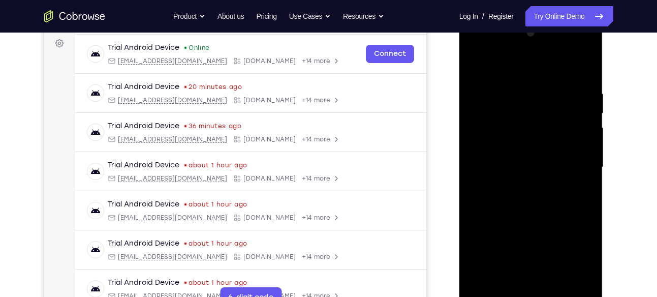
scroll to position [150, 0]
drag, startPoint x: 553, startPoint y: 68, endPoint x: 547, endPoint y: 162, distance: 94.7
click at [547, 162] on div at bounding box center [531, 168] width 128 height 284
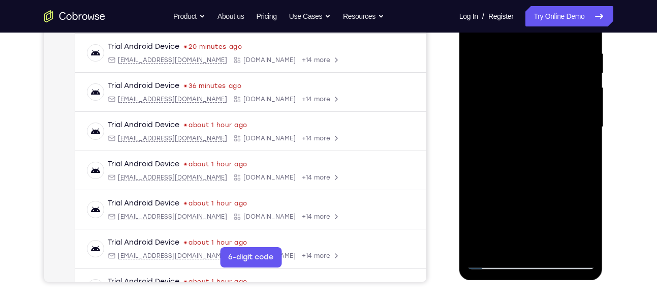
scroll to position [194, 0]
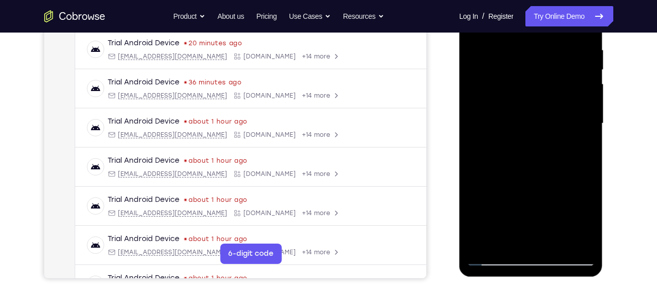
drag, startPoint x: 567, startPoint y: 176, endPoint x: 573, endPoint y: 86, distance: 90.6
click at [573, 86] on div at bounding box center [531, 123] width 128 height 284
drag, startPoint x: 558, startPoint y: 210, endPoint x: 558, endPoint y: 109, distance: 101.0
click at [558, 109] on div at bounding box center [531, 123] width 128 height 284
click at [558, 93] on div at bounding box center [531, 123] width 128 height 284
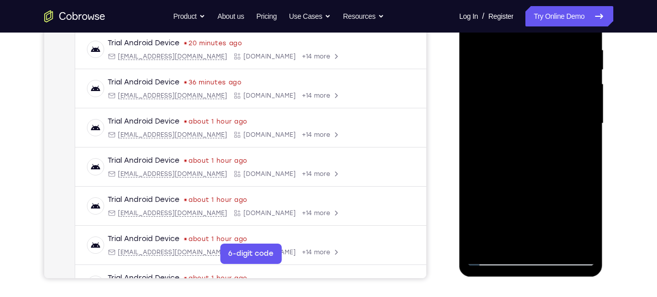
drag, startPoint x: 544, startPoint y: 173, endPoint x: 546, endPoint y: 69, distance: 104.1
click at [546, 69] on div at bounding box center [531, 123] width 128 height 284
drag, startPoint x: 558, startPoint y: 78, endPoint x: 546, endPoint y: 90, distance: 16.5
click at [546, 90] on div at bounding box center [531, 123] width 128 height 284
drag, startPoint x: 537, startPoint y: 191, endPoint x: 539, endPoint y: 115, distance: 76.2
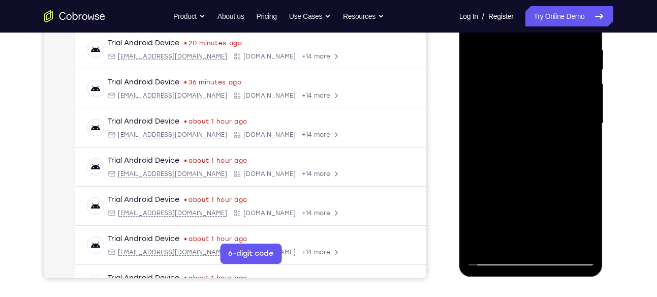
click at [539, 115] on div at bounding box center [531, 123] width 128 height 284
drag, startPoint x: 565, startPoint y: 117, endPoint x: 561, endPoint y: 149, distance: 32.2
click at [561, 149] on div at bounding box center [531, 123] width 128 height 284
click at [590, 133] on div at bounding box center [531, 123] width 128 height 284
click at [587, 130] on div at bounding box center [531, 123] width 128 height 284
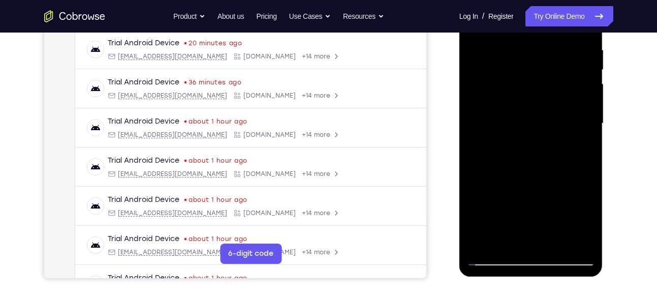
click at [587, 130] on div at bounding box center [531, 123] width 128 height 284
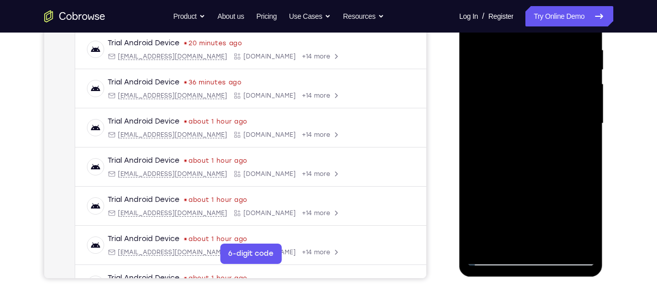
click at [587, 130] on div at bounding box center [531, 123] width 128 height 284
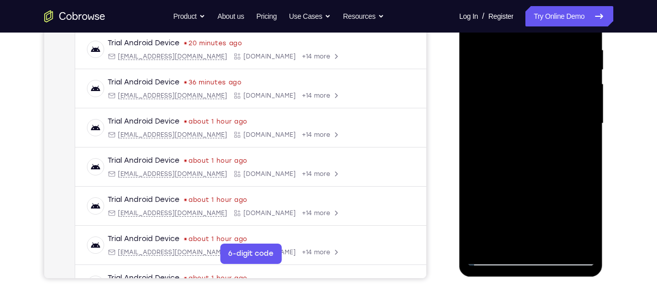
click at [587, 130] on div at bounding box center [531, 123] width 128 height 284
drag, startPoint x: 545, startPoint y: 100, endPoint x: 545, endPoint y: 114, distance: 14.2
click at [545, 114] on div at bounding box center [531, 123] width 128 height 284
click at [493, 49] on div at bounding box center [531, 123] width 128 height 284
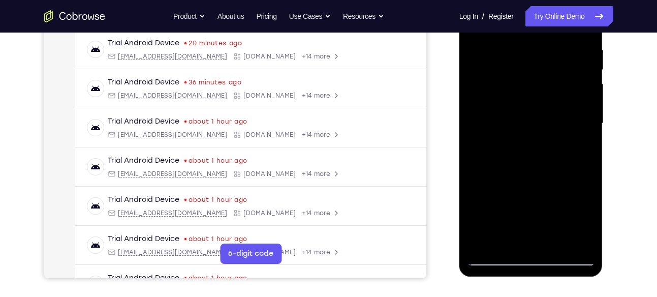
drag, startPoint x: 562, startPoint y: 64, endPoint x: 549, endPoint y: 139, distance: 75.3
click at [549, 139] on div at bounding box center [531, 123] width 128 height 284
click at [526, 56] on div at bounding box center [531, 123] width 128 height 284
drag, startPoint x: 554, startPoint y: 184, endPoint x: 563, endPoint y: 110, distance: 74.6
click at [563, 110] on div at bounding box center [531, 123] width 128 height 284
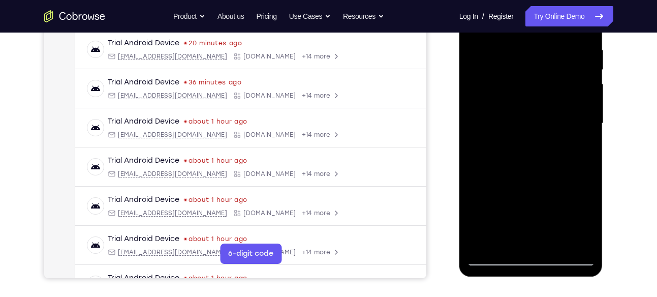
drag, startPoint x: 562, startPoint y: 198, endPoint x: 563, endPoint y: 113, distance: 84.8
click at [563, 113] on div at bounding box center [531, 123] width 128 height 284
drag, startPoint x: 554, startPoint y: 180, endPoint x: 555, endPoint y: 100, distance: 80.2
click at [555, 100] on div at bounding box center [531, 123] width 128 height 284
drag, startPoint x: 554, startPoint y: 168, endPoint x: 556, endPoint y: 138, distance: 30.0
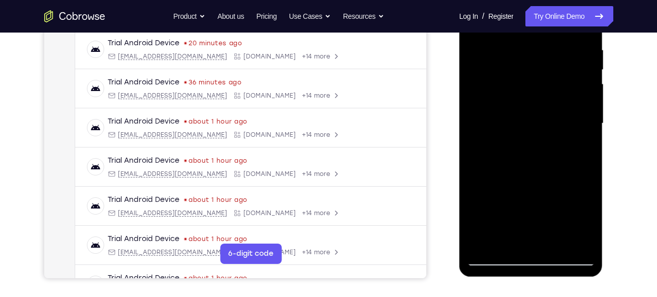
click at [556, 138] on div at bounding box center [531, 123] width 128 height 284
